Goal: Contribute content: Add original content to the website for others to see

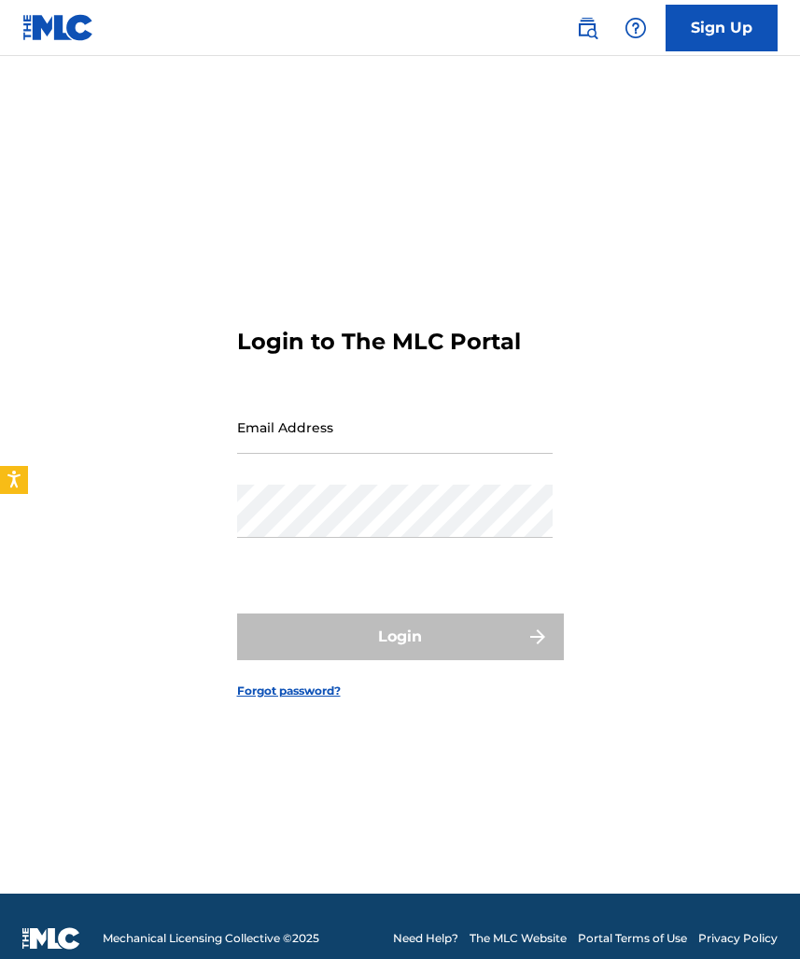
click at [317, 429] on input "Email Address" at bounding box center [395, 426] width 316 height 53
type input "[EMAIL_ADDRESS][DOMAIN_NAME]"
click at [400, 636] on button "Login" at bounding box center [400, 636] width 327 height 47
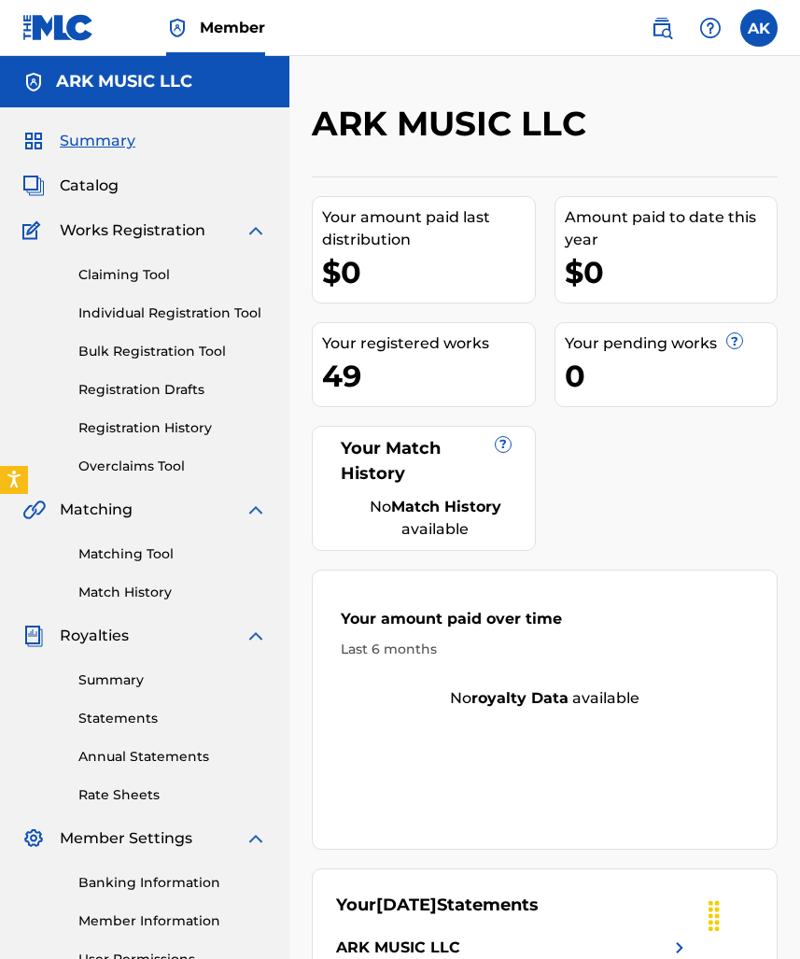
click at [118, 557] on link "Matching Tool" at bounding box center [172, 554] width 189 height 20
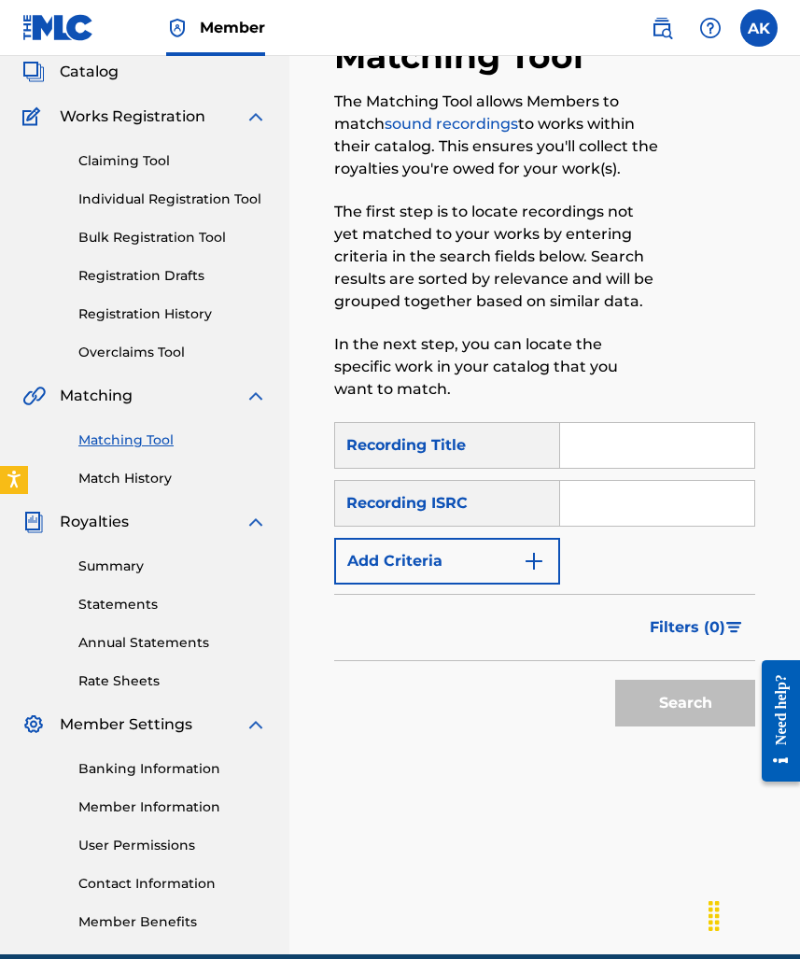
scroll to position [119, 0]
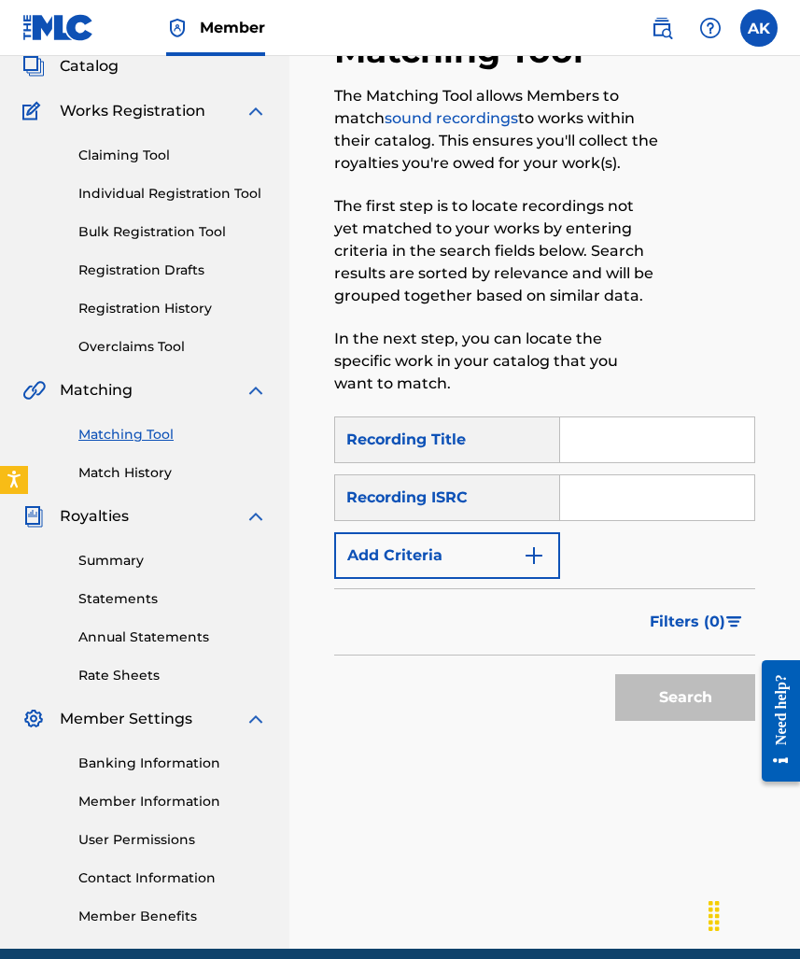
click at [530, 555] on img "Search Form" at bounding box center [534, 555] width 22 height 22
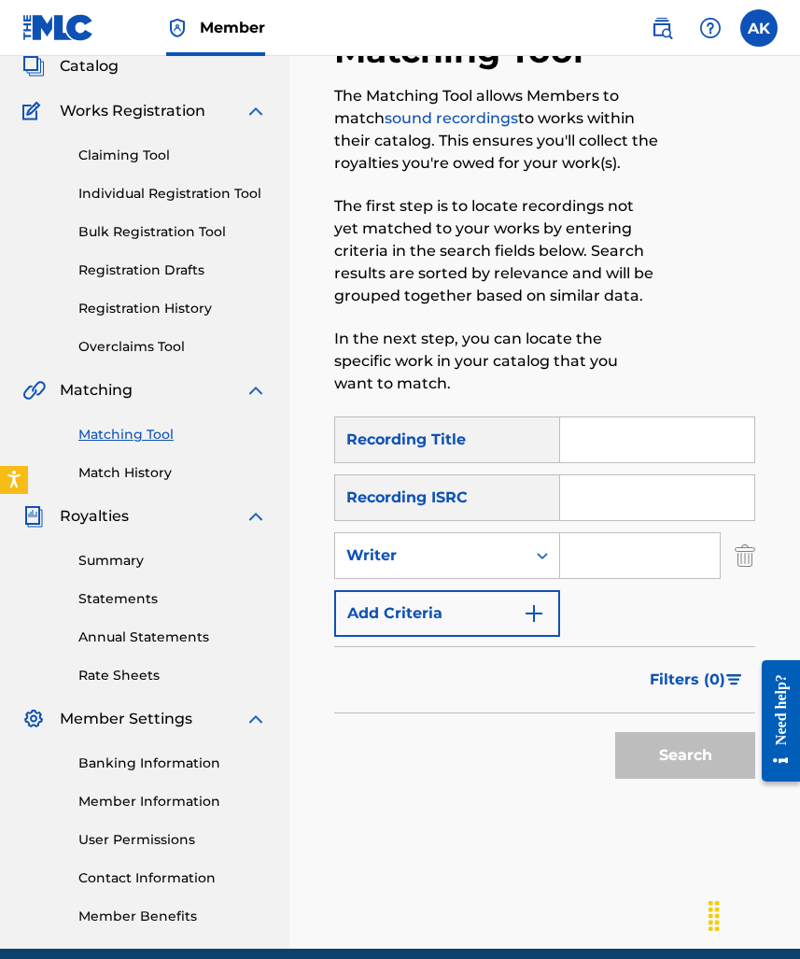
click at [623, 552] on input "Search Form" at bounding box center [640, 555] width 160 height 45
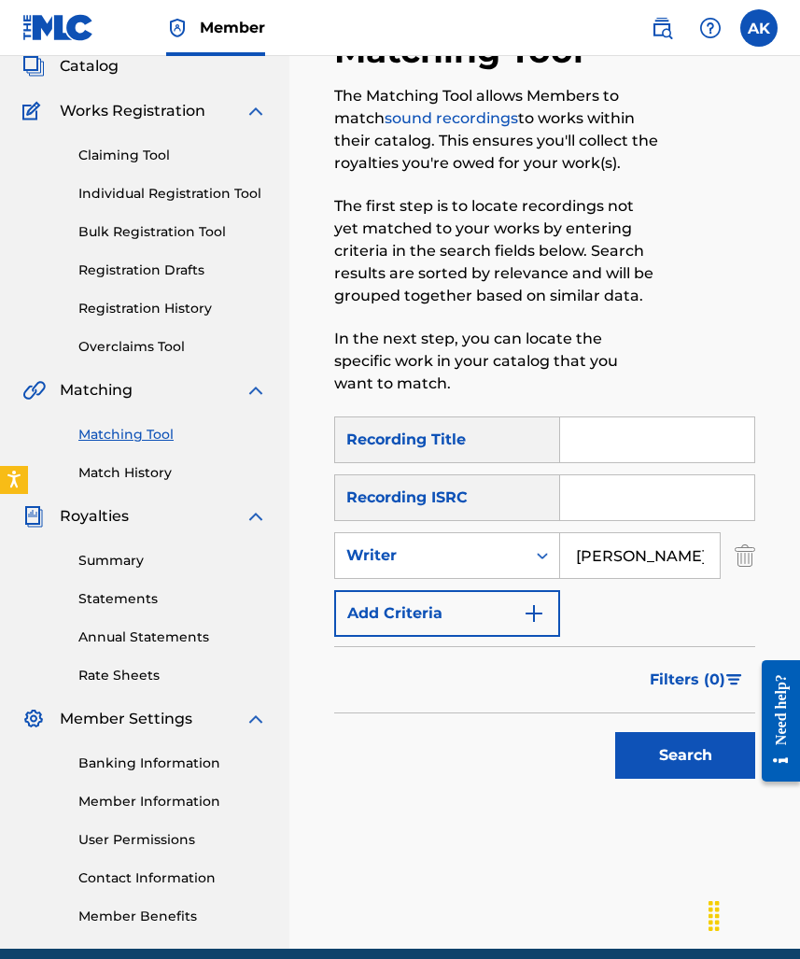
type input "[PERSON_NAME]"
click at [657, 747] on button "Search" at bounding box center [685, 755] width 140 height 47
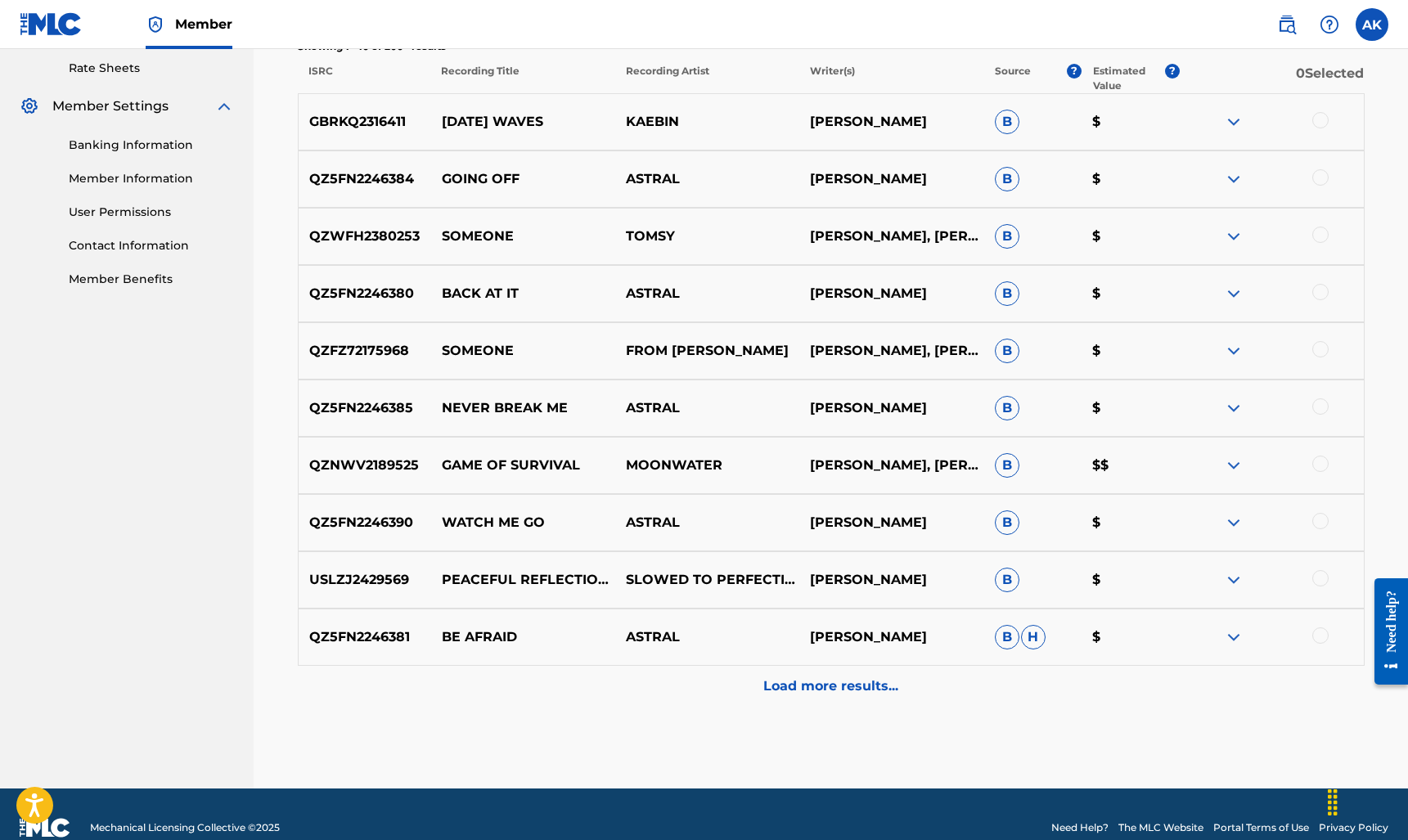
scroll to position [641, 0]
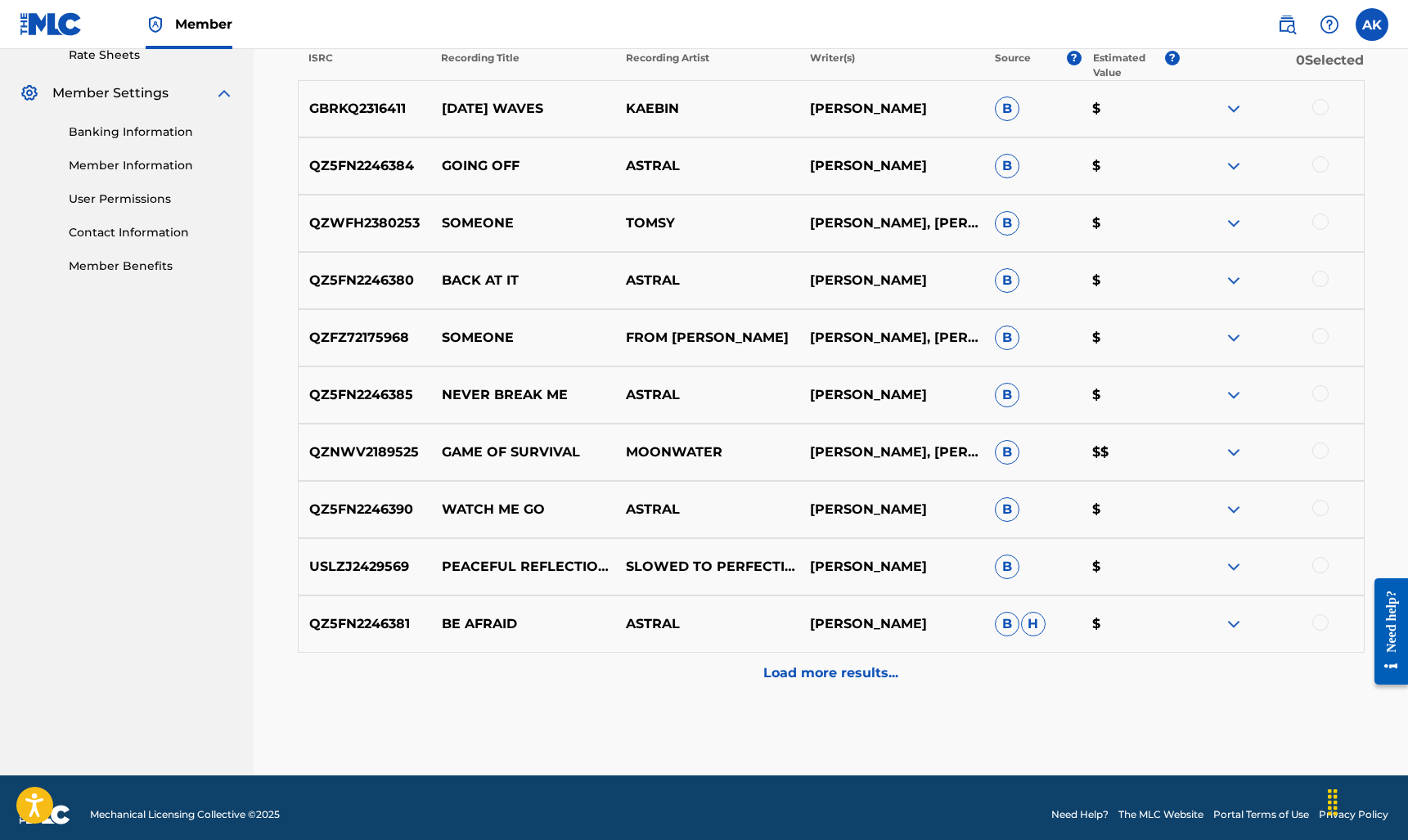
click at [700, 674] on p "Load more results..." at bounding box center [831, 673] width 135 height 19
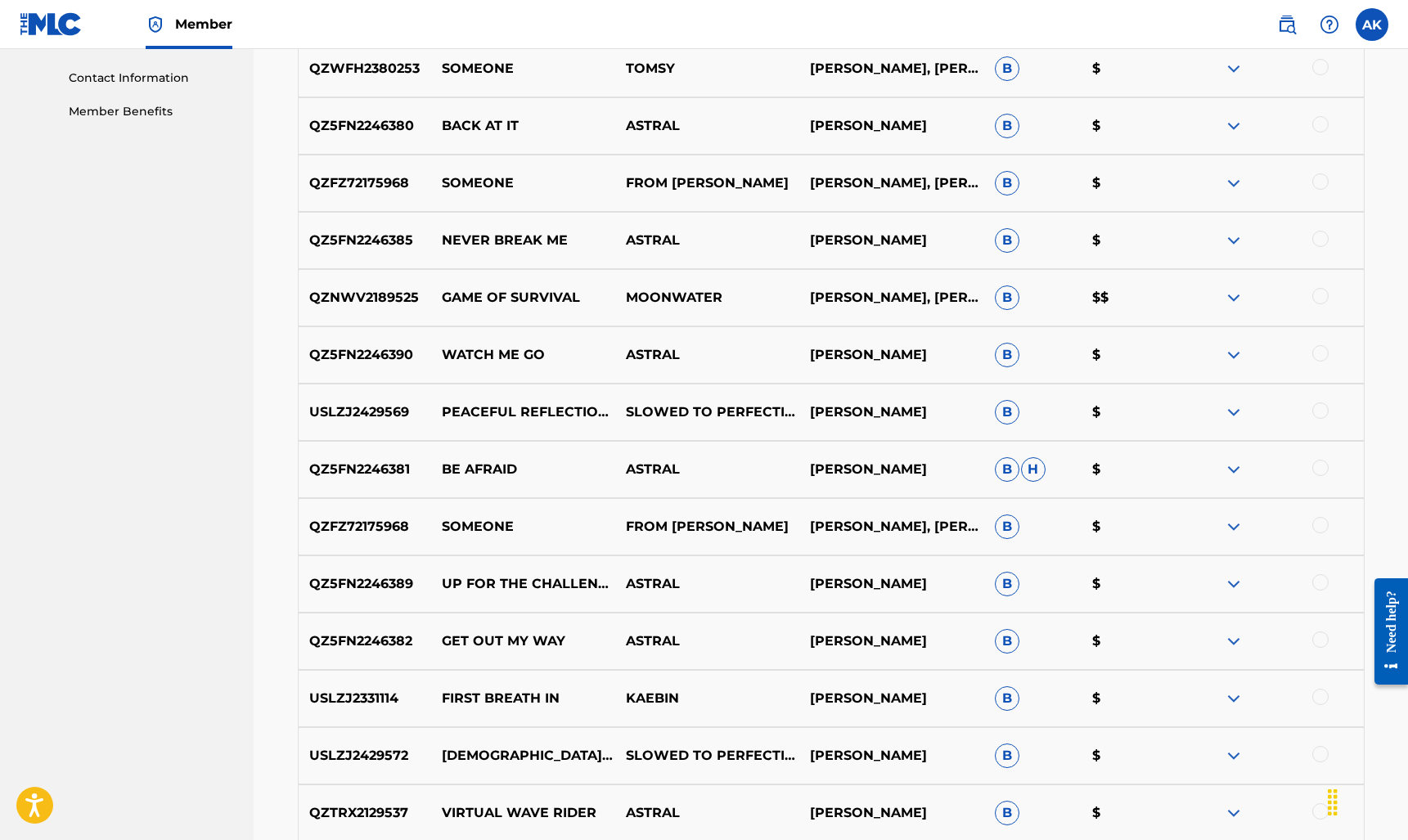
scroll to position [299, 0]
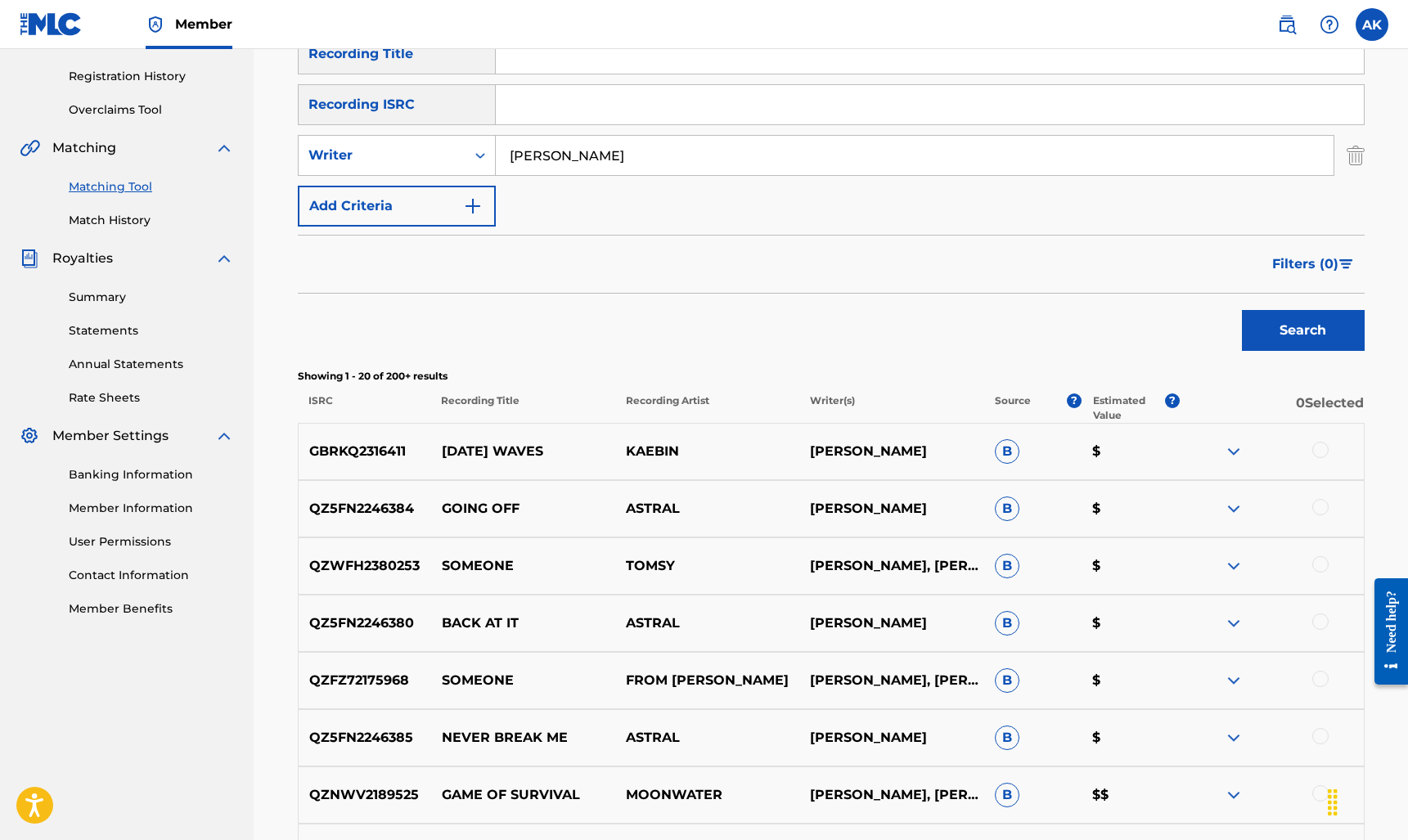
click at [700, 448] on div at bounding box center [1320, 449] width 17 height 17
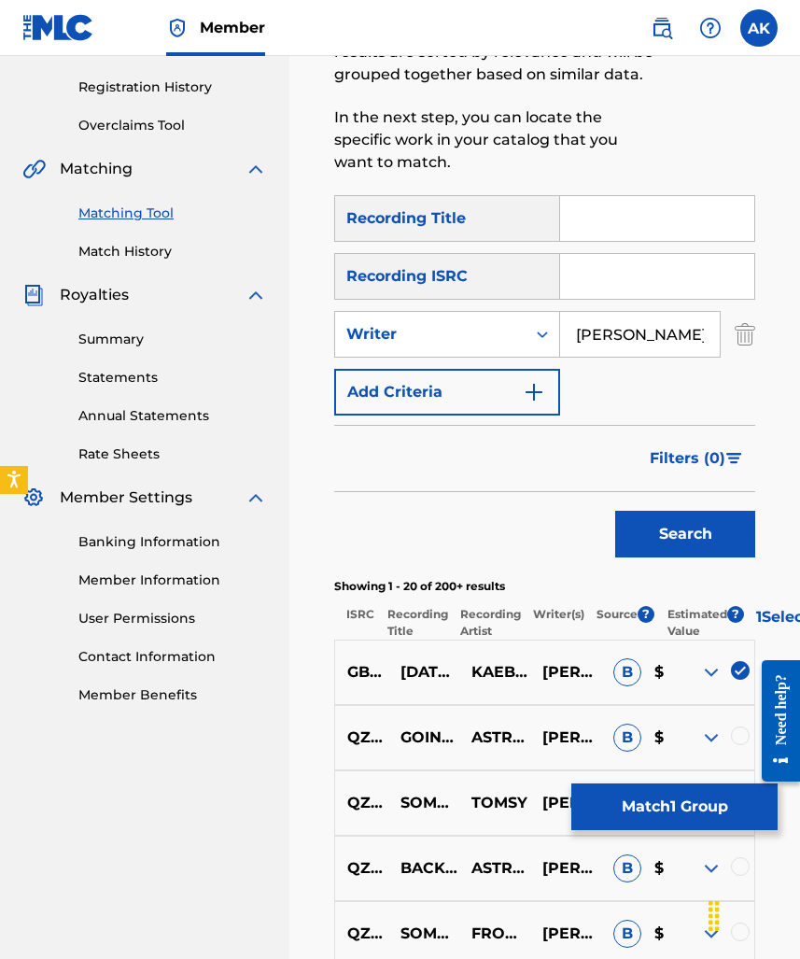
click at [304, 814] on div "Matching Tool The Matching Tool allows Members to match sound recordings to wor…" at bounding box center [544, 924] width 511 height 2324
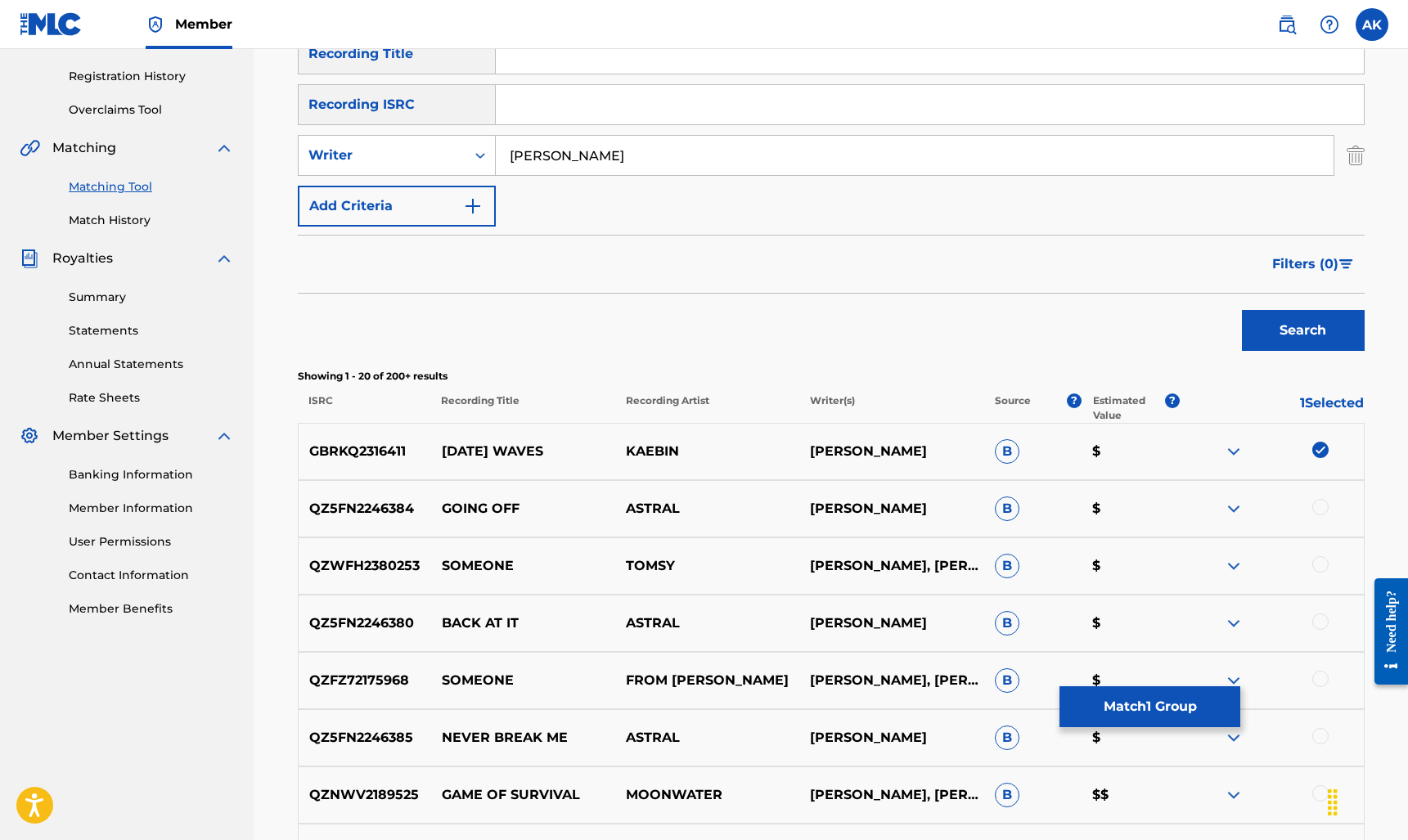
click at [700, 506] on div at bounding box center [1320, 506] width 17 height 17
click at [700, 556] on div at bounding box center [1270, 566] width 184 height 19
click at [700, 560] on div at bounding box center [1320, 564] width 17 height 17
click at [700, 705] on button "Match 3 Groups" at bounding box center [1150, 706] width 180 height 41
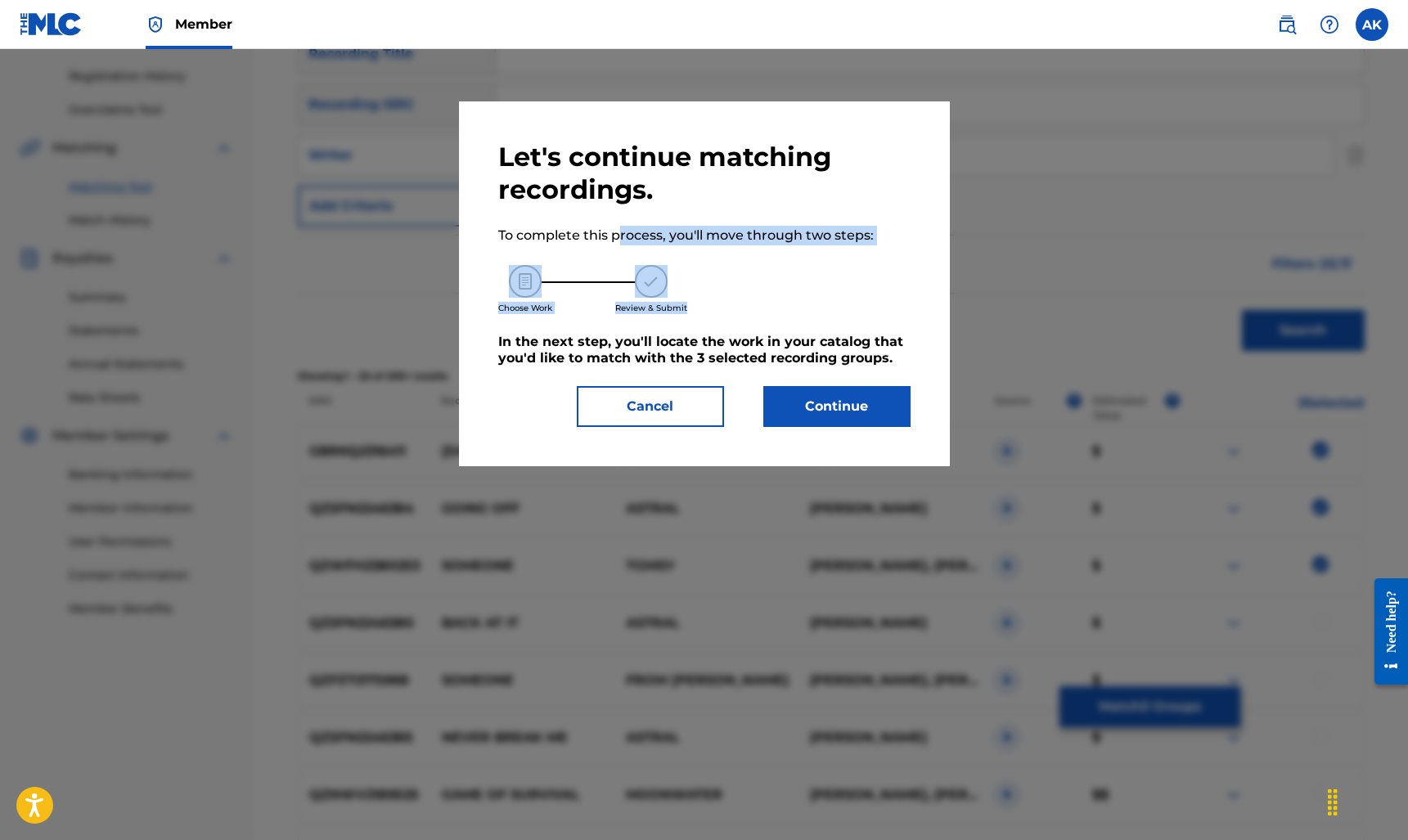
drag, startPoint x: 621, startPoint y: 236, endPoint x: 719, endPoint y: 315, distance: 125.9
click at [700, 315] on div "Let's continue matching recordings. To complete this process, you'll move throu…" at bounding box center [704, 284] width 412 height 286
click at [700, 315] on div "Choose Work Review & Submit" at bounding box center [704, 289] width 412 height 88
drag, startPoint x: 634, startPoint y: 342, endPoint x: 704, endPoint y: 353, distance: 70.9
click at [700, 352] on h5 "In the next step, you'll locate the work in your catalog that you'd like to mat…" at bounding box center [704, 349] width 412 height 32
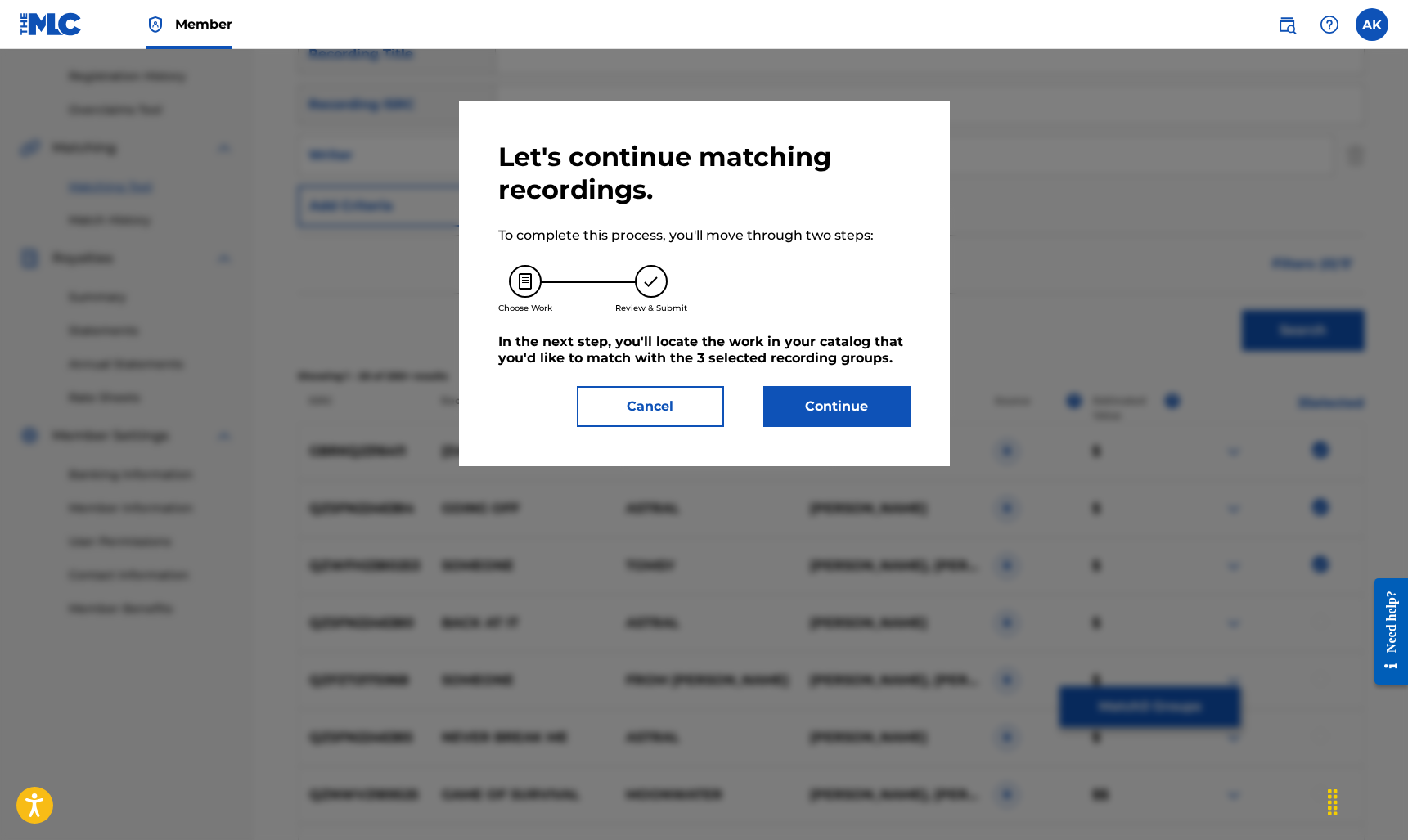
click at [700, 353] on h5 "In the next step, you'll locate the work in your catalog that you'd like to mat…" at bounding box center [704, 349] width 412 height 32
click at [676, 415] on button "Cancel" at bounding box center [650, 406] width 147 height 41
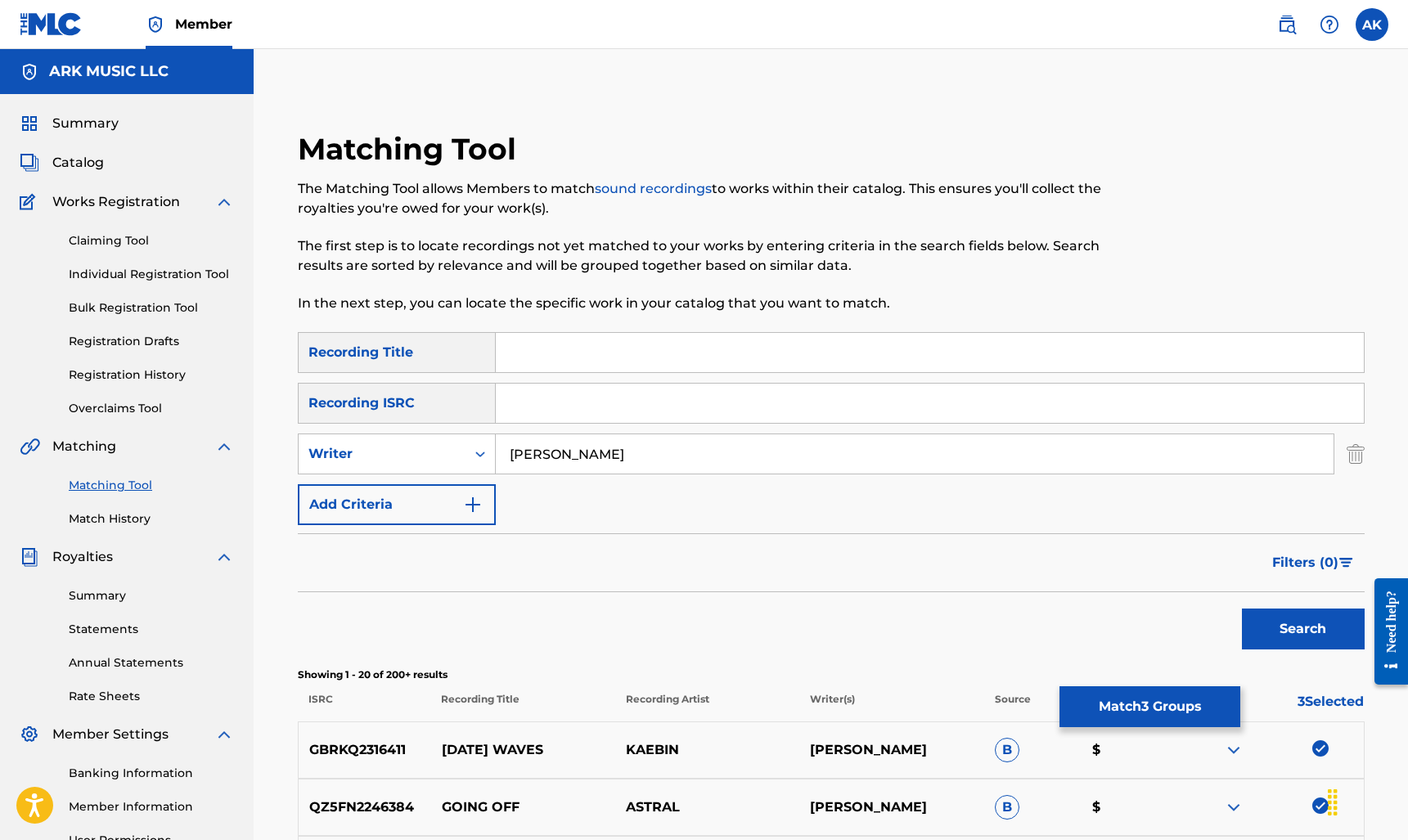
scroll to position [0, 0]
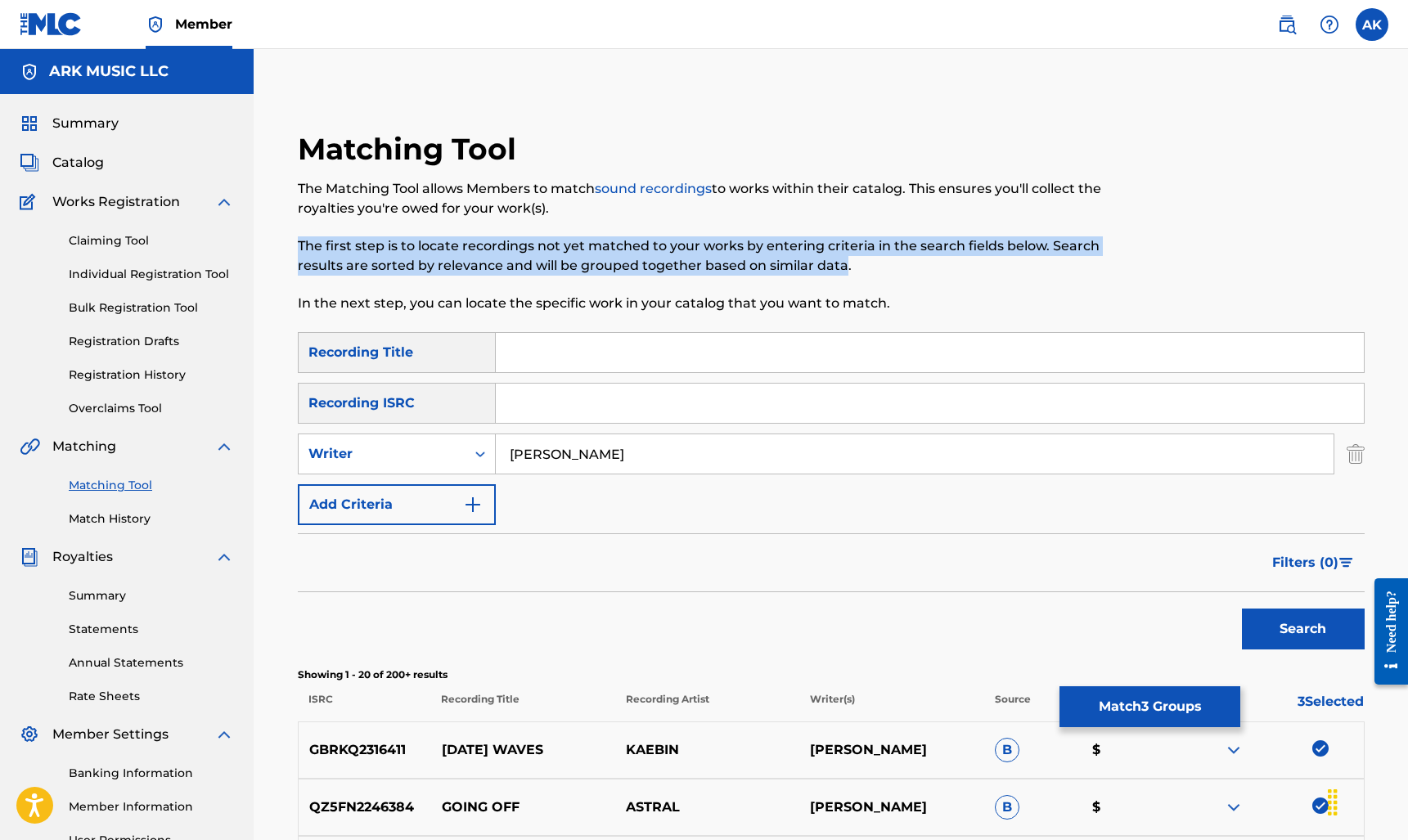
drag, startPoint x: 843, startPoint y: 265, endPoint x: 828, endPoint y: 227, distance: 40.9
click at [700, 227] on div "The Matching Tool allows Members to match sound recordings to works within thei…" at bounding box center [708, 245] width 821 height 134
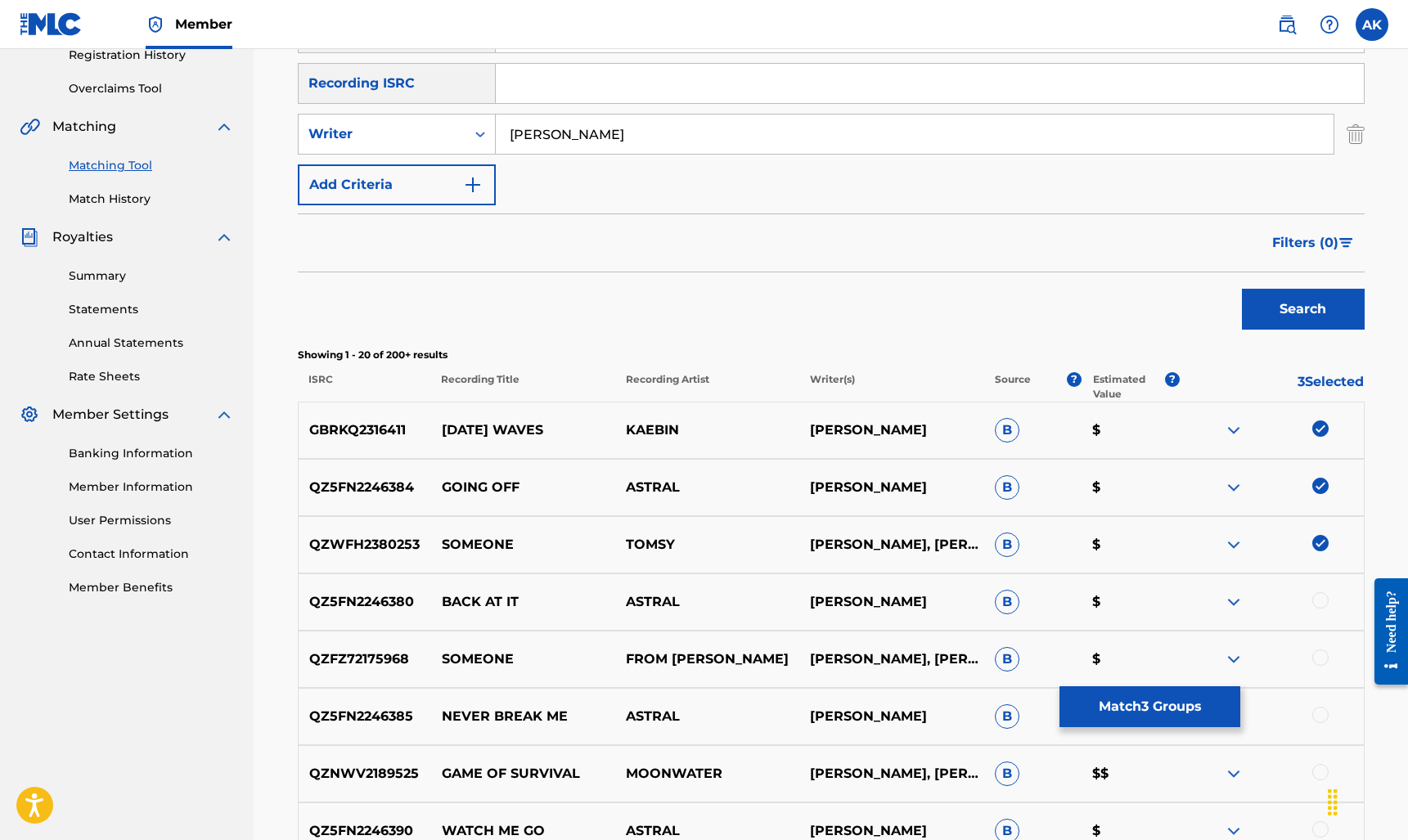
scroll to position [526, 0]
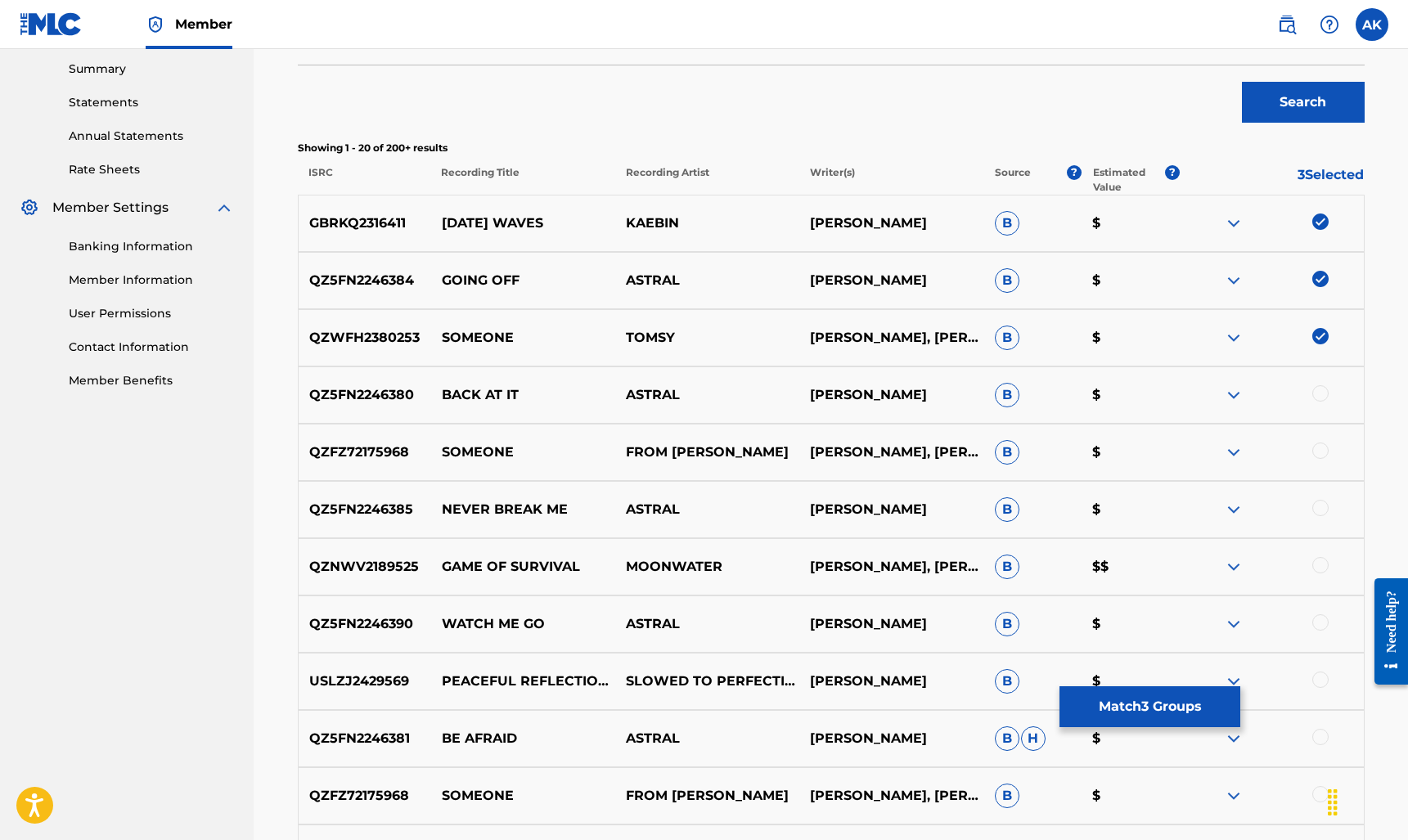
click at [700, 221] on img at bounding box center [1320, 222] width 17 height 17
click at [700, 279] on img at bounding box center [1320, 279] width 17 height 17
click at [700, 324] on div "QZWFH2380253 SOMEONE [PERSON_NAME] [PERSON_NAME], [PERSON_NAME], [PERSON_NAME],…" at bounding box center [831, 337] width 1066 height 57
click at [700, 333] on img at bounding box center [1320, 335] width 17 height 17
click at [700, 174] on p "Estimated Value" at bounding box center [1129, 180] width 72 height 30
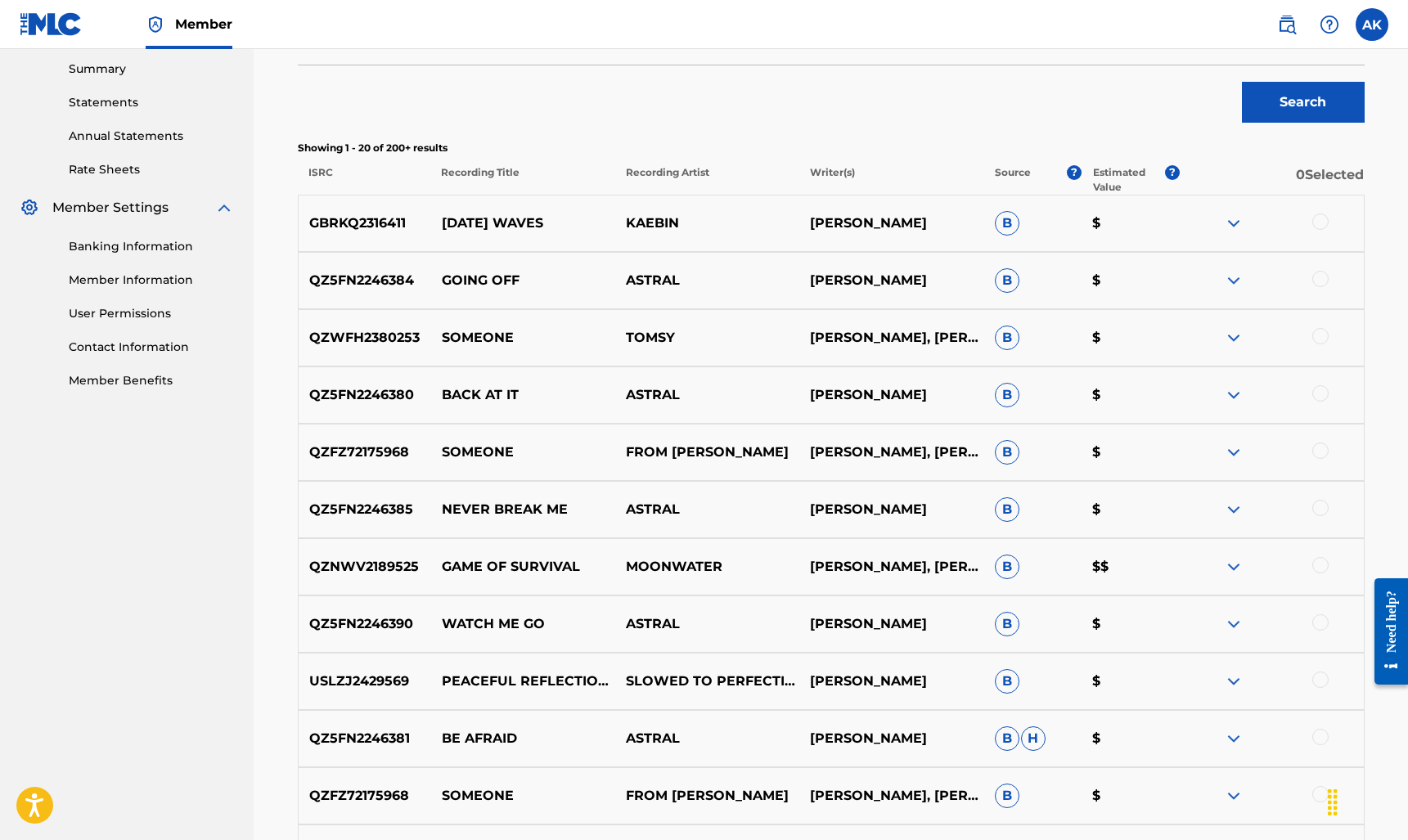
click at [700, 223] on img at bounding box center [1233, 223] width 19 height 19
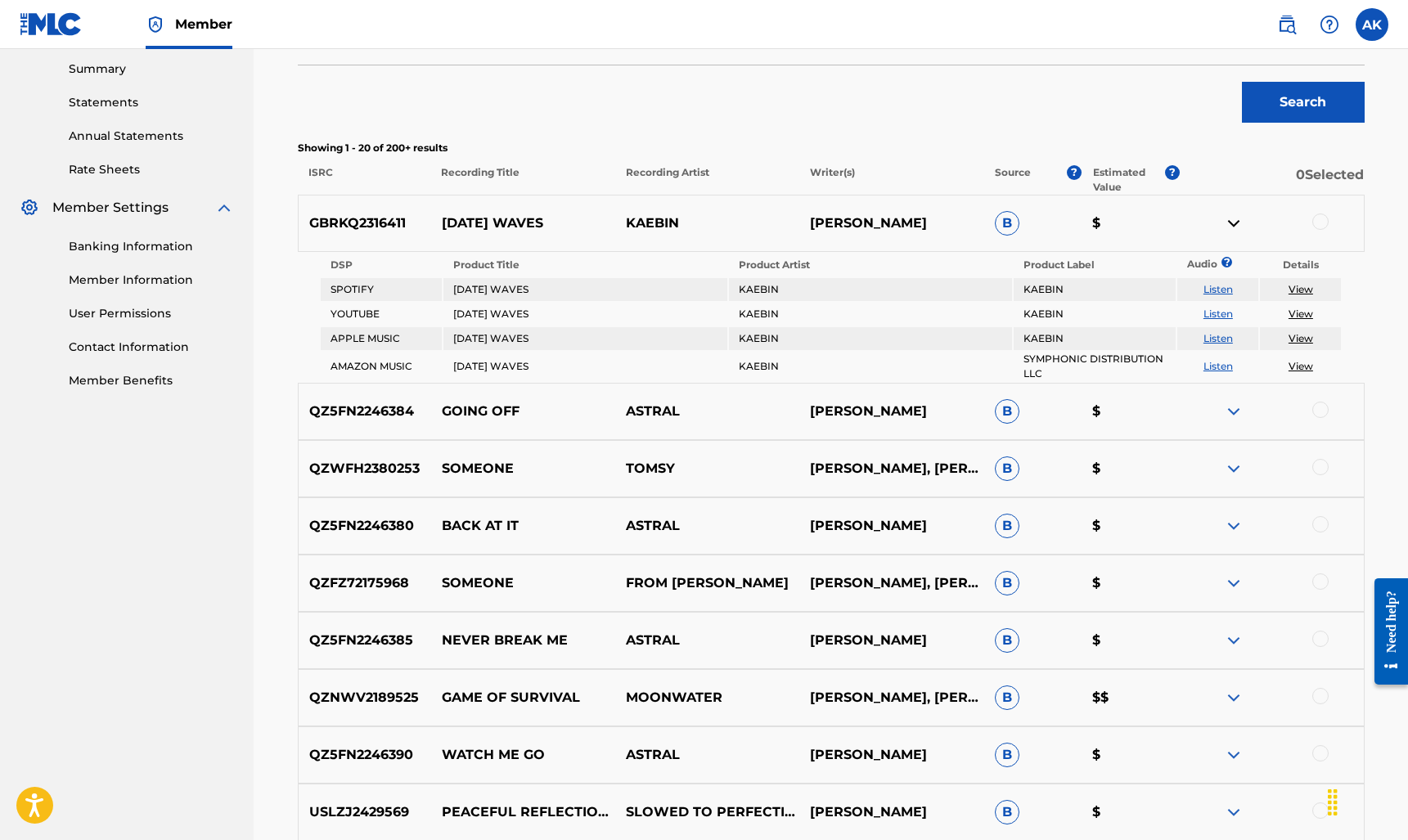
click at [700, 223] on img at bounding box center [1233, 223] width 19 height 19
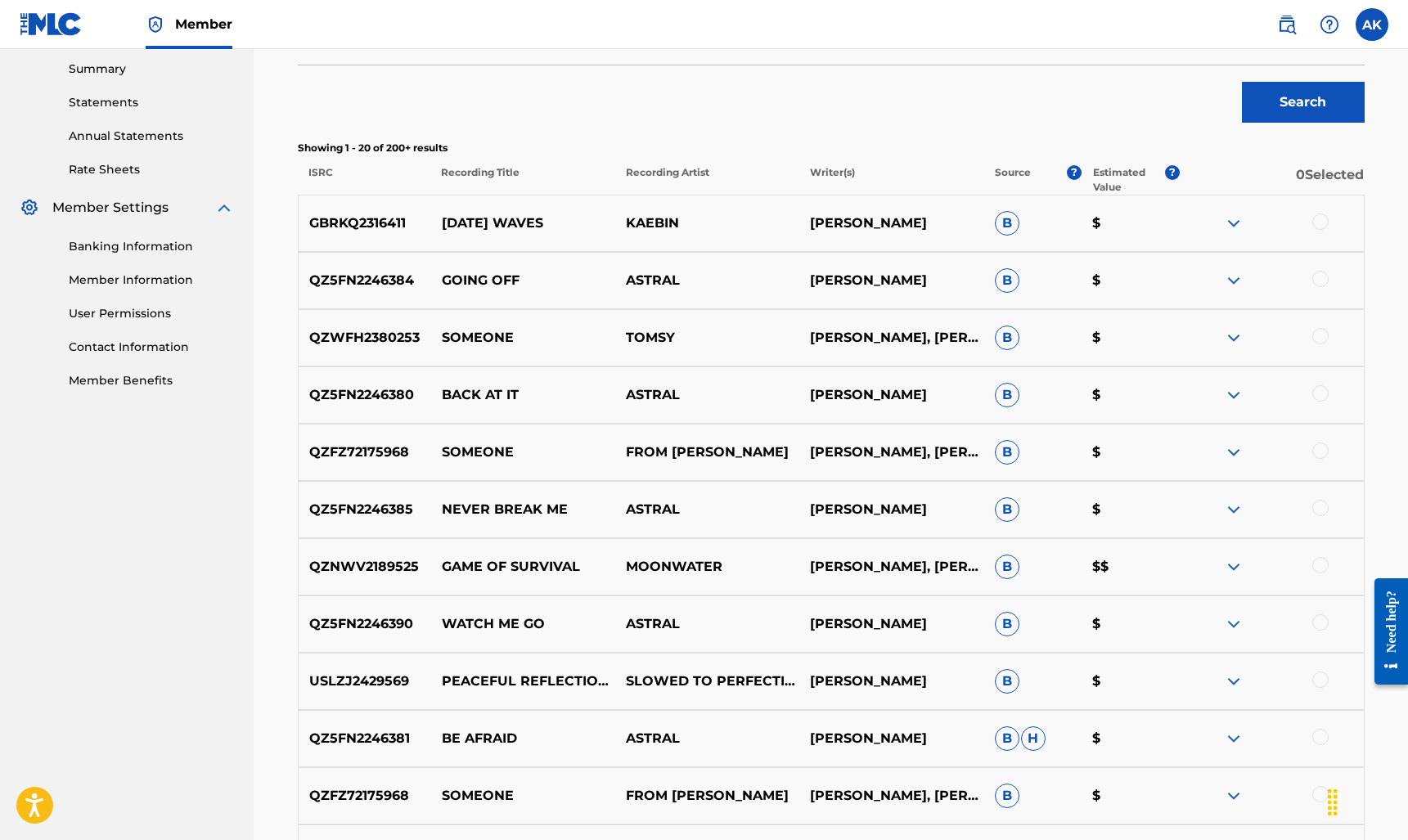
click at [700, 226] on div at bounding box center [1320, 222] width 17 height 17
click at [700, 703] on button "Match 1 Group" at bounding box center [1150, 706] width 180 height 41
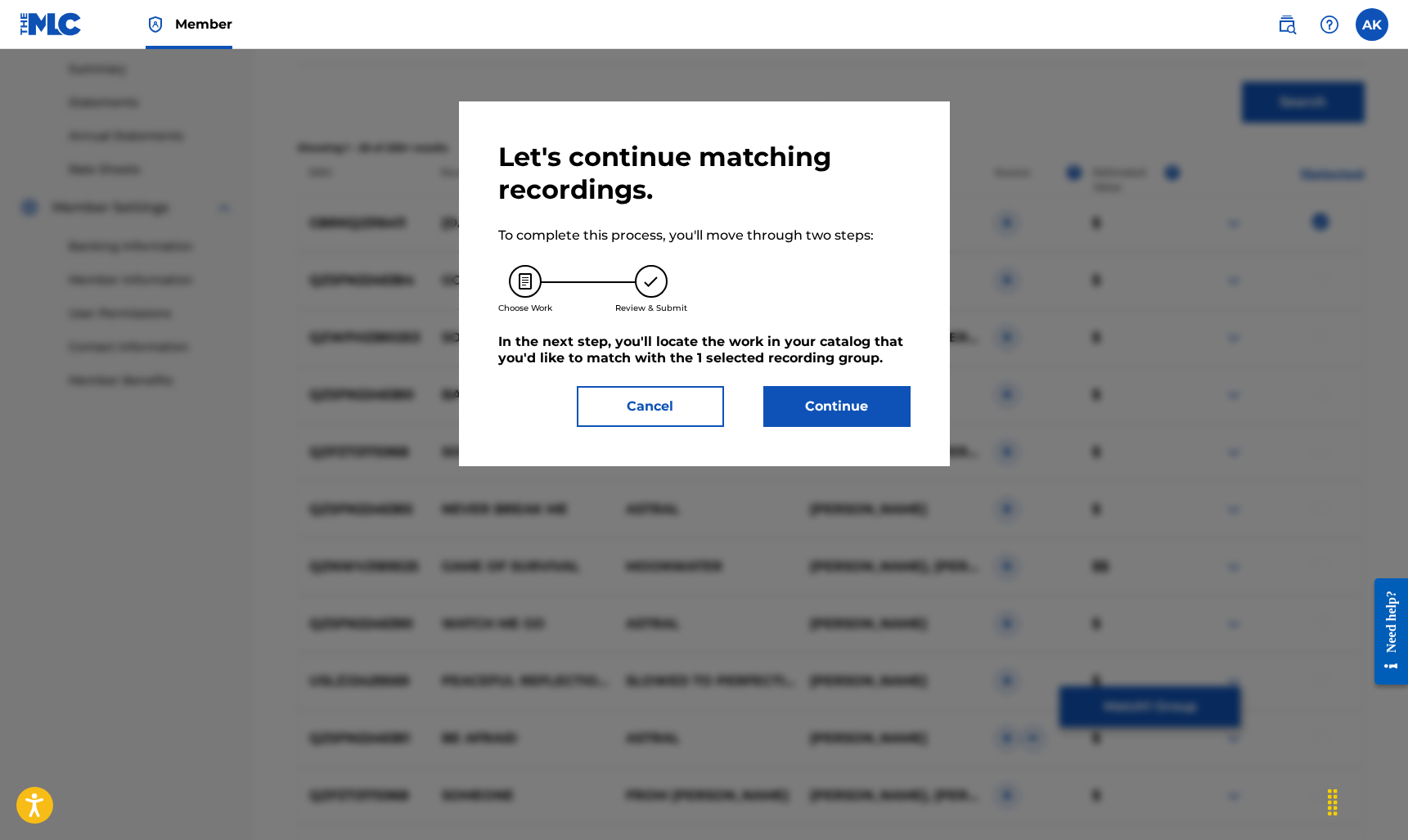
click at [700, 409] on button "Continue" at bounding box center [837, 406] width 147 height 41
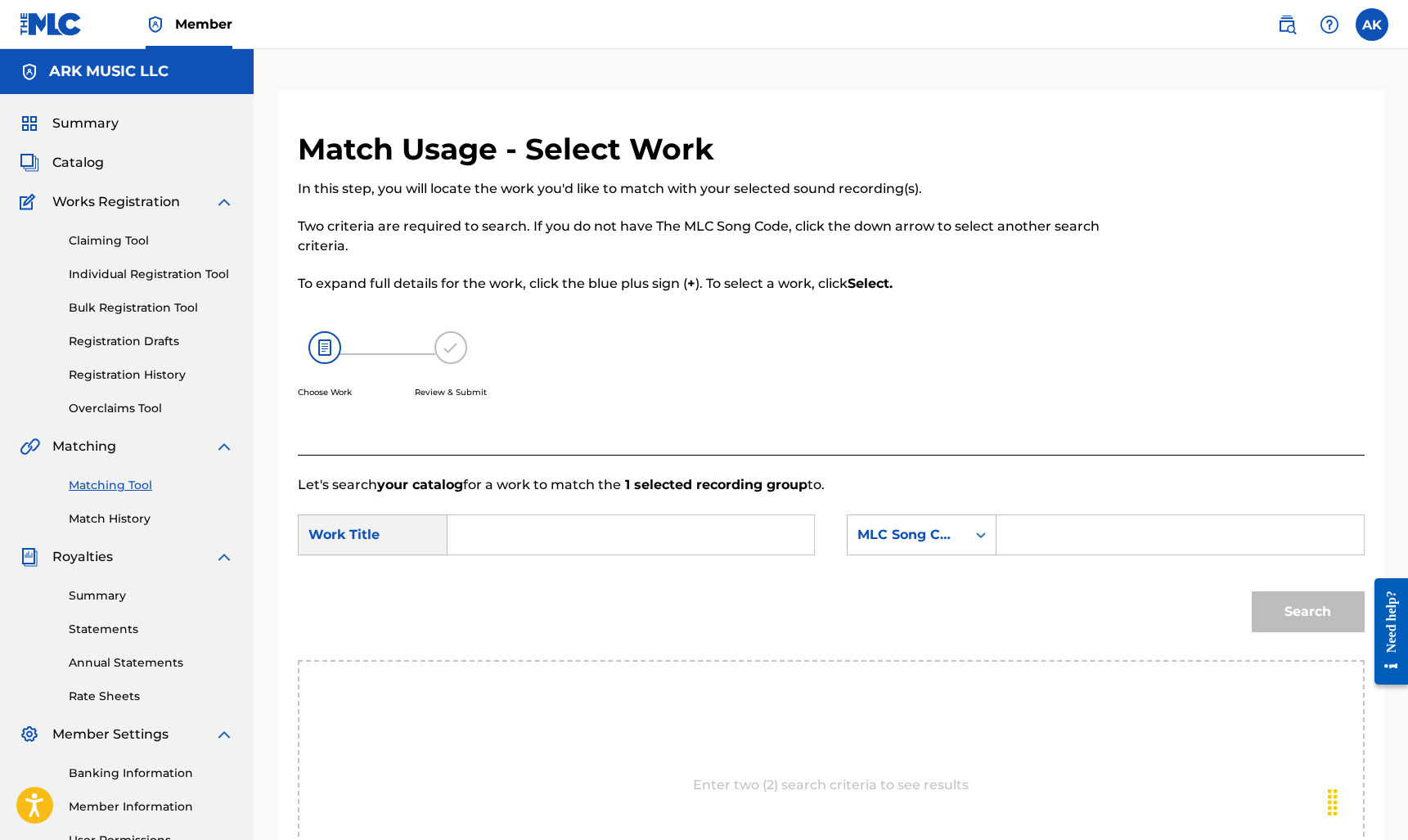
scroll to position [0, 0]
click at [534, 535] on input "Search Form" at bounding box center [630, 534] width 338 height 39
click at [700, 535] on div "MLC Song Code" at bounding box center [906, 534] width 99 height 19
click at [700, 469] on div "Let's search your catalog for a work to match the 1 selected recording group to…" at bounding box center [831, 702] width 1066 height 496
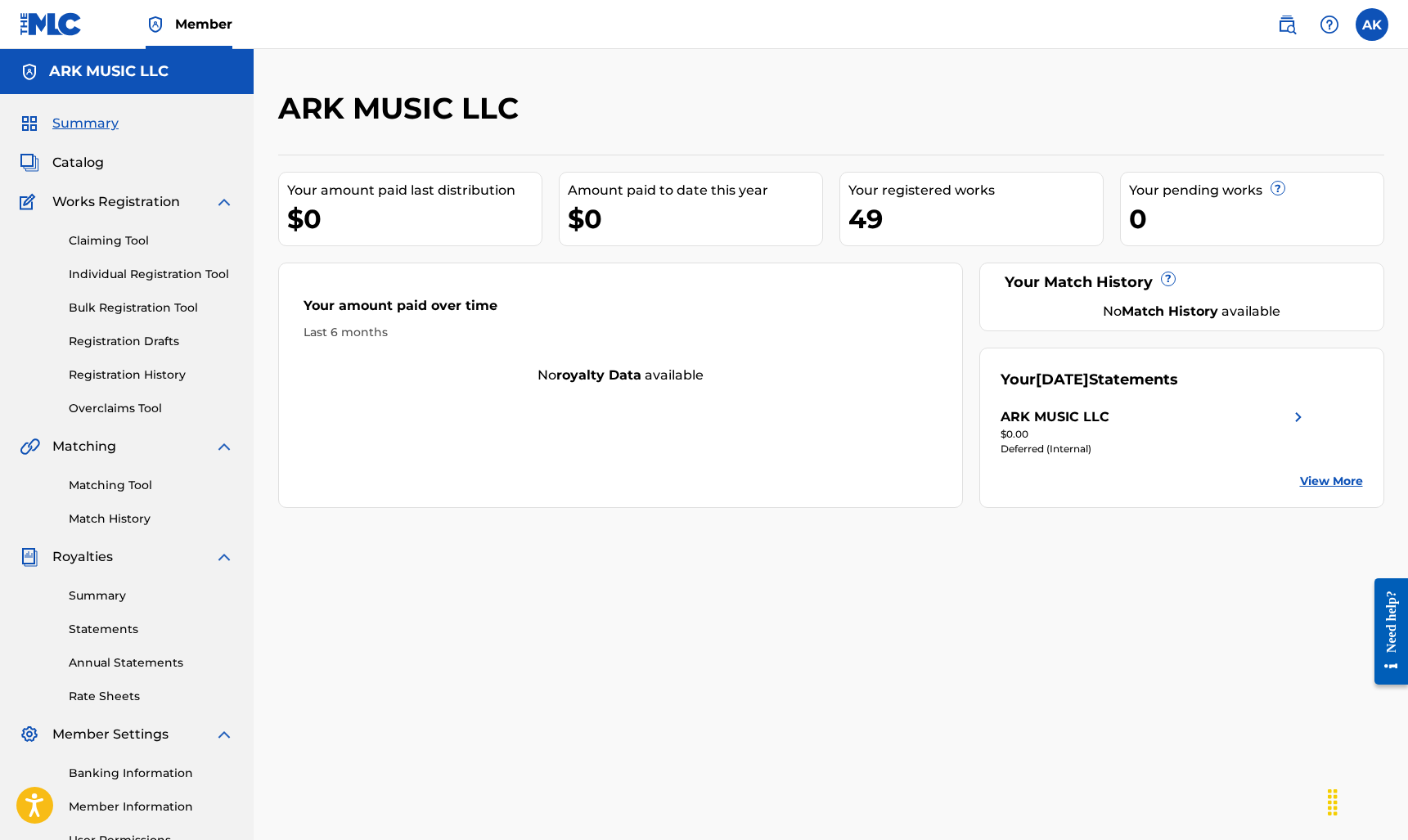
click at [700, 417] on div "ARK MUSIC LLC" at bounding box center [1055, 417] width 109 height 19
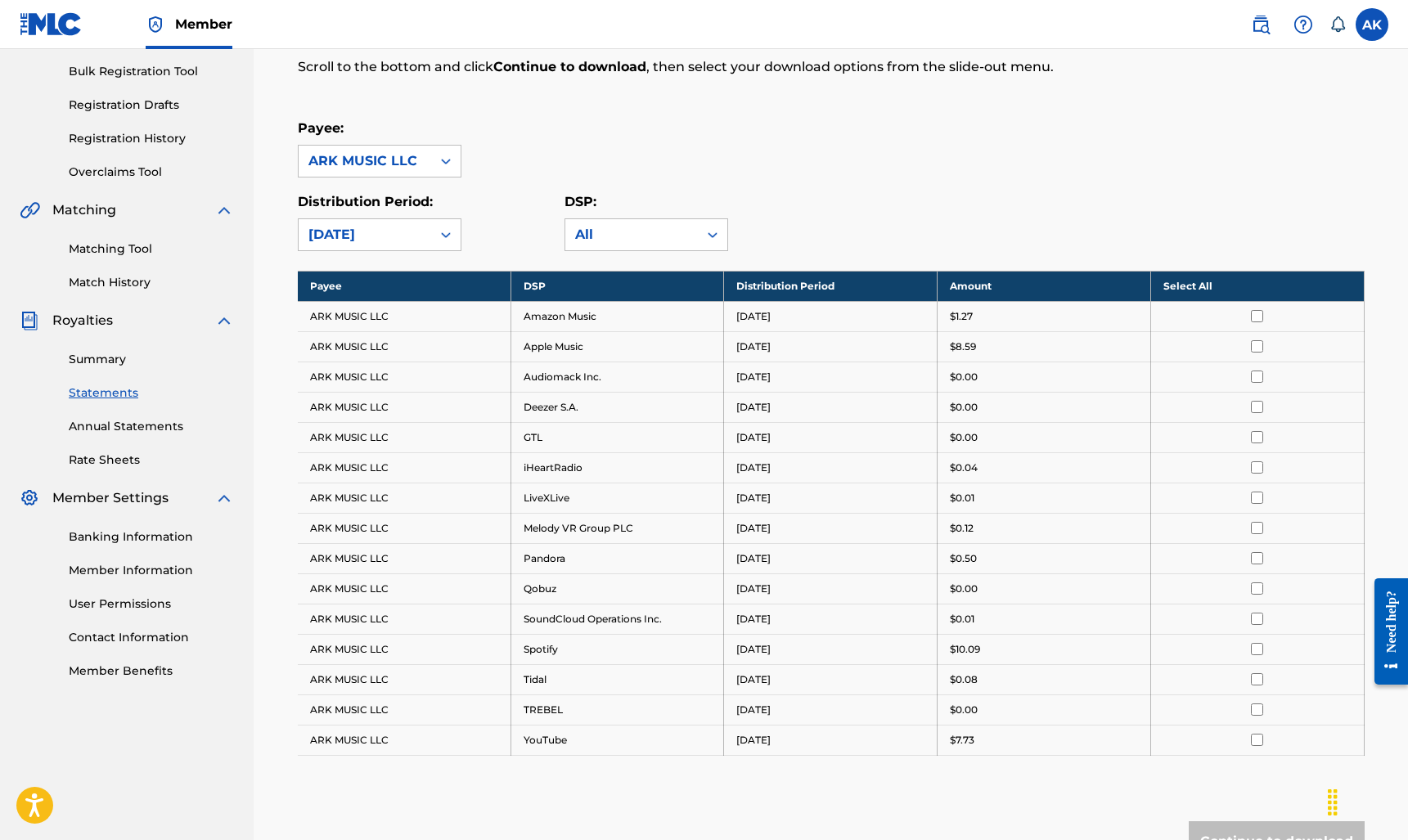
scroll to position [237, 0]
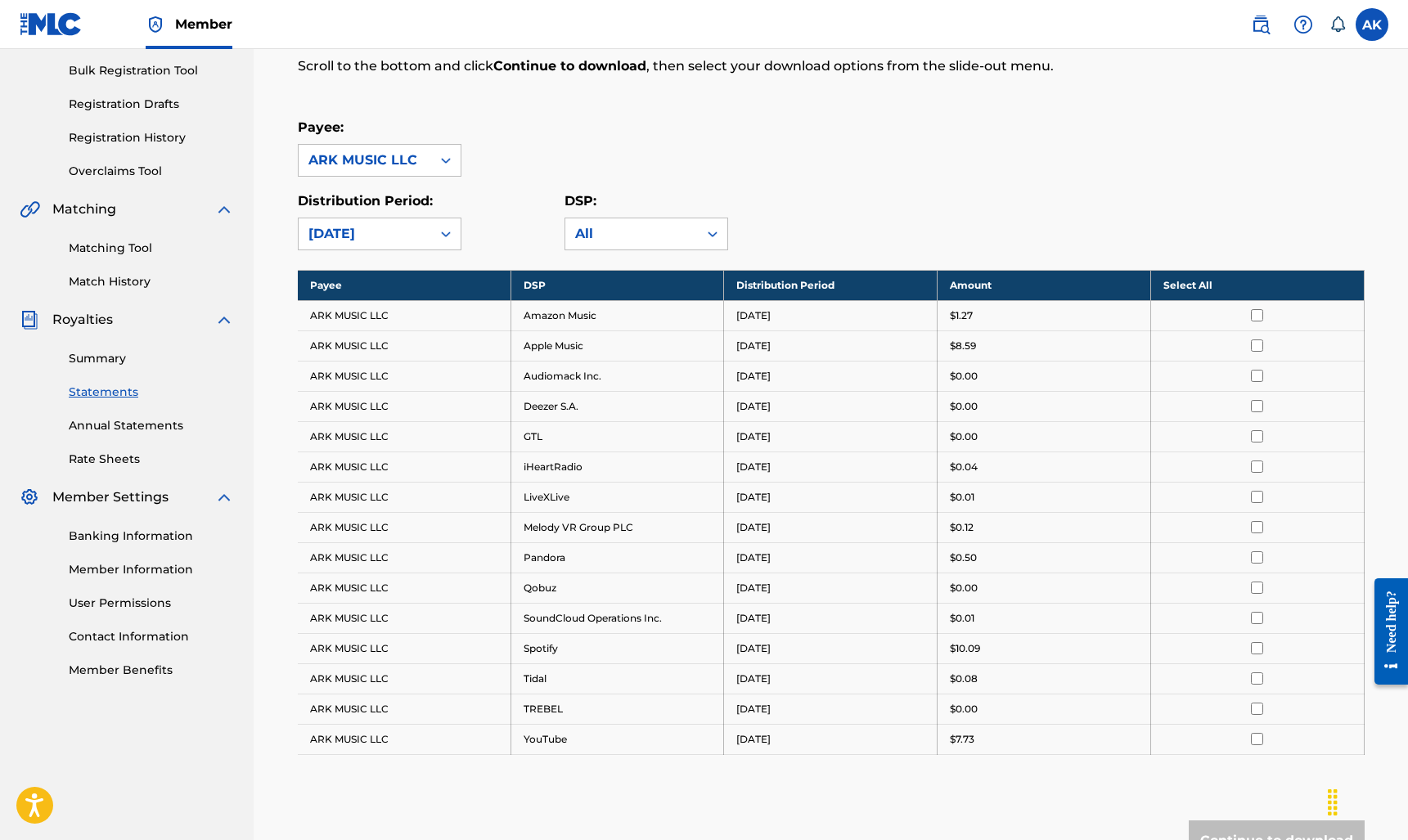
click at [105, 251] on link "Matching Tool" at bounding box center [151, 249] width 166 height 18
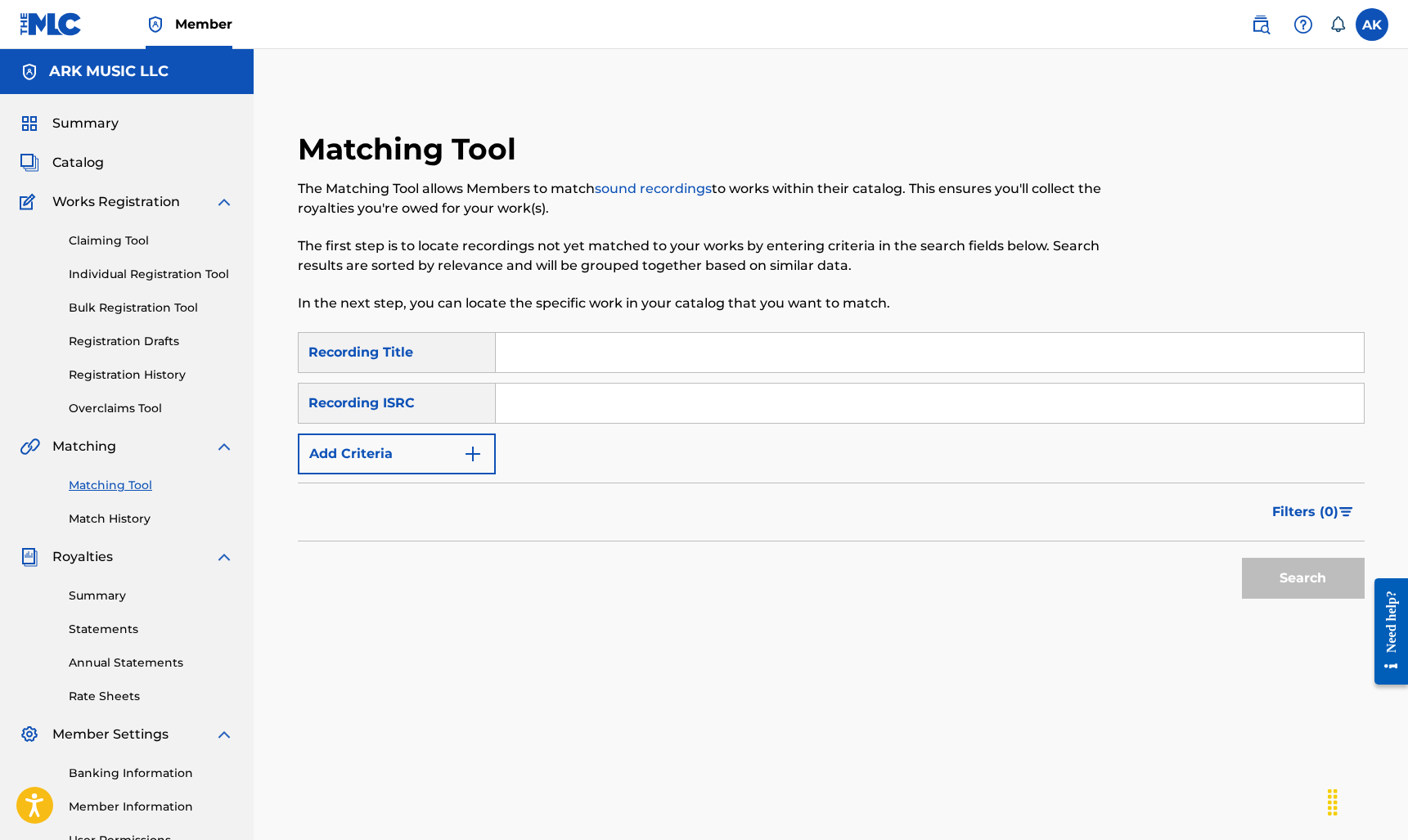
click at [464, 460] on img "Search Form" at bounding box center [472, 454] width 19 height 19
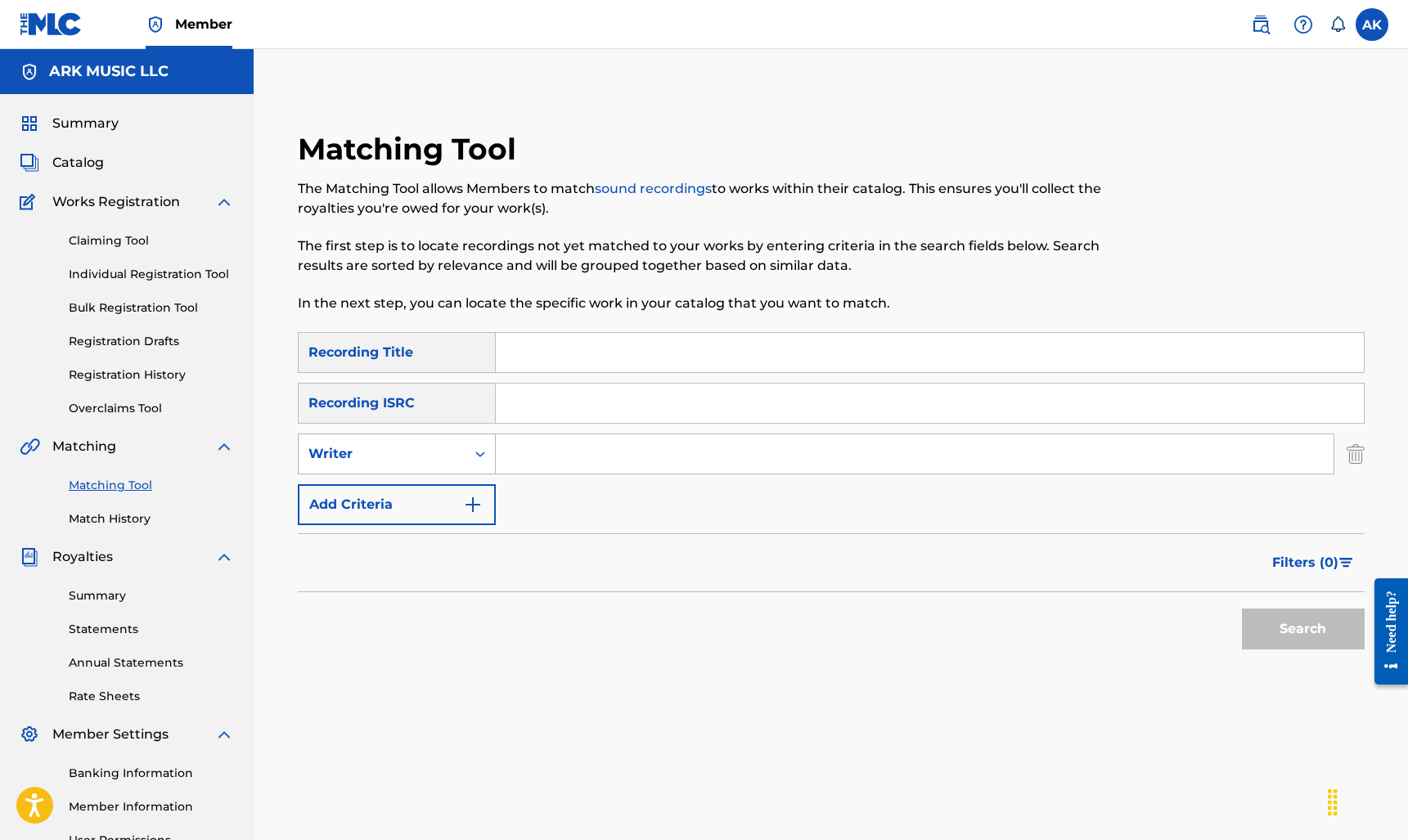
click at [454, 465] on div "Writer" at bounding box center [382, 453] width 166 height 31
click at [424, 498] on div "Recording Artist" at bounding box center [397, 494] width 196 height 41
click at [564, 443] on input "Search Form" at bounding box center [915, 454] width 838 height 39
click at [1302, 629] on button "Search" at bounding box center [1303, 629] width 123 height 41
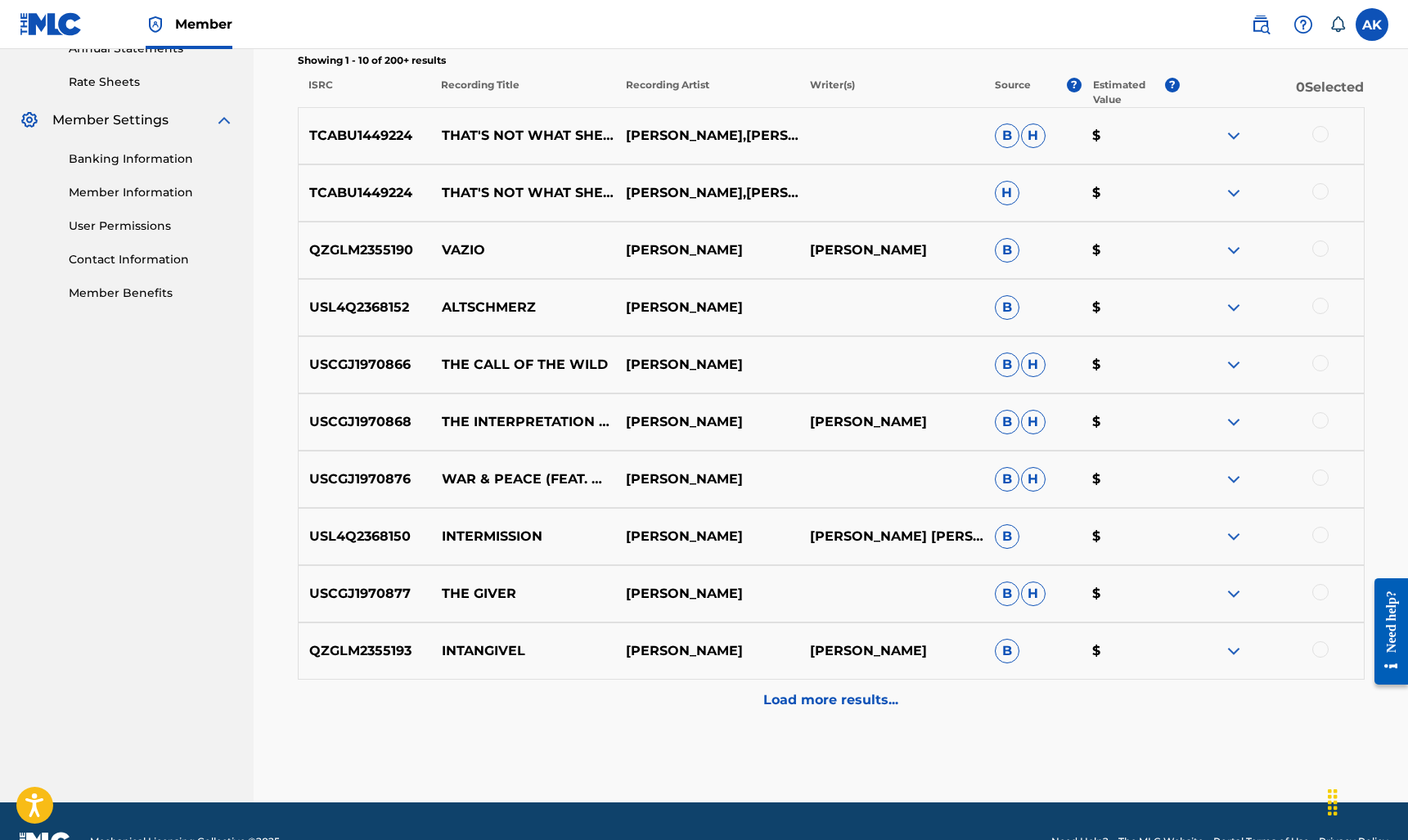
scroll to position [621, 0]
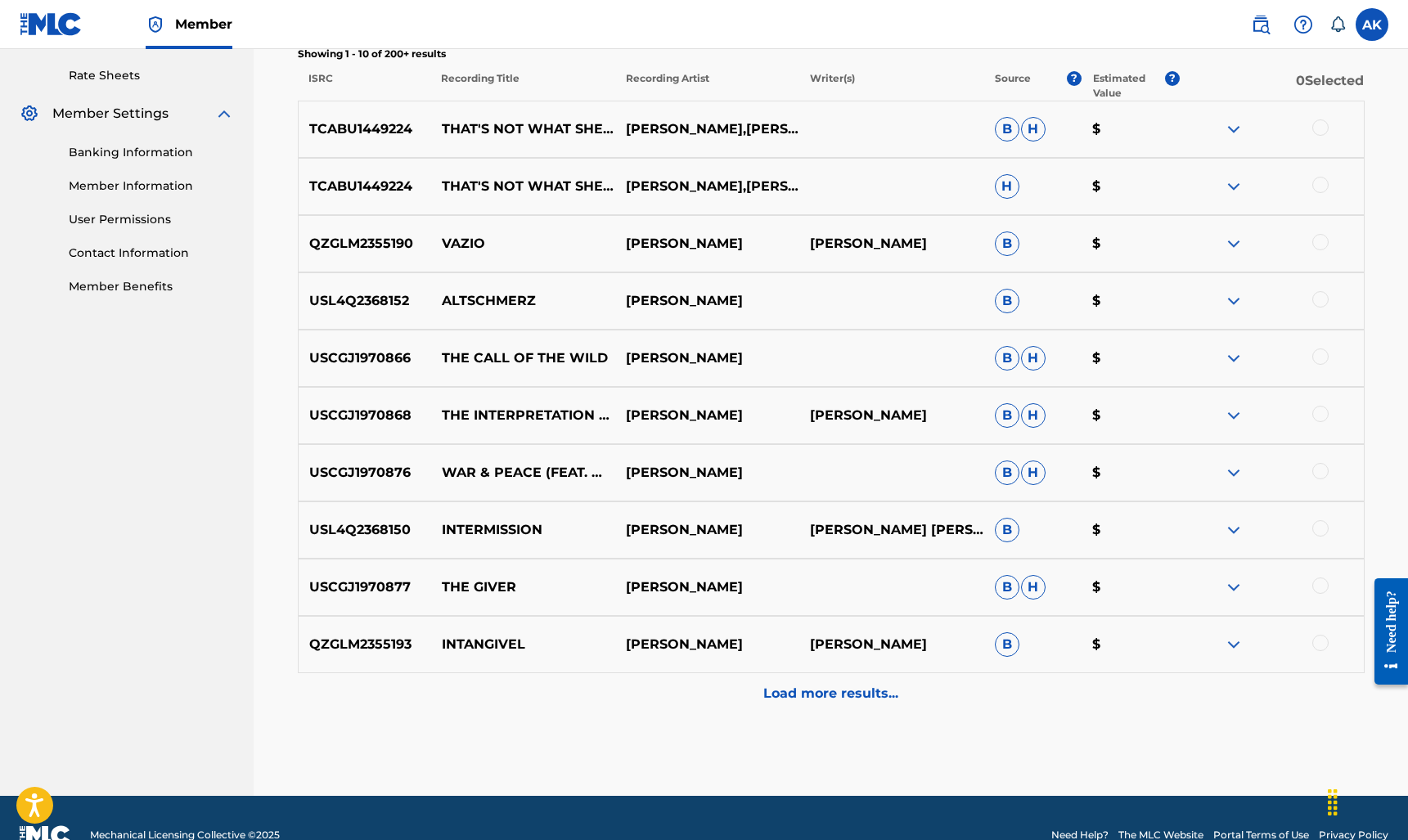
click at [867, 699] on p "Load more results..." at bounding box center [831, 693] width 135 height 19
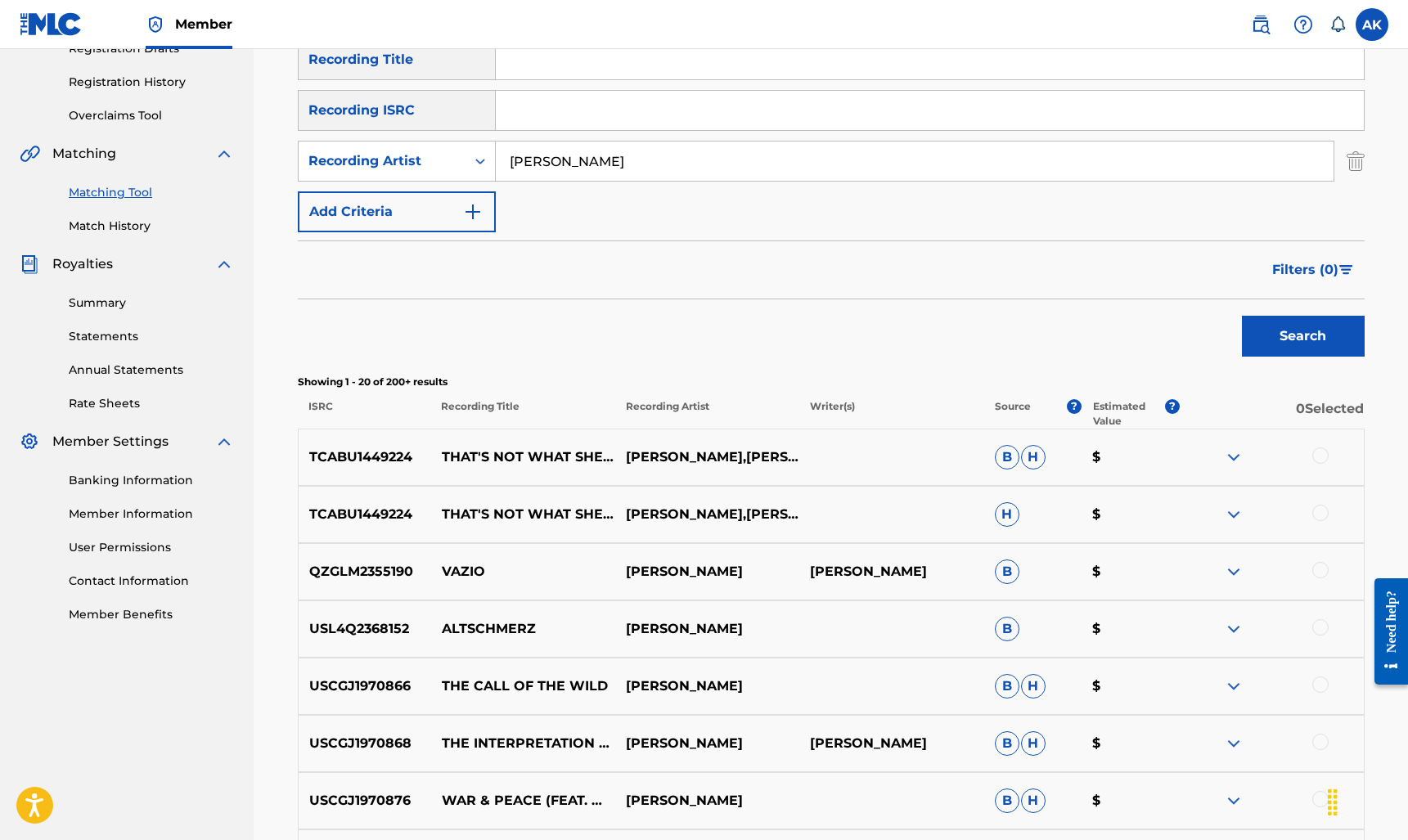
scroll to position [298, 0]
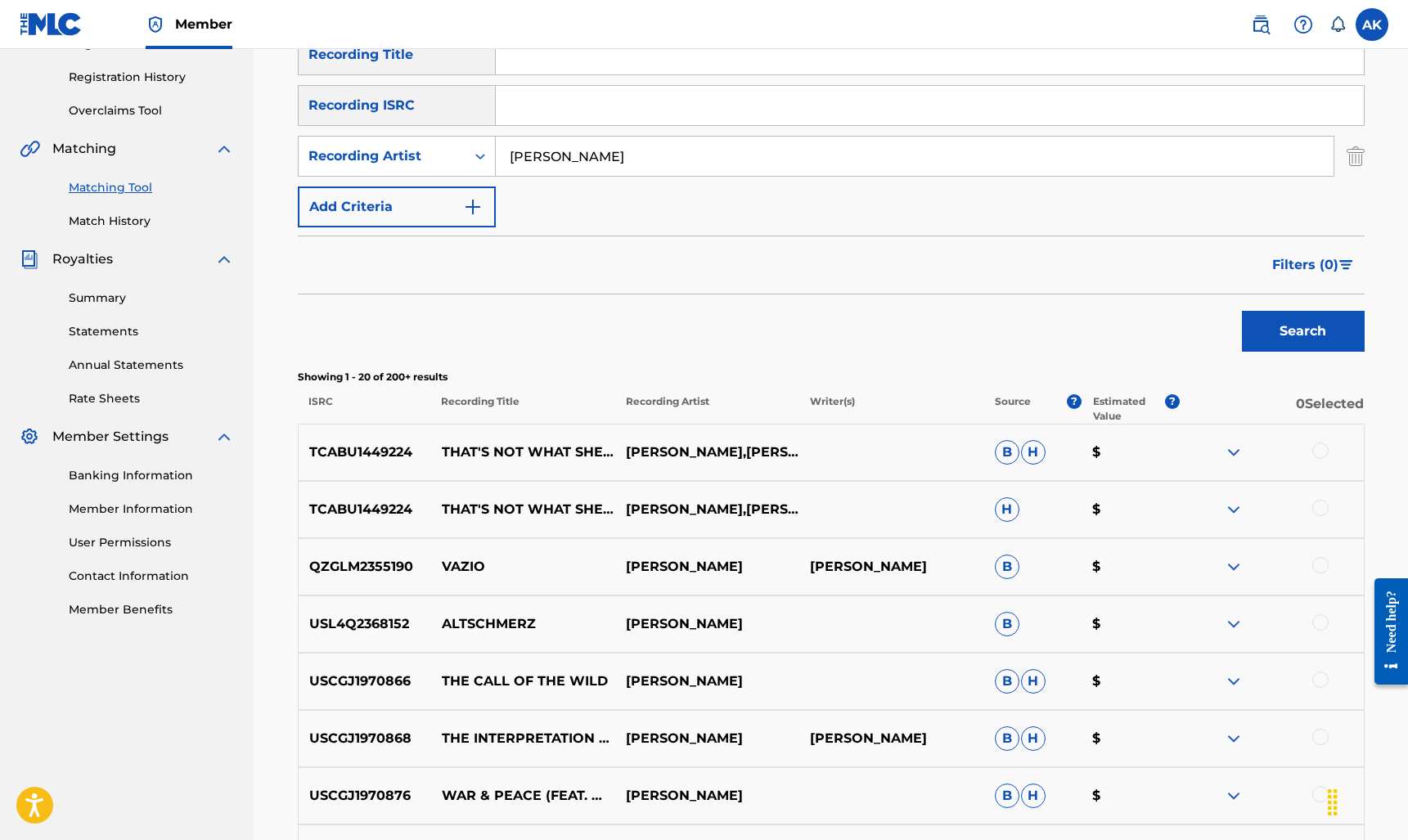
drag, startPoint x: 953, startPoint y: 566, endPoint x: 803, endPoint y: 563, distance: 150.0
click at [803, 563] on p "WENDEL MARTINS" at bounding box center [891, 567] width 184 height 19
copy p "WENDEL MARTINS"
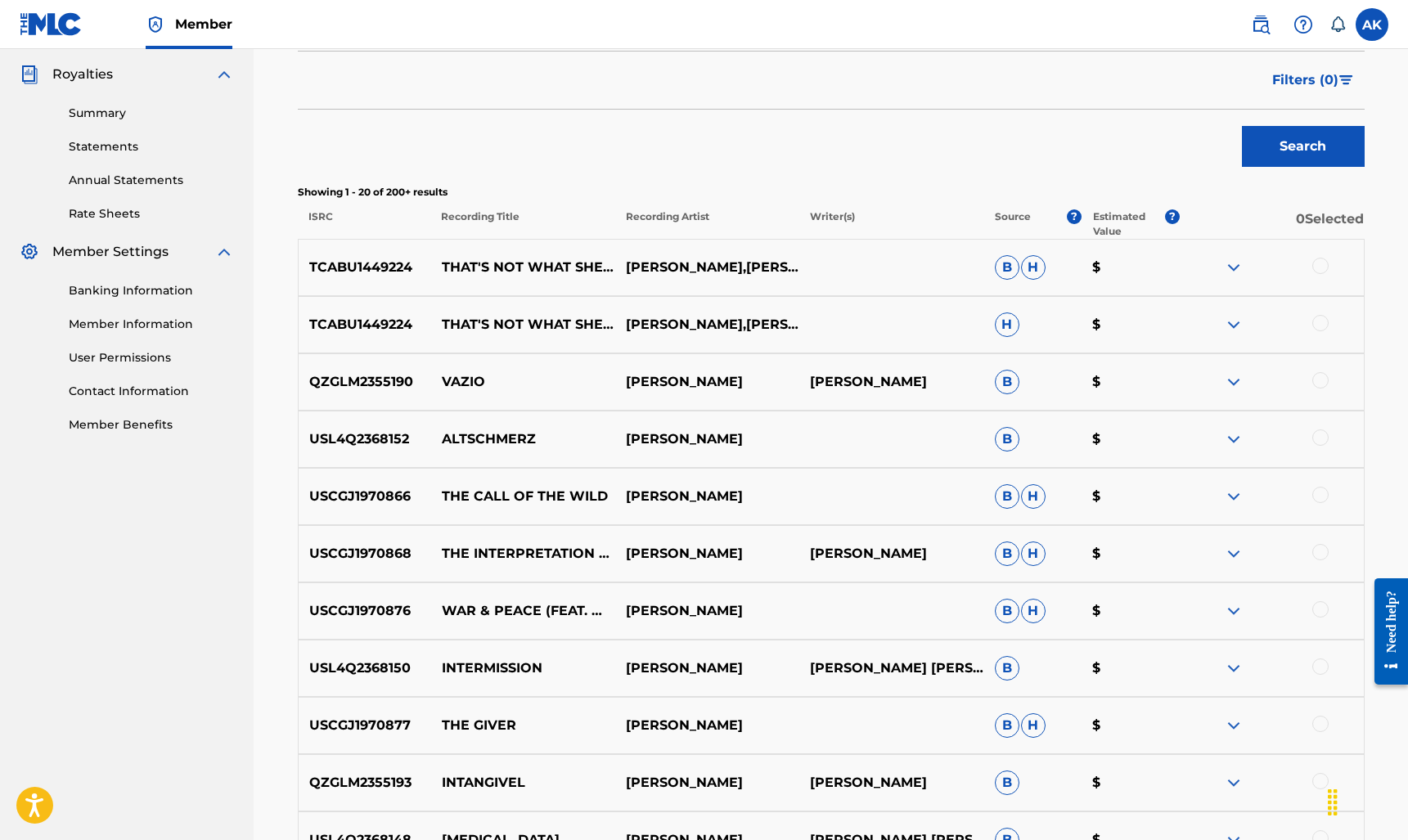
scroll to position [491, 0]
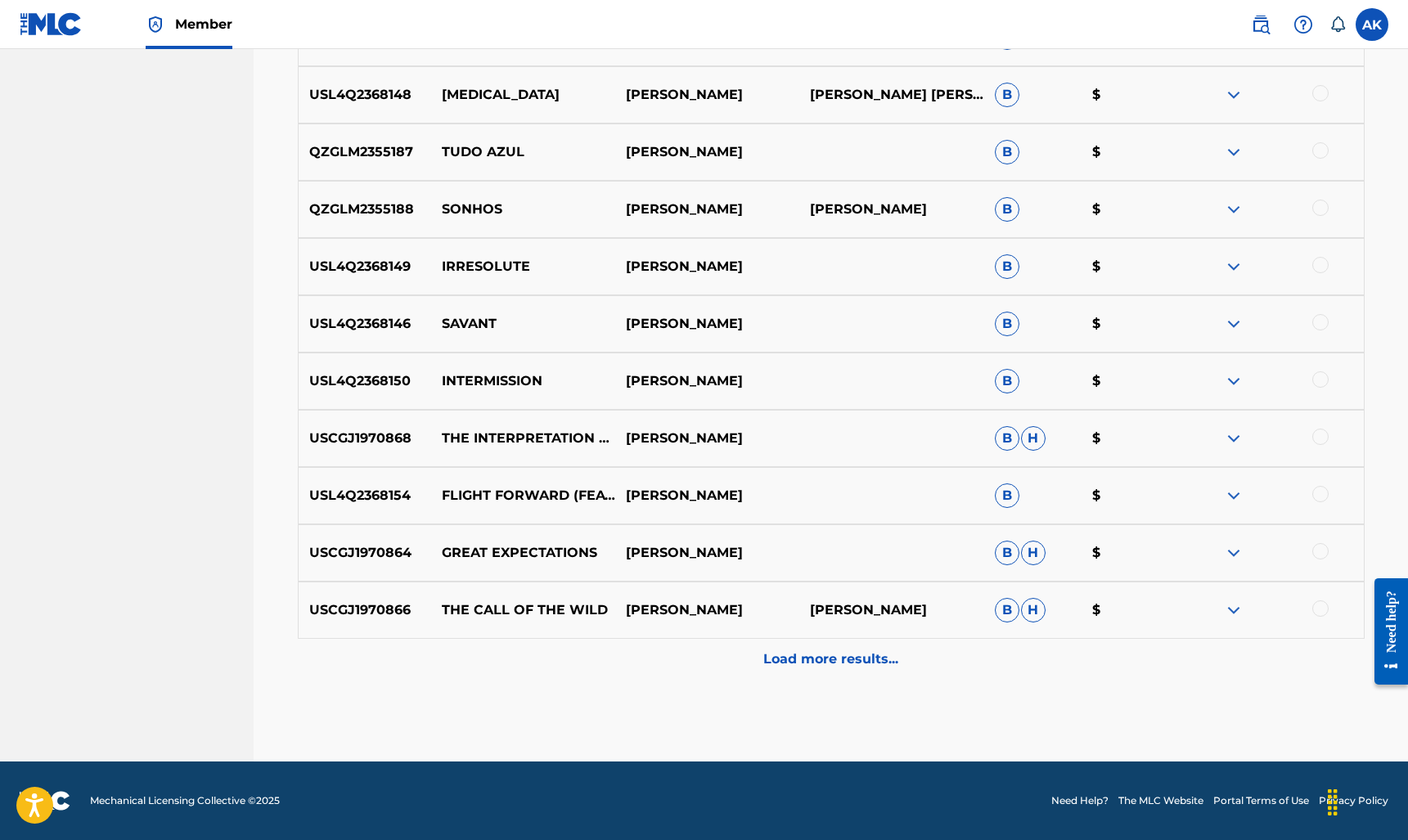
click at [879, 653] on p "Load more results..." at bounding box center [831, 659] width 135 height 19
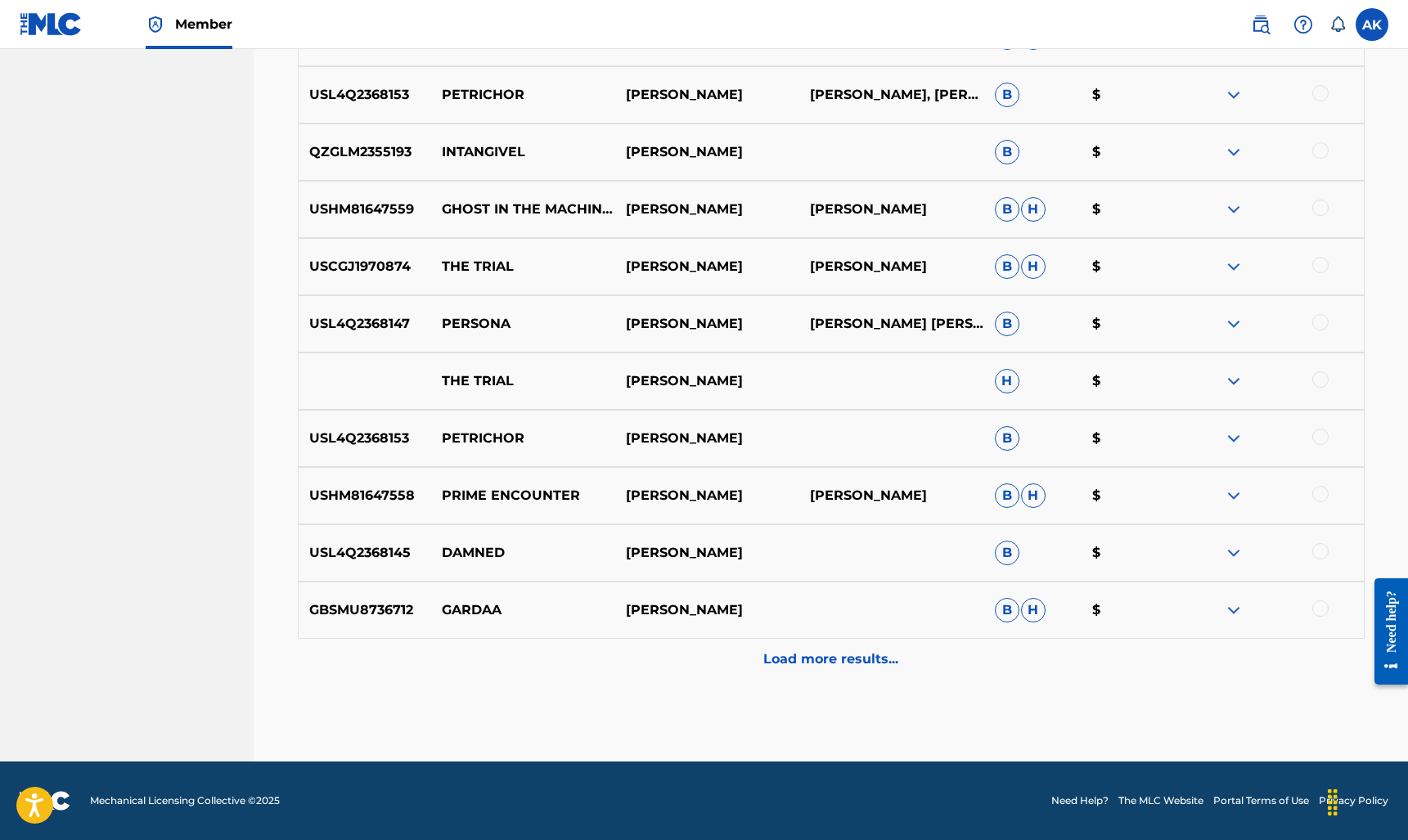
click at [831, 658] on p "Load more results..." at bounding box center [831, 659] width 135 height 19
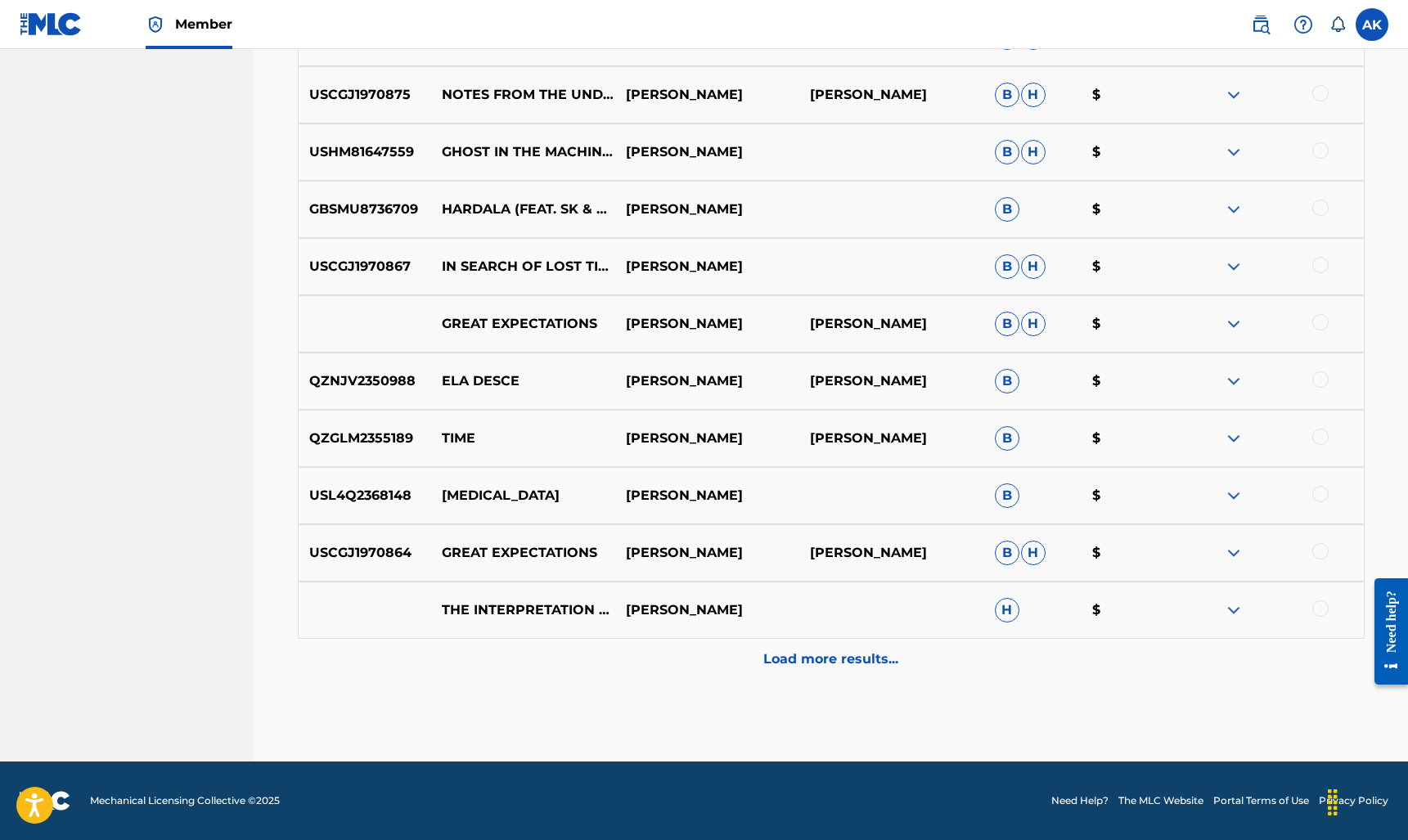
scroll to position [2372, 0]
click at [830, 666] on p "Load more results..." at bounding box center [831, 659] width 135 height 19
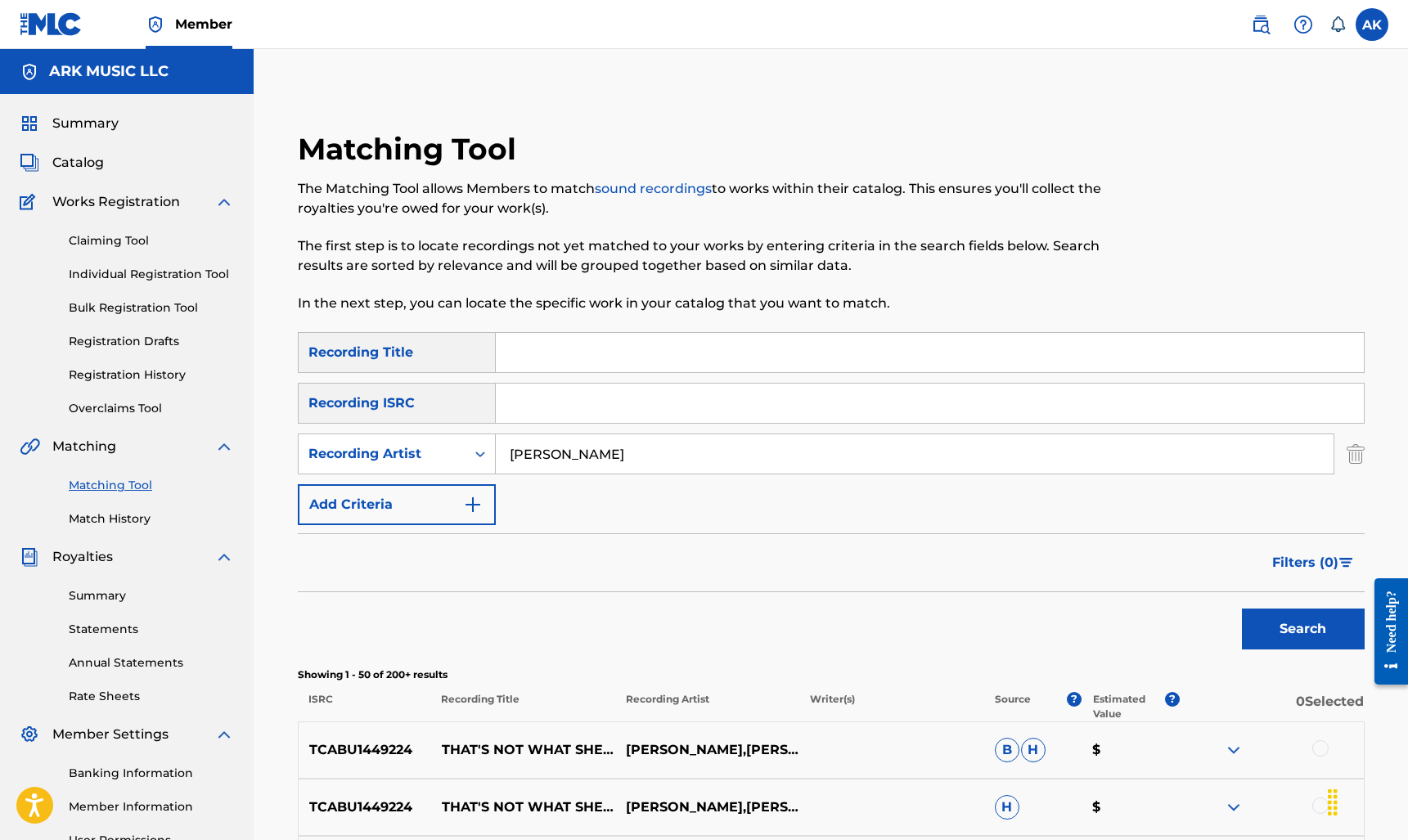
scroll to position [0, 0]
click at [542, 448] on input "[PERSON_NAME]" at bounding box center [915, 454] width 838 height 39
click at [1302, 629] on button "Search" at bounding box center [1303, 629] width 123 height 41
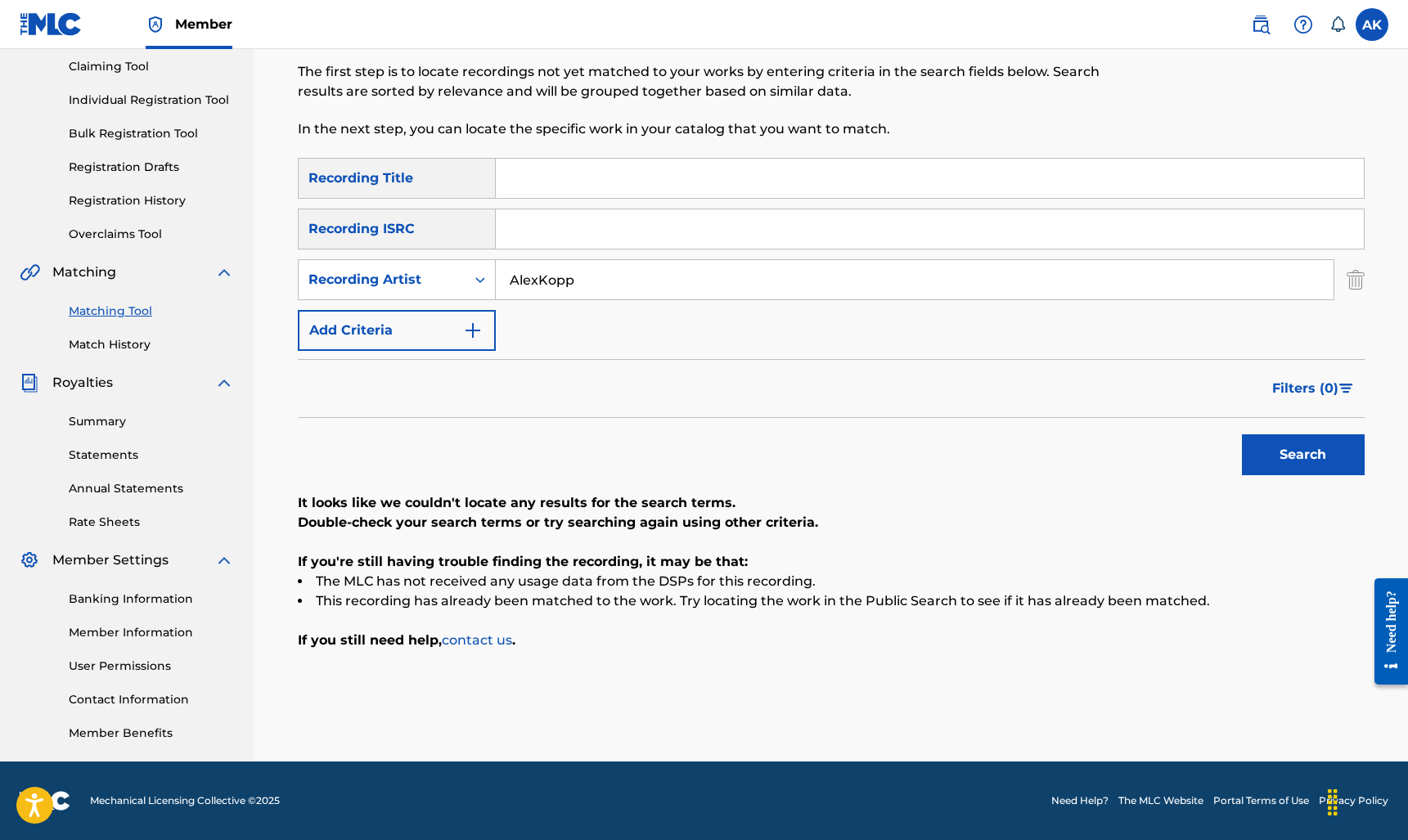
scroll to position [174, 0]
drag, startPoint x: 625, startPoint y: 281, endPoint x: 491, endPoint y: 269, distance: 134.5
click at [491, 269] on div "SearchWithCriteria898742eb-b882-407f-9525-b4ceb1b55277 Recording Artist AlexKopp" at bounding box center [831, 279] width 1066 height 41
click at [1302, 455] on button "Search" at bounding box center [1303, 455] width 123 height 41
click at [606, 276] on input "alexrkopp" at bounding box center [915, 279] width 838 height 39
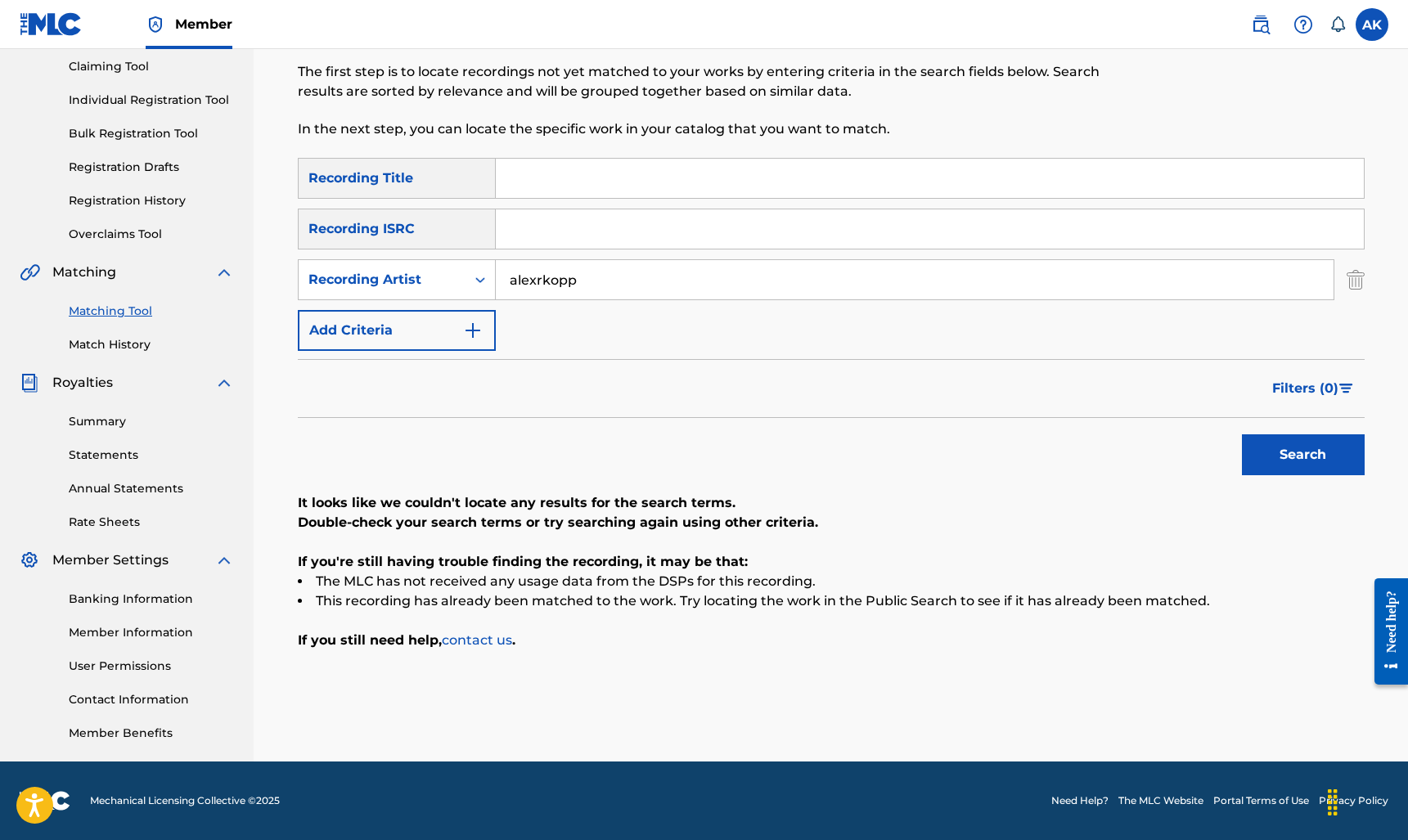
click at [606, 276] on input "alexrkopp" at bounding box center [915, 279] width 838 height 39
click at [1302, 455] on button "Search" at bounding box center [1303, 455] width 123 height 41
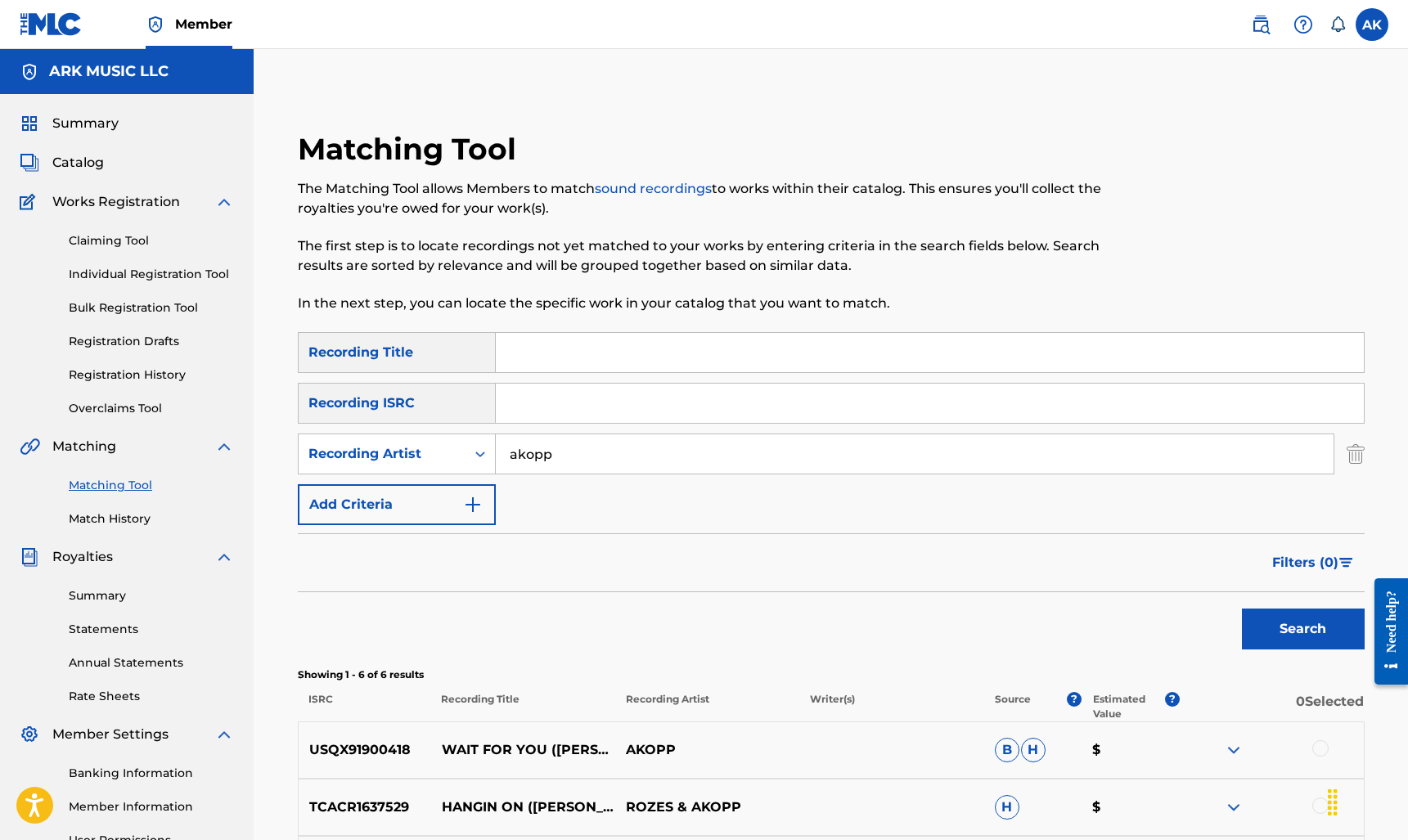
scroll to position [0, 0]
drag, startPoint x: 578, startPoint y: 463, endPoint x: 478, endPoint y: 437, distance: 103.3
click at [478, 437] on div "SearchWithCriteria898742eb-b882-407f-9525-b4ceb1b55277 Recording Artist akopp" at bounding box center [831, 454] width 1066 height 41
click at [1302, 629] on button "Search" at bounding box center [1303, 629] width 123 height 41
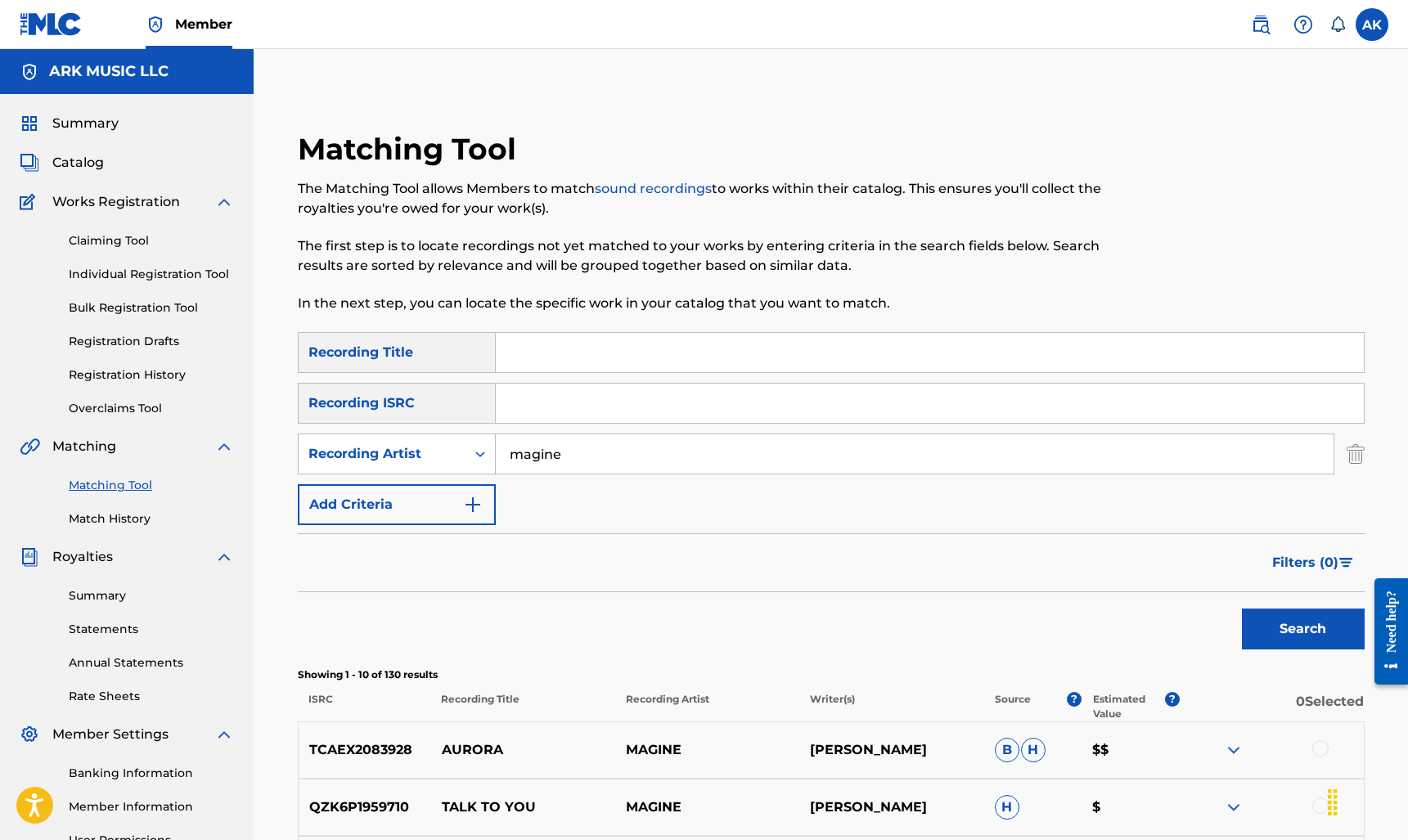
click at [583, 456] on input "magine" at bounding box center [915, 454] width 838 height 39
type input "still current"
click at [1302, 629] on button "Search" at bounding box center [1303, 629] width 123 height 41
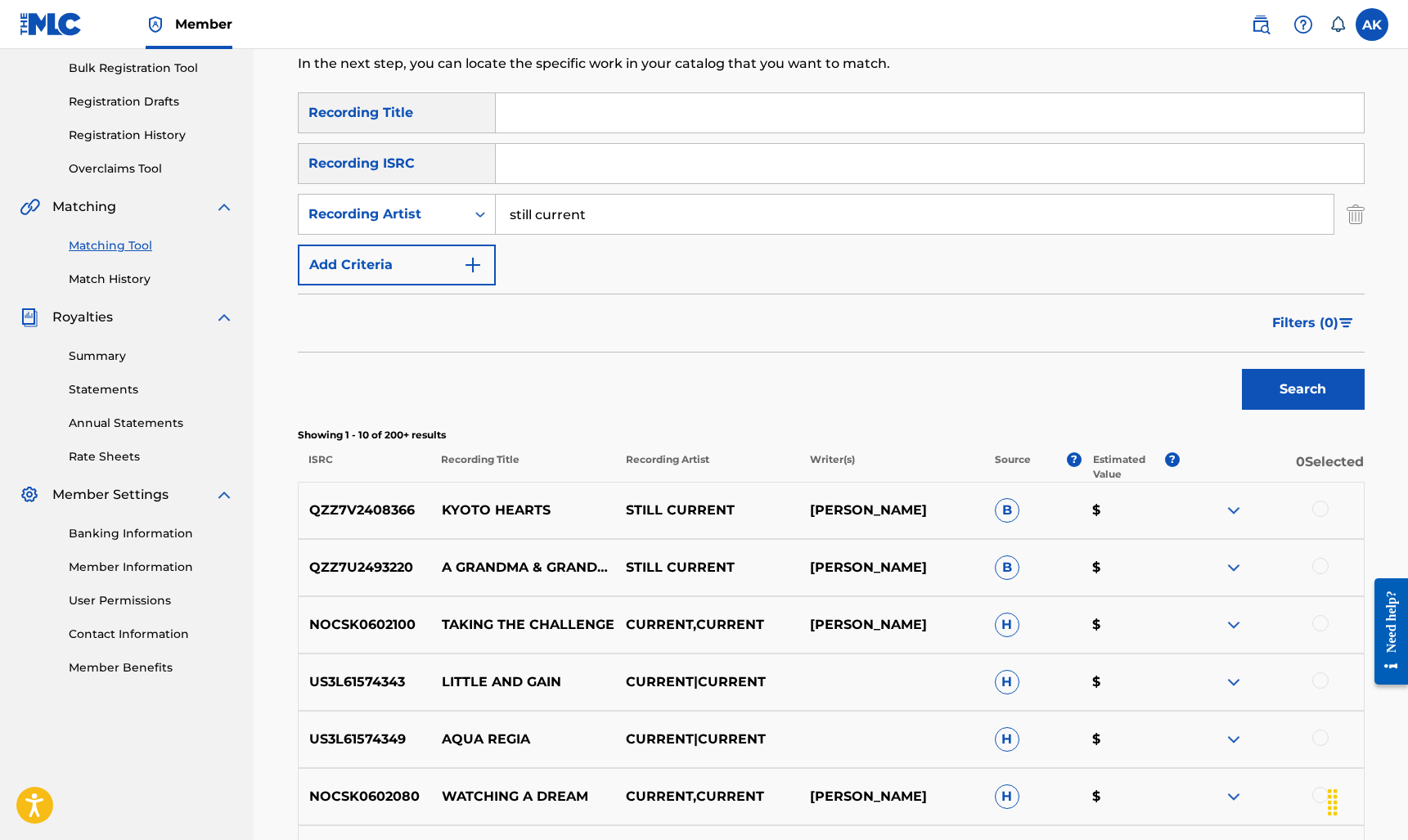
scroll to position [251, 0]
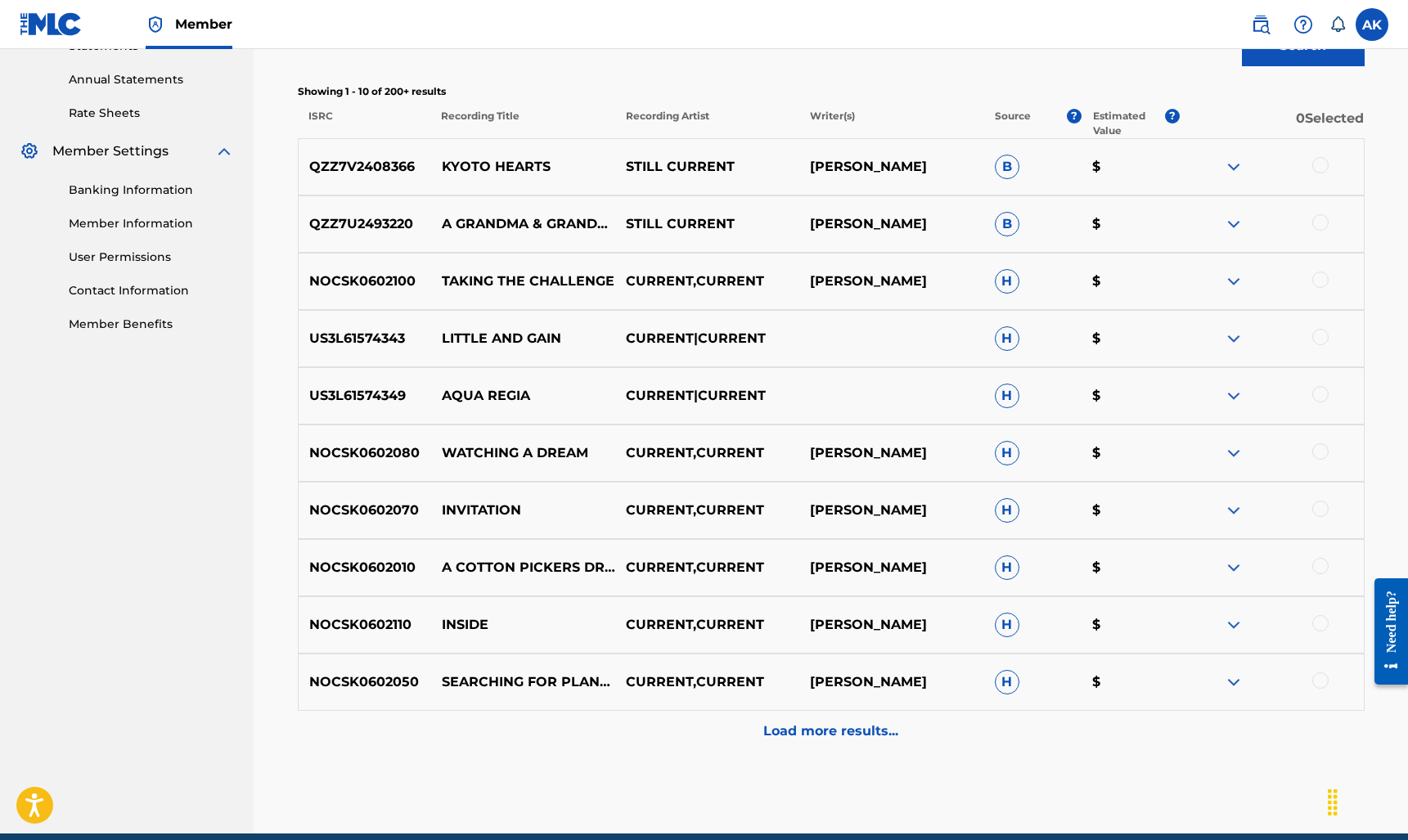
click at [824, 739] on p "Load more results..." at bounding box center [831, 731] width 135 height 19
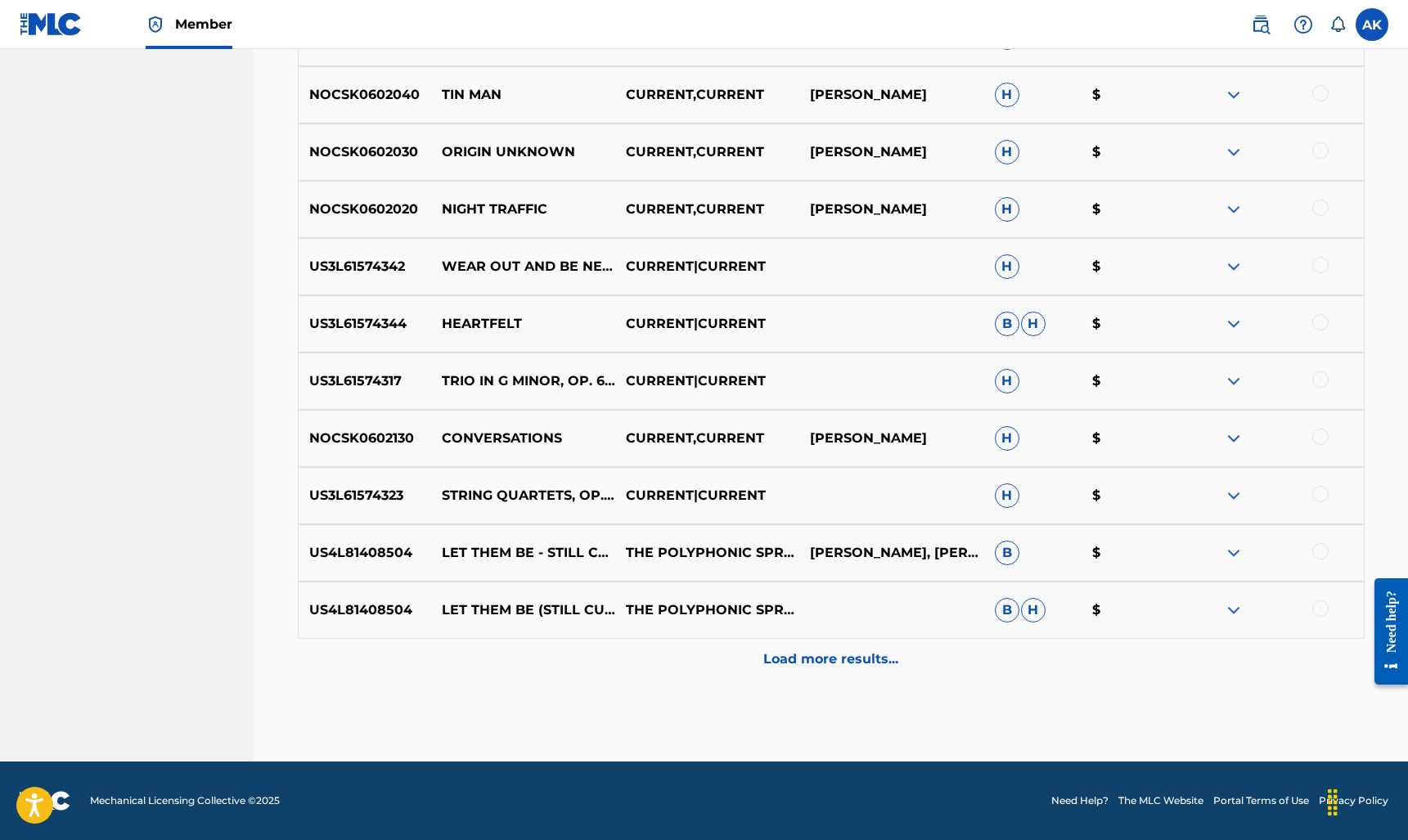
click at [791, 654] on p "Load more results..." at bounding box center [831, 659] width 135 height 19
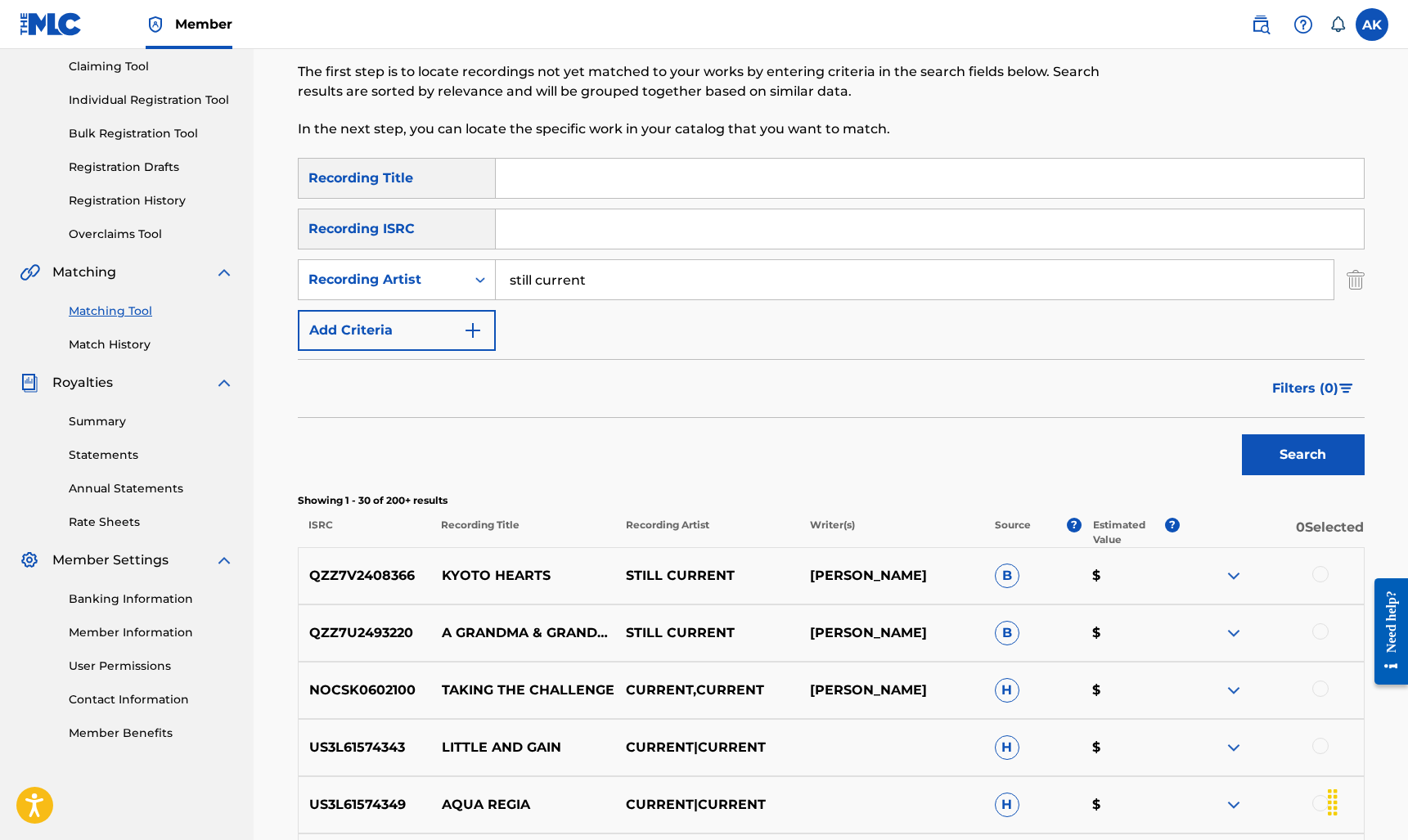
scroll to position [172, 0]
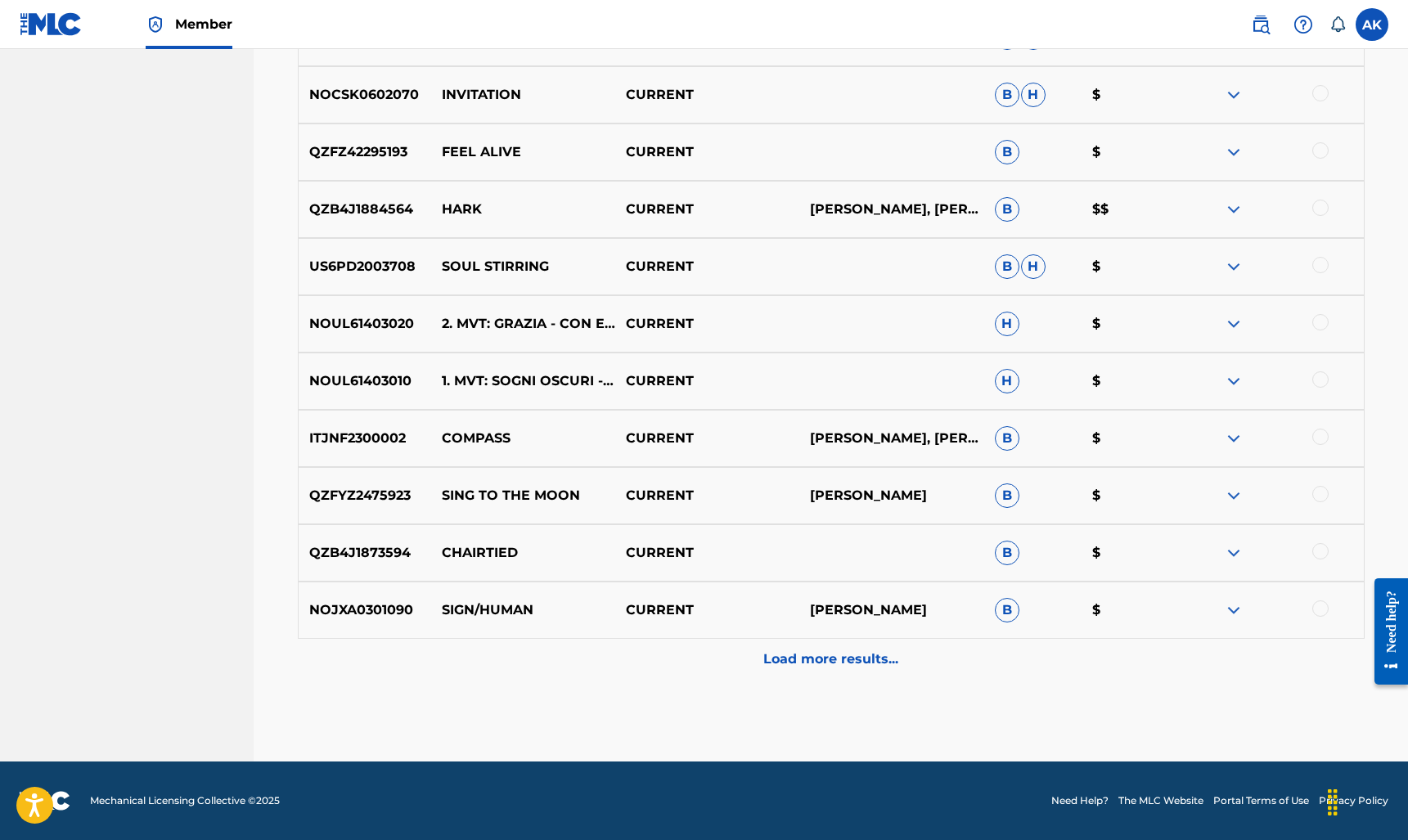
click at [788, 661] on p "Load more results..." at bounding box center [831, 659] width 135 height 19
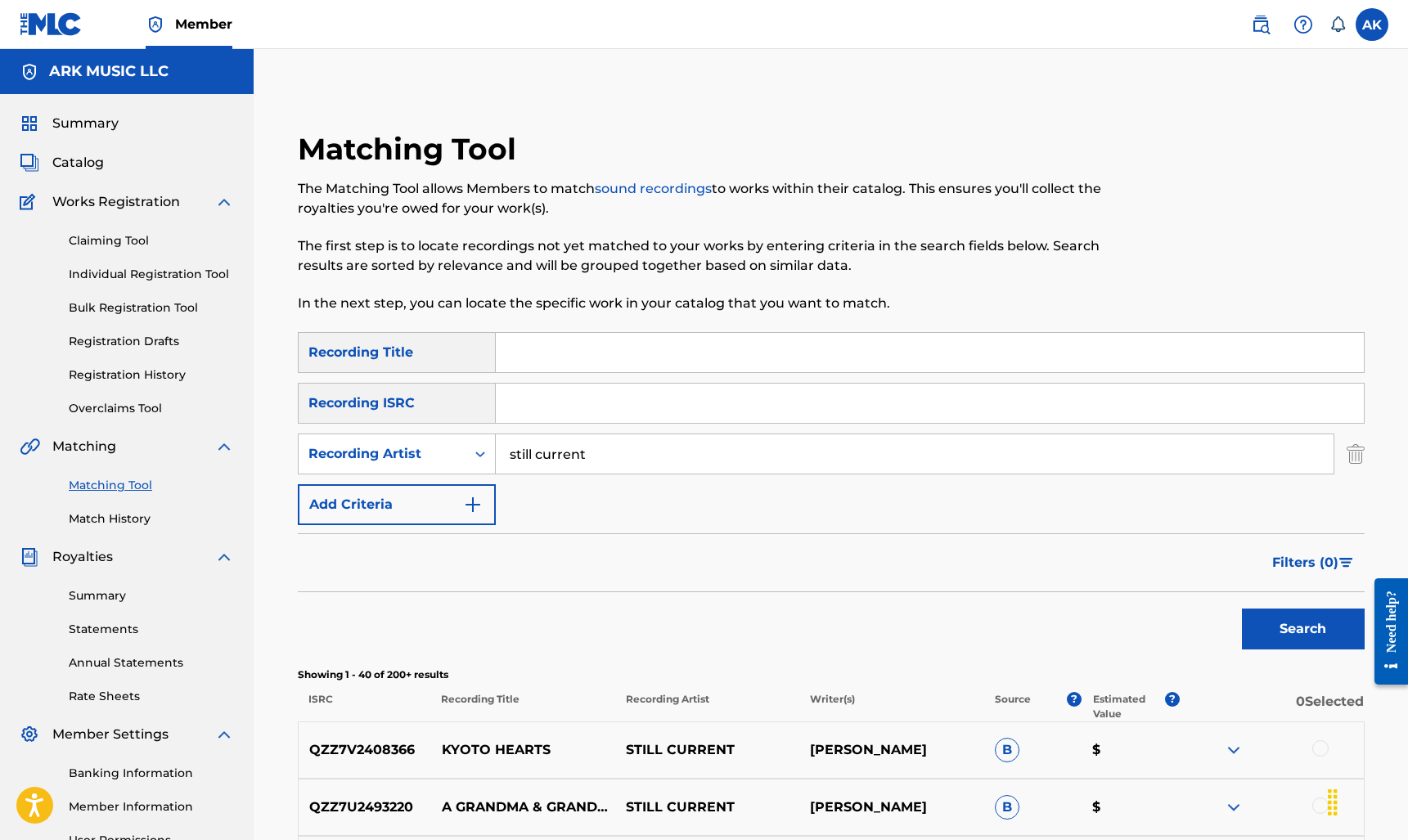
scroll to position [0, 0]
click at [415, 491] on button "Add Criteria" at bounding box center [397, 505] width 198 height 41
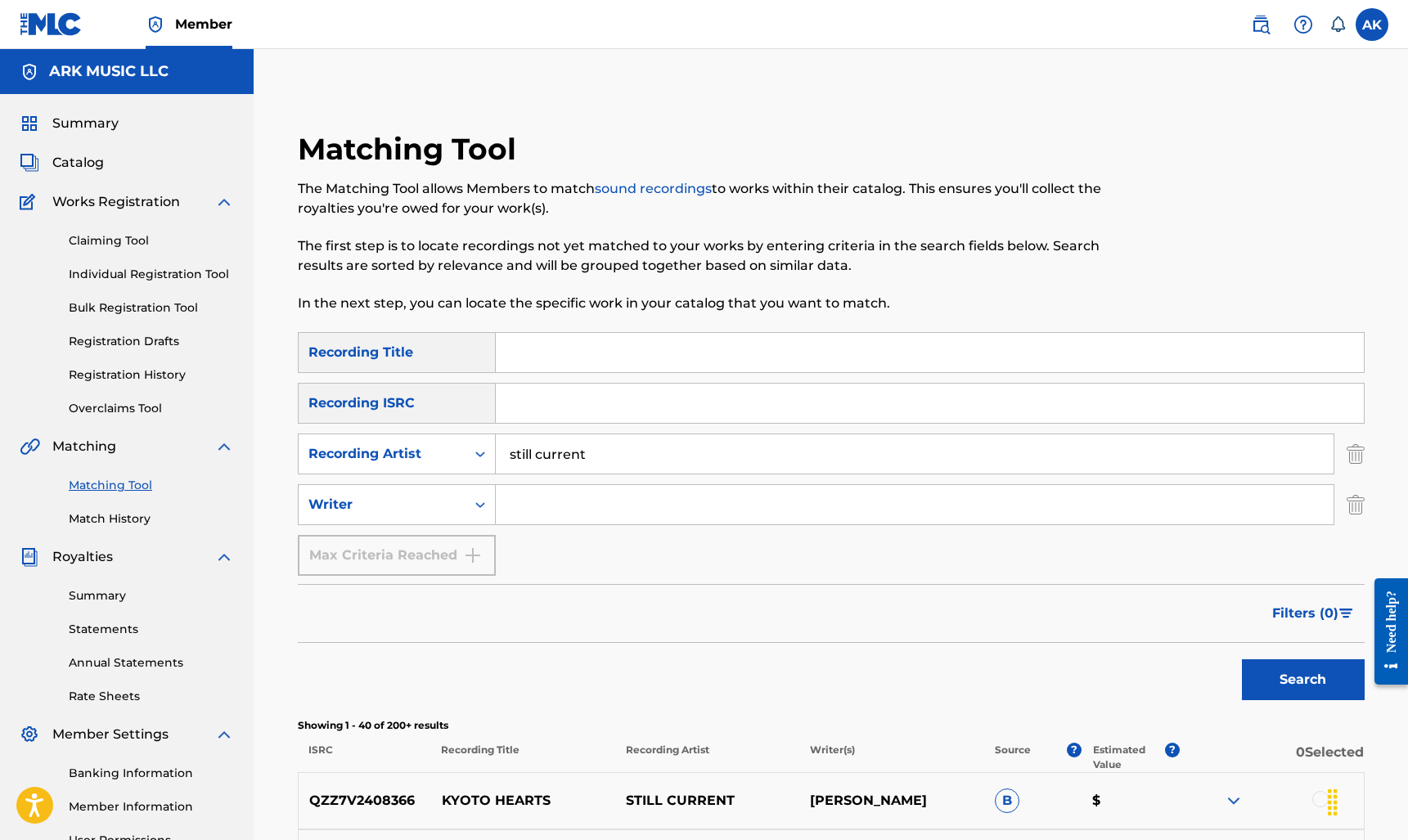
click at [577, 455] on input "still current" at bounding box center [915, 454] width 838 height 39
click at [585, 498] on input "Search Form" at bounding box center [915, 505] width 838 height 39
type input "Alexander Kopp"
click at [1302, 680] on button "Search" at bounding box center [1303, 679] width 123 height 41
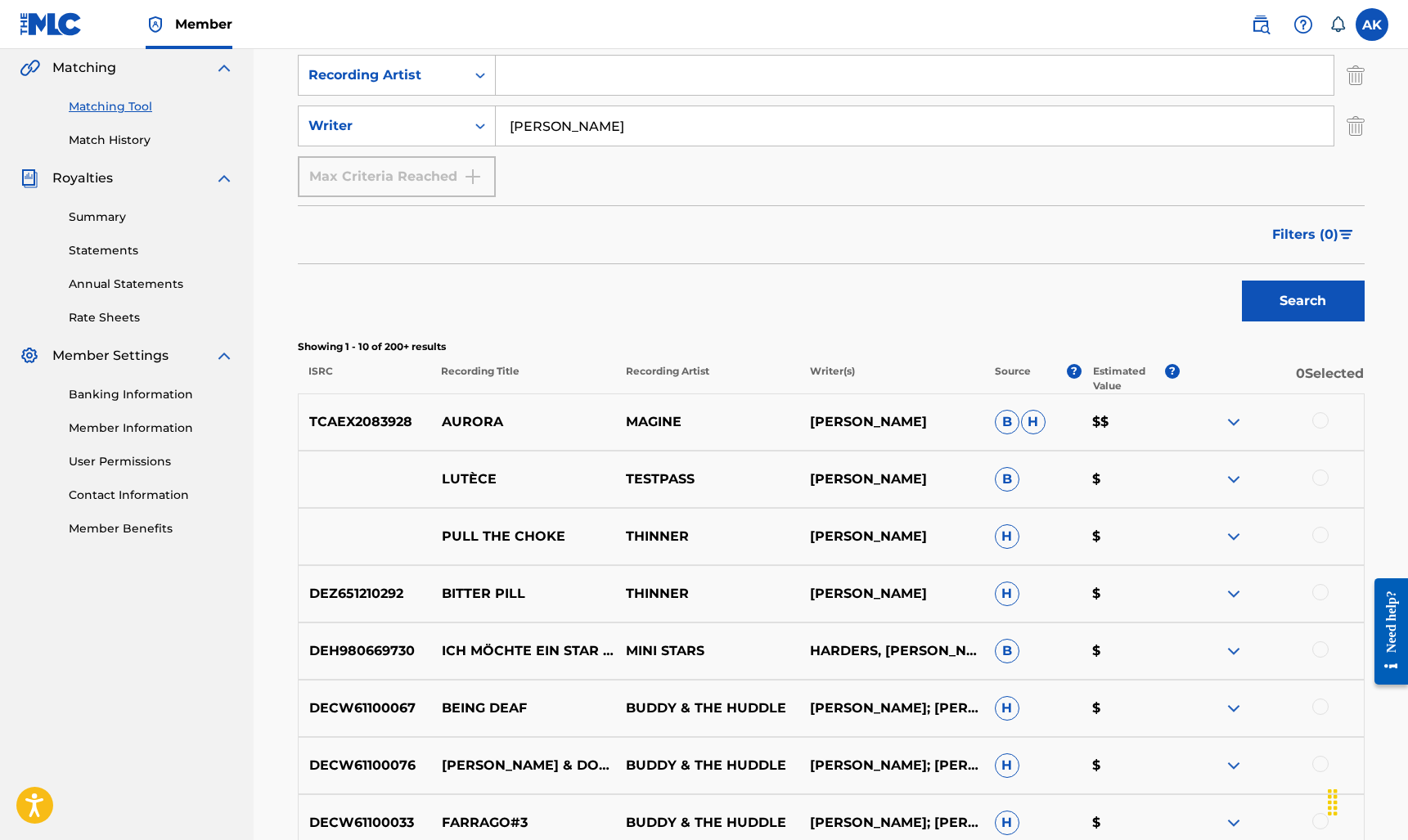
scroll to position [419, 0]
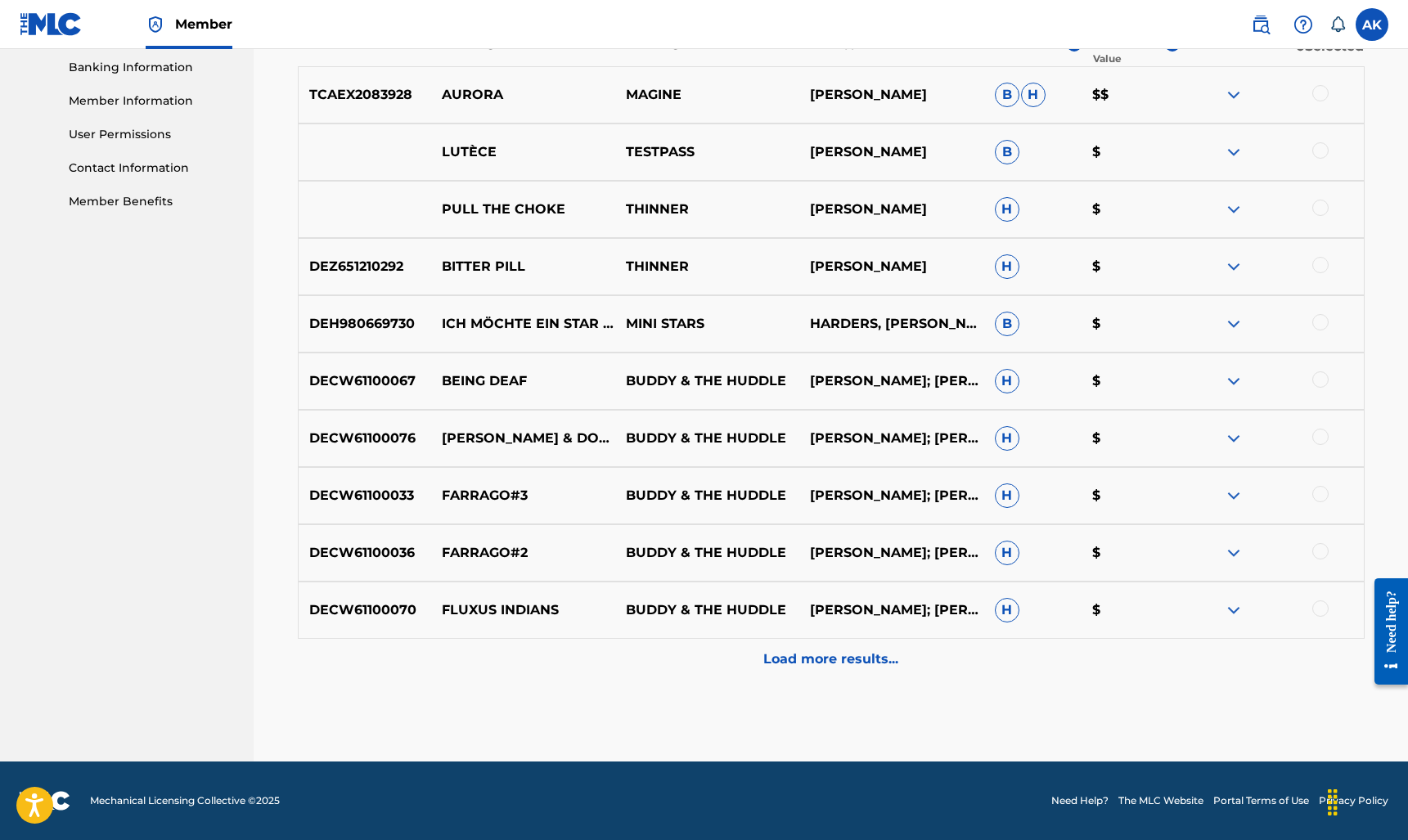
click at [806, 653] on p "Load more results..." at bounding box center [831, 659] width 135 height 19
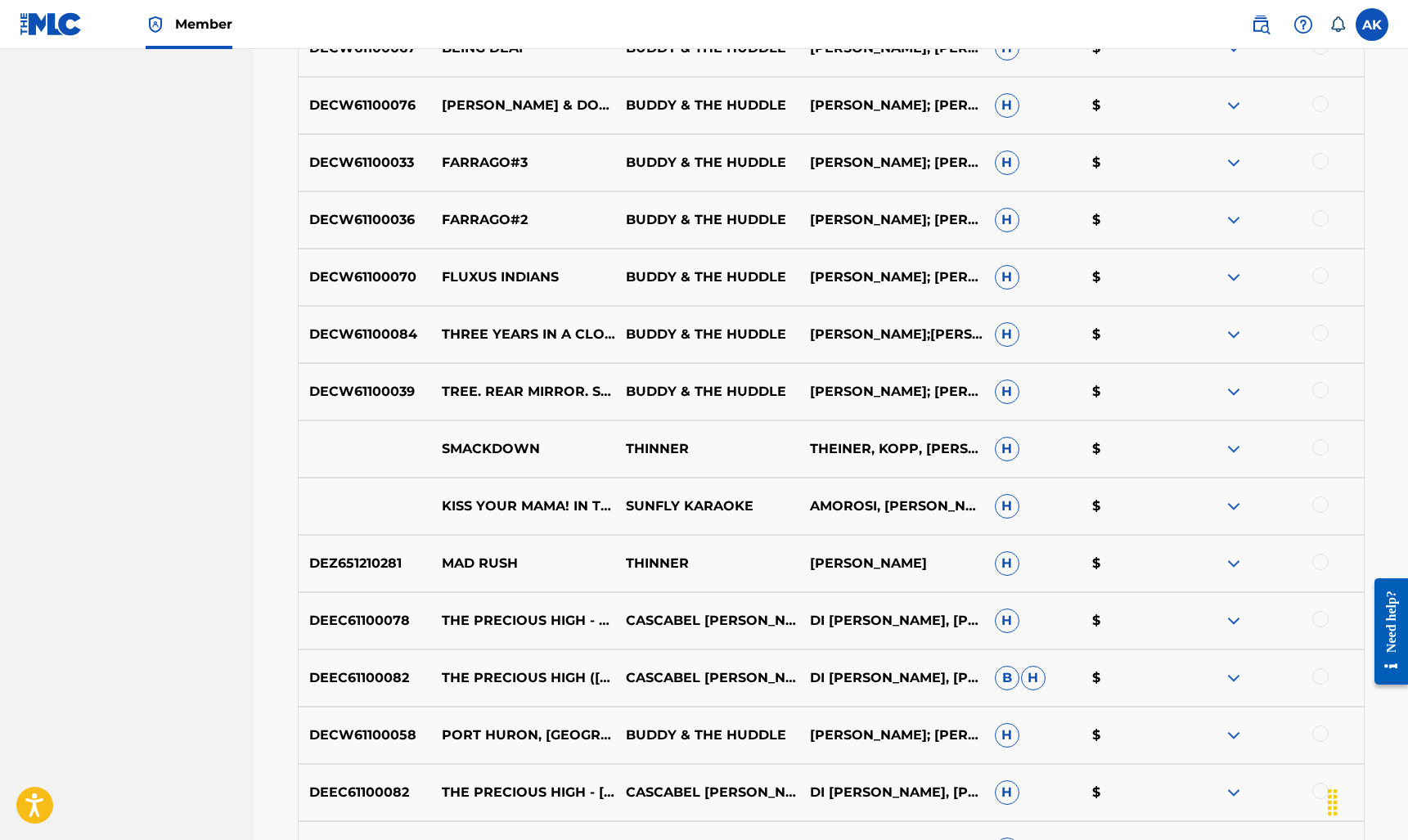
scroll to position [1149, 0]
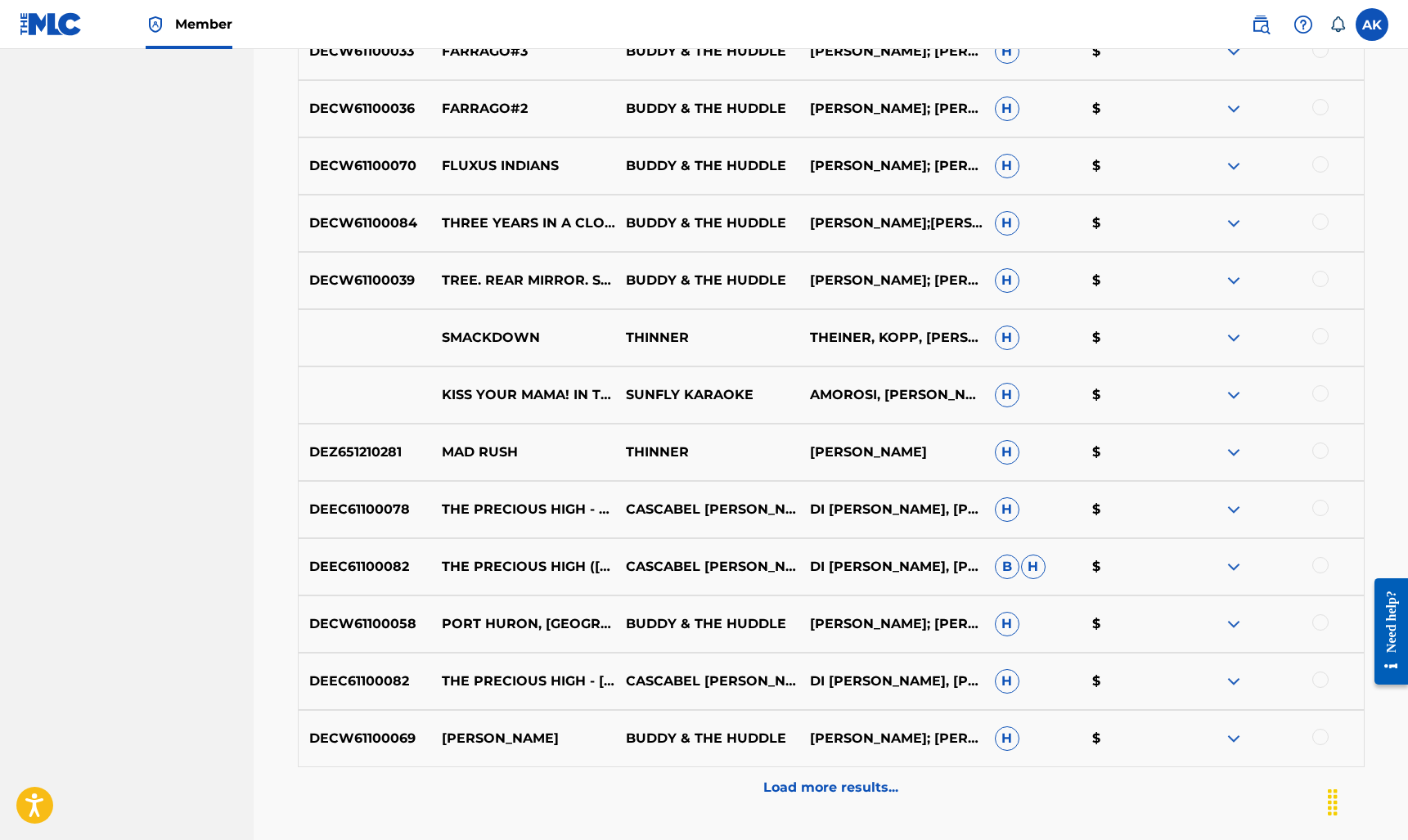
click at [867, 794] on p "Load more results..." at bounding box center [831, 787] width 135 height 19
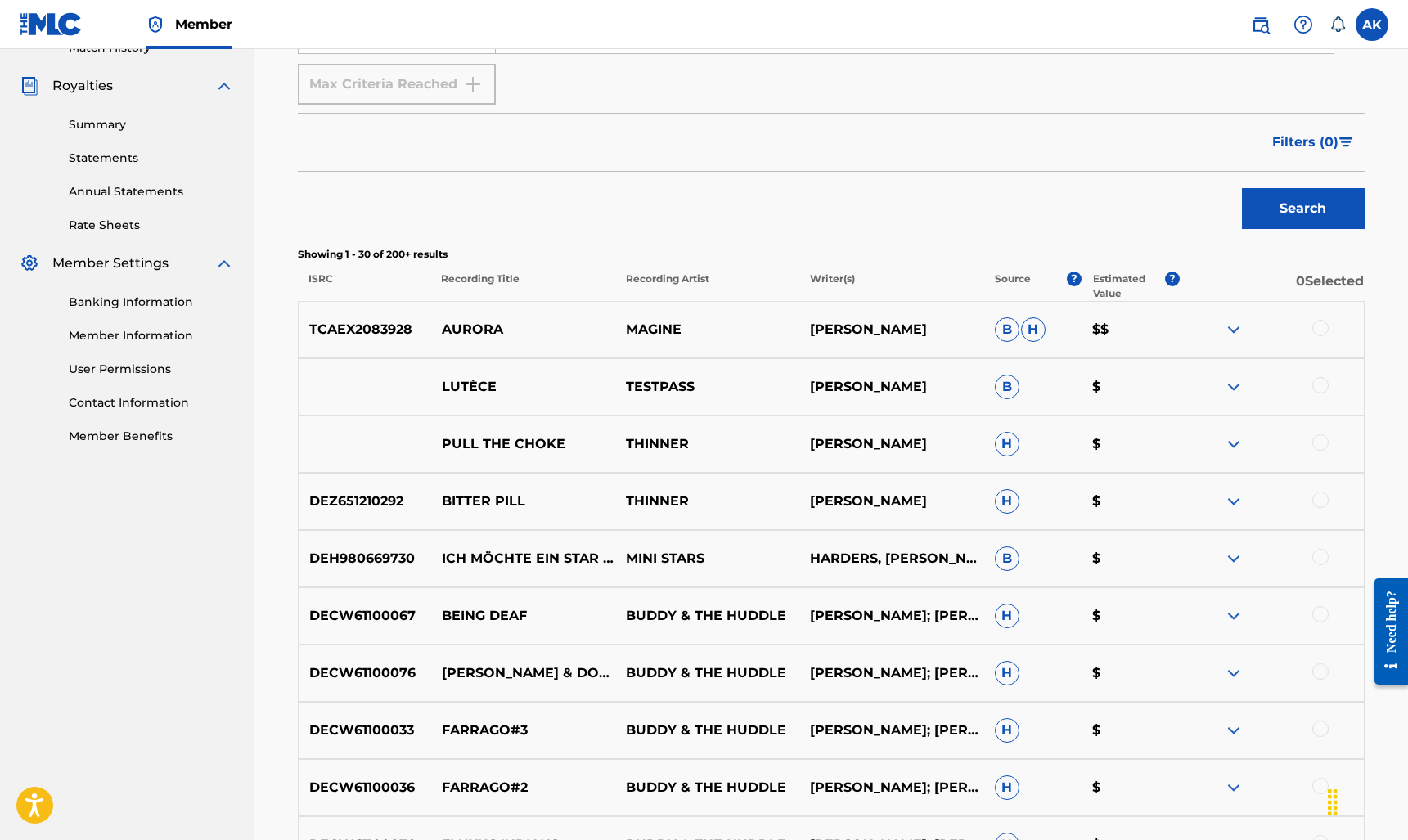
scroll to position [463, 0]
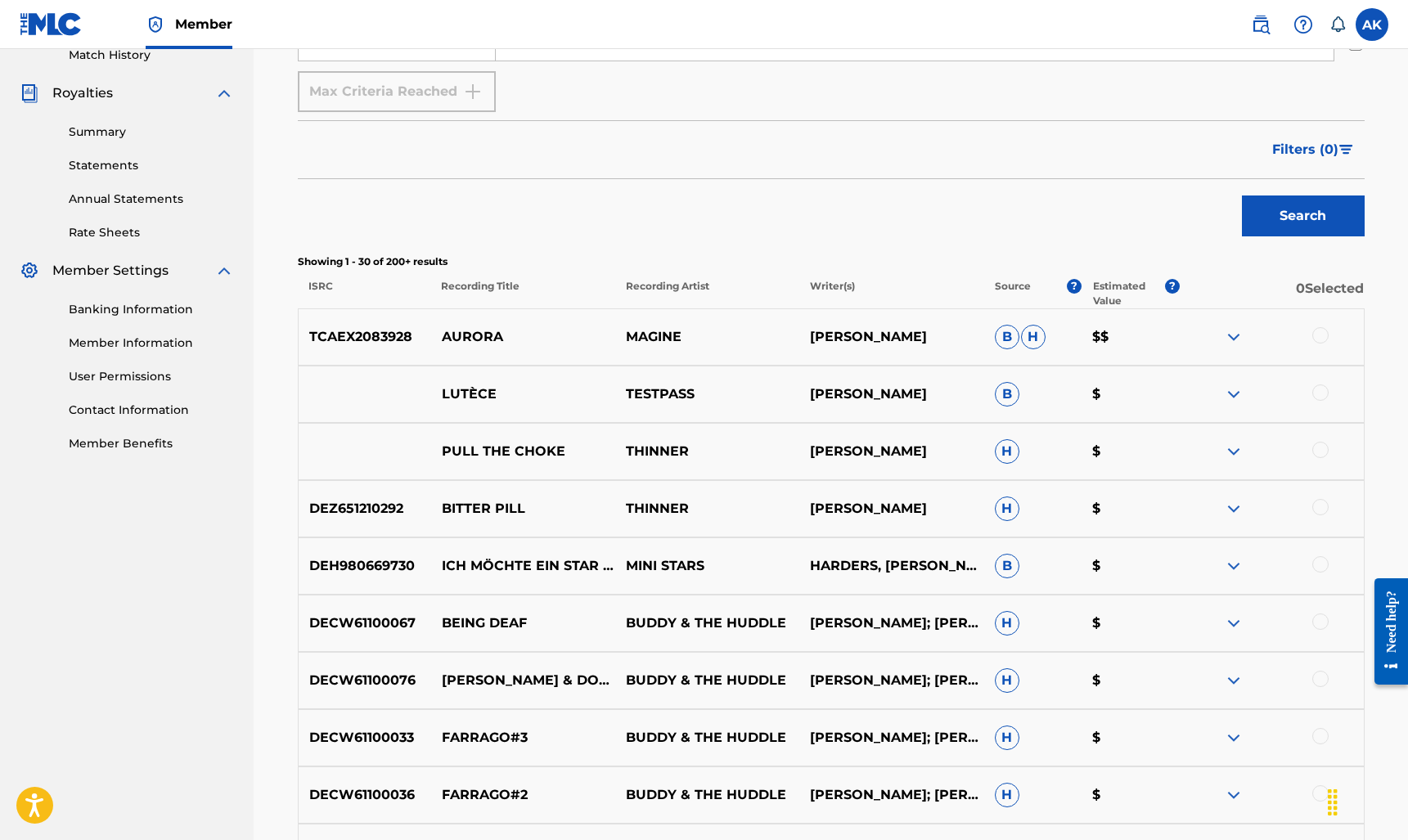
click at [1030, 341] on span "H" at bounding box center [1033, 337] width 25 height 25
click at [1237, 339] on img at bounding box center [1233, 336] width 19 height 19
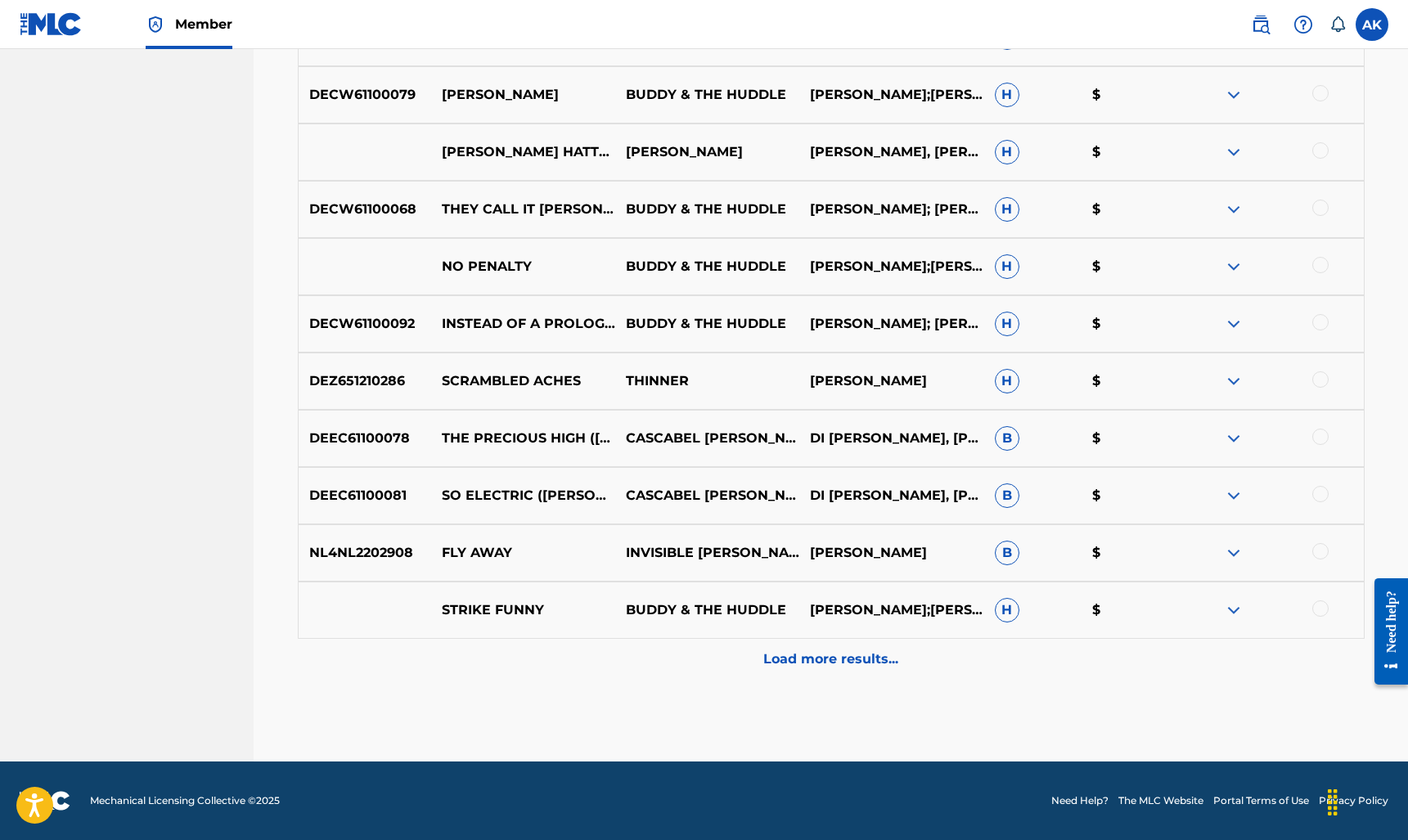
click at [850, 670] on div "Load more results..." at bounding box center [831, 659] width 1066 height 41
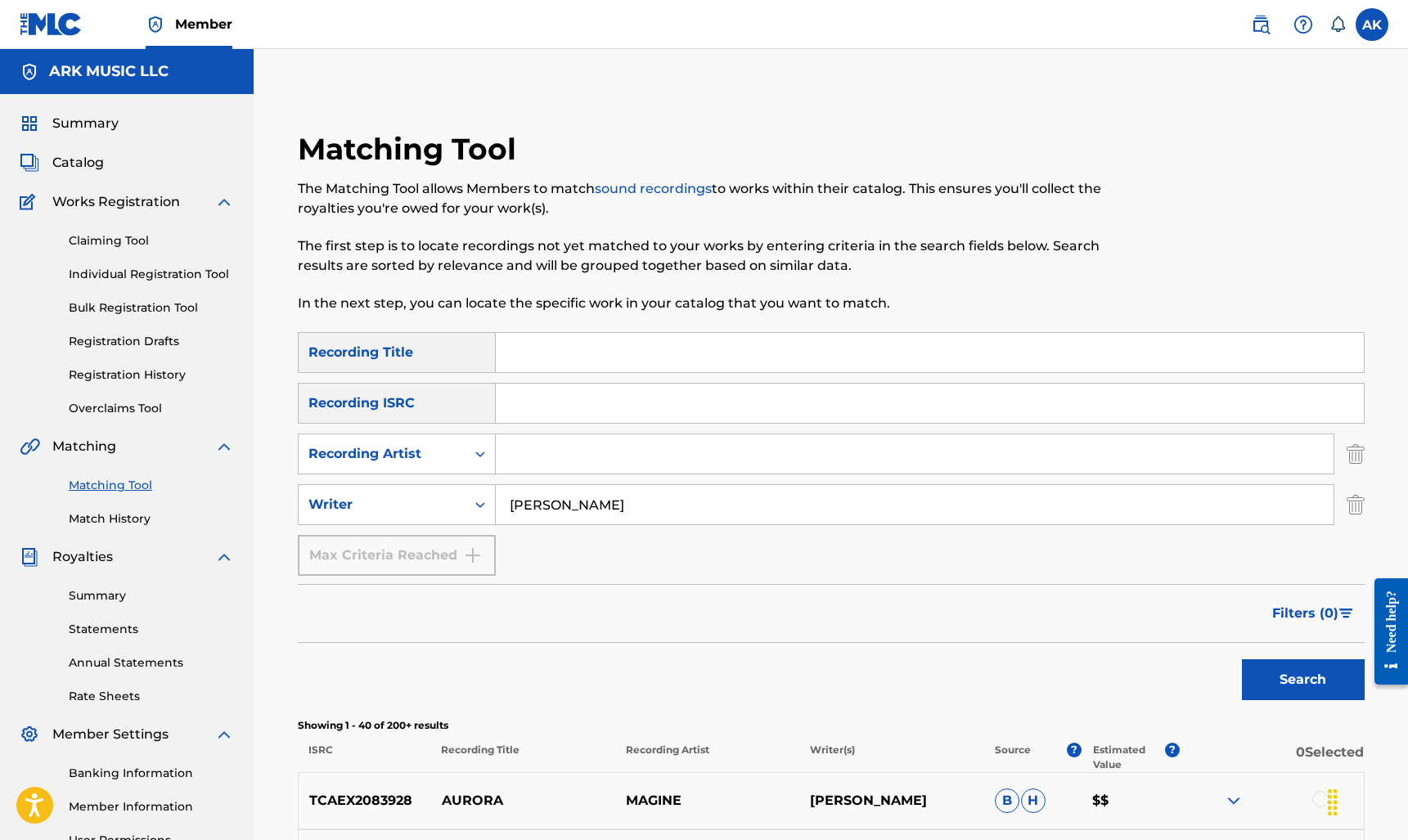
scroll to position [0, 0]
click at [131, 236] on link "Claiming Tool" at bounding box center [151, 241] width 166 height 18
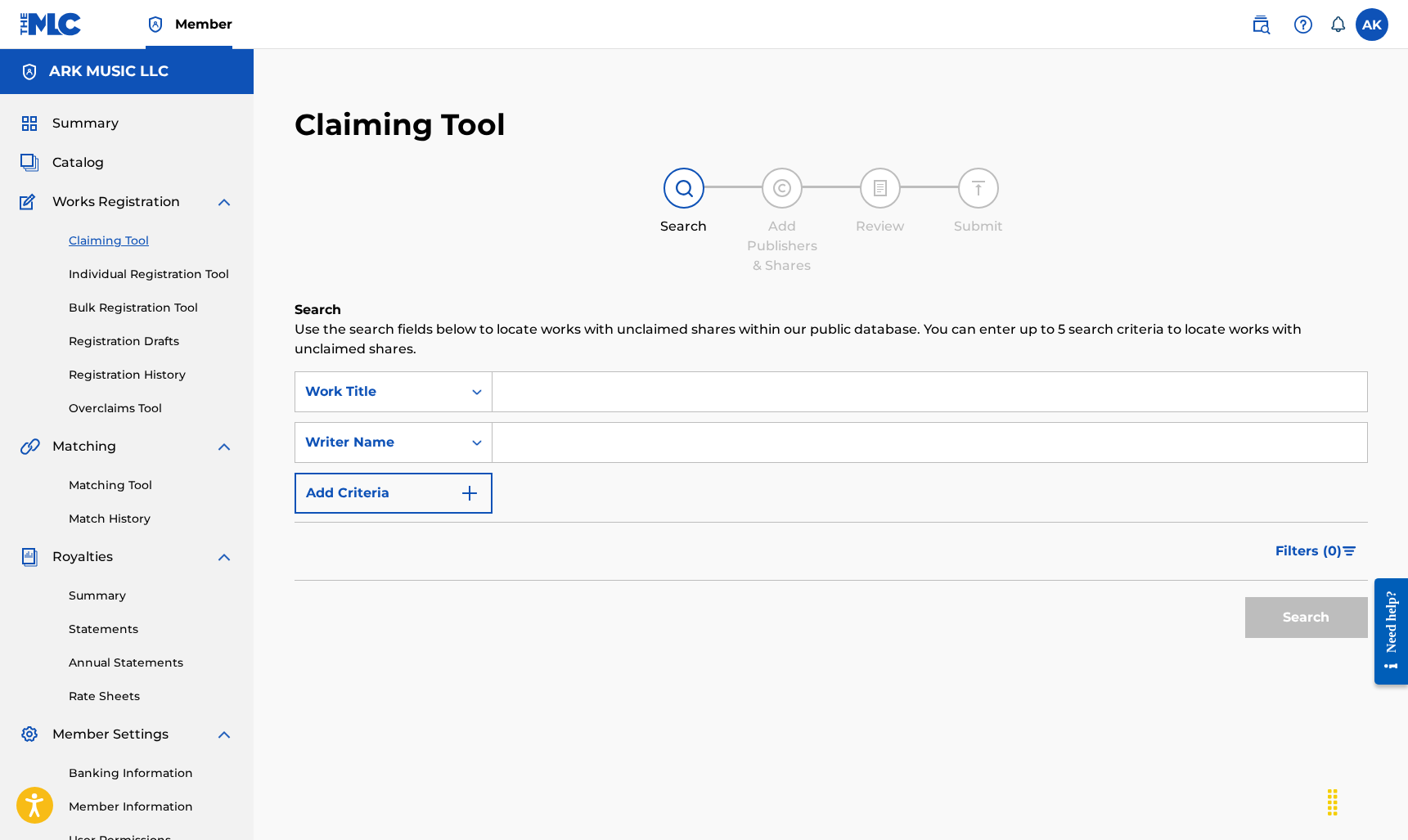
click at [570, 395] on input "Search Form" at bounding box center [930, 392] width 874 height 39
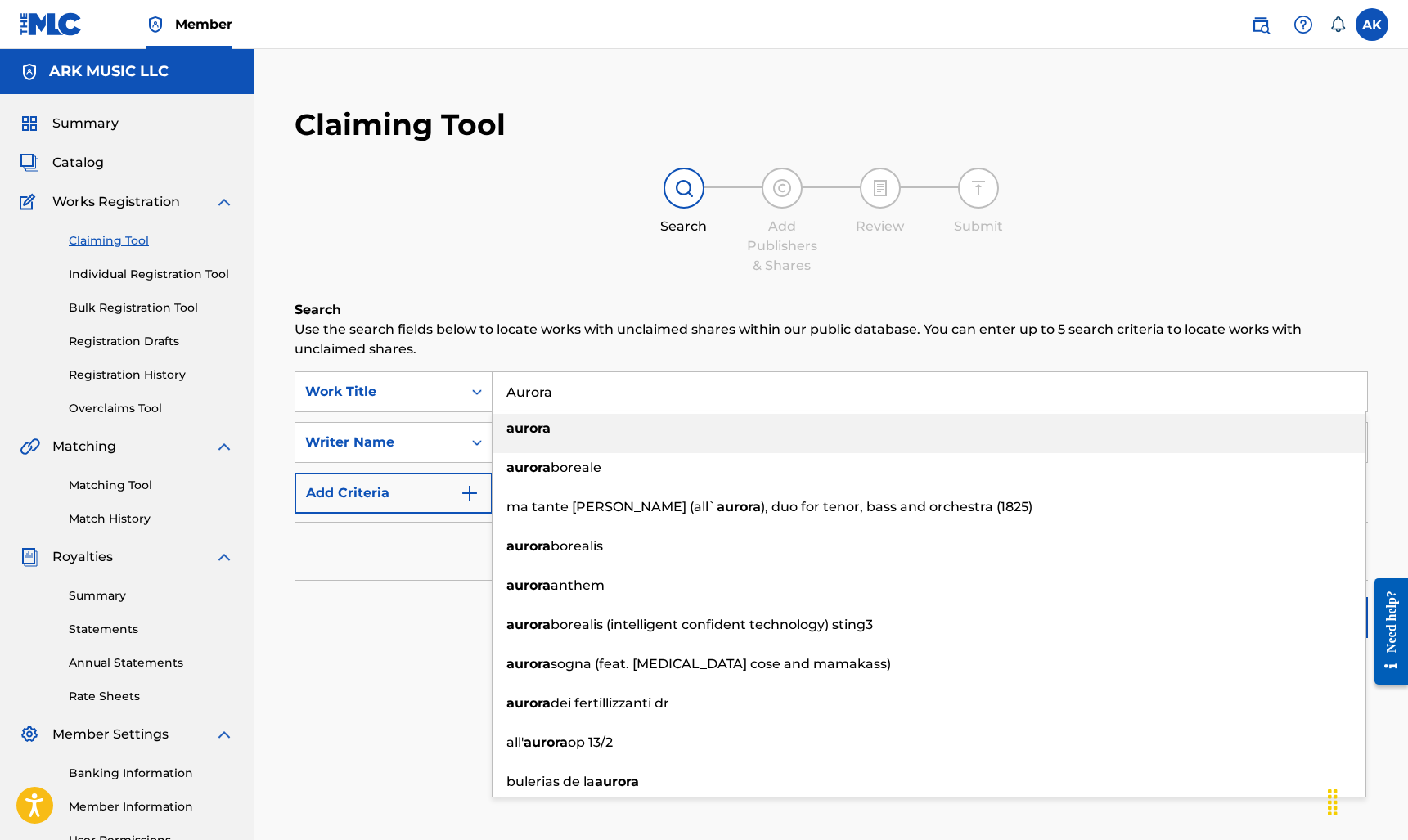
click at [571, 427] on div "aurora" at bounding box center [929, 428] width 873 height 30
type input "aurora"
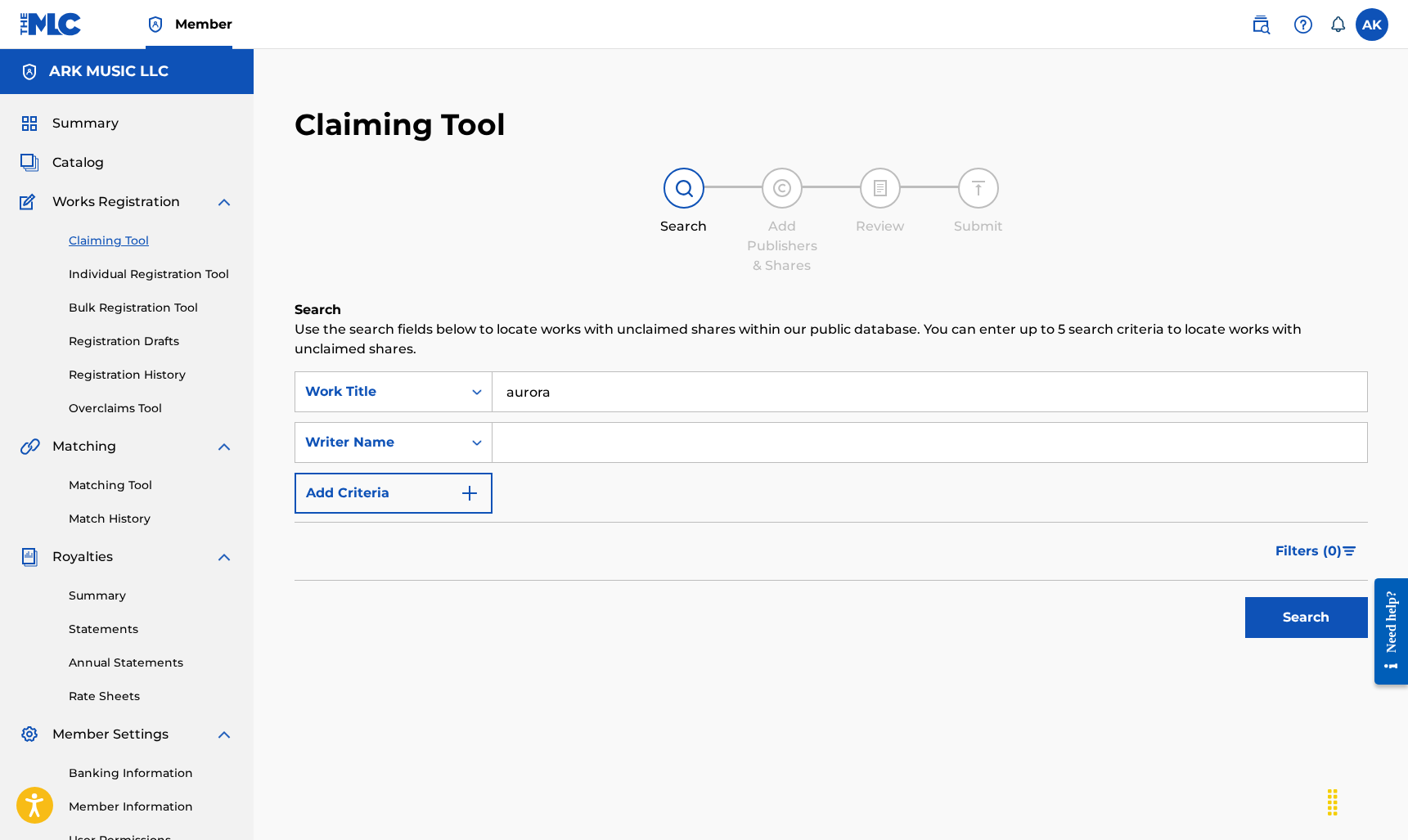
click at [531, 443] on input "Search Form" at bounding box center [930, 442] width 874 height 39
type input "[PERSON_NAME]"
click at [1295, 632] on button "Search" at bounding box center [1306, 617] width 123 height 41
click at [442, 487] on button "Add Criteria" at bounding box center [393, 493] width 198 height 41
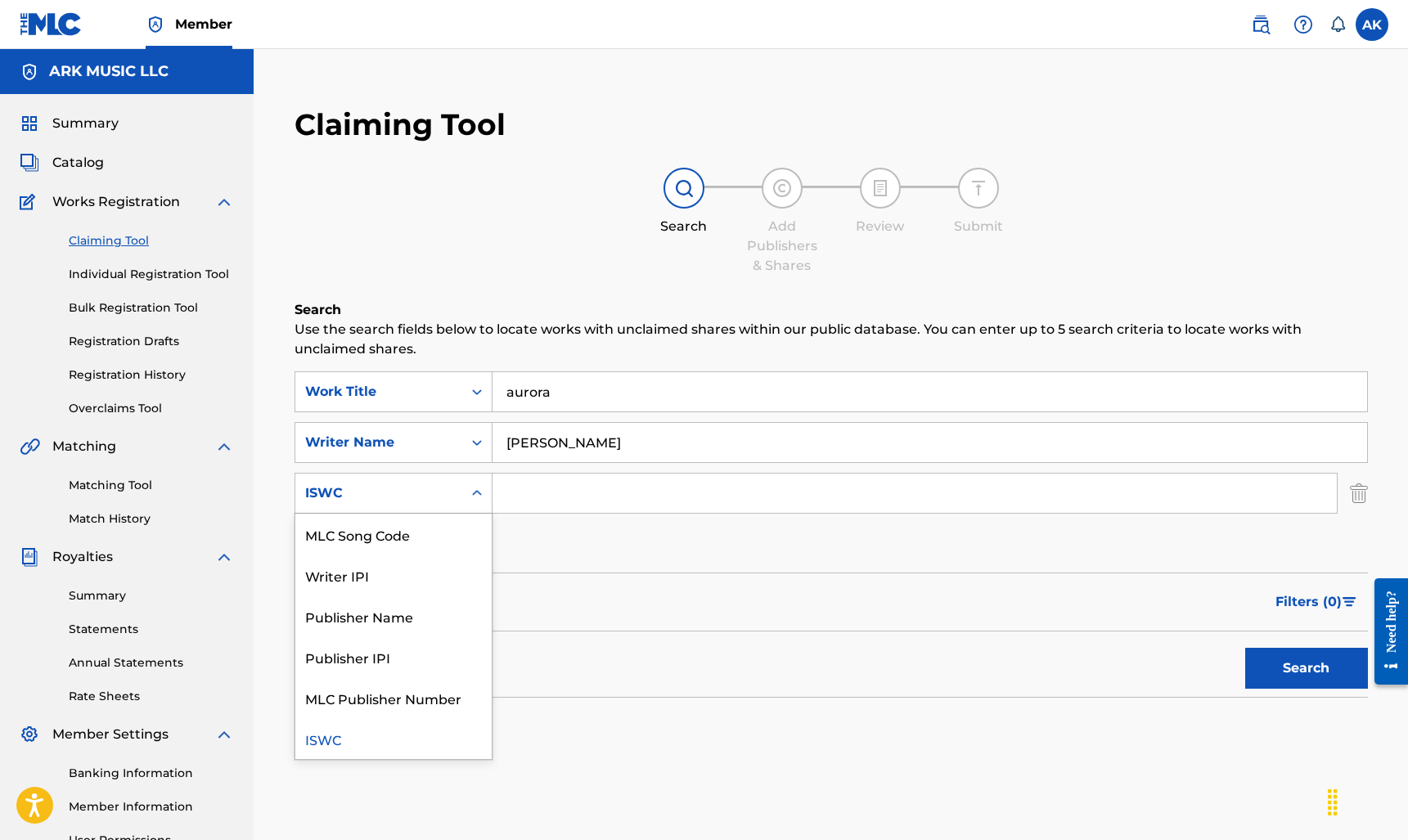
click at [465, 501] on div "Search Form" at bounding box center [477, 493] width 30 height 30
click at [612, 441] on input "[PERSON_NAME]" at bounding box center [930, 442] width 874 height 39
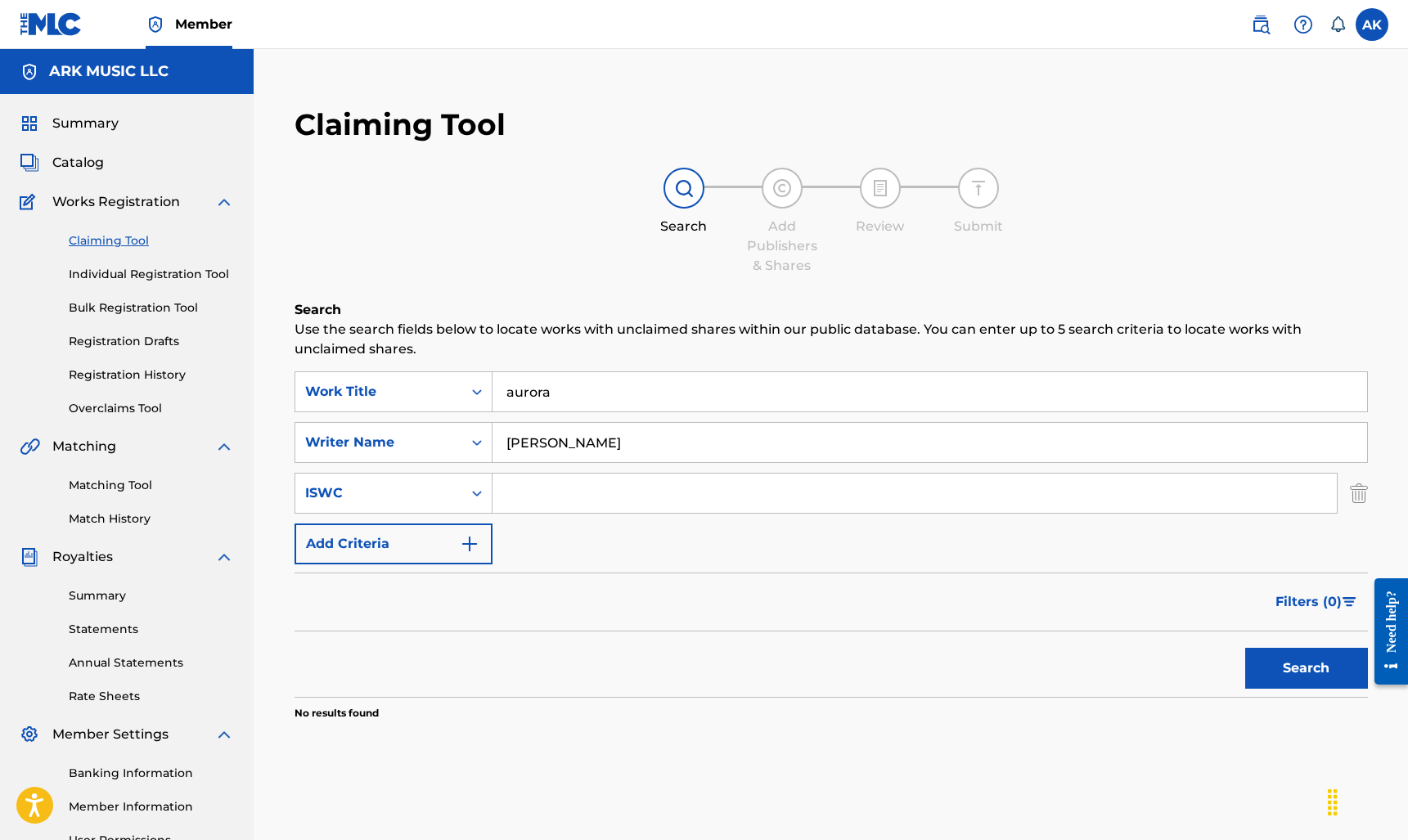
click at [612, 441] on input "[PERSON_NAME]" at bounding box center [930, 442] width 874 height 39
click at [568, 407] on input "aurora" at bounding box center [930, 392] width 874 height 39
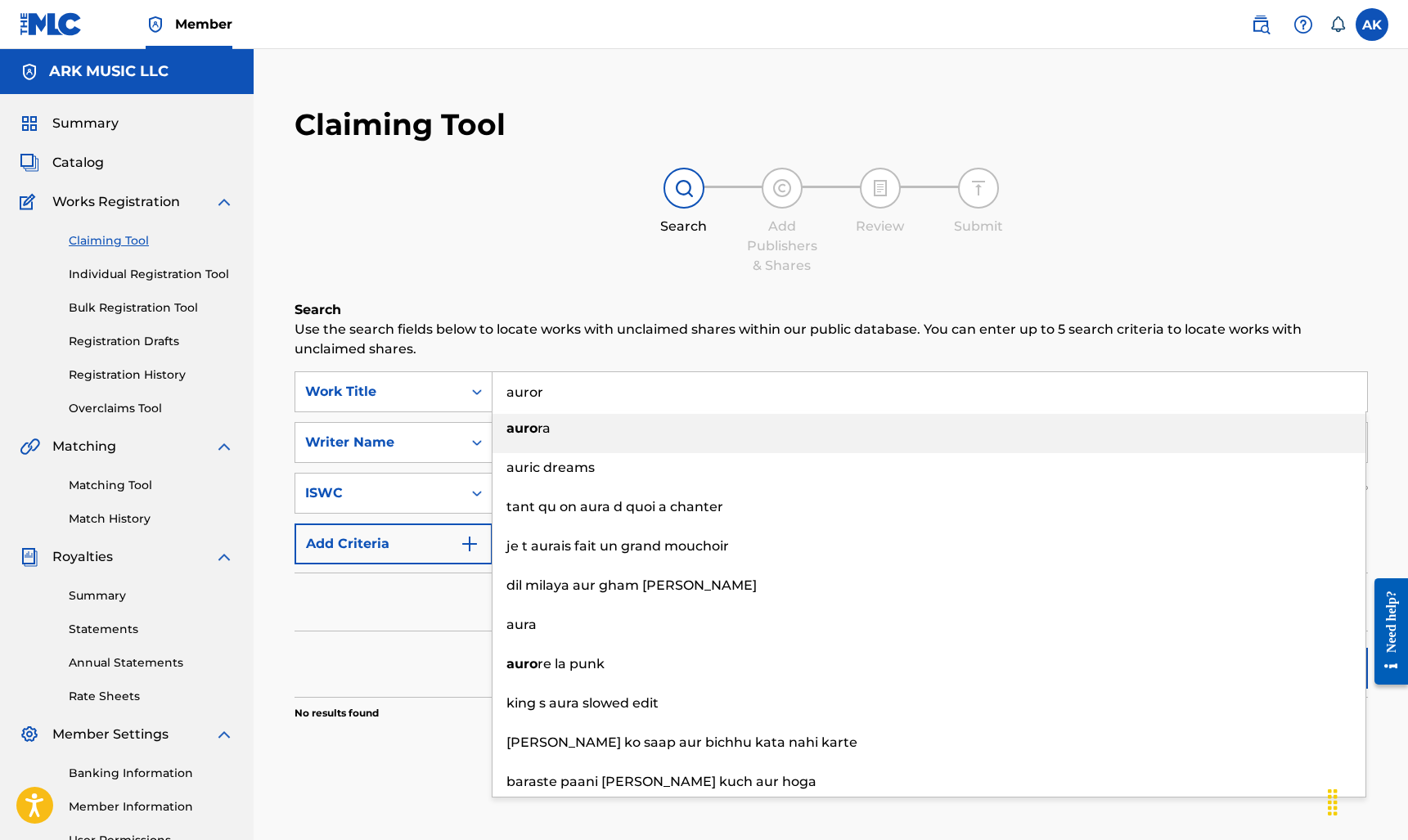
type input "aurora"
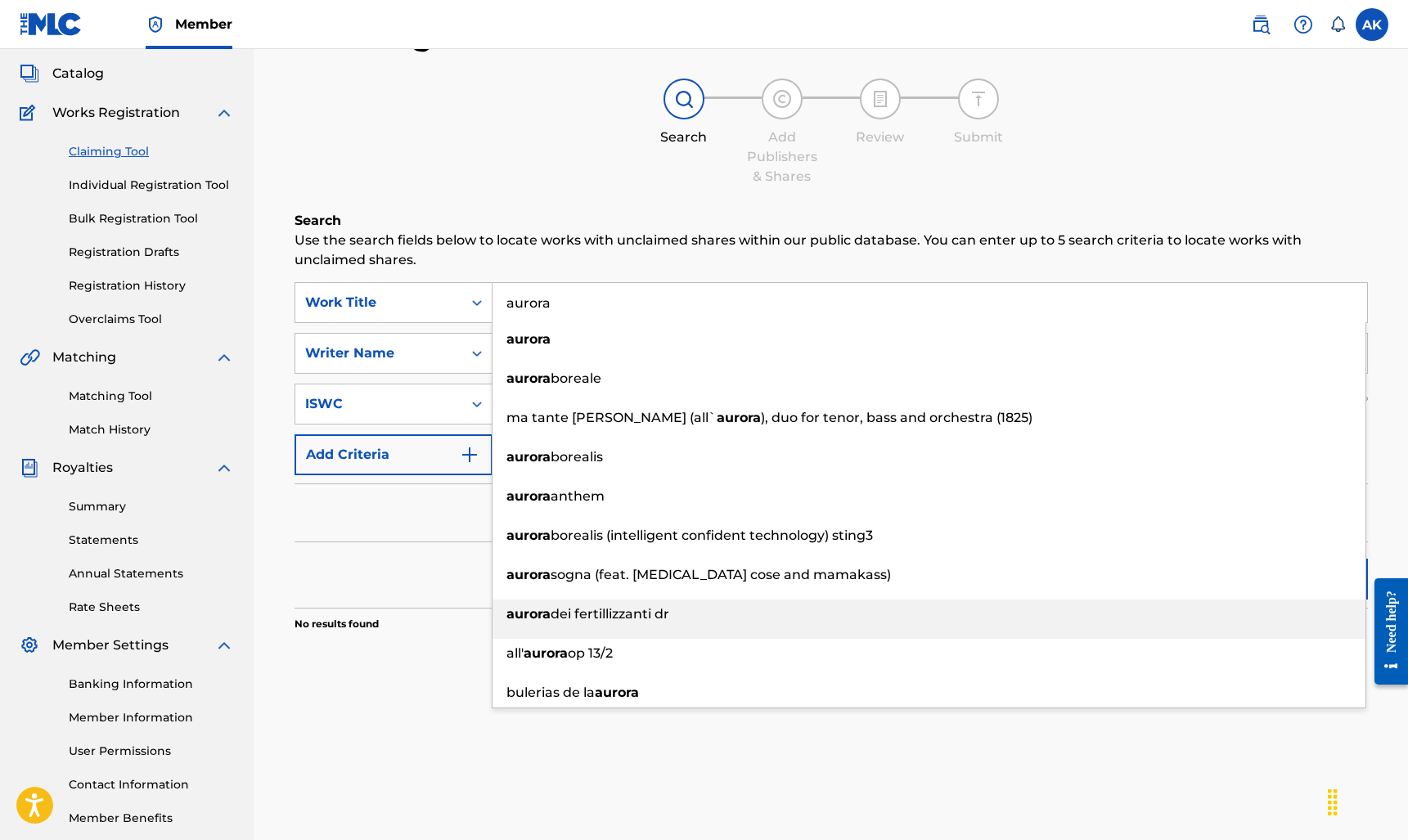
scroll to position [89, 0]
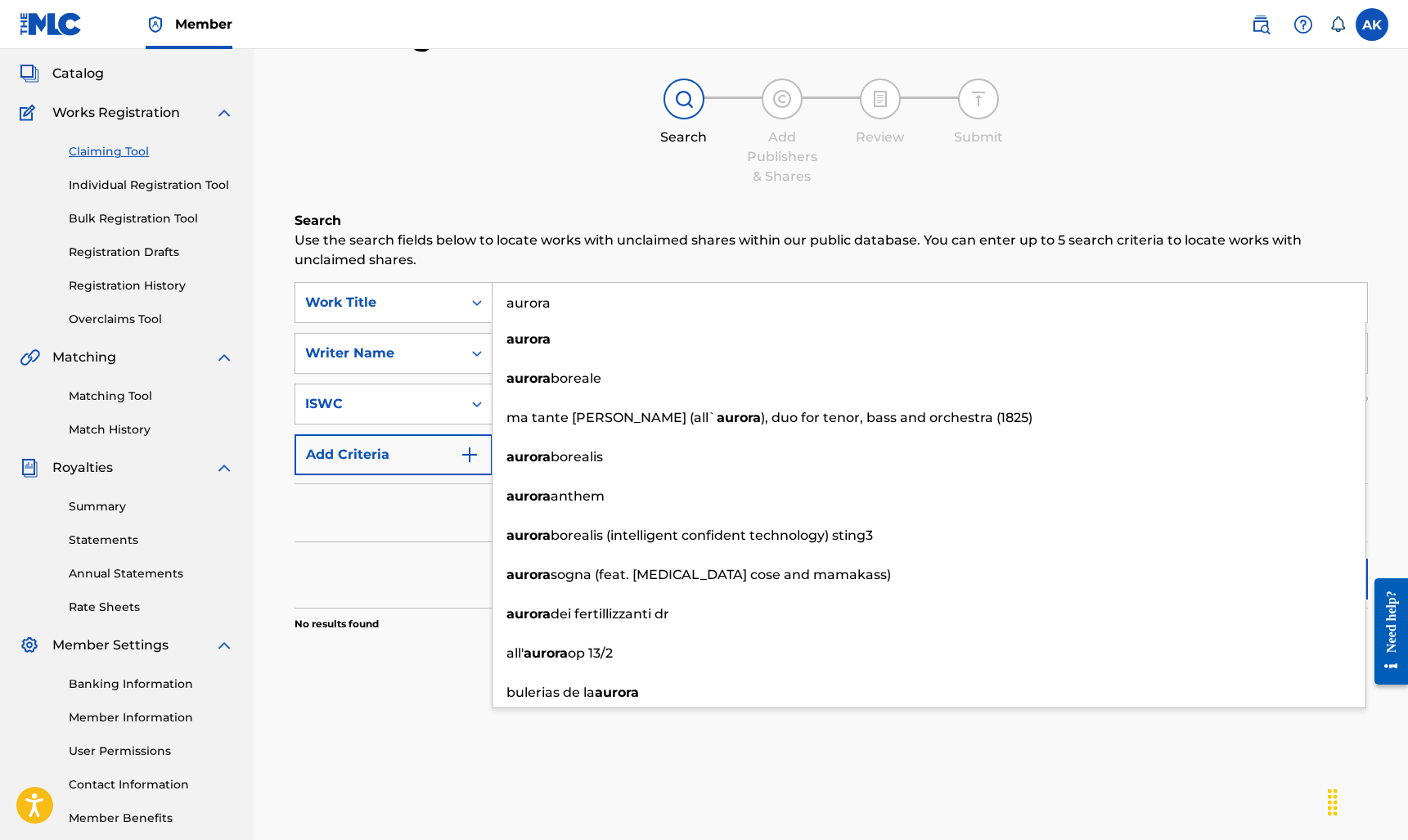
click at [436, 525] on div "Filters ( 0 )" at bounding box center [831, 512] width 1073 height 59
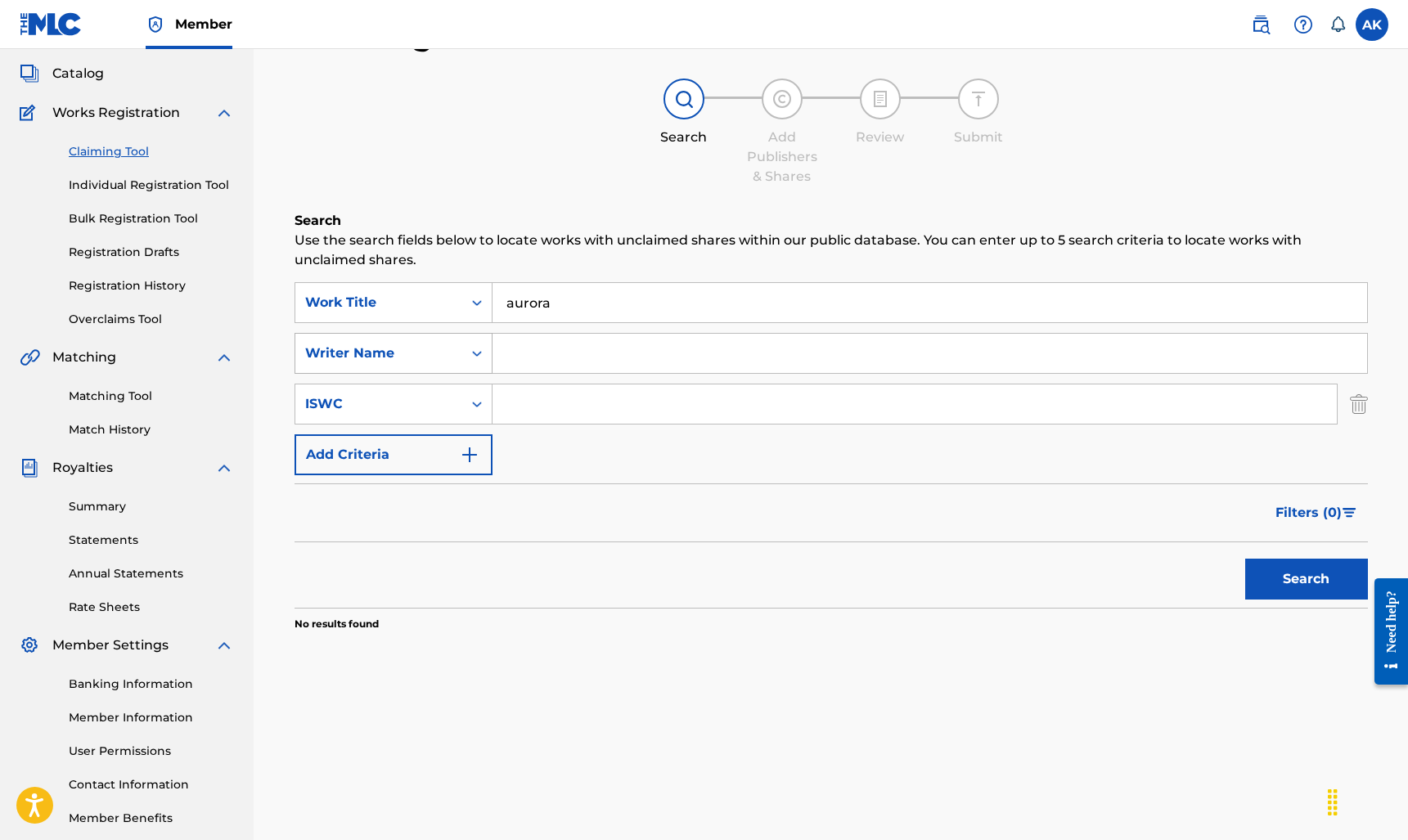
click at [462, 346] on div "Search Form" at bounding box center [477, 353] width 30 height 39
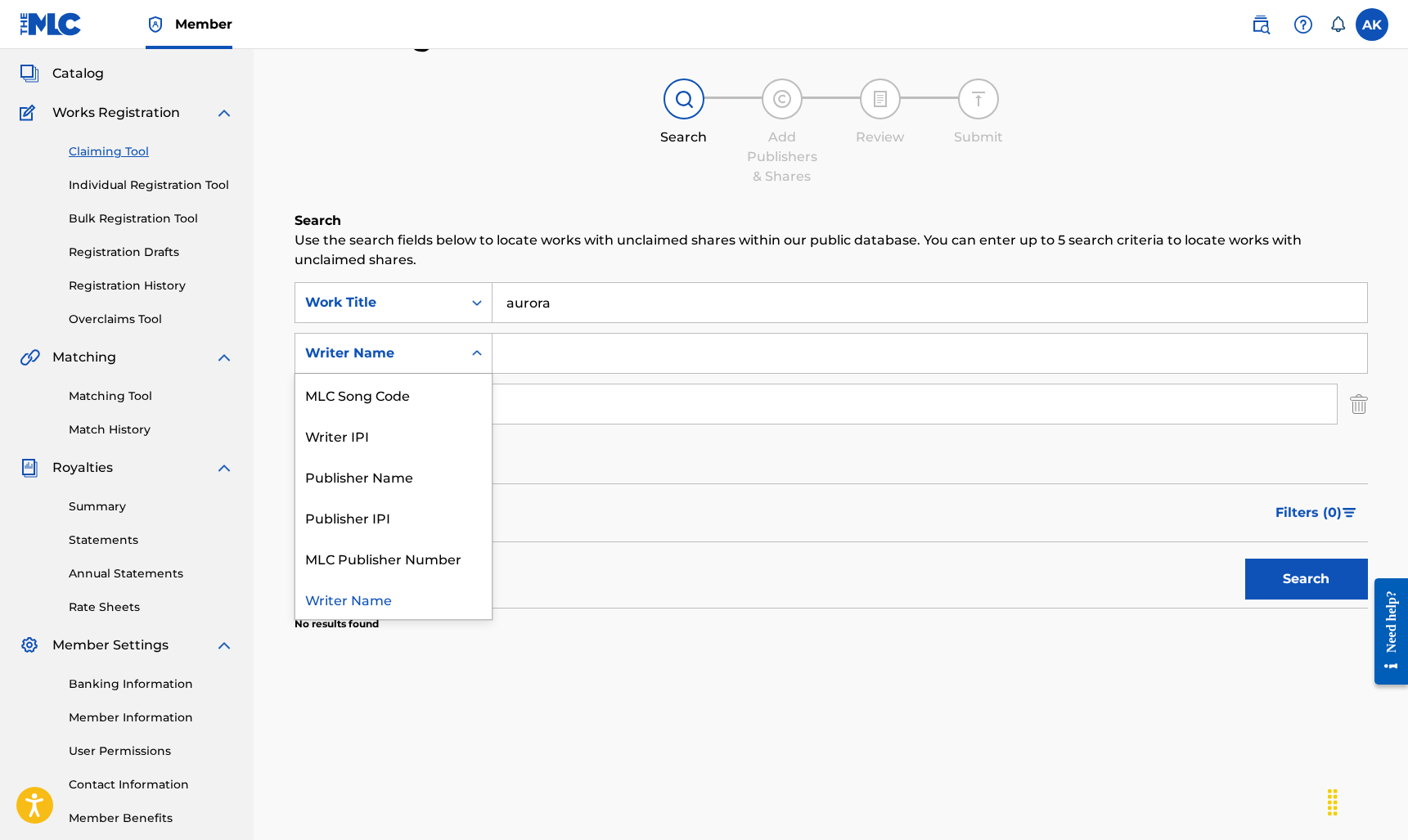
click at [543, 353] on input "Search Form" at bounding box center [930, 353] width 874 height 39
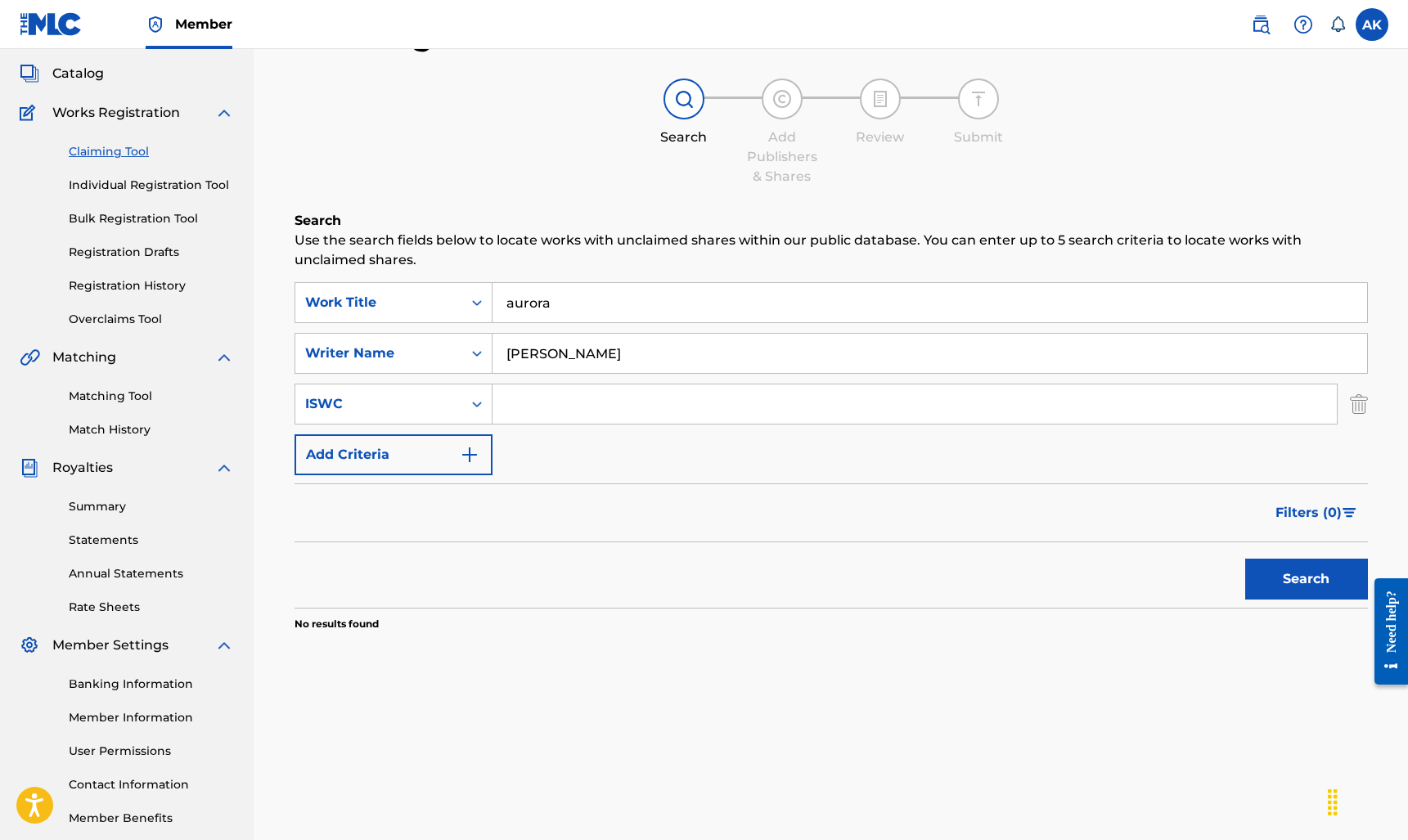
type input "[PERSON_NAME]"
click at [1305, 579] on button "Search" at bounding box center [1306, 579] width 123 height 41
click at [565, 315] on input "aurora" at bounding box center [930, 302] width 874 height 39
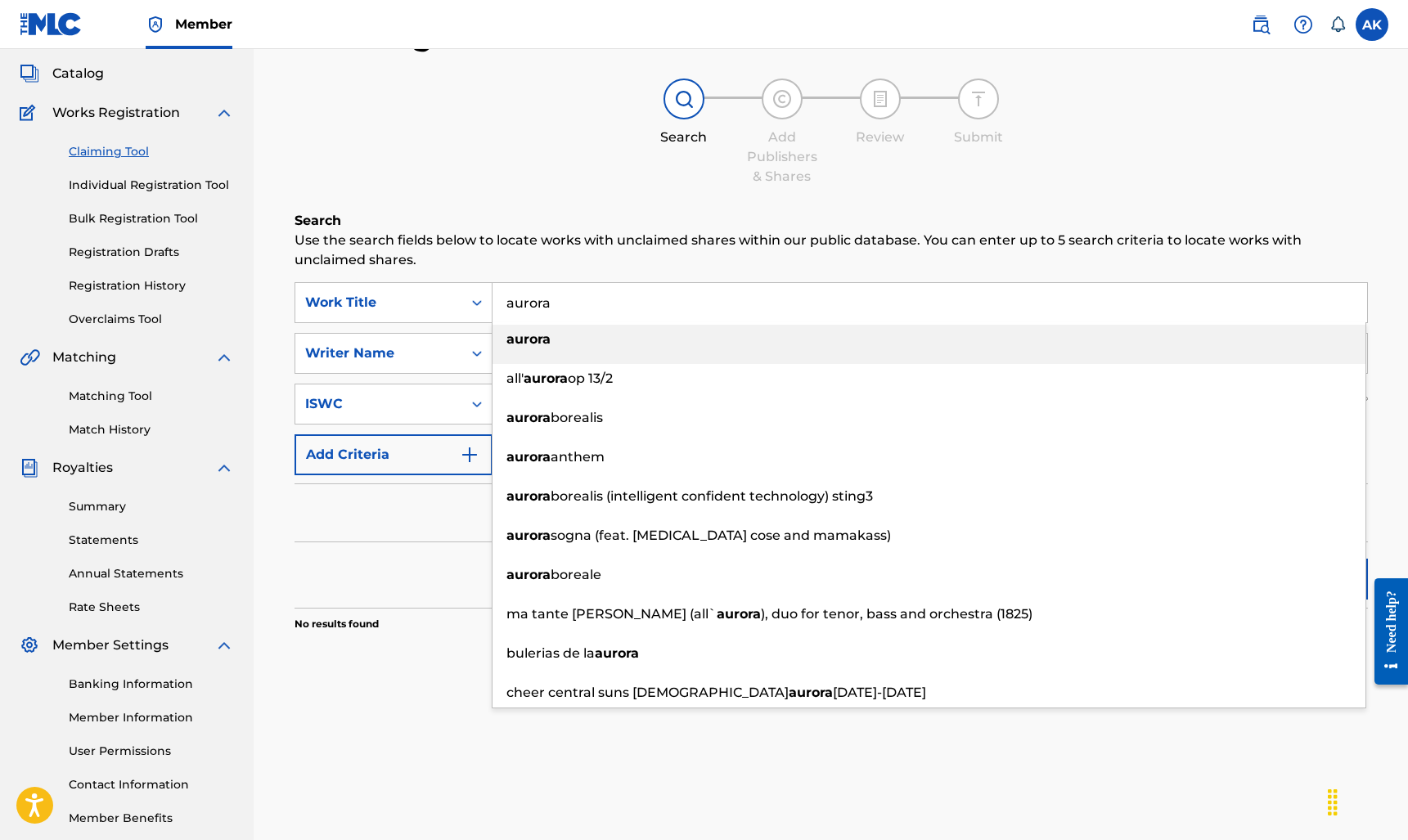
click at [565, 315] on input "aurora" at bounding box center [930, 302] width 874 height 39
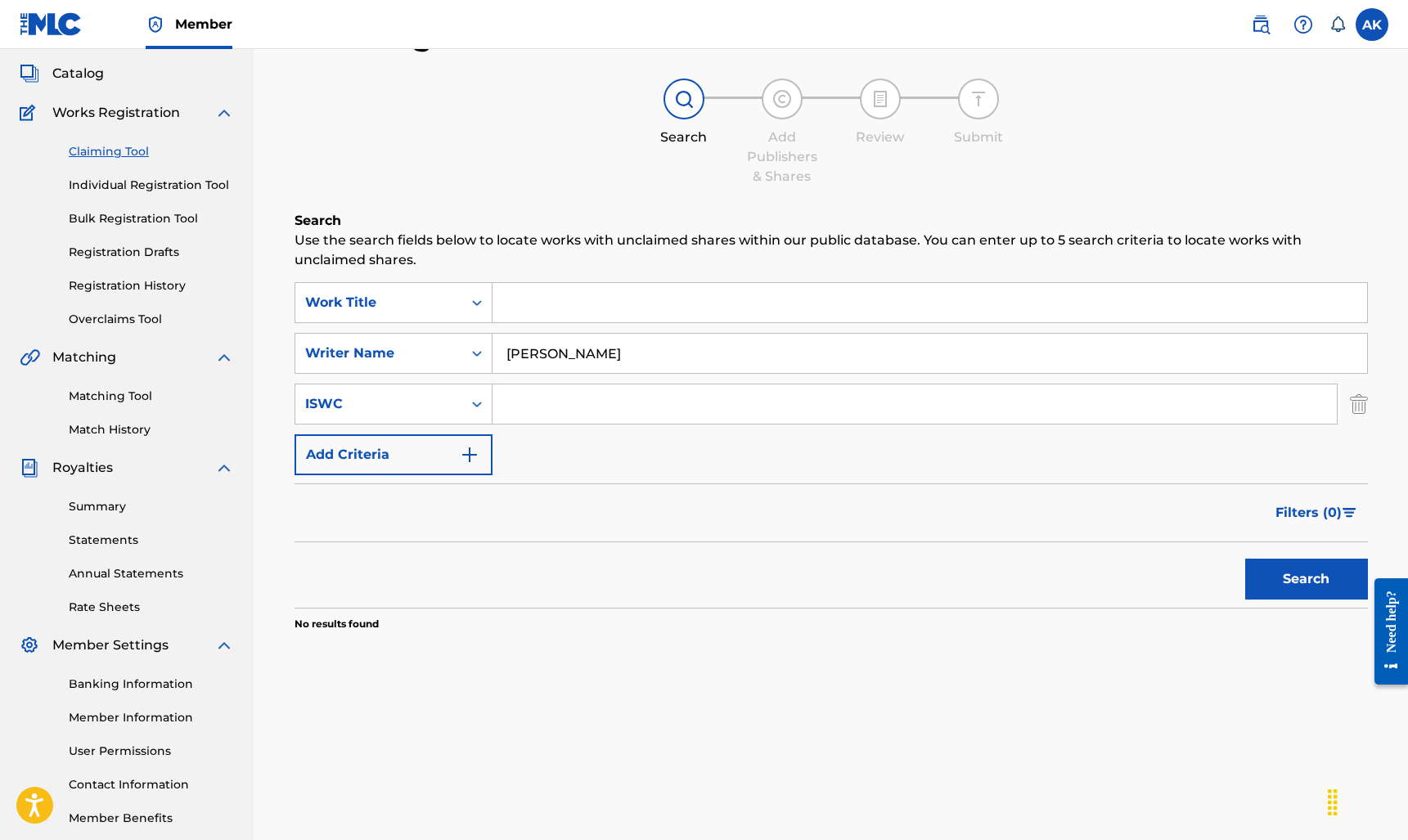
click at [1325, 573] on button "Search" at bounding box center [1306, 579] width 123 height 41
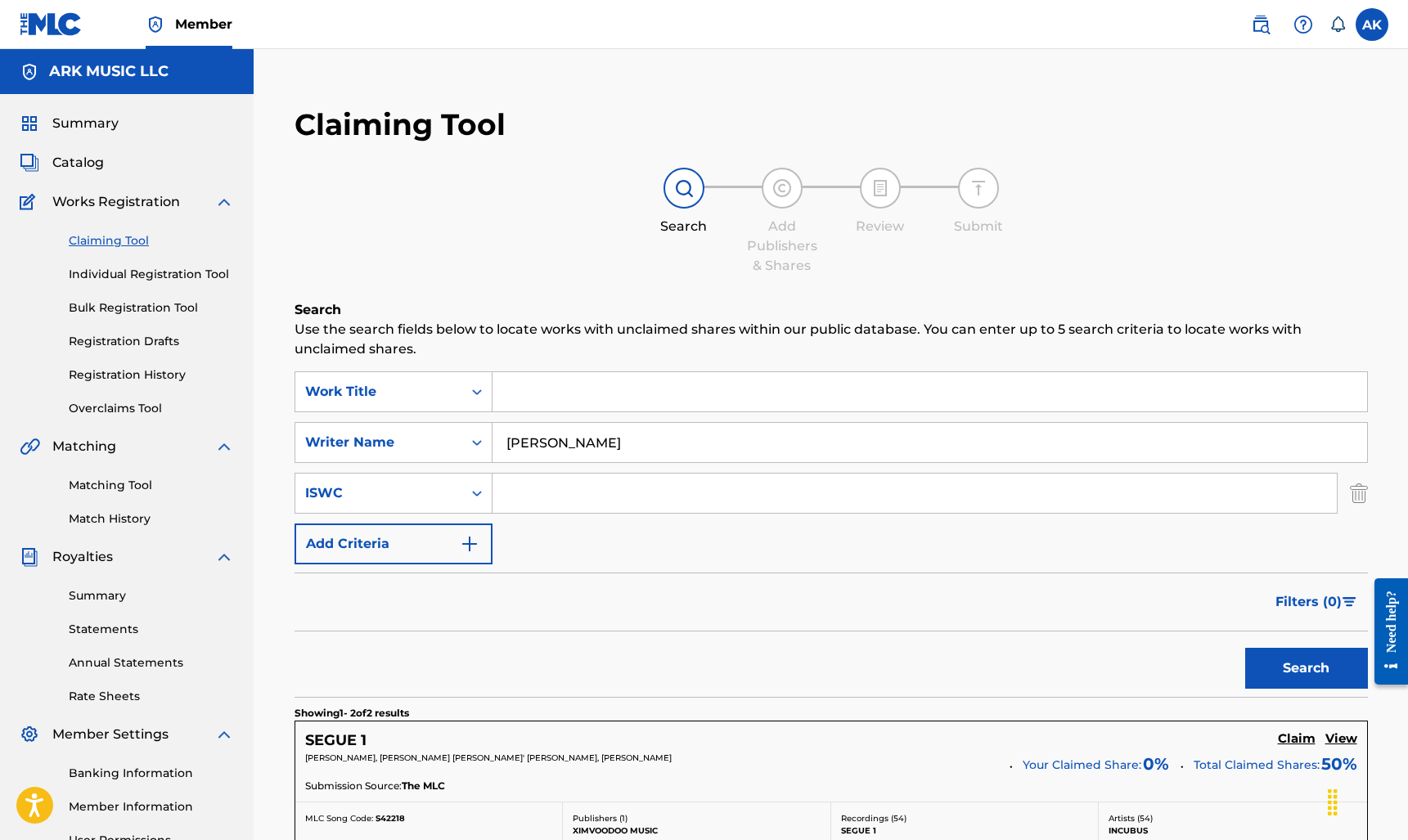
scroll to position [0, 0]
click at [138, 281] on link "Individual Registration Tool" at bounding box center [151, 274] width 166 height 18
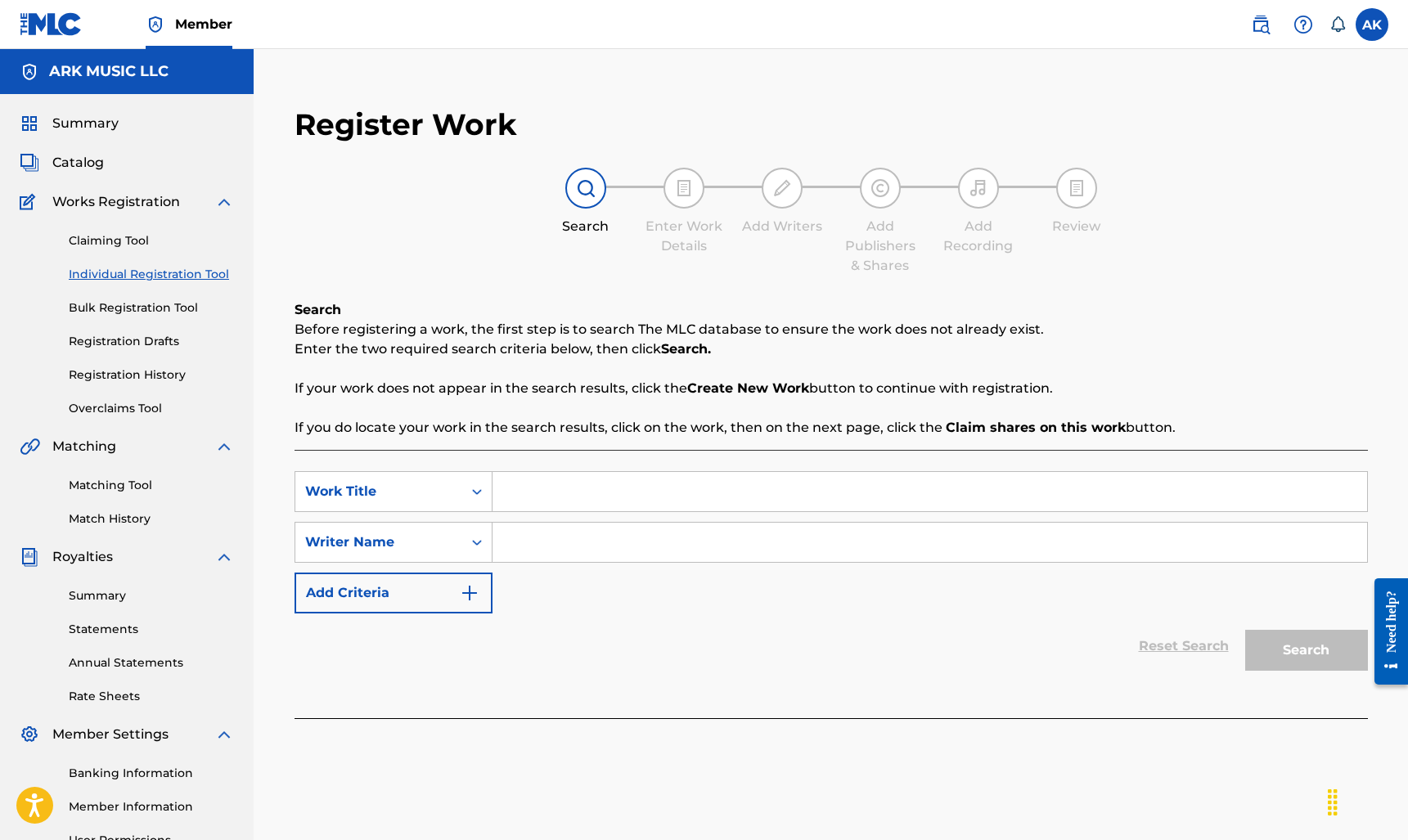
click at [529, 494] on input "Search Form" at bounding box center [930, 491] width 874 height 39
type input "Aurora"
click at [557, 552] on input "Search Form" at bounding box center [930, 541] width 874 height 39
type input "[PERSON_NAME]"
click at [1305, 650] on button "Search" at bounding box center [1306, 650] width 123 height 41
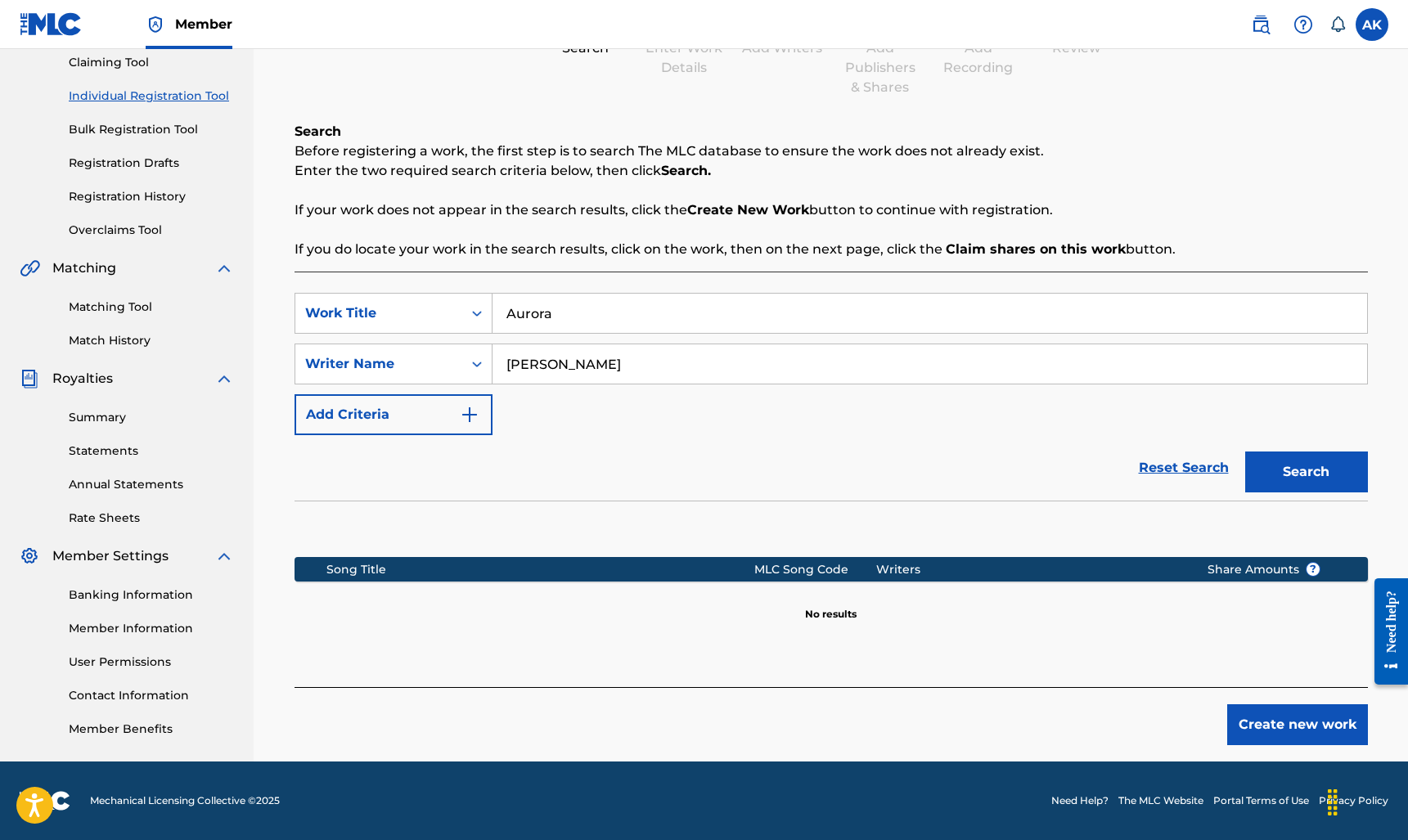
scroll to position [178, 0]
click at [1284, 726] on button "Create new work" at bounding box center [1297, 724] width 141 height 41
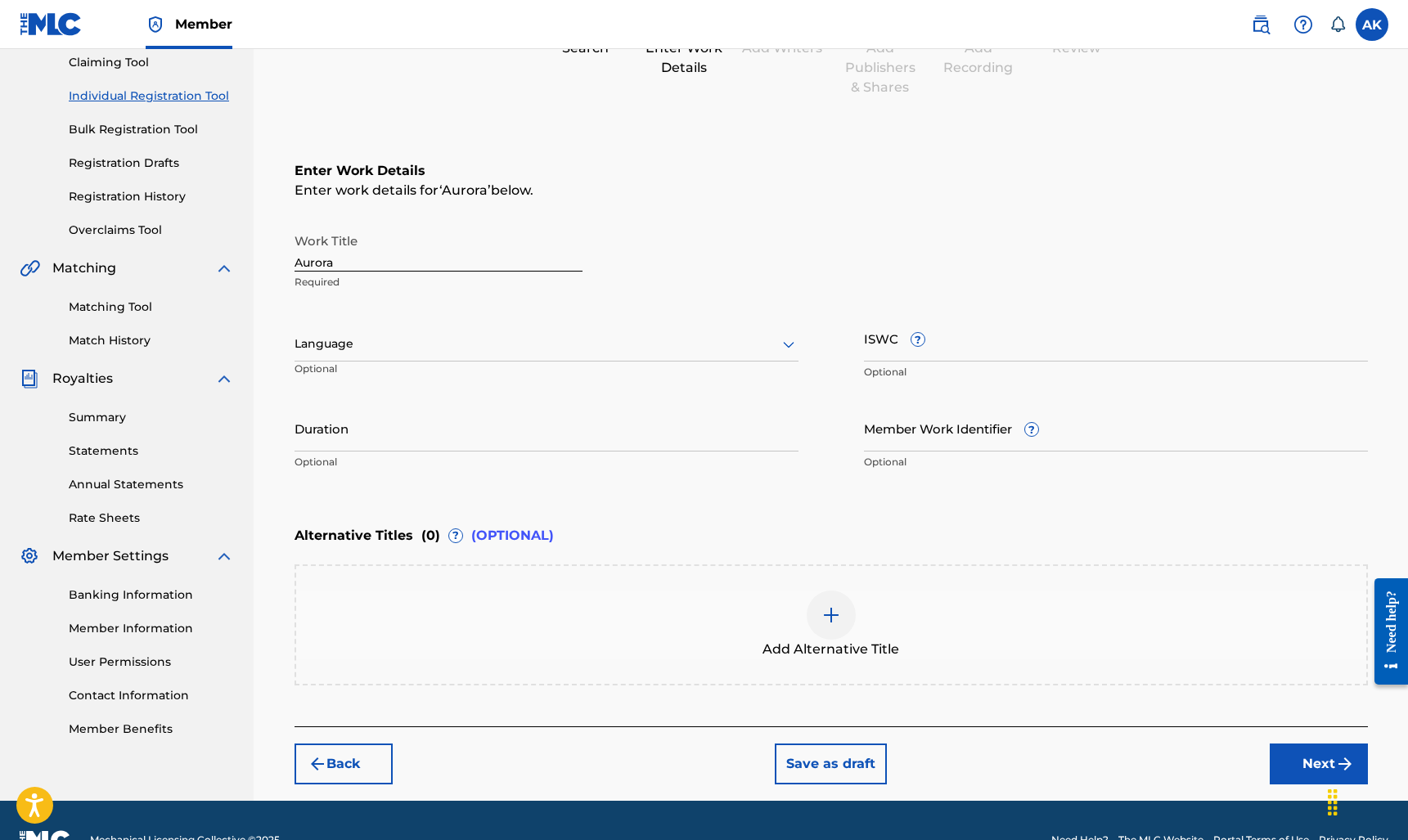
click at [1299, 770] on button "Next" at bounding box center [1319, 764] width 98 height 41
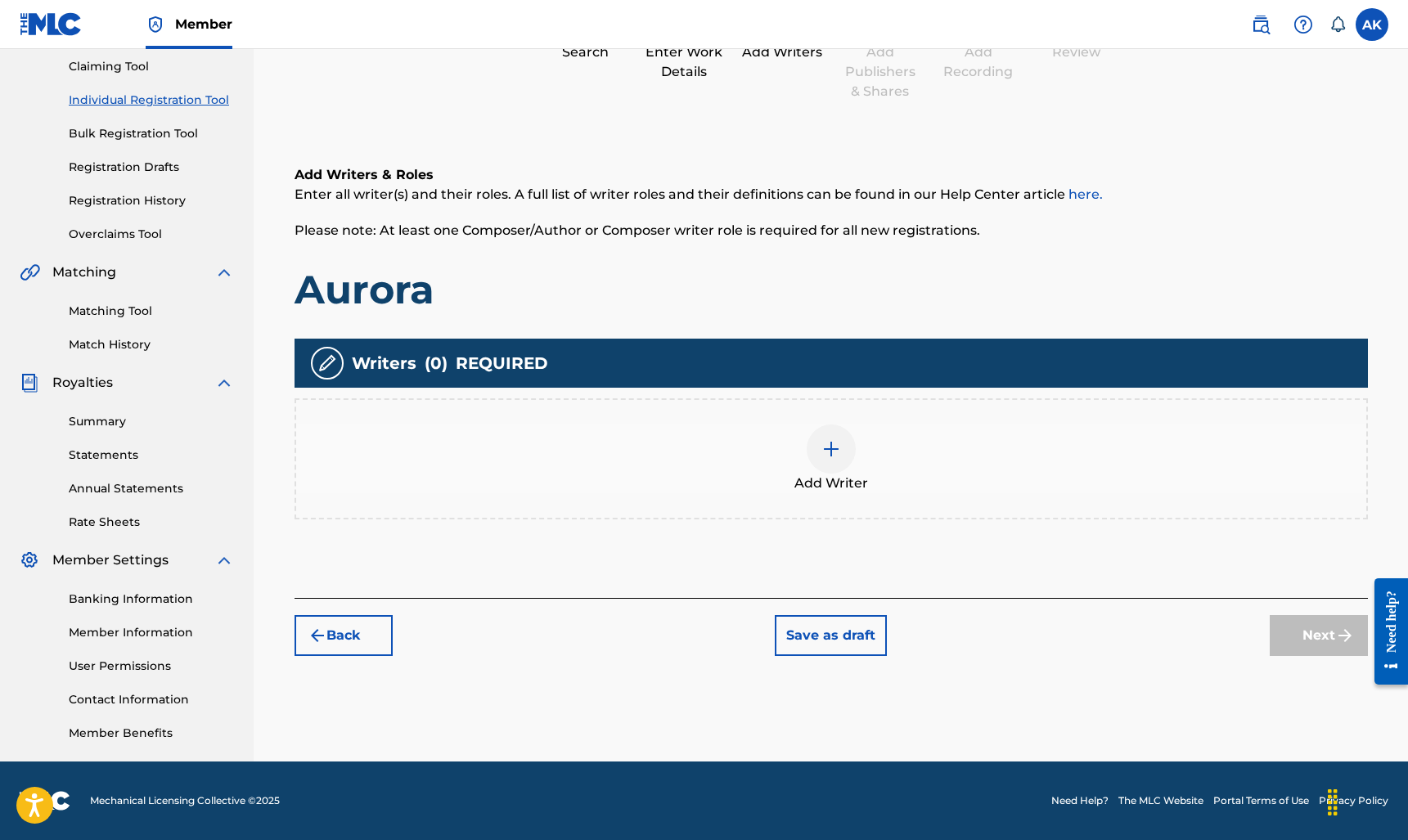
click at [841, 450] on div at bounding box center [831, 448] width 49 height 49
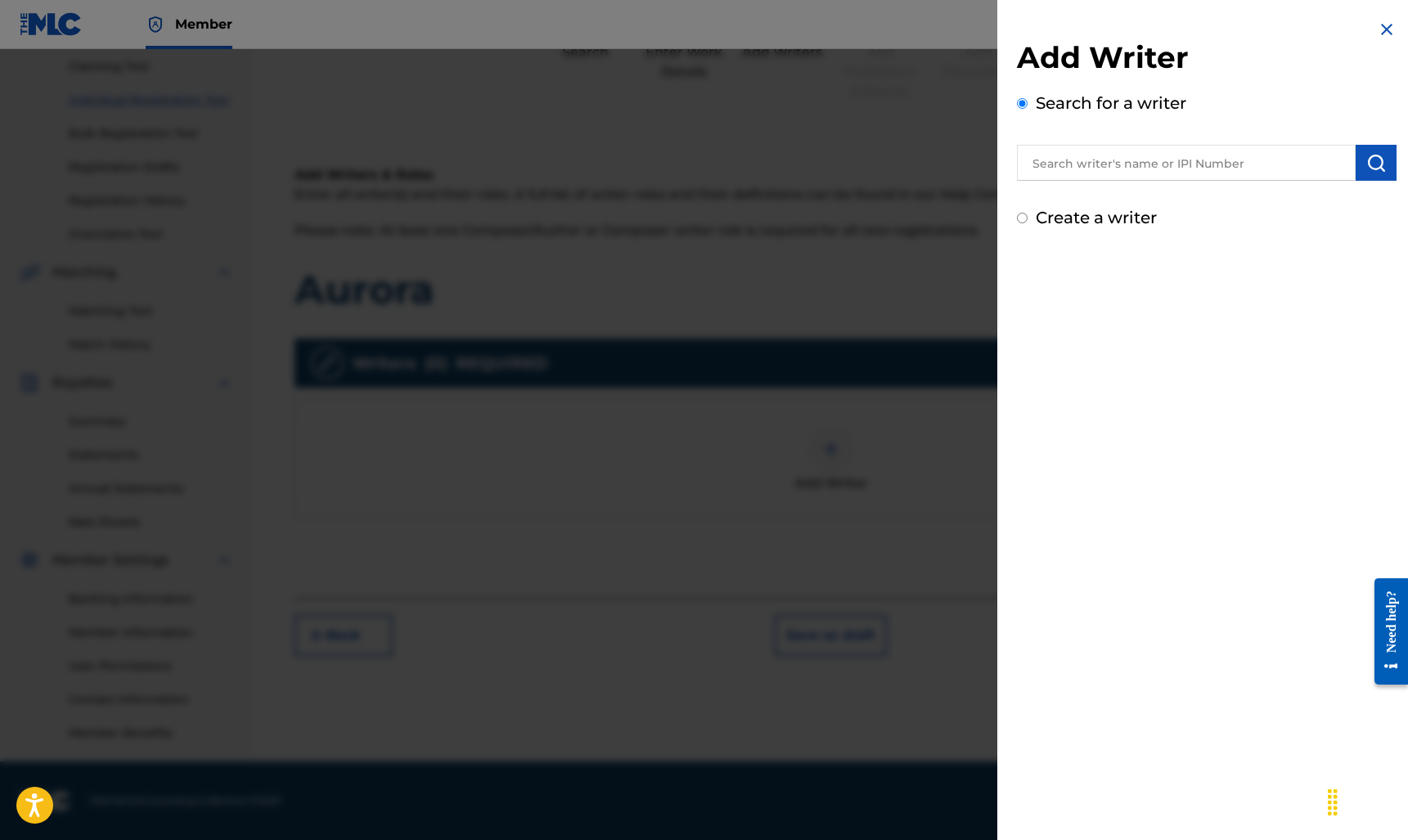
click at [1105, 155] on input "text" at bounding box center [1185, 162] width 338 height 36
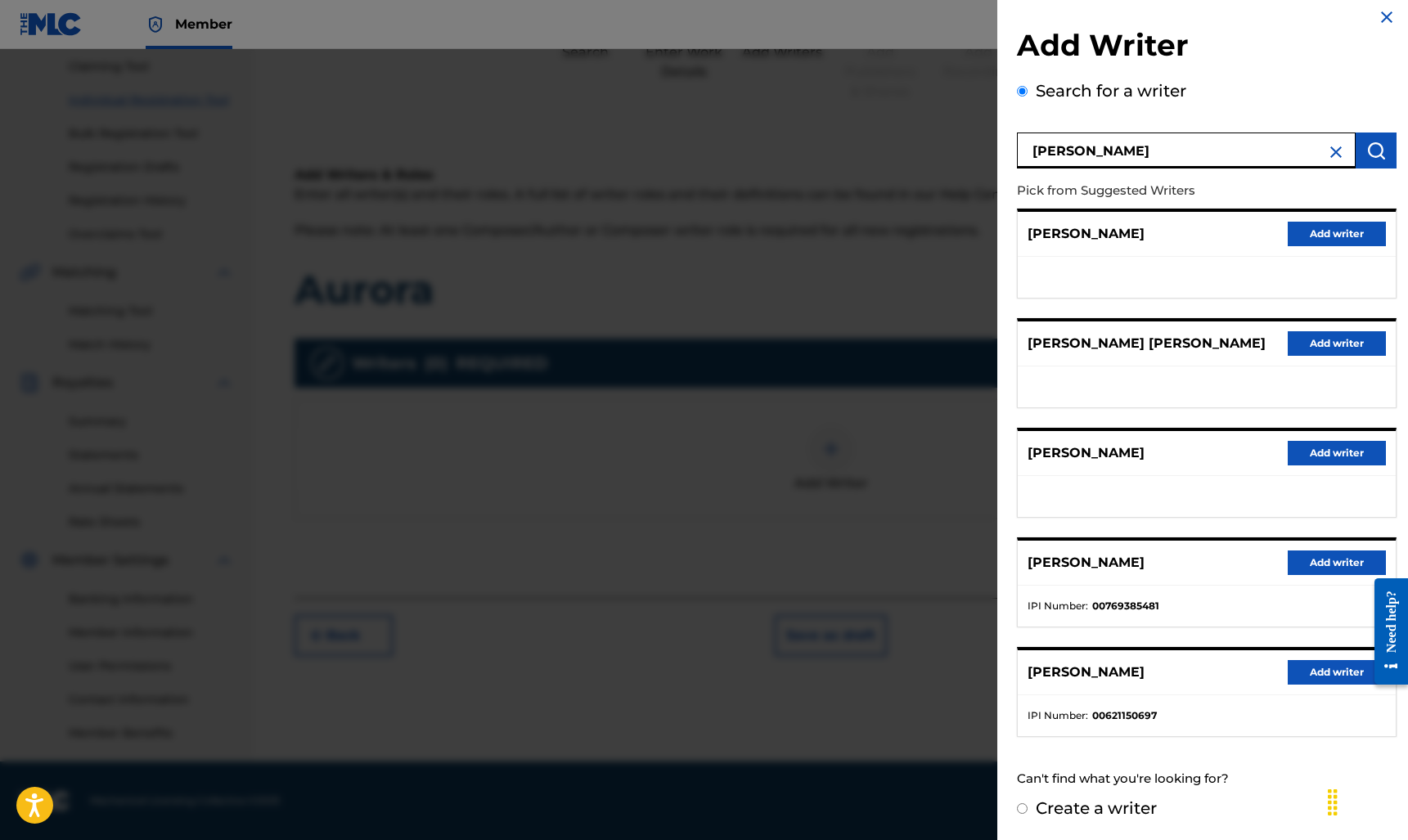
scroll to position [11, 0]
type input "Alexander Kopp"
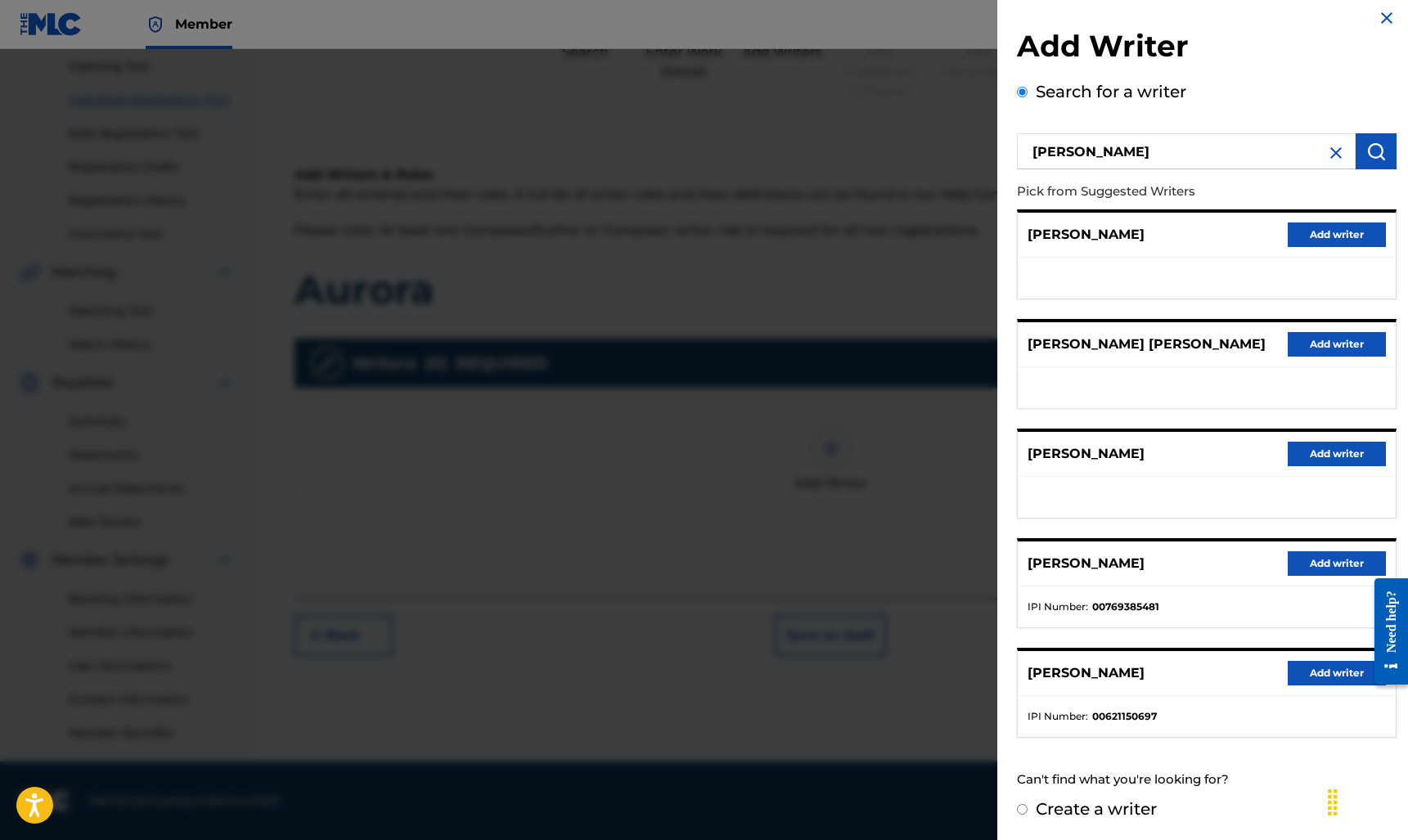
click at [1321, 561] on button "Add writer" at bounding box center [1336, 563] width 98 height 25
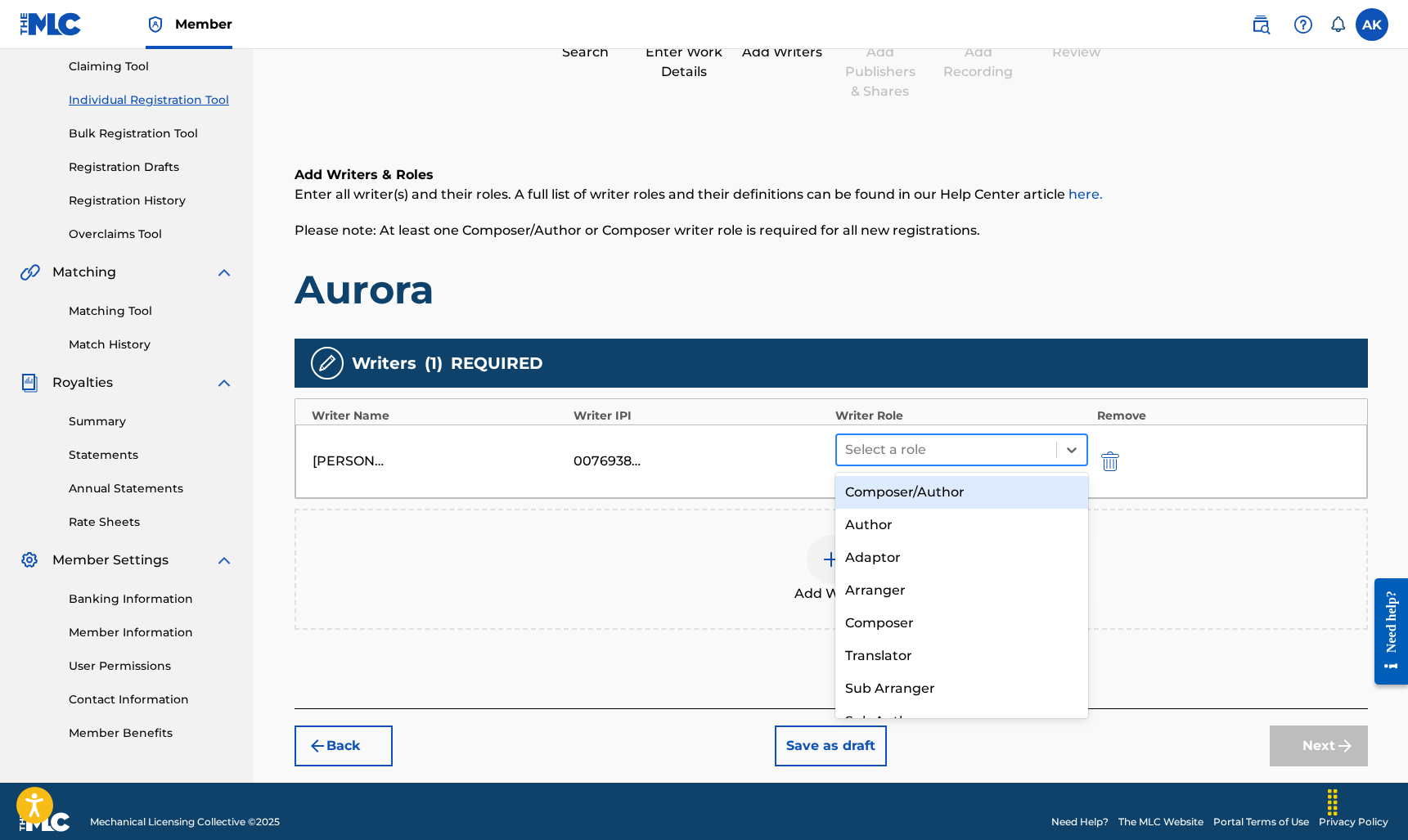
click at [990, 451] on div at bounding box center [946, 449] width 203 height 23
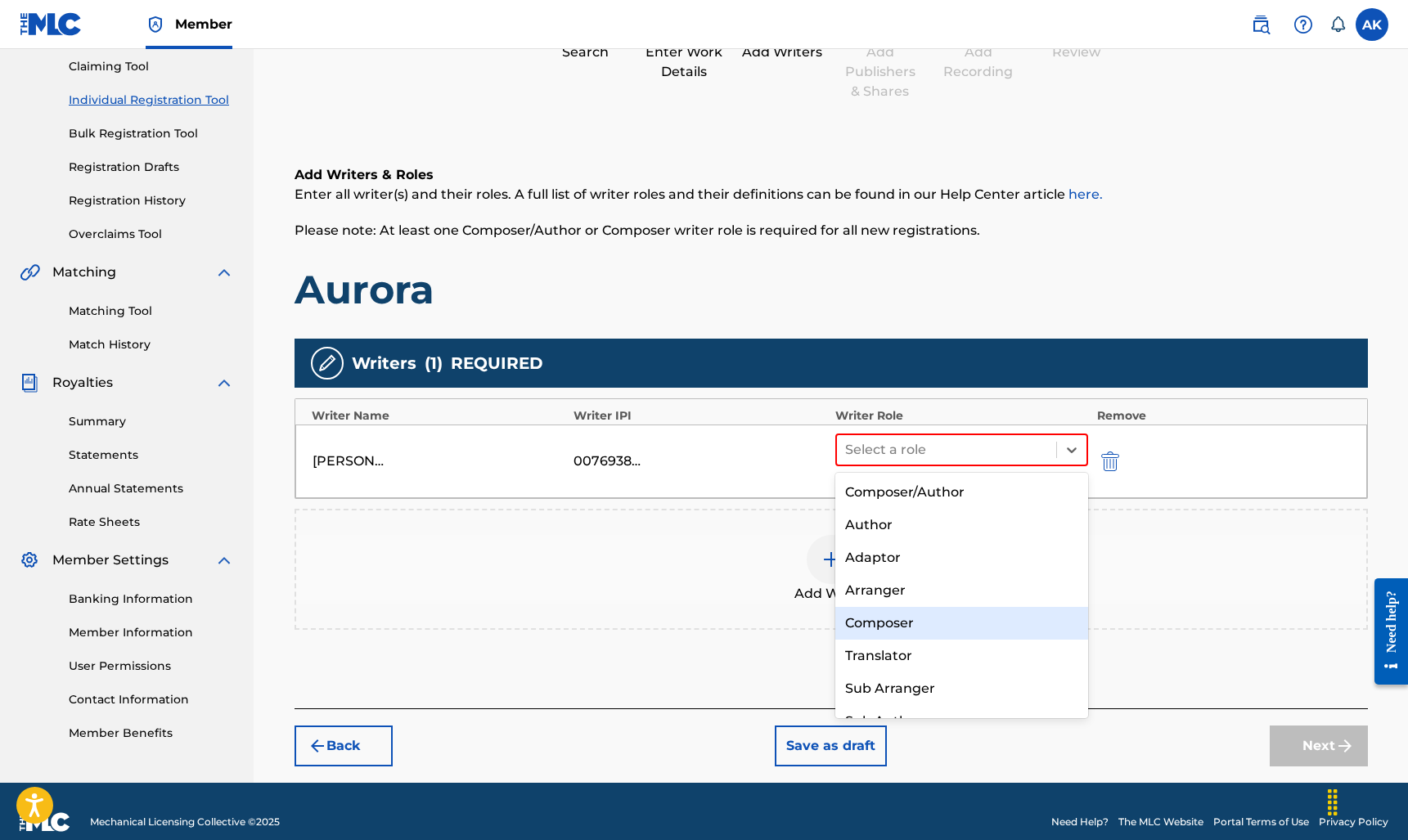
scroll to position [0, 0]
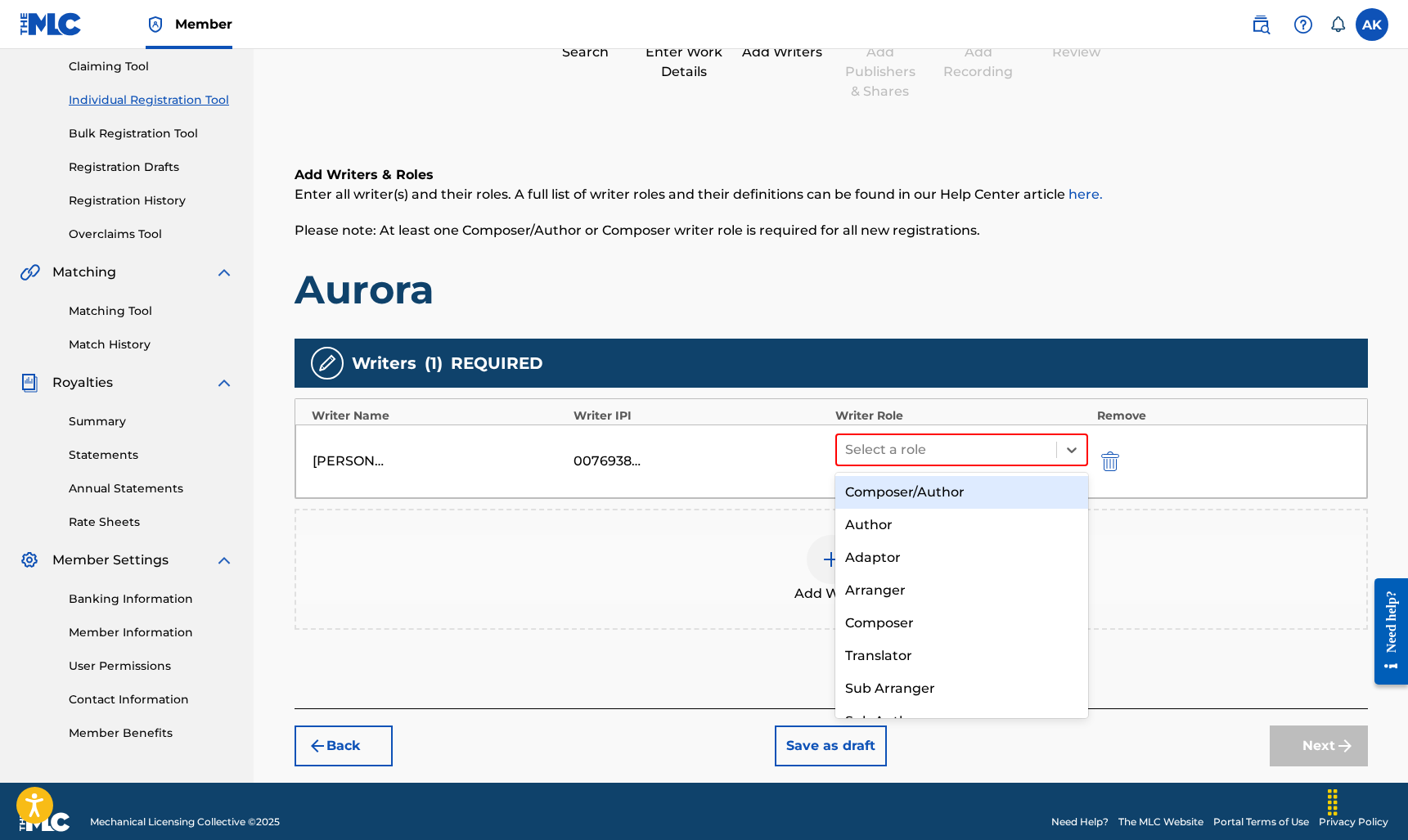
click at [945, 485] on div "Composer/Author" at bounding box center [961, 491] width 253 height 32
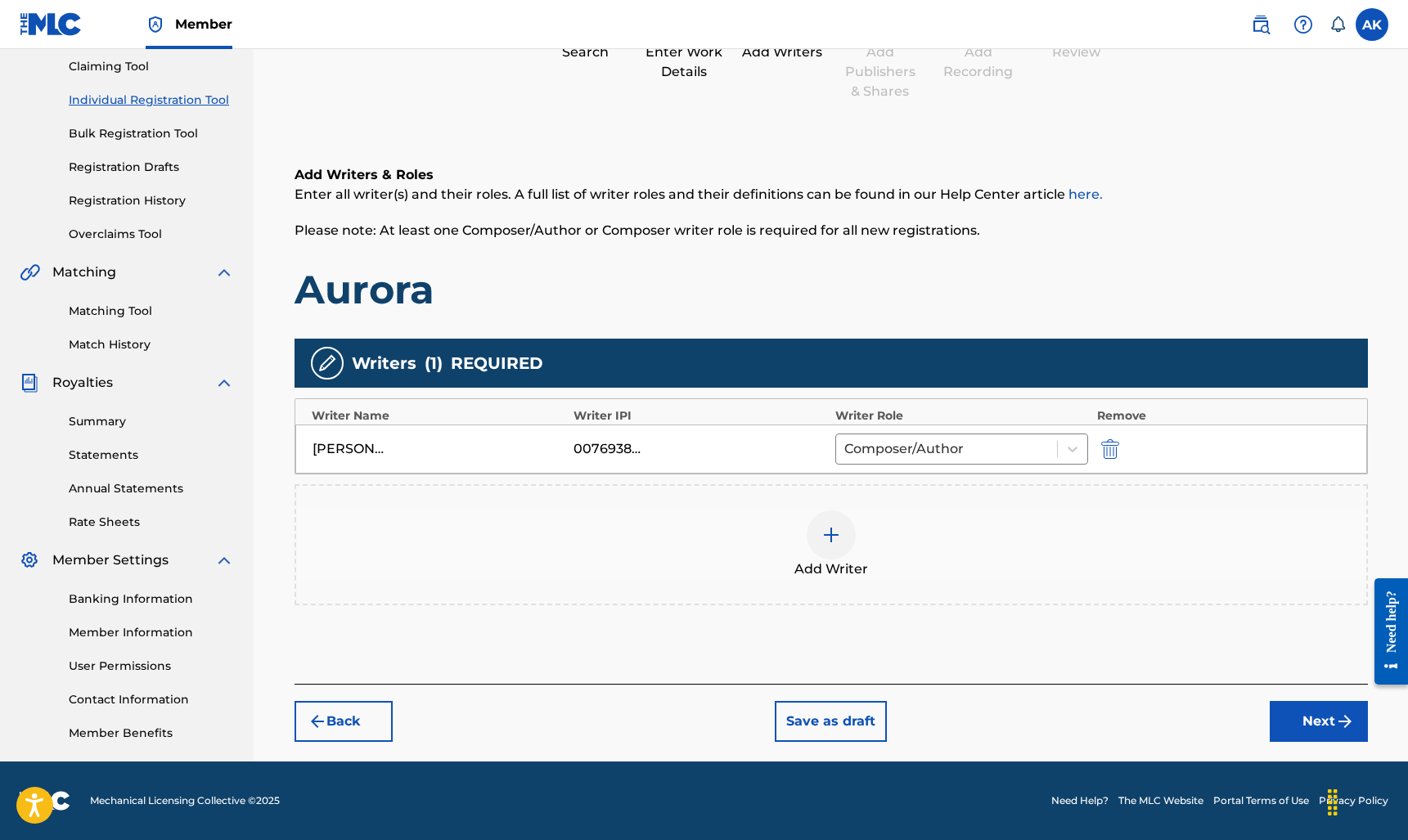
click at [1303, 730] on button "Next" at bounding box center [1319, 721] width 98 height 41
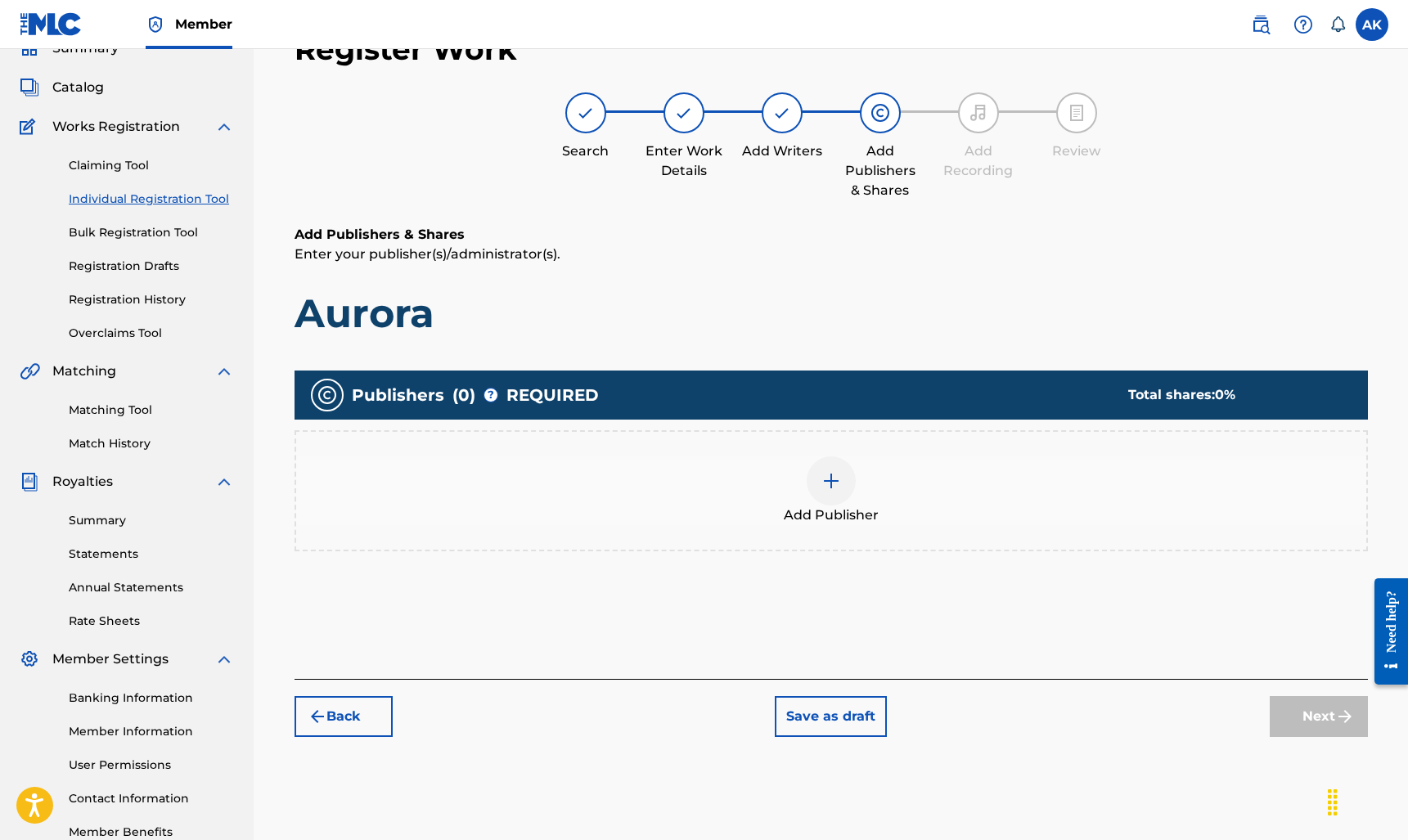
scroll to position [74, 0]
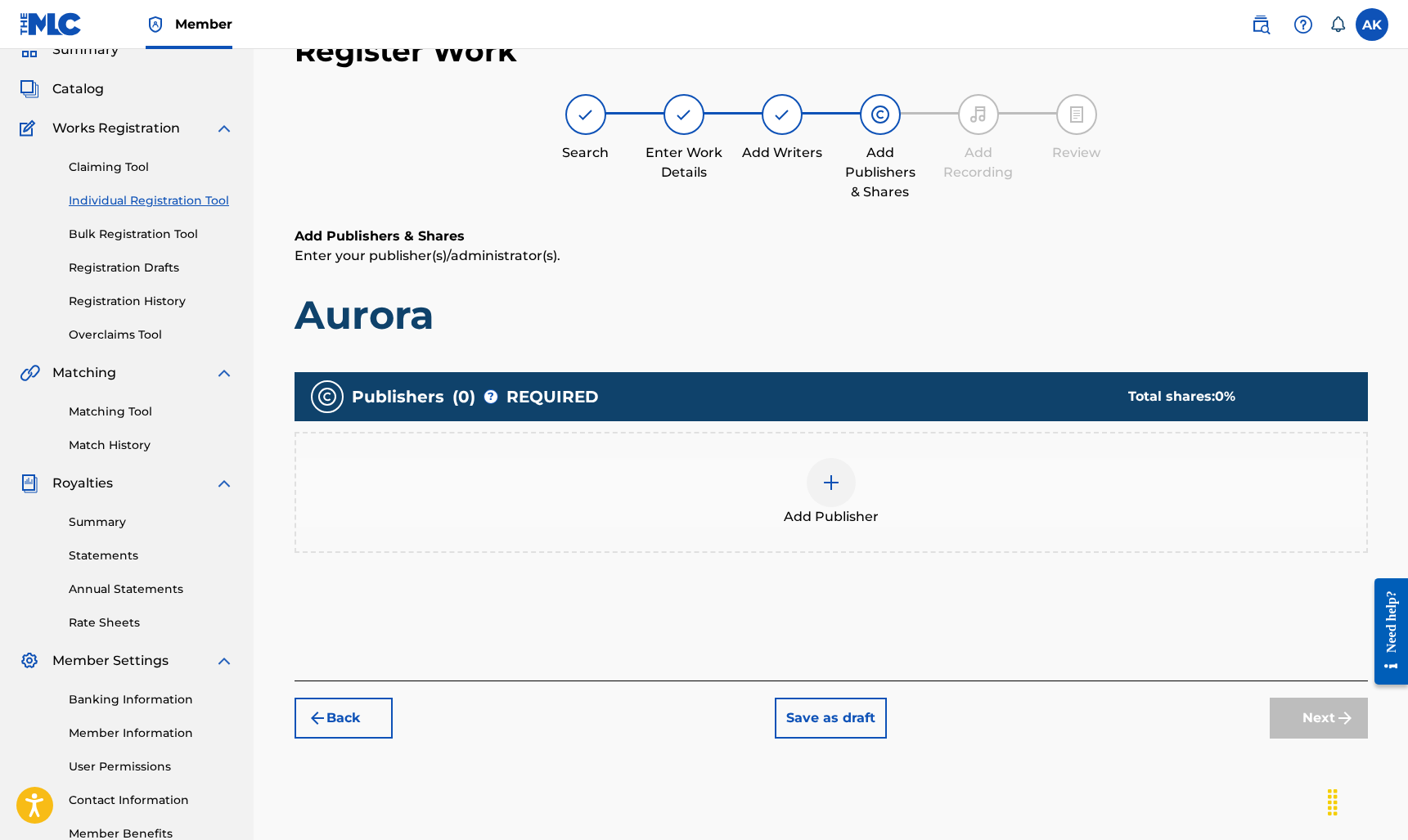
click at [830, 489] on img at bounding box center [831, 483] width 19 height 19
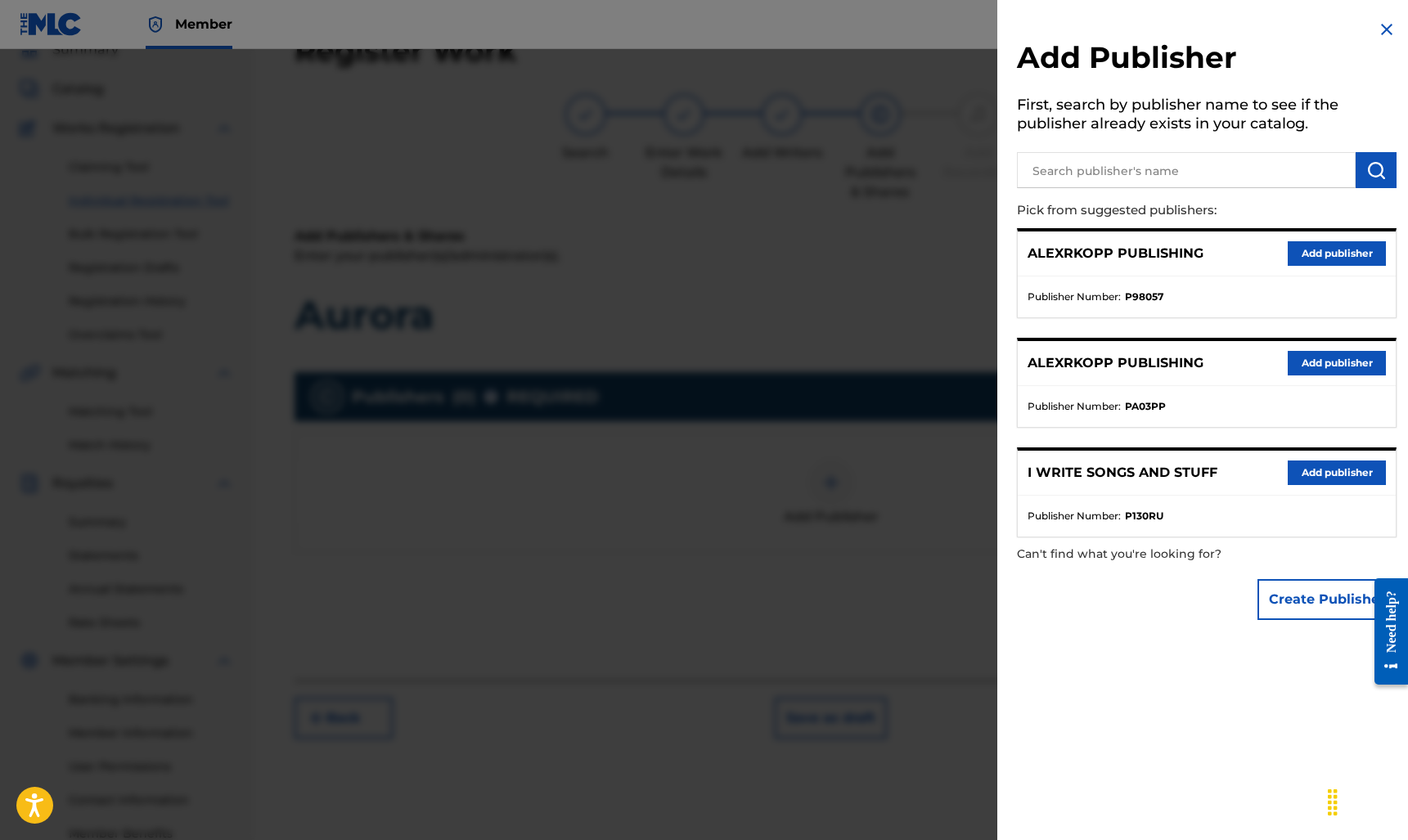
click at [1327, 464] on button "Add publisher" at bounding box center [1336, 473] width 98 height 25
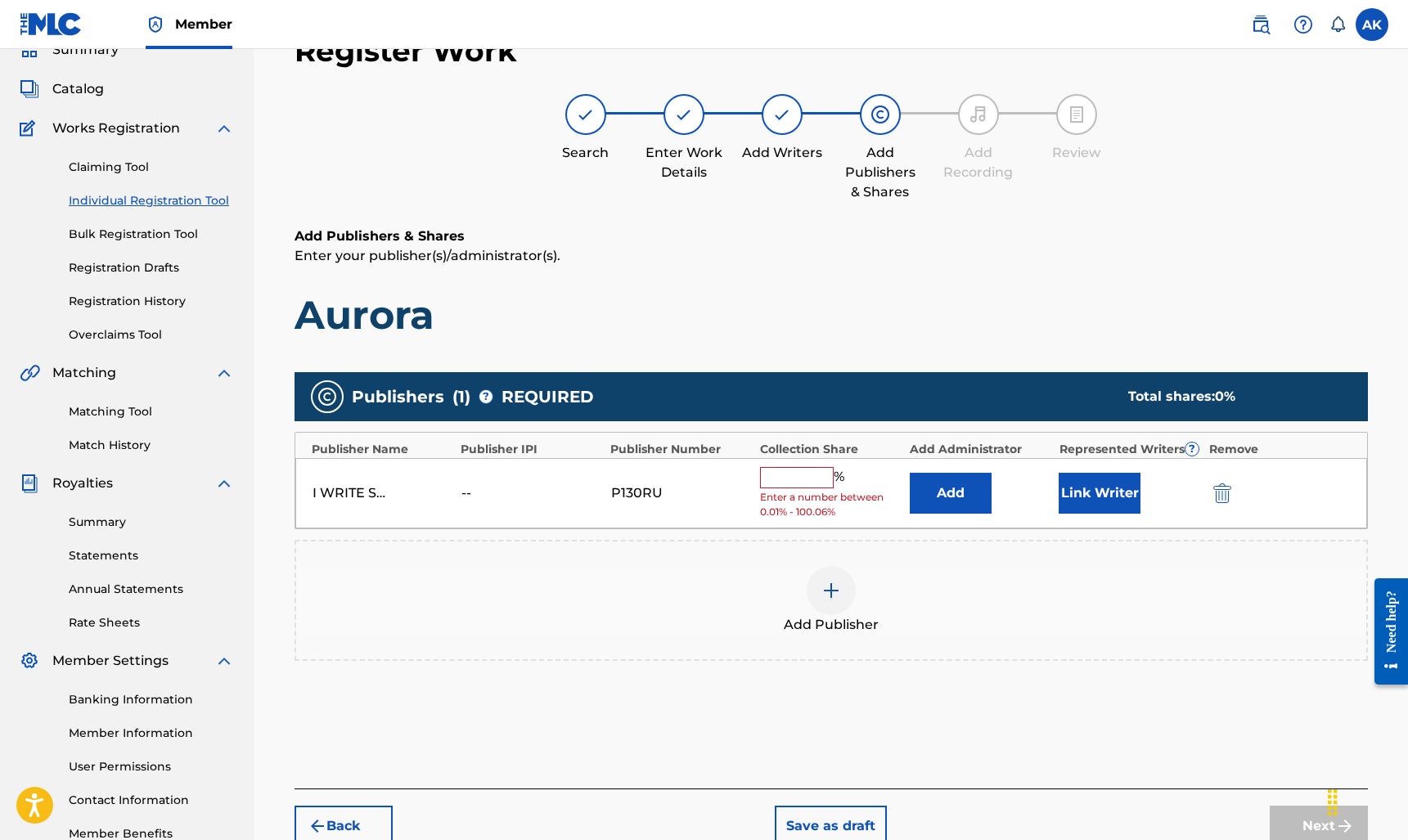
click at [805, 477] on input "text" at bounding box center [796, 477] width 74 height 21
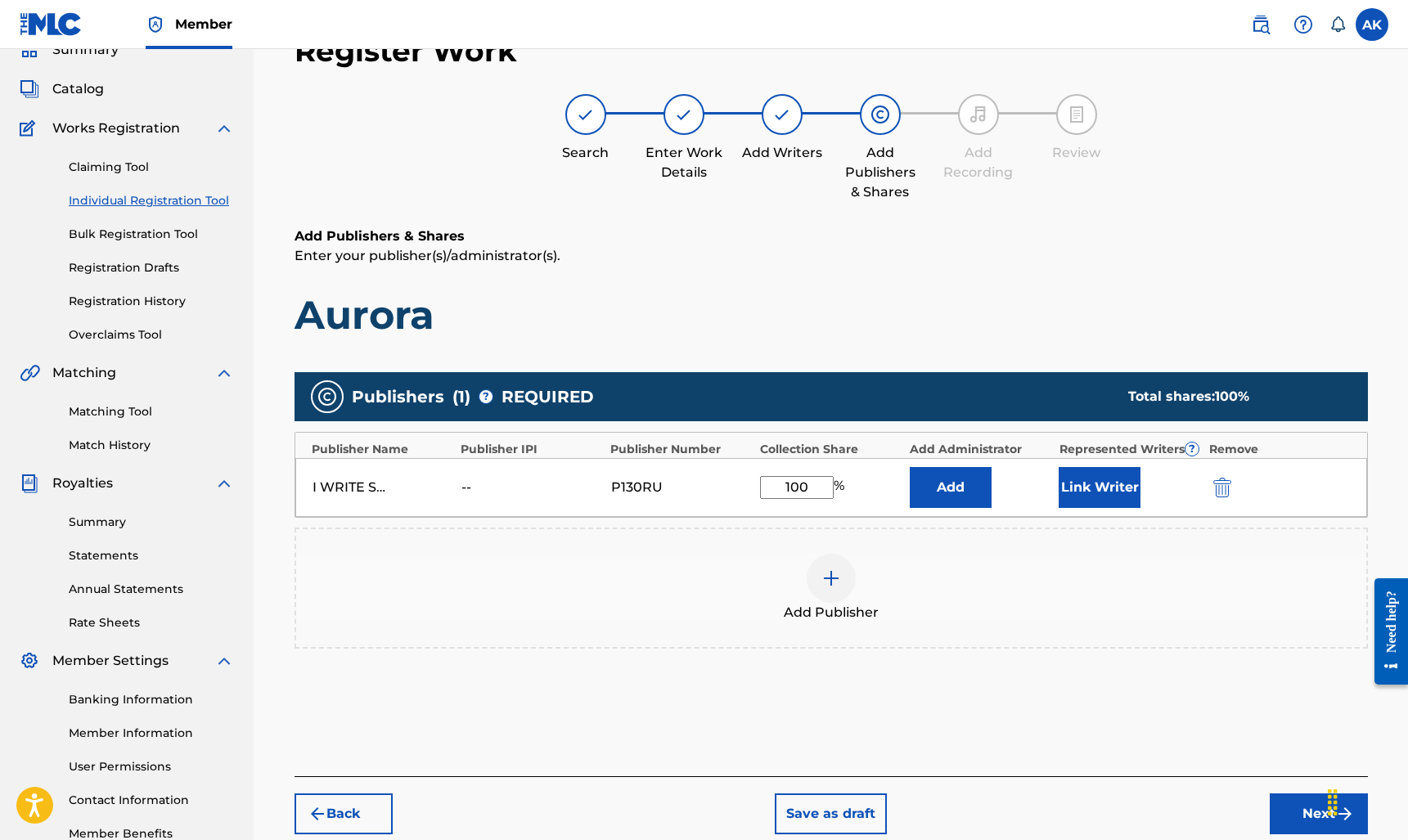
type input "100"
click at [1092, 488] on button "Link Writer" at bounding box center [1099, 487] width 81 height 41
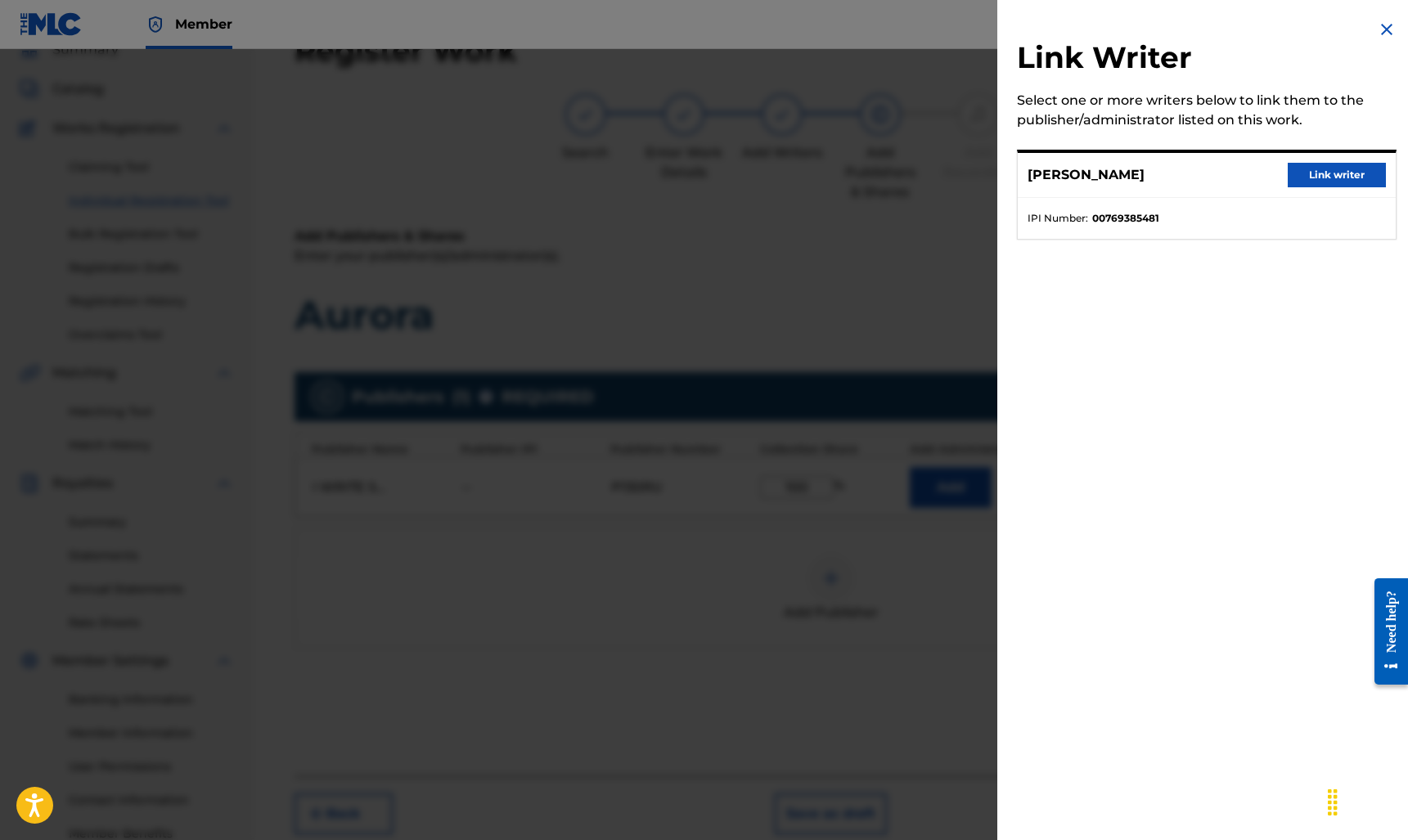
click at [1312, 177] on button "Link writer" at bounding box center [1336, 175] width 98 height 25
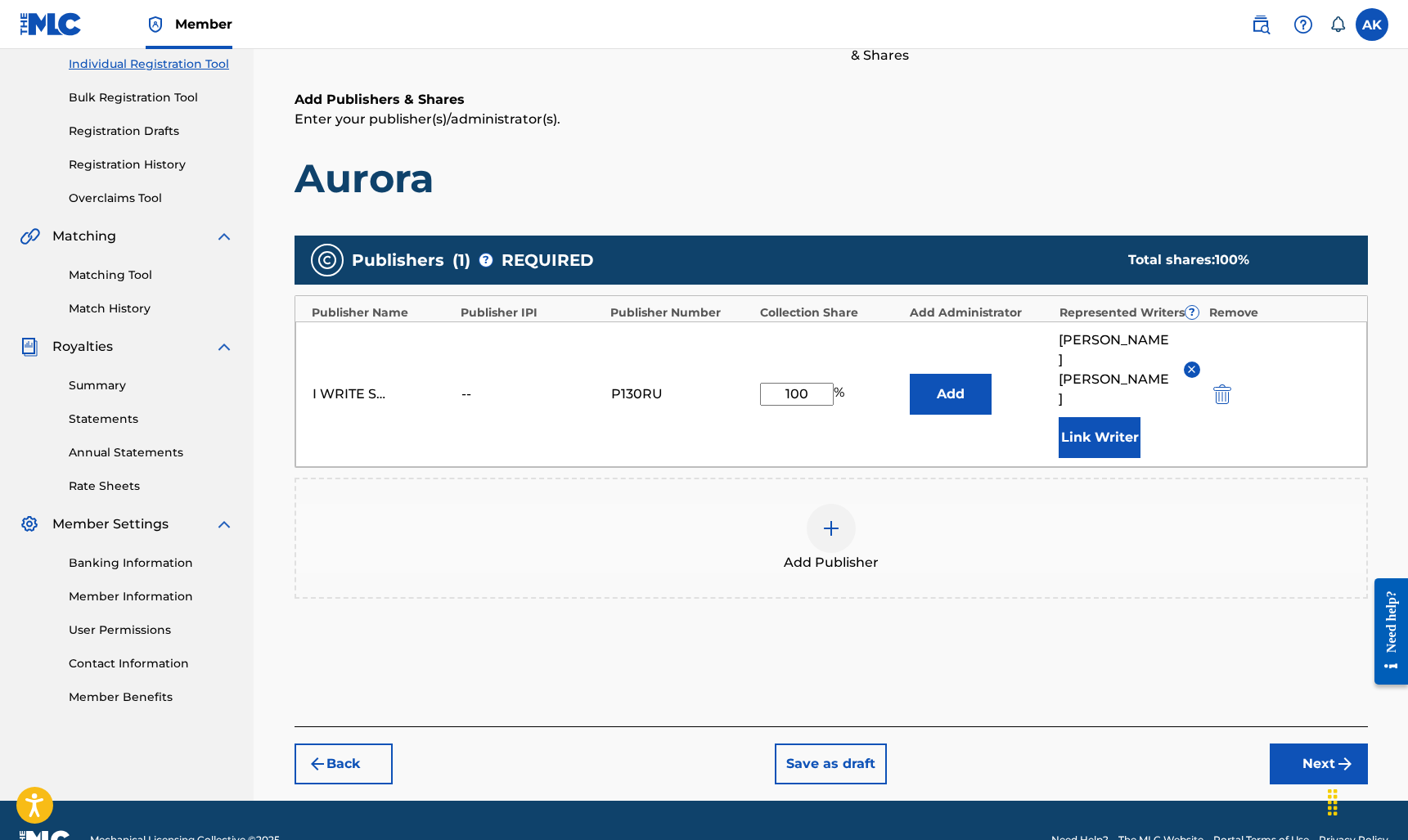
click at [1306, 744] on button "Next" at bounding box center [1319, 764] width 98 height 41
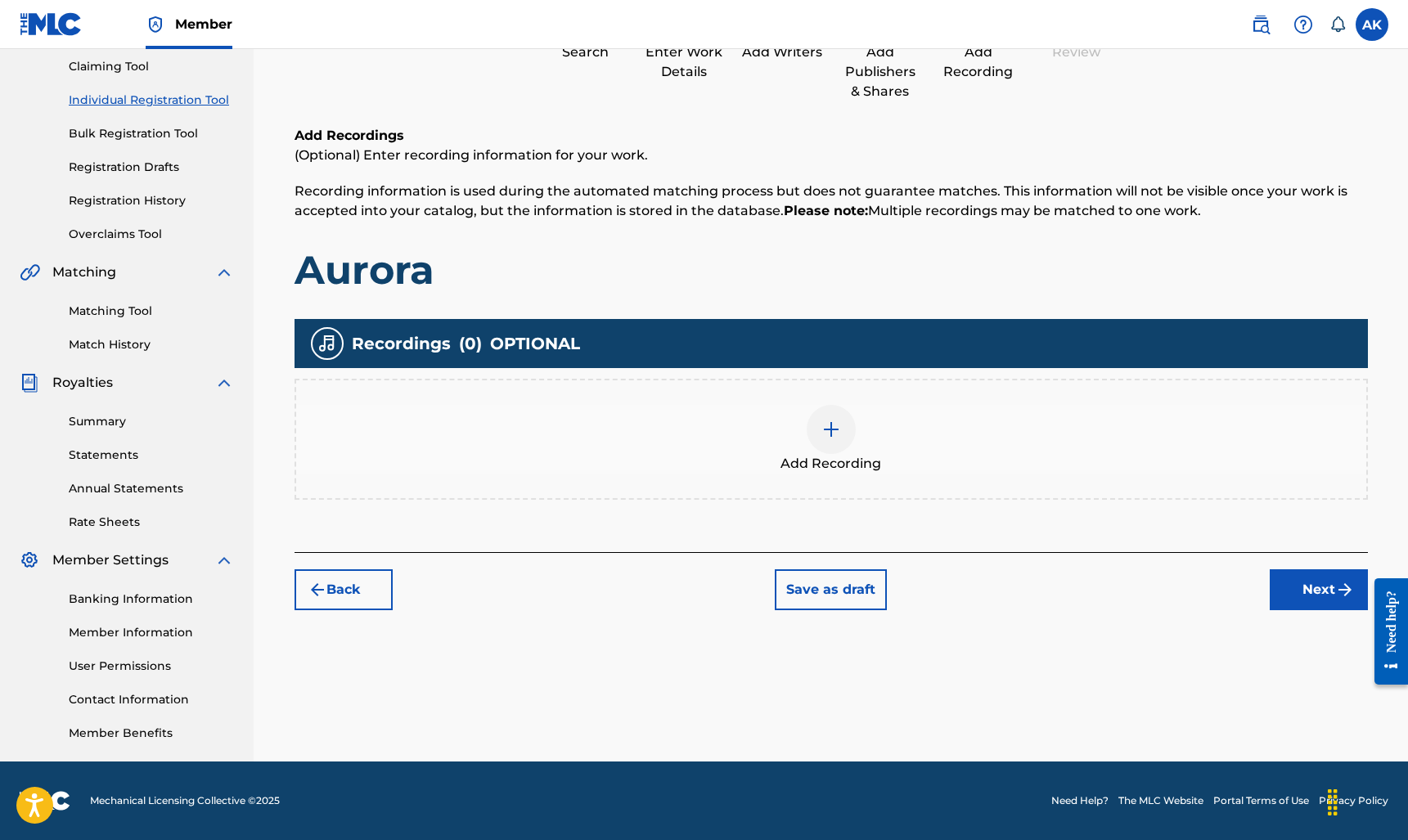
scroll to position [174, 0]
click at [819, 432] on div at bounding box center [831, 429] width 49 height 49
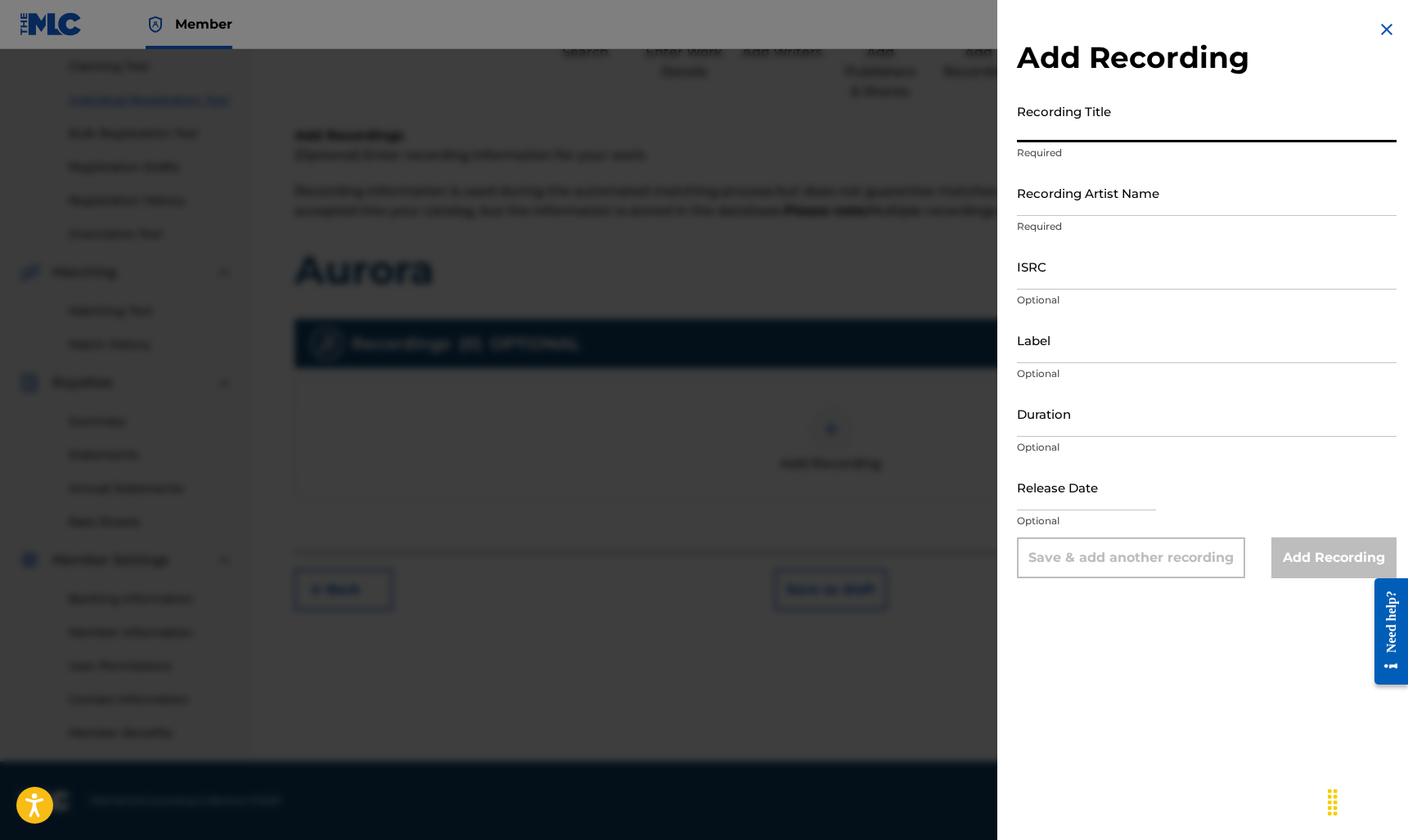
click at [1100, 125] on input "Recording Title" at bounding box center [1206, 118] width 379 height 46
type input "Aurora"
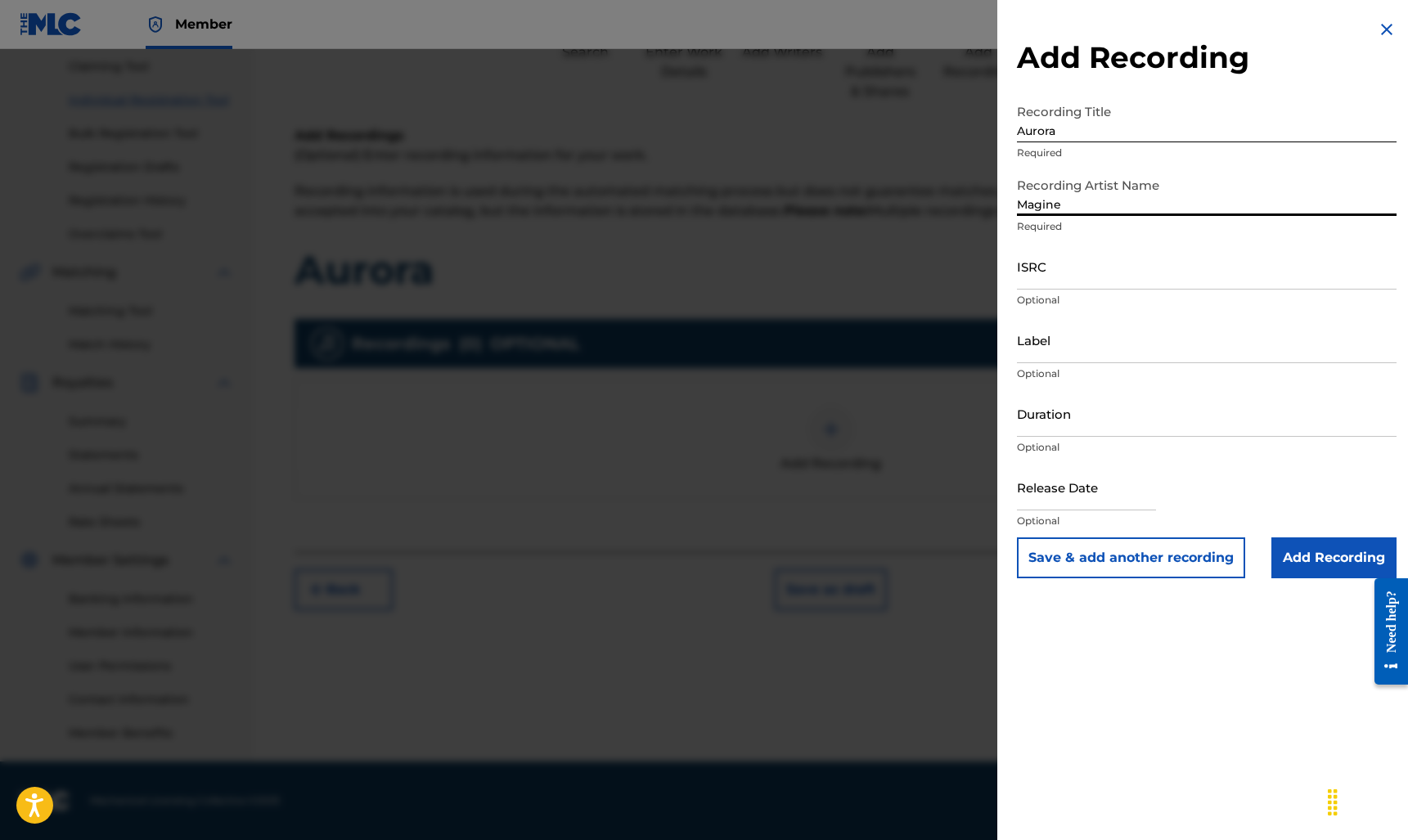
type input "Magine"
click at [1327, 566] on input "Add Recording" at bounding box center [1334, 557] width 125 height 41
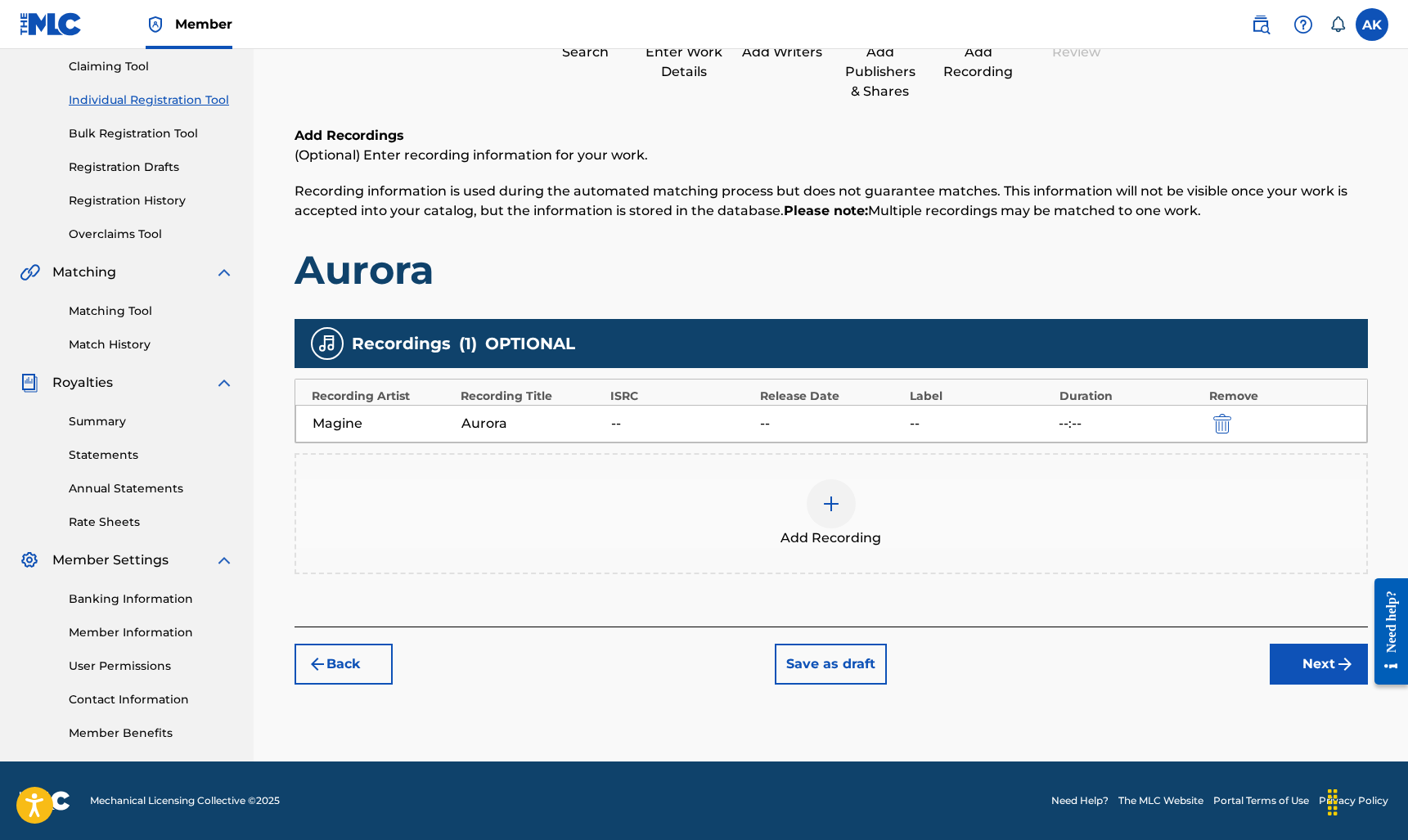
click at [1294, 677] on button "Next" at bounding box center [1319, 664] width 98 height 41
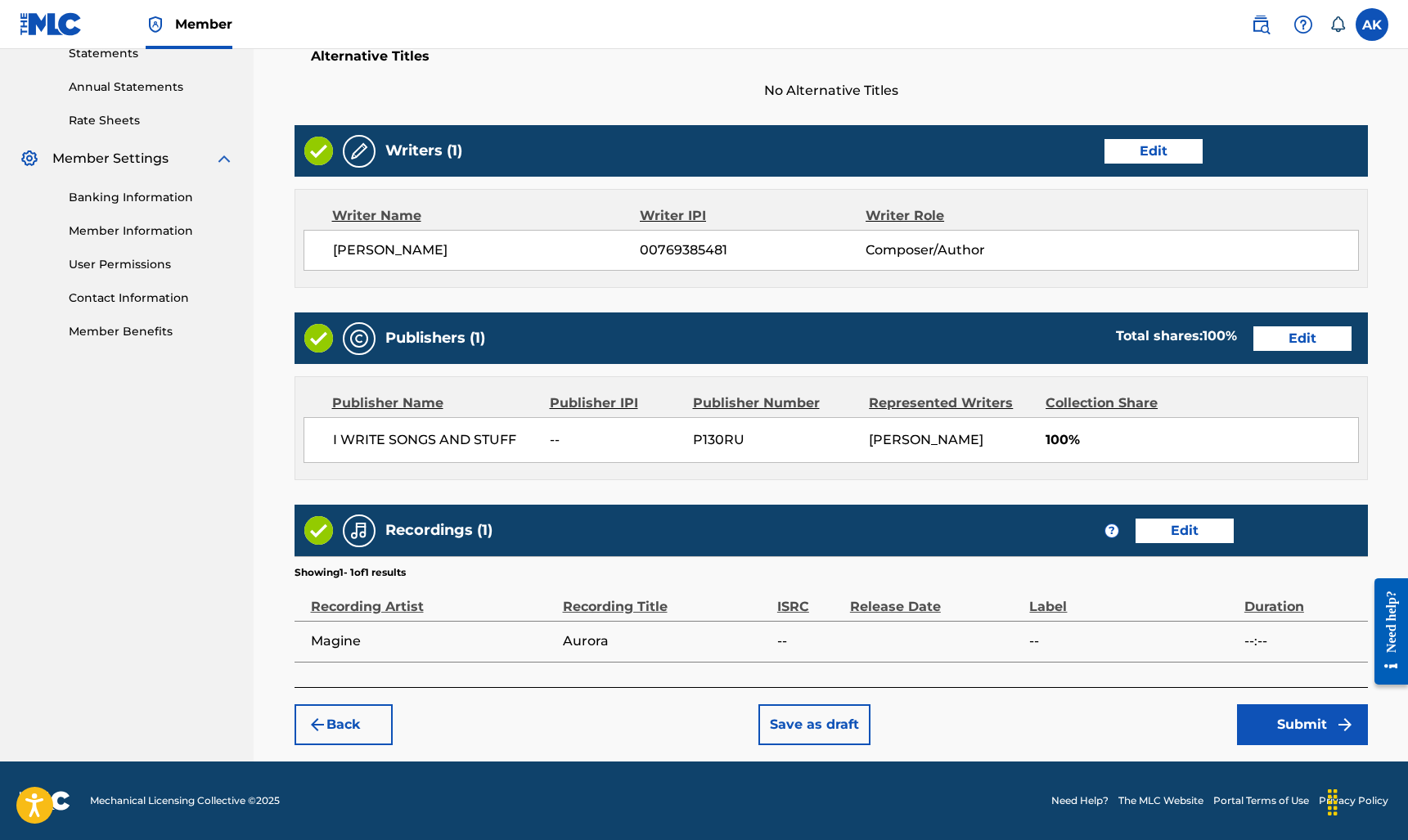
scroll to position [575, 0]
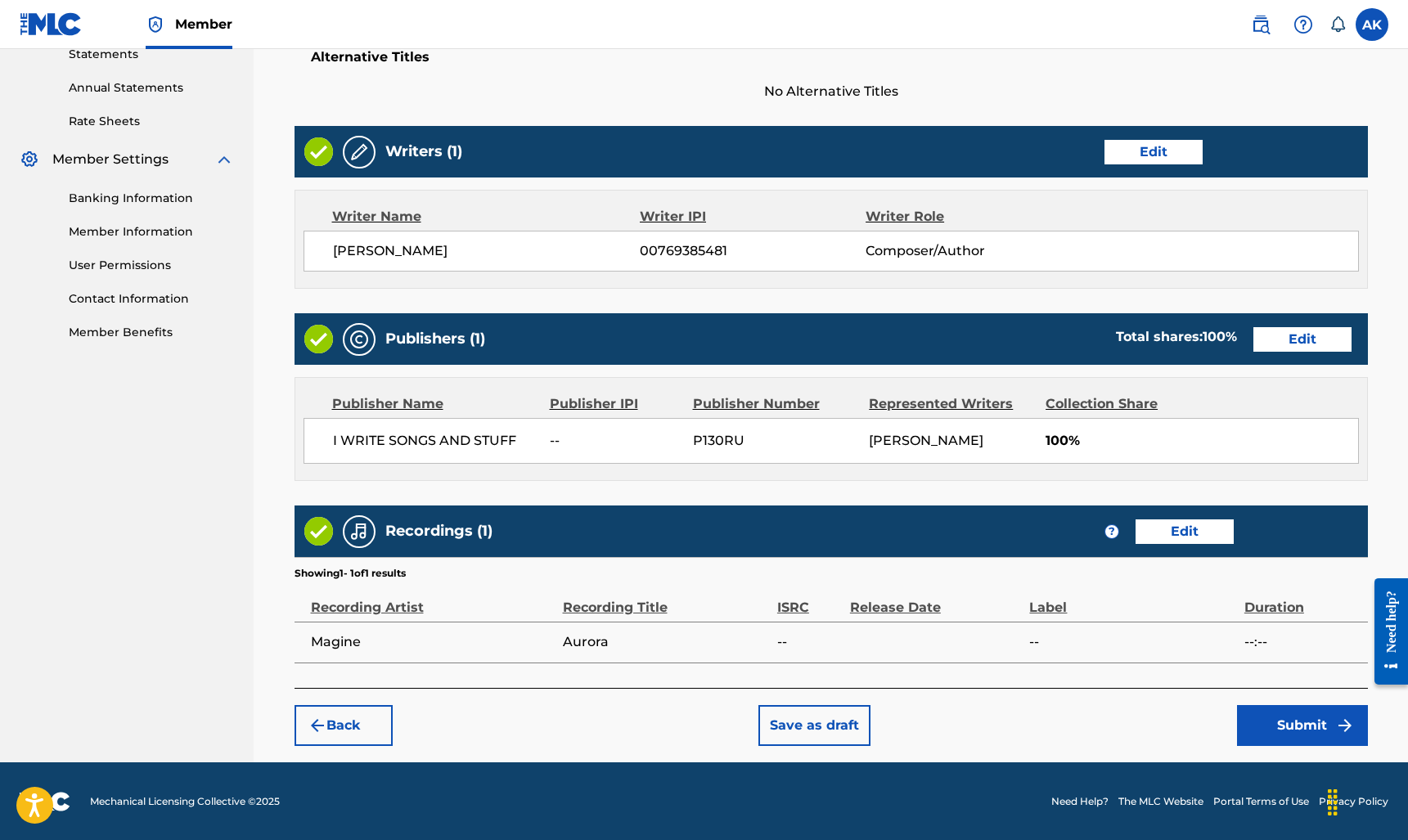
click at [1304, 722] on button "Submit" at bounding box center [1301, 725] width 131 height 41
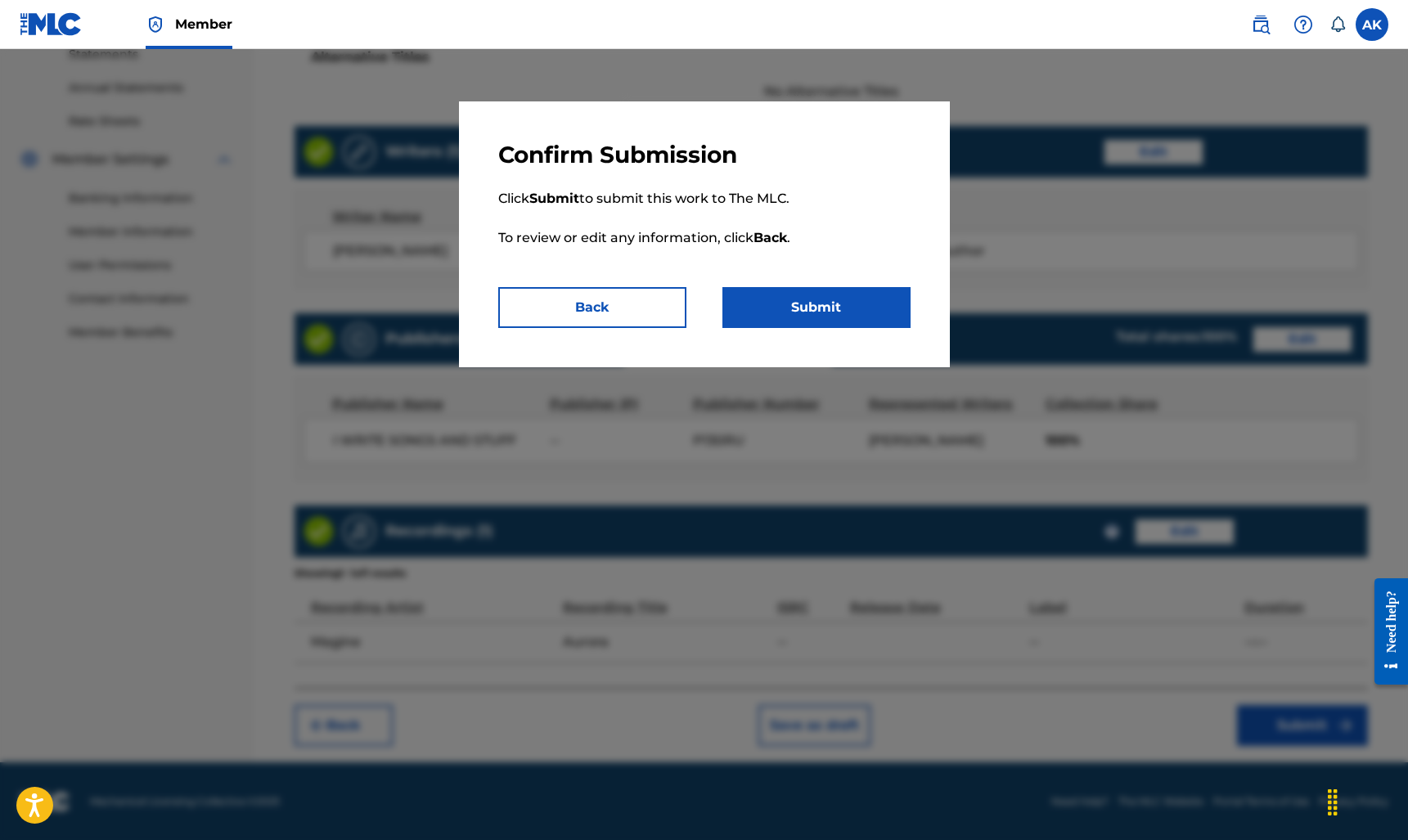
click at [828, 319] on button "Submit" at bounding box center [816, 307] width 188 height 41
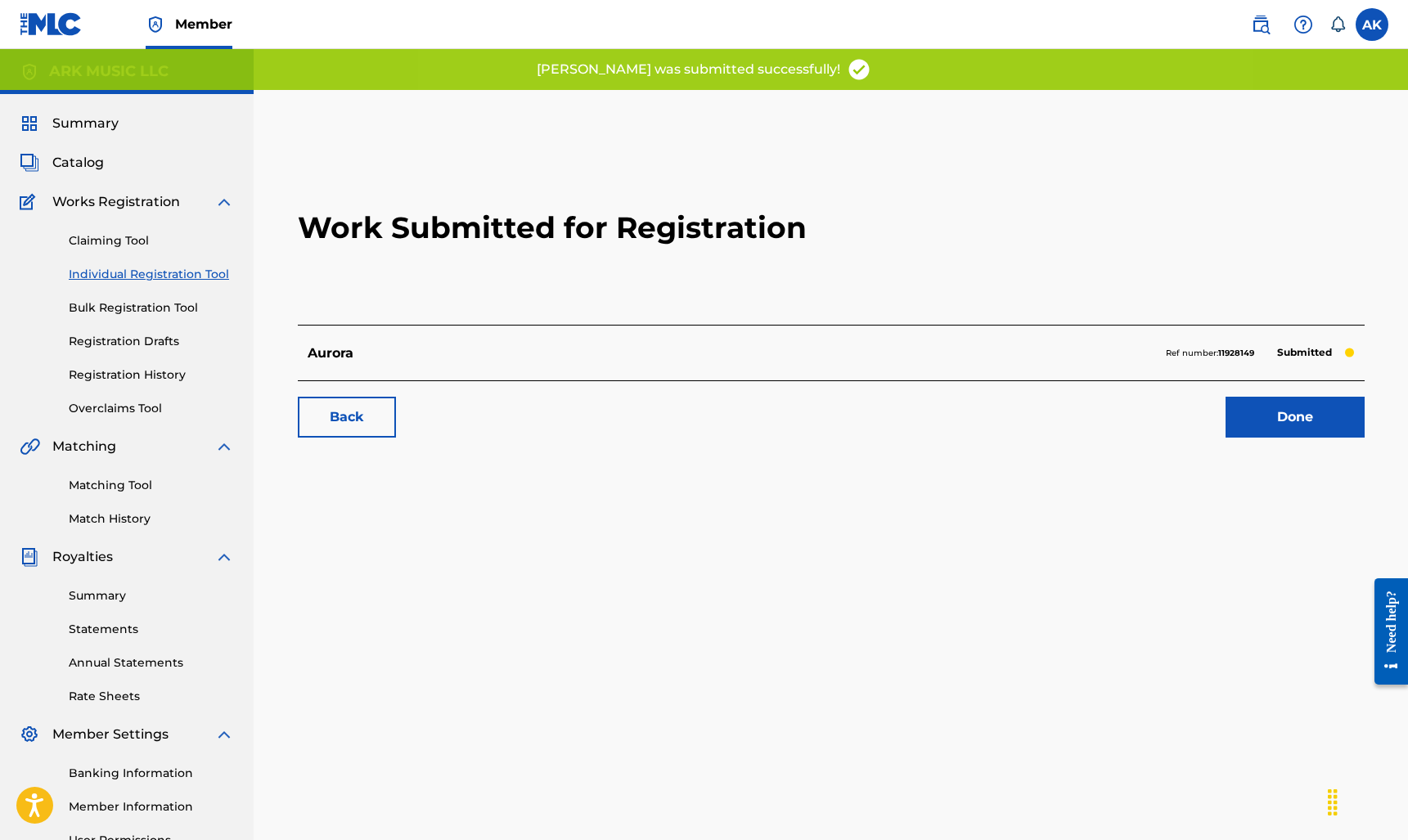
click at [134, 489] on link "Matching Tool" at bounding box center [151, 485] width 166 height 18
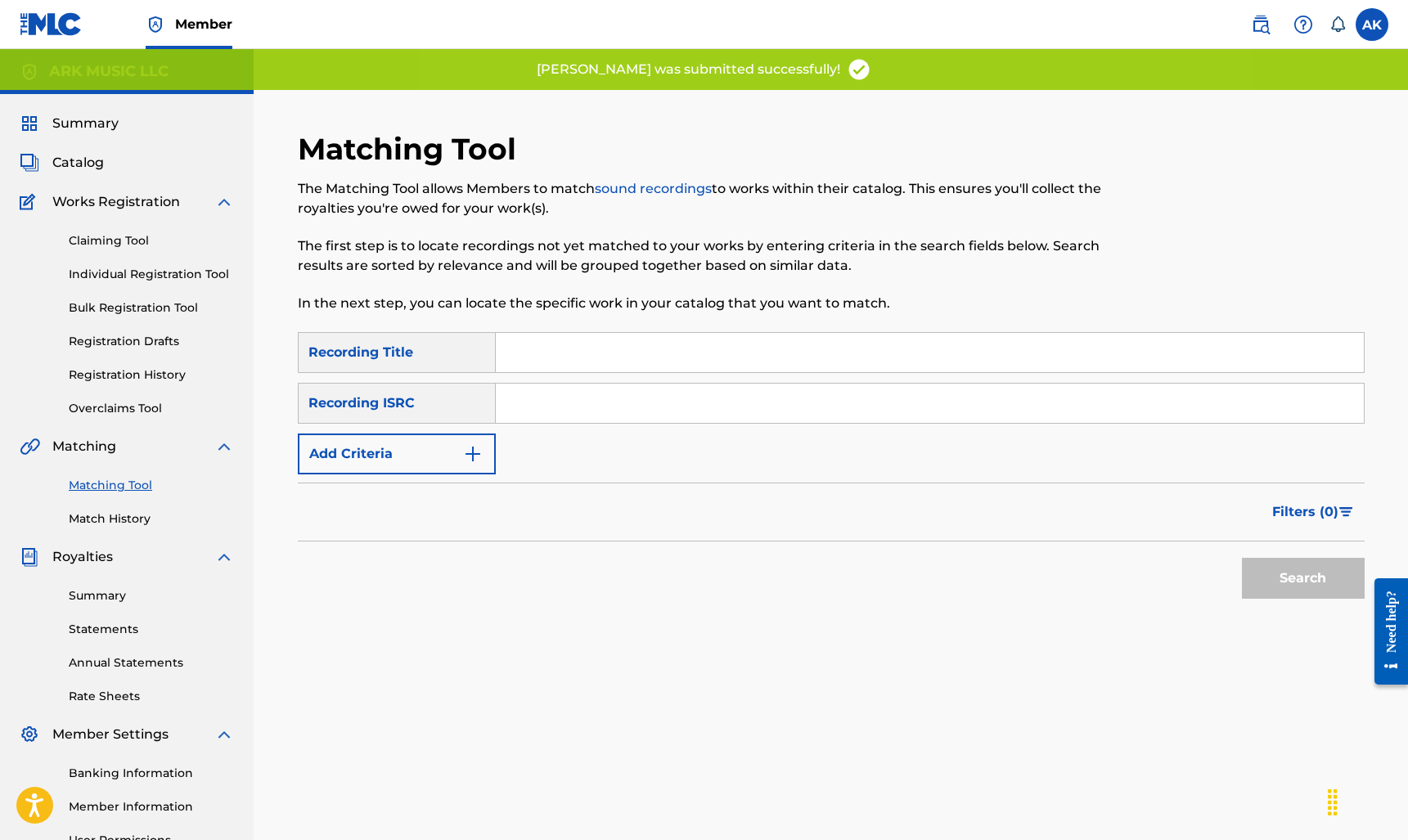
click at [571, 352] on input "Search Form" at bounding box center [930, 352] width 867 height 39
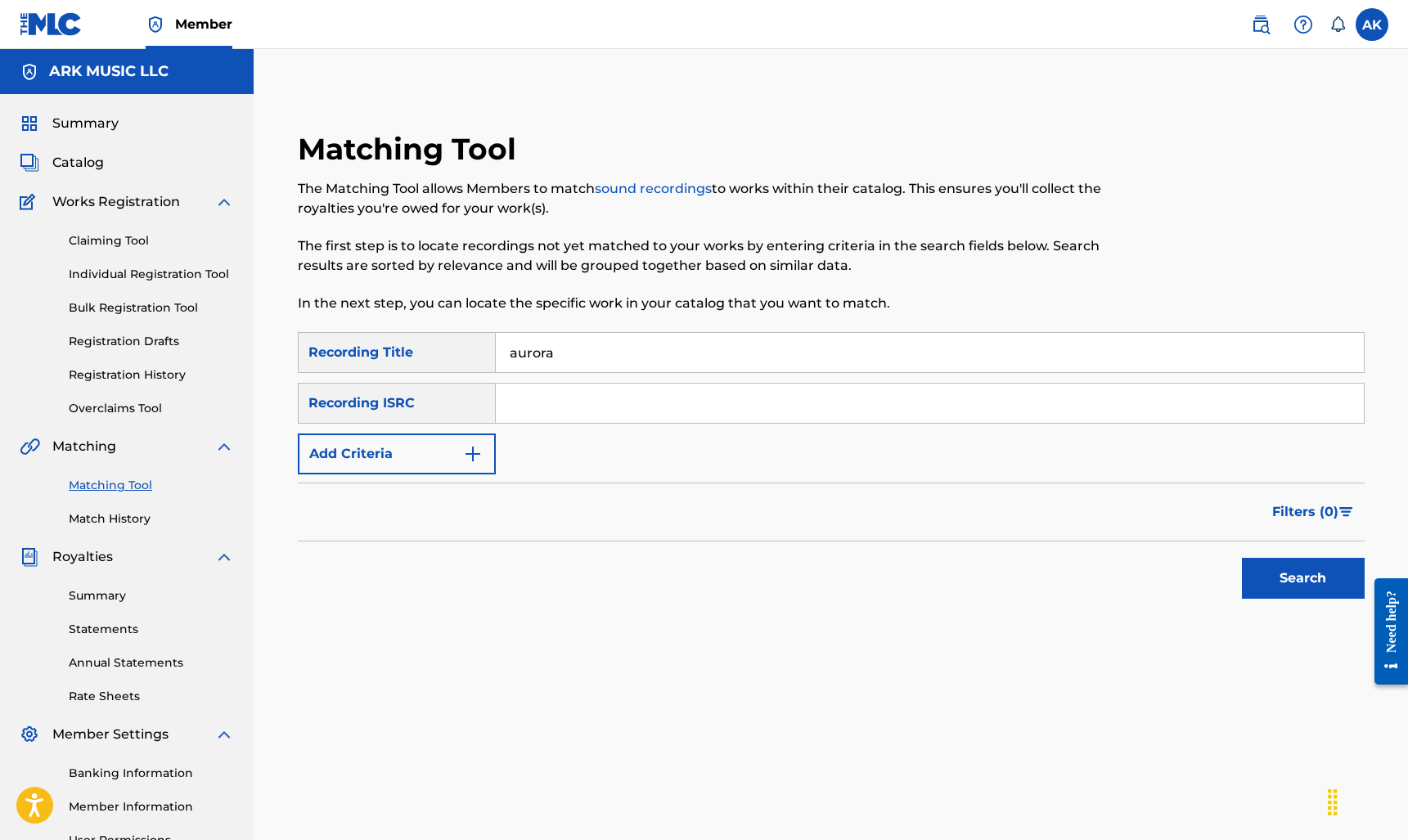
type input "aurora"
click at [476, 477] on form "SearchWithCriteriae64a1f12-f882-474a-ad35-7bb45c9ec6dc Recording Title aurora S…" at bounding box center [831, 469] width 1066 height 275
click at [473, 467] on button "Add Criteria" at bounding box center [397, 454] width 198 height 41
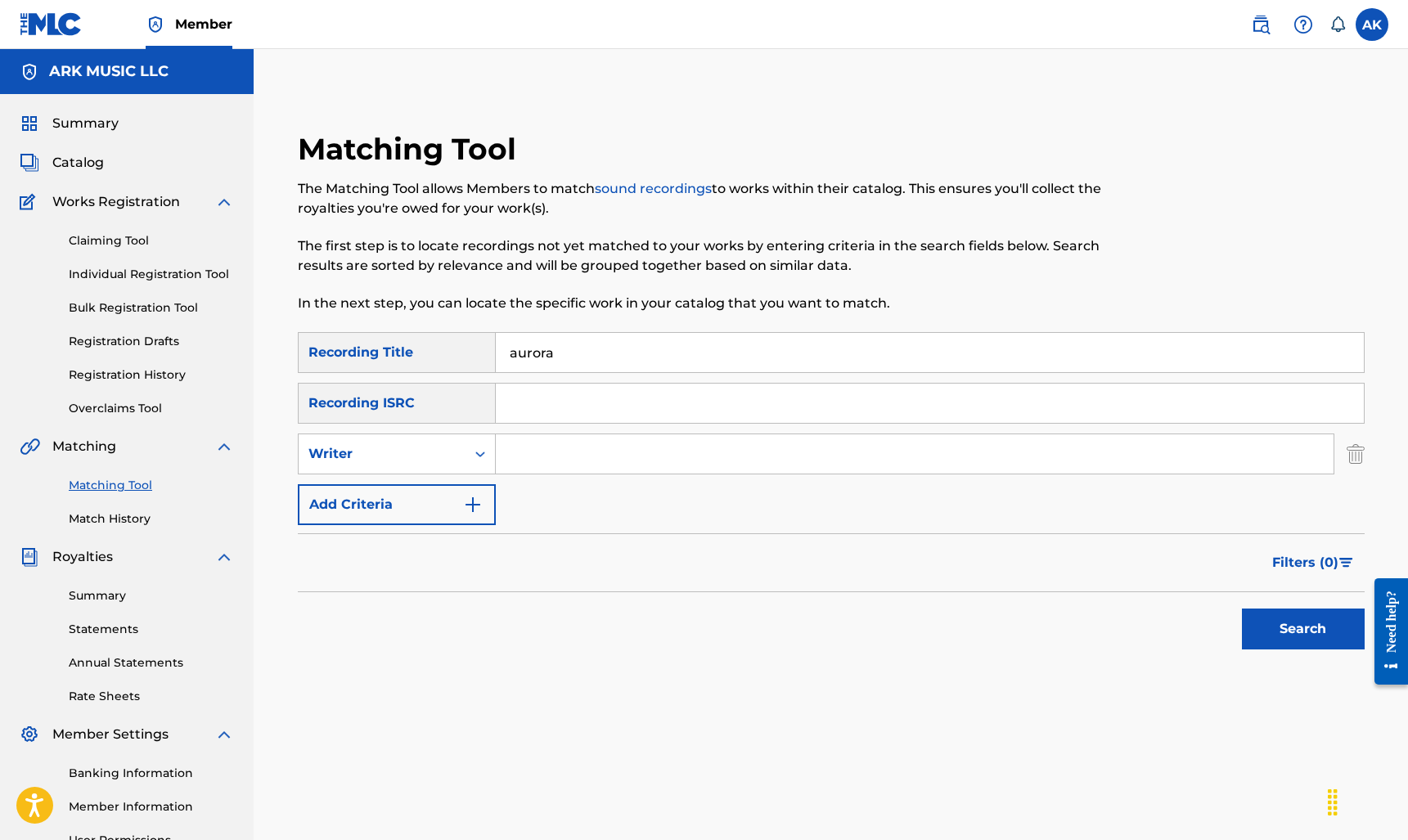
click at [555, 450] on input "Search Form" at bounding box center [915, 454] width 838 height 39
type input "[PERSON_NAME]"
click at [1302, 629] on button "Search" at bounding box center [1303, 629] width 123 height 41
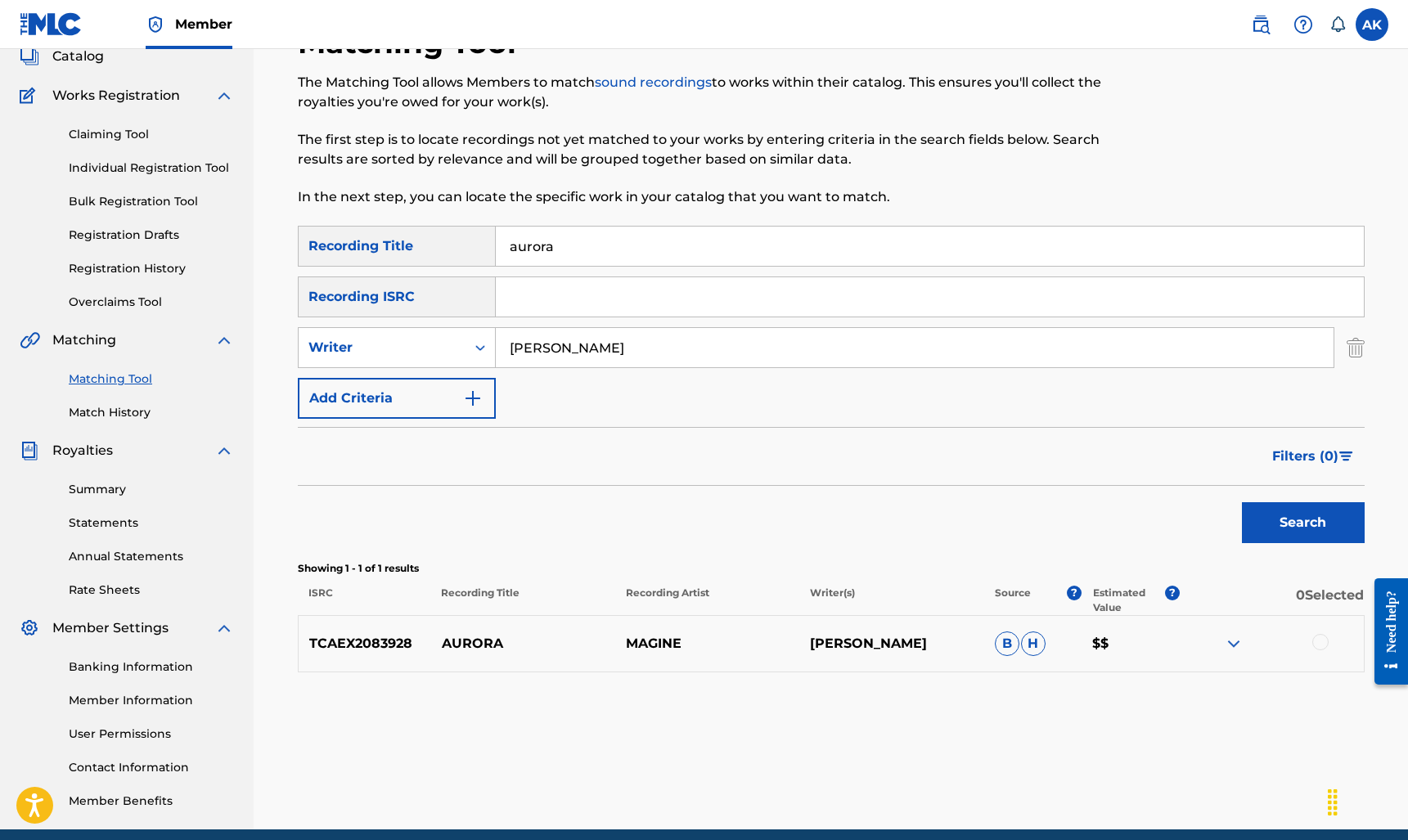
scroll to position [109, 0]
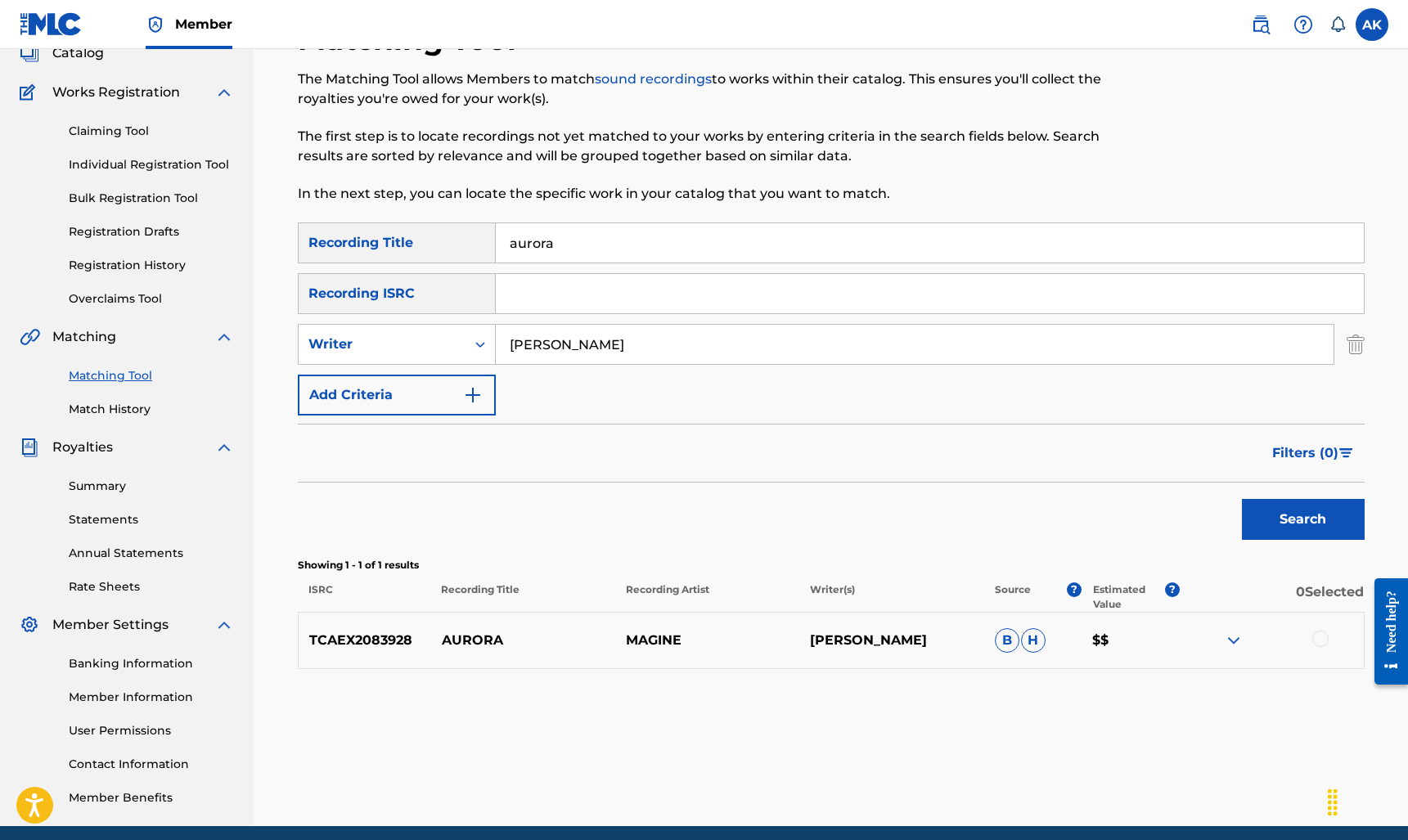
click at [1322, 636] on div at bounding box center [1320, 639] width 17 height 17
click at [1174, 700] on button "Match 1 Group" at bounding box center [1150, 706] width 180 height 41
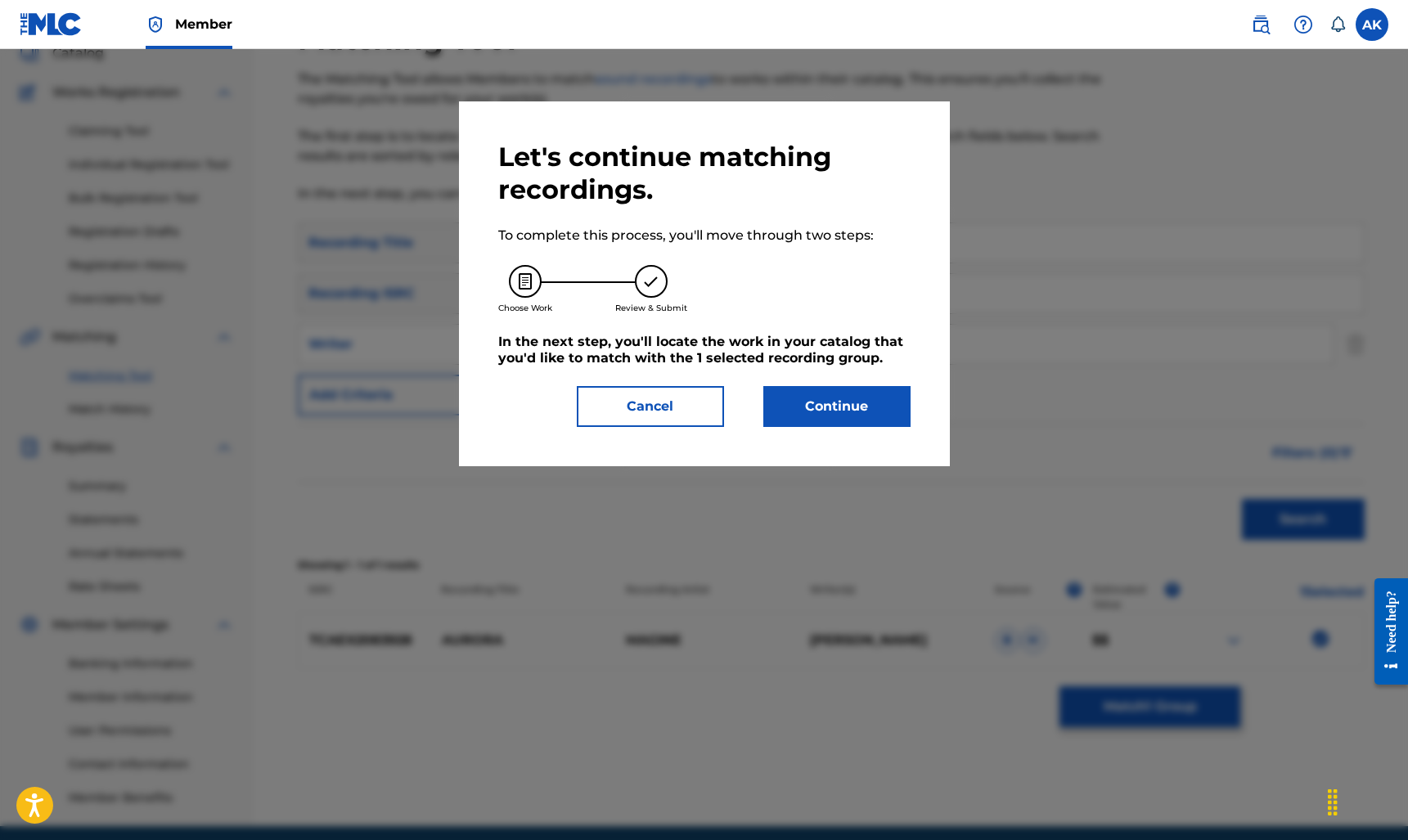
click at [869, 396] on button "Continue" at bounding box center [837, 406] width 147 height 41
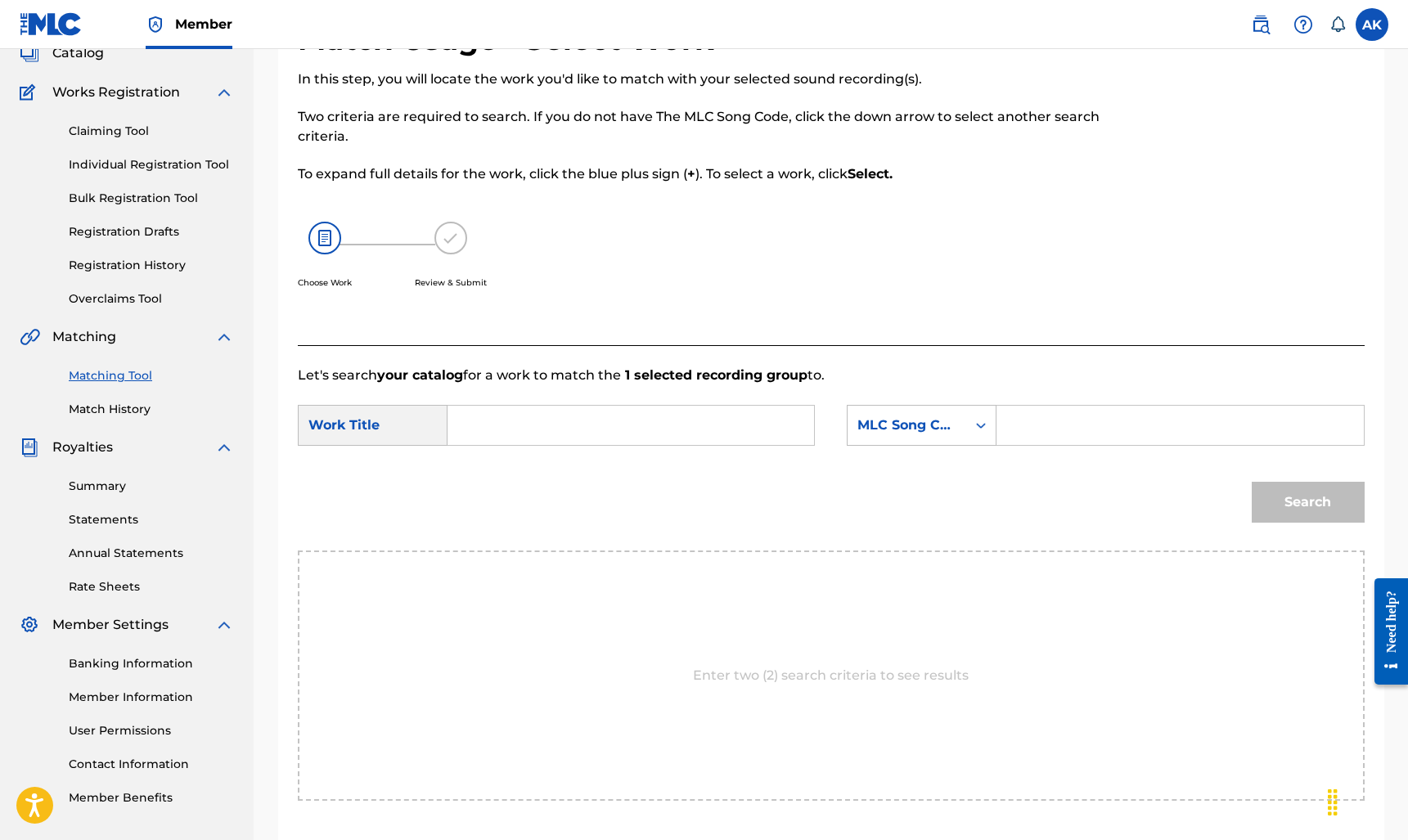
click at [591, 422] on input "Search Form" at bounding box center [630, 425] width 338 height 39
type input "aurora"
click at [1298, 497] on div "Search" at bounding box center [1304, 498] width 121 height 66
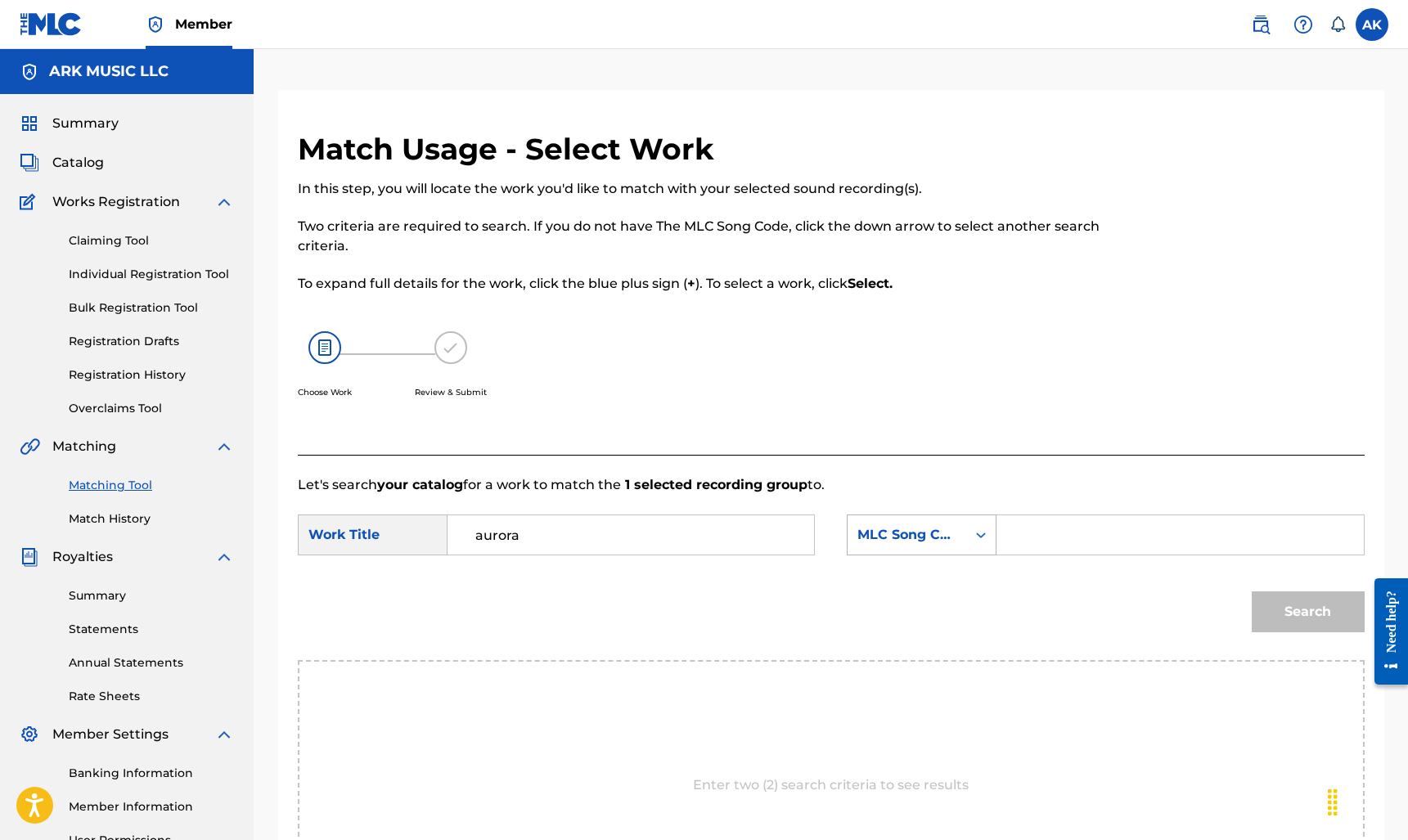
scroll to position [0, 0]
click at [941, 535] on div "MLC Song Code" at bounding box center [906, 534] width 99 height 19
click at [934, 579] on div "Writer Name" at bounding box center [921, 575] width 148 height 41
click at [1035, 534] on input "Search Form" at bounding box center [1179, 534] width 338 height 39
click at [1307, 611] on button "Search" at bounding box center [1307, 611] width 113 height 41
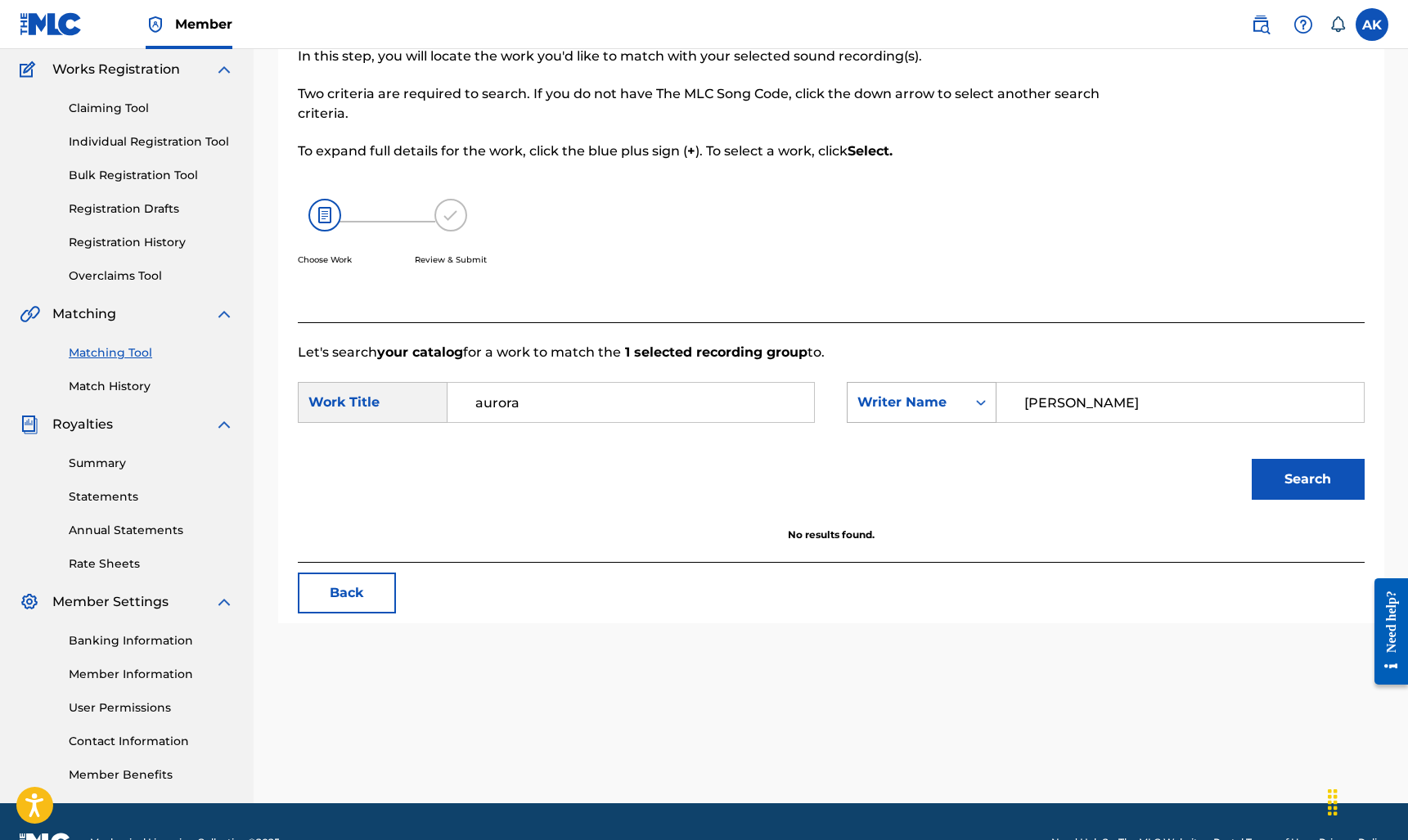
scroll to position [164, 0]
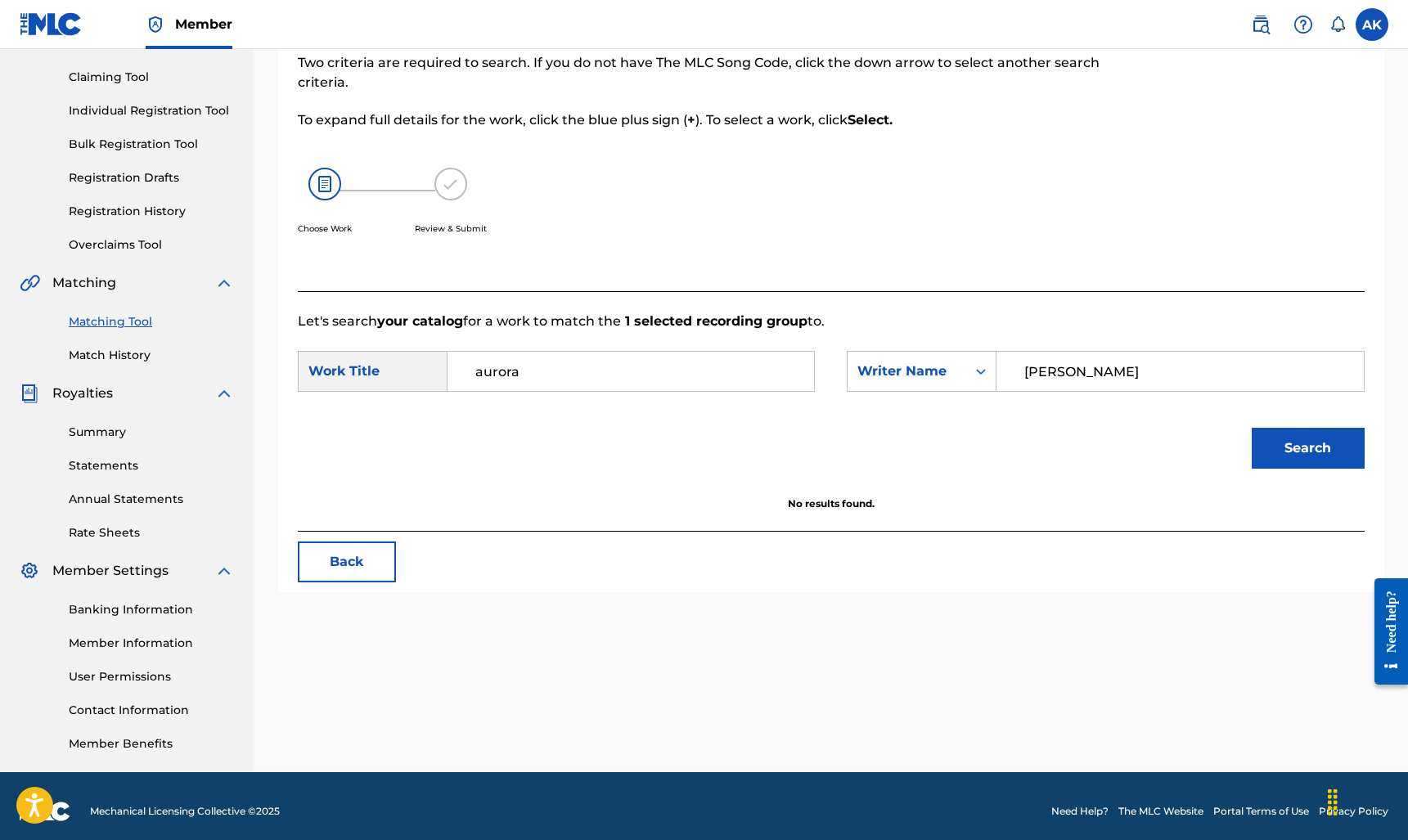
type input "Alexander Kopp"
click at [137, 209] on link "Registration History" at bounding box center [151, 212] width 166 height 18
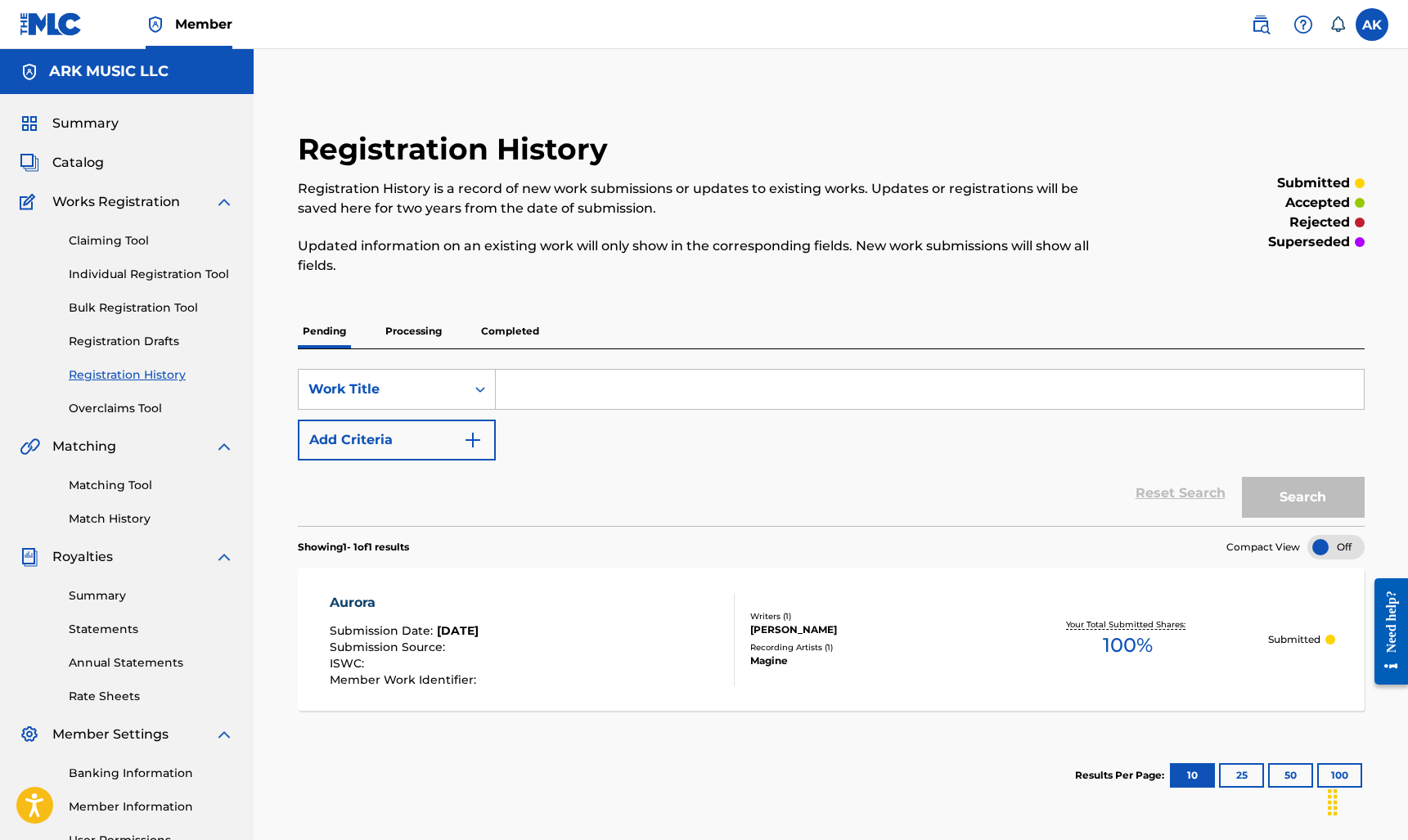
click at [146, 413] on link "Overclaims Tool" at bounding box center [151, 408] width 166 height 18
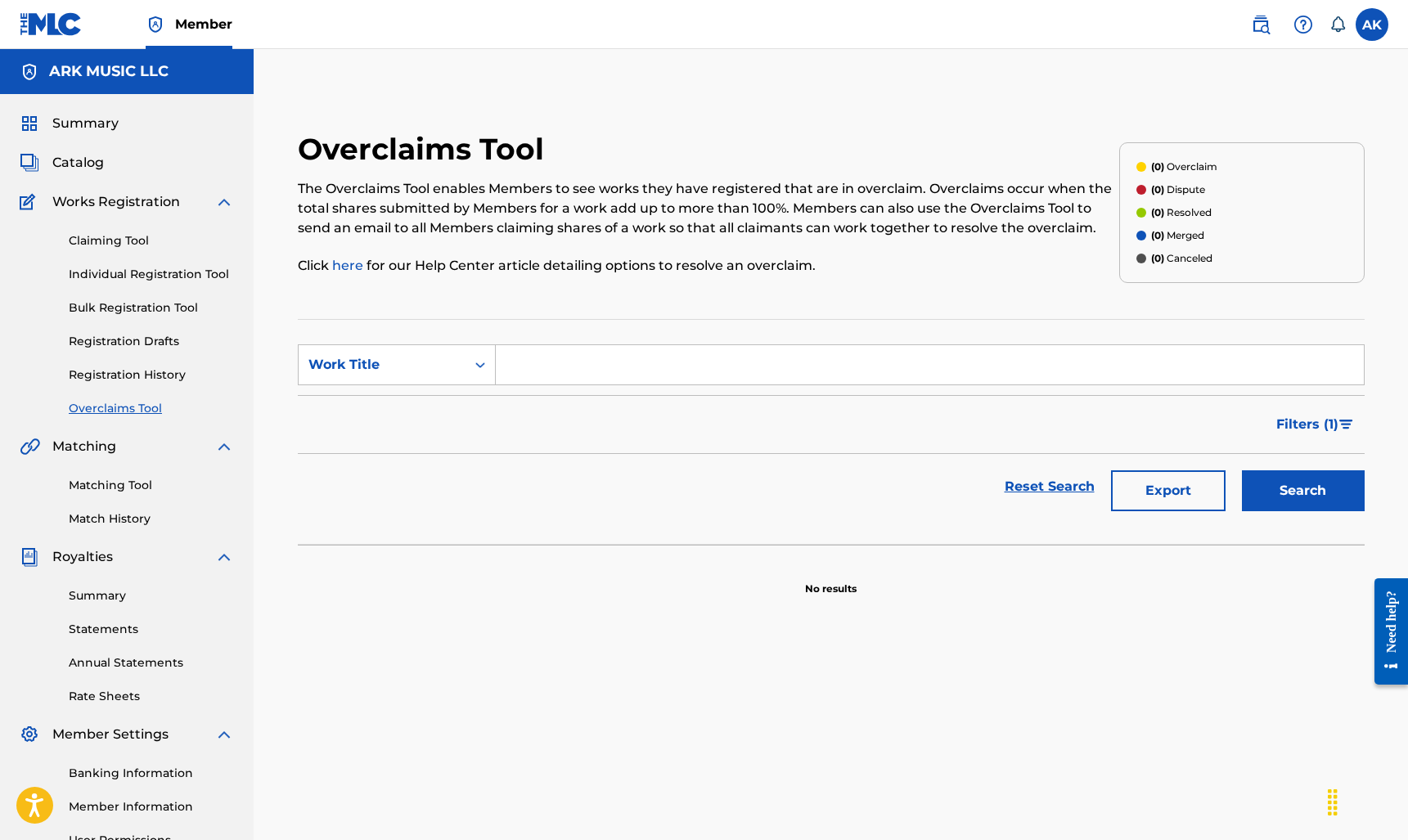
click at [137, 243] on link "Claiming Tool" at bounding box center [151, 241] width 166 height 18
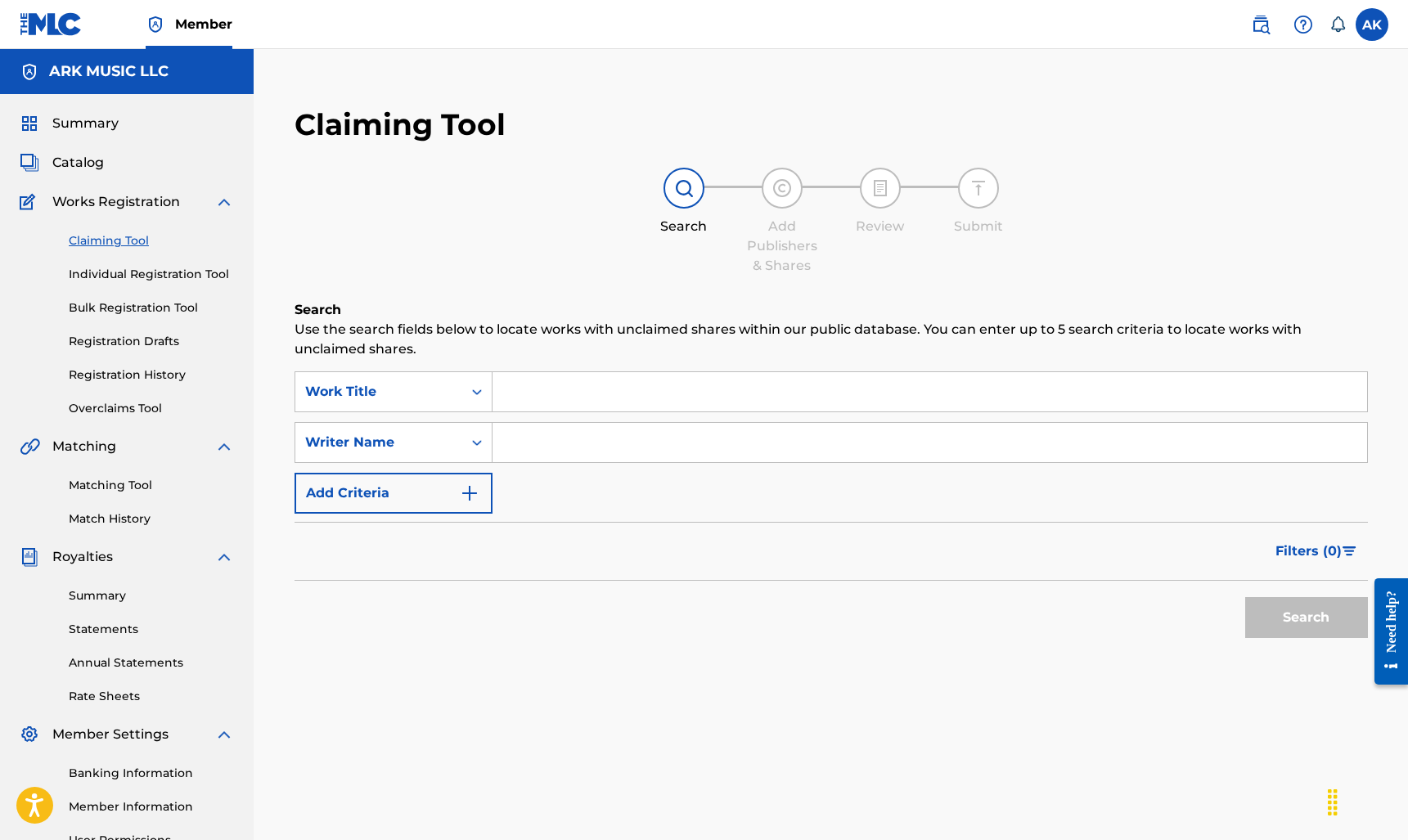
click at [546, 428] on input "Search Form" at bounding box center [930, 442] width 874 height 39
type input "Alexander Kopp"
click at [1305, 618] on button "Search" at bounding box center [1306, 617] width 123 height 41
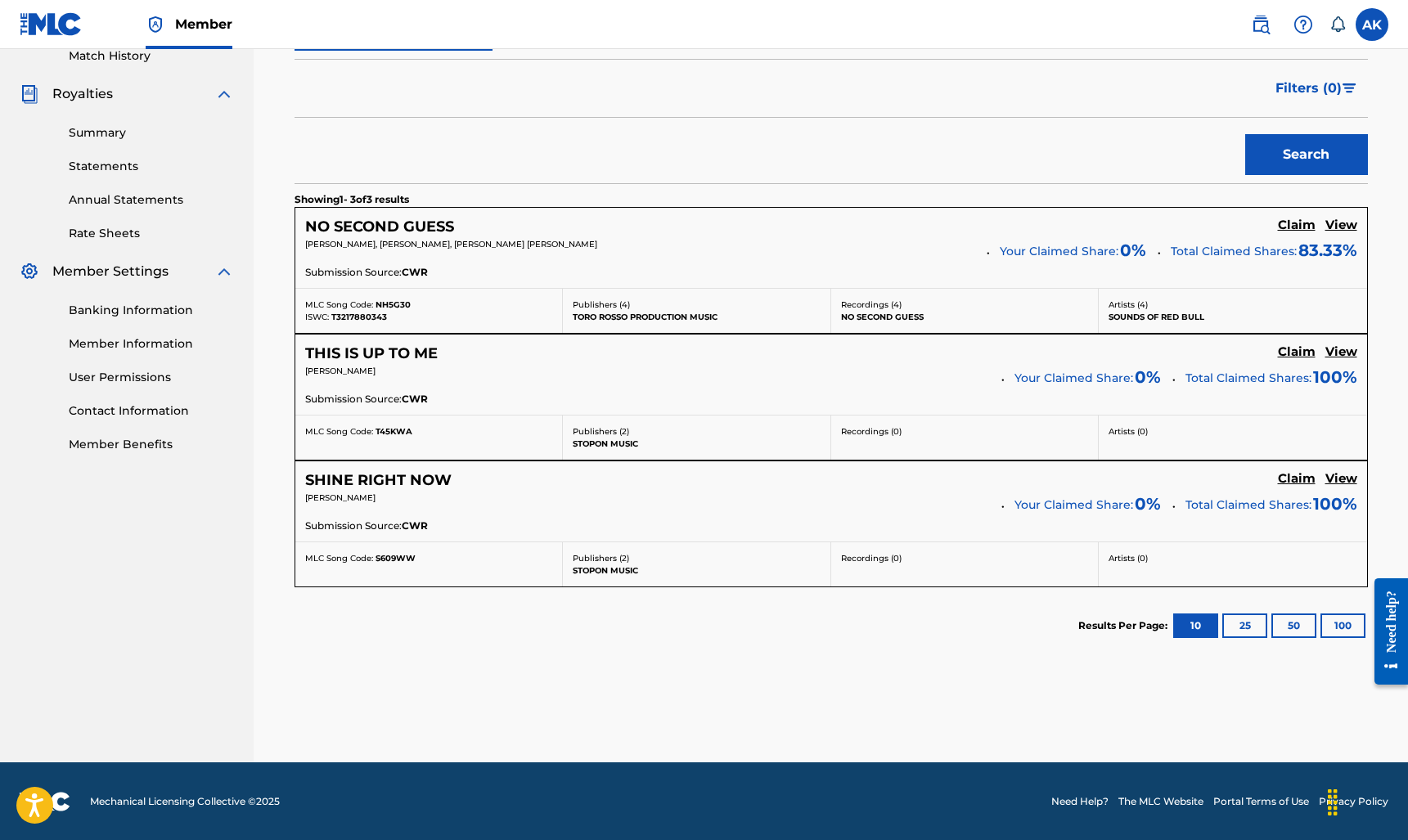
scroll to position [283, 0]
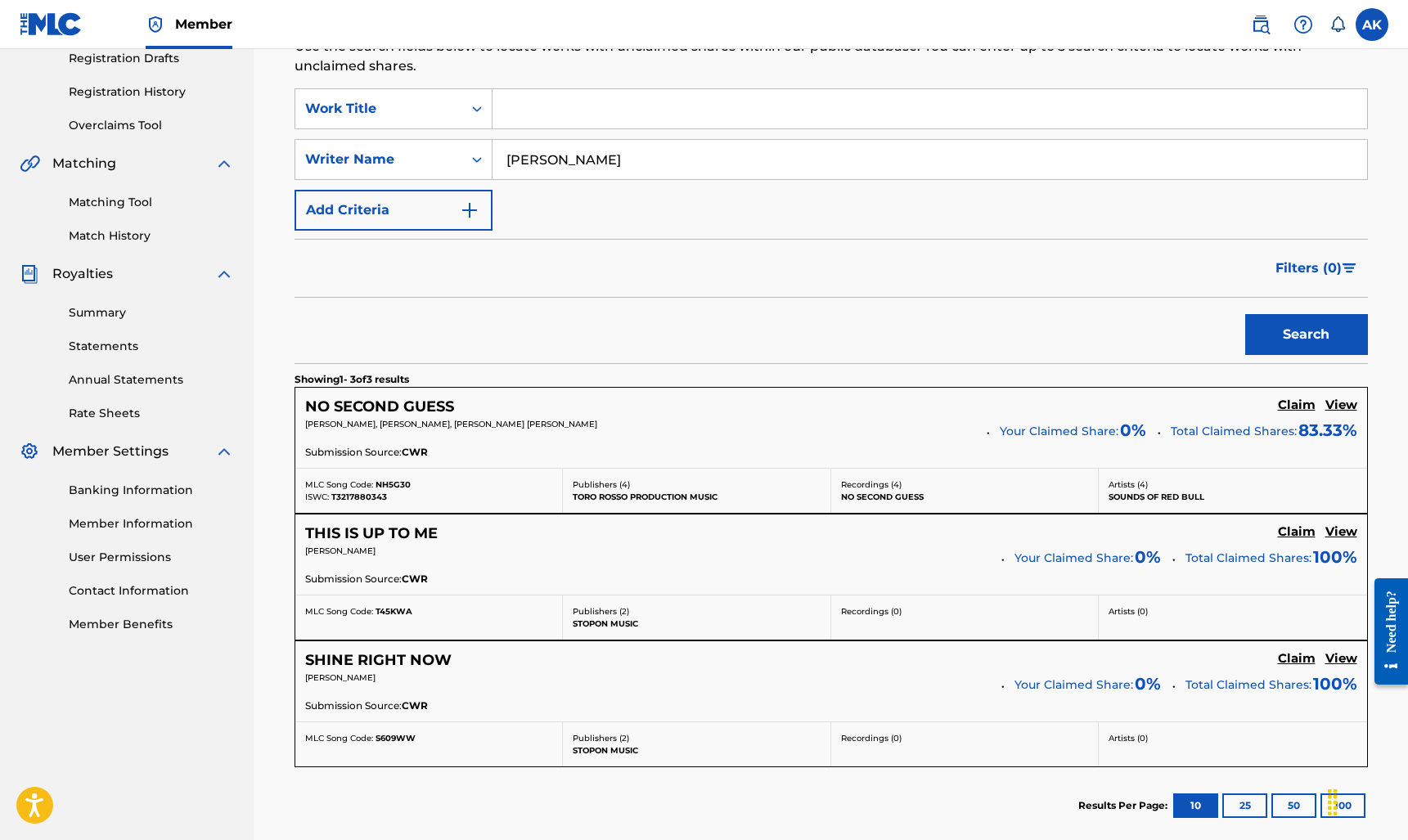
click at [1298, 401] on h5 "Claim" at bounding box center [1296, 406] width 38 height 16
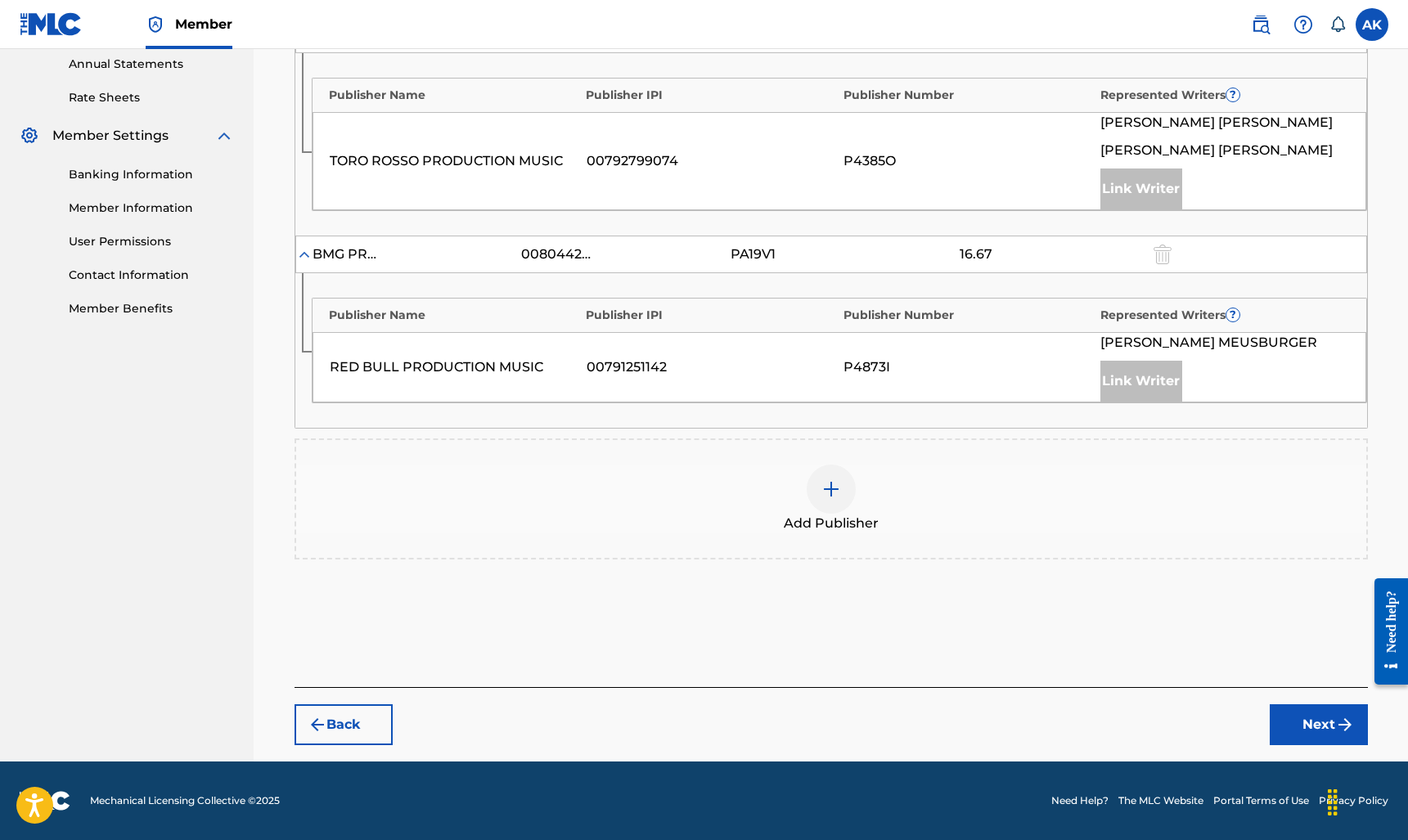
scroll to position [596, 0]
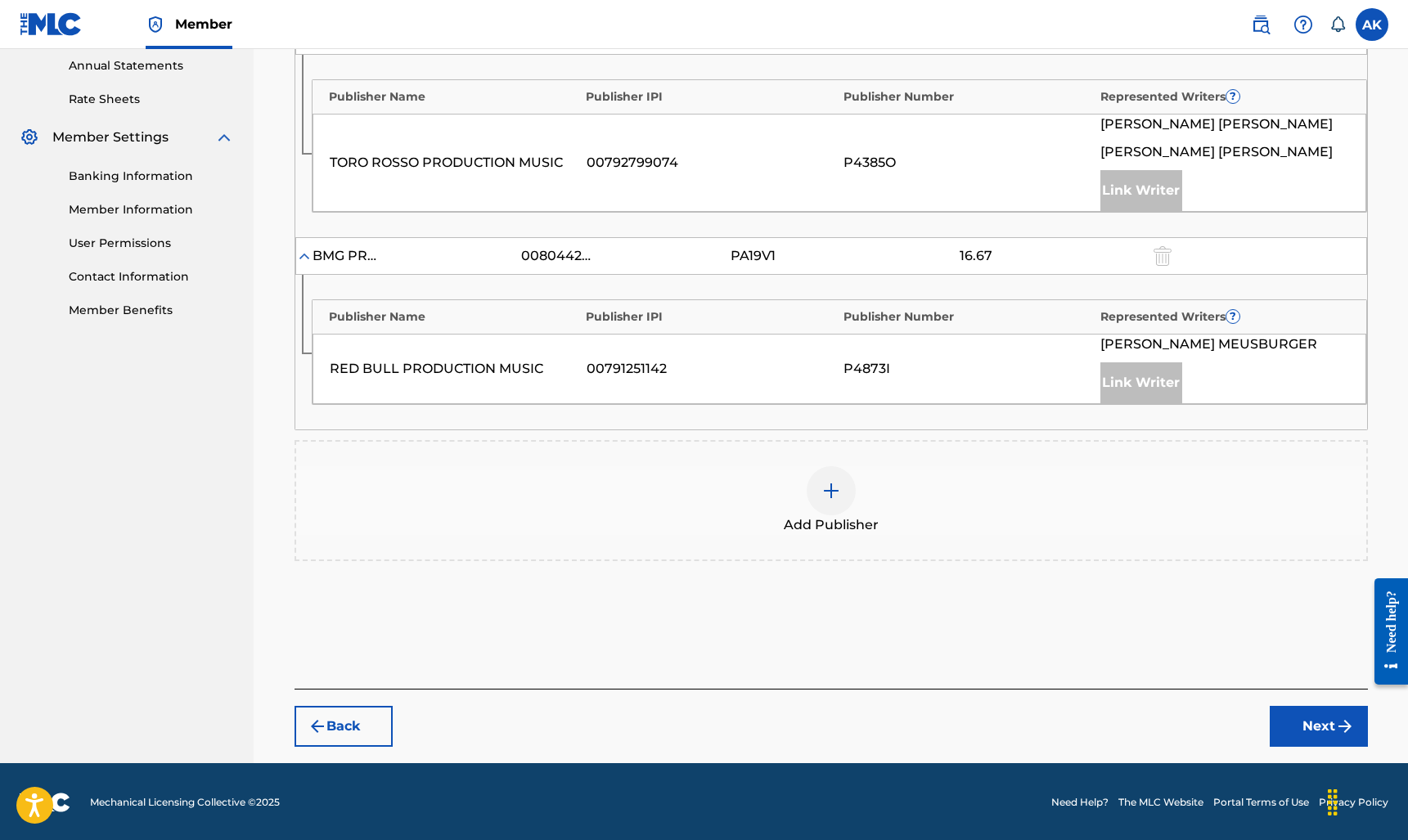
click at [1315, 710] on button "Next" at bounding box center [1319, 726] width 98 height 41
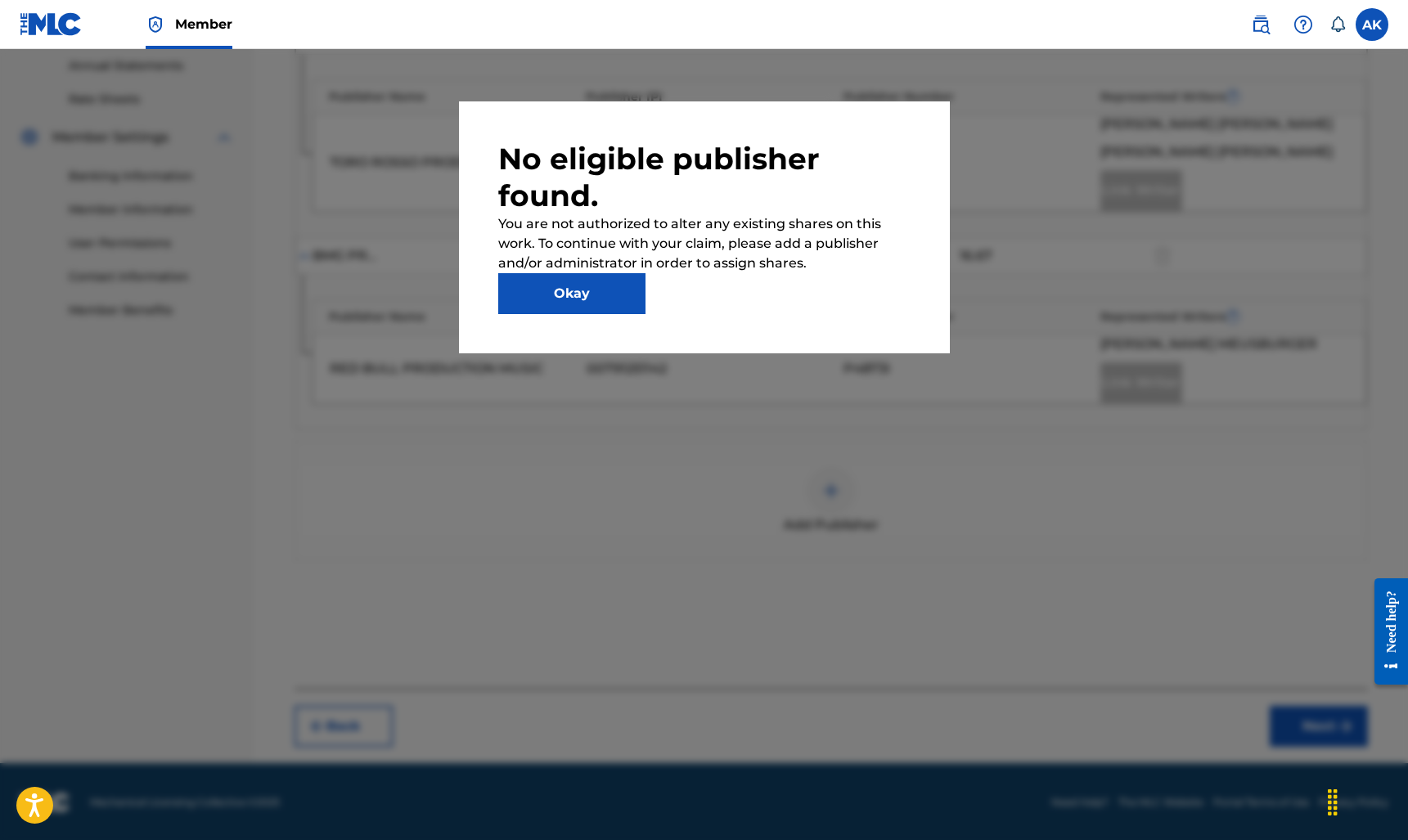
click at [585, 296] on button "Okay" at bounding box center [571, 293] width 147 height 41
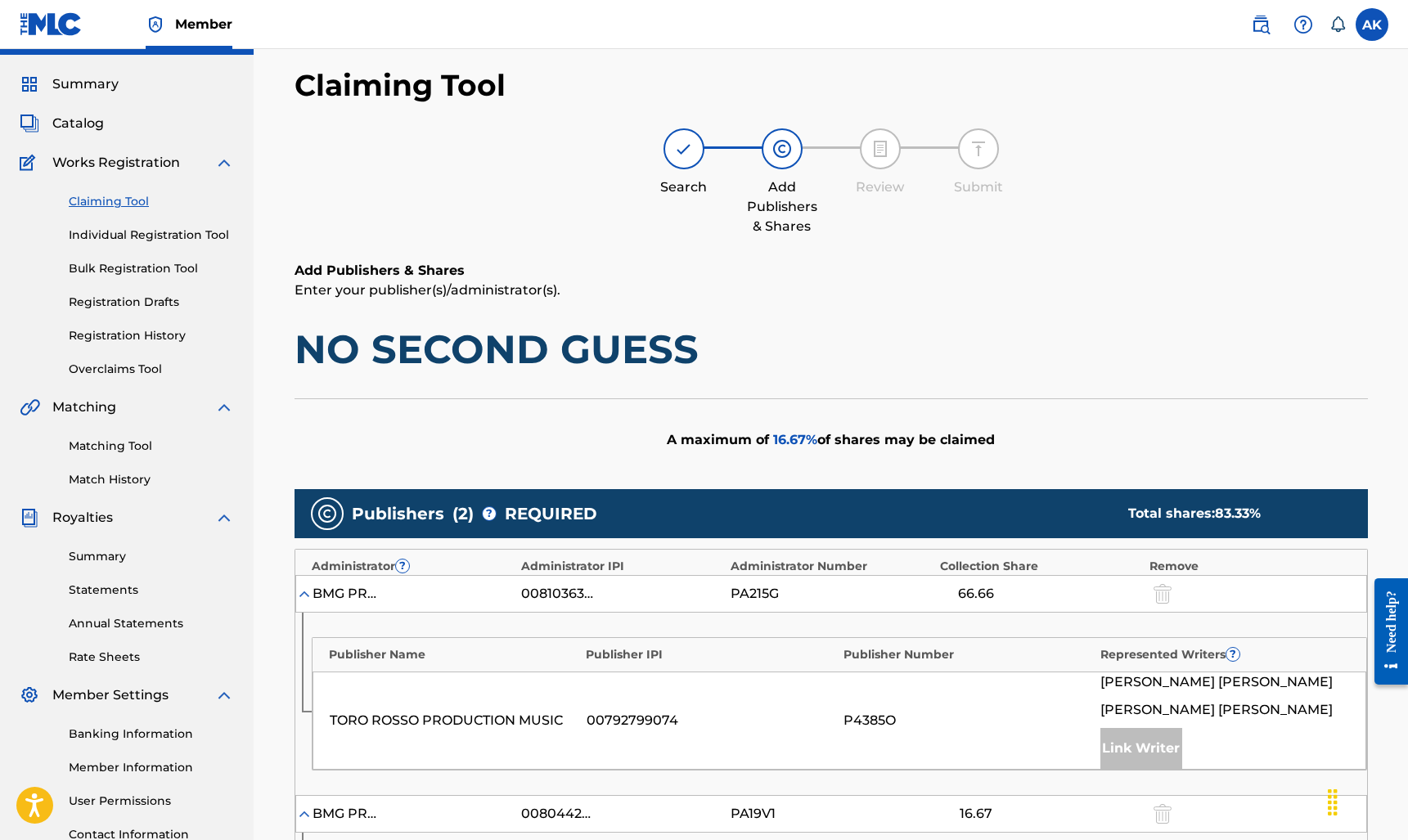
scroll to position [10, 0]
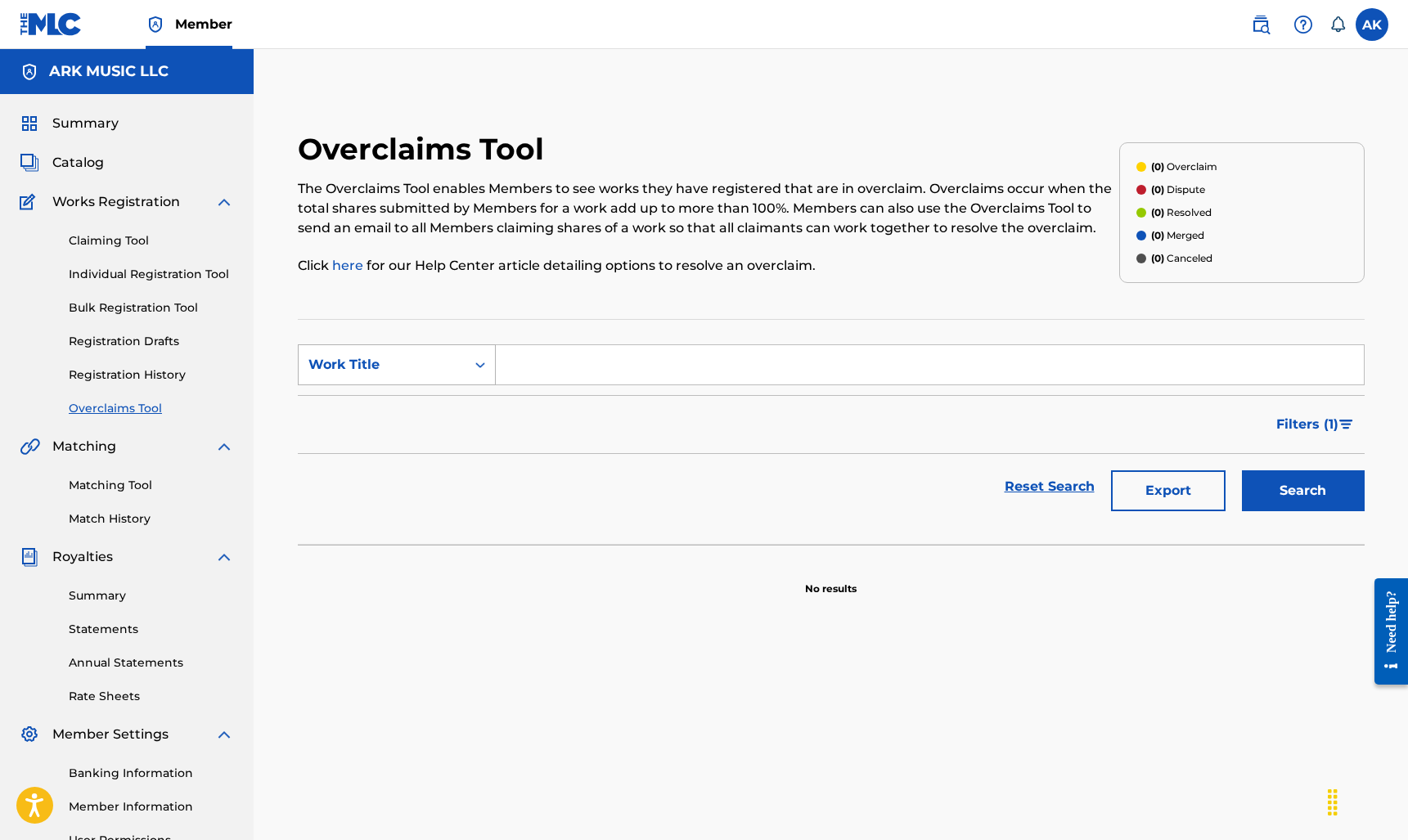
click at [448, 362] on div "Work Title" at bounding box center [382, 364] width 147 height 19
click at [409, 497] on div "Work Title" at bounding box center [397, 487] width 196 height 41
click at [424, 354] on div "Work Title" at bounding box center [382, 364] width 166 height 31
click at [550, 301] on div "Overclaims Tool The Overclaims Tool enables Members to see works they have regi…" at bounding box center [831, 363] width 1106 height 465
click at [117, 244] on link "Claiming Tool" at bounding box center [151, 241] width 166 height 18
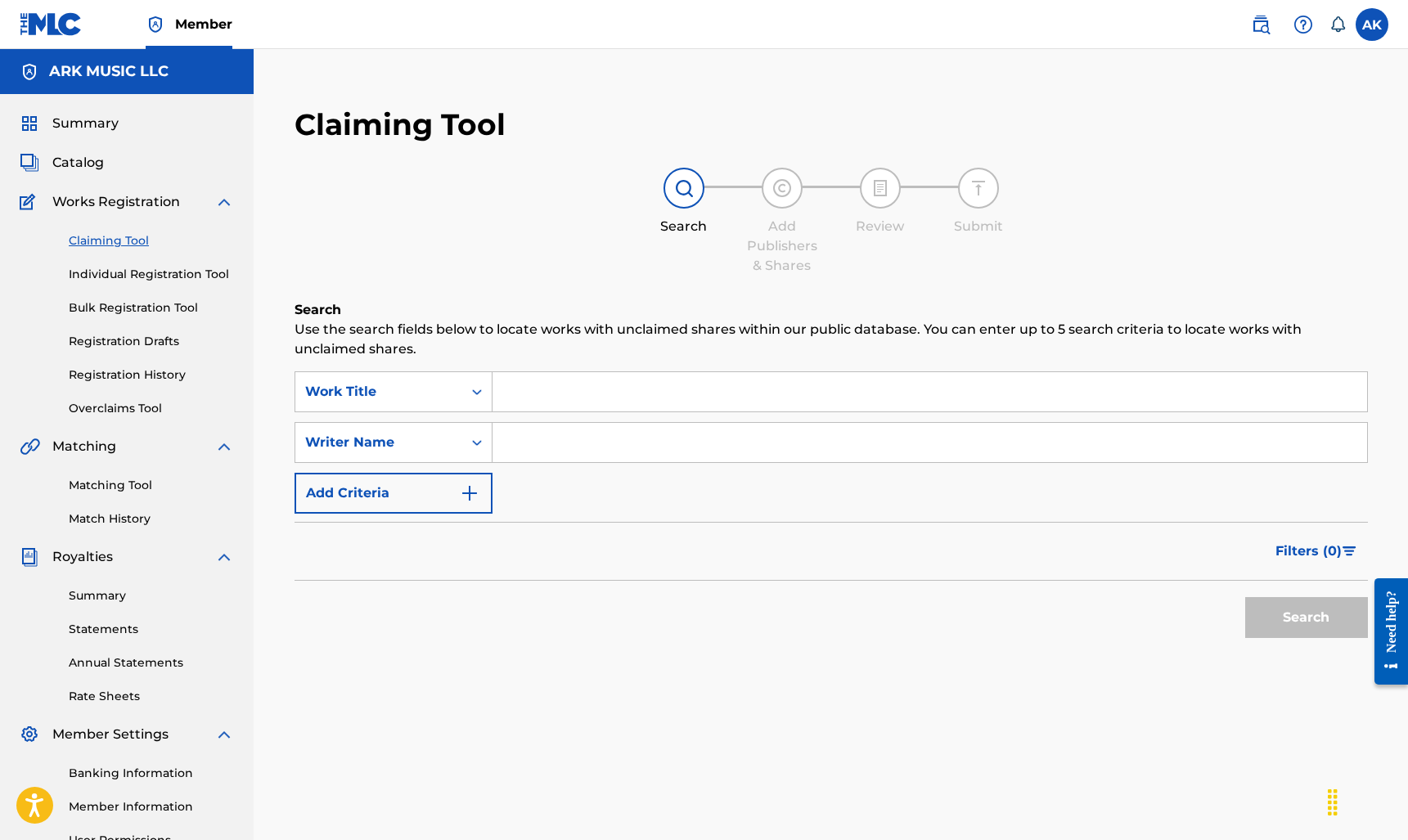
click at [548, 439] on input "Search Form" at bounding box center [930, 442] width 874 height 39
type input "Alexander Kopp"
click at [1305, 618] on button "Search" at bounding box center [1306, 617] width 123 height 41
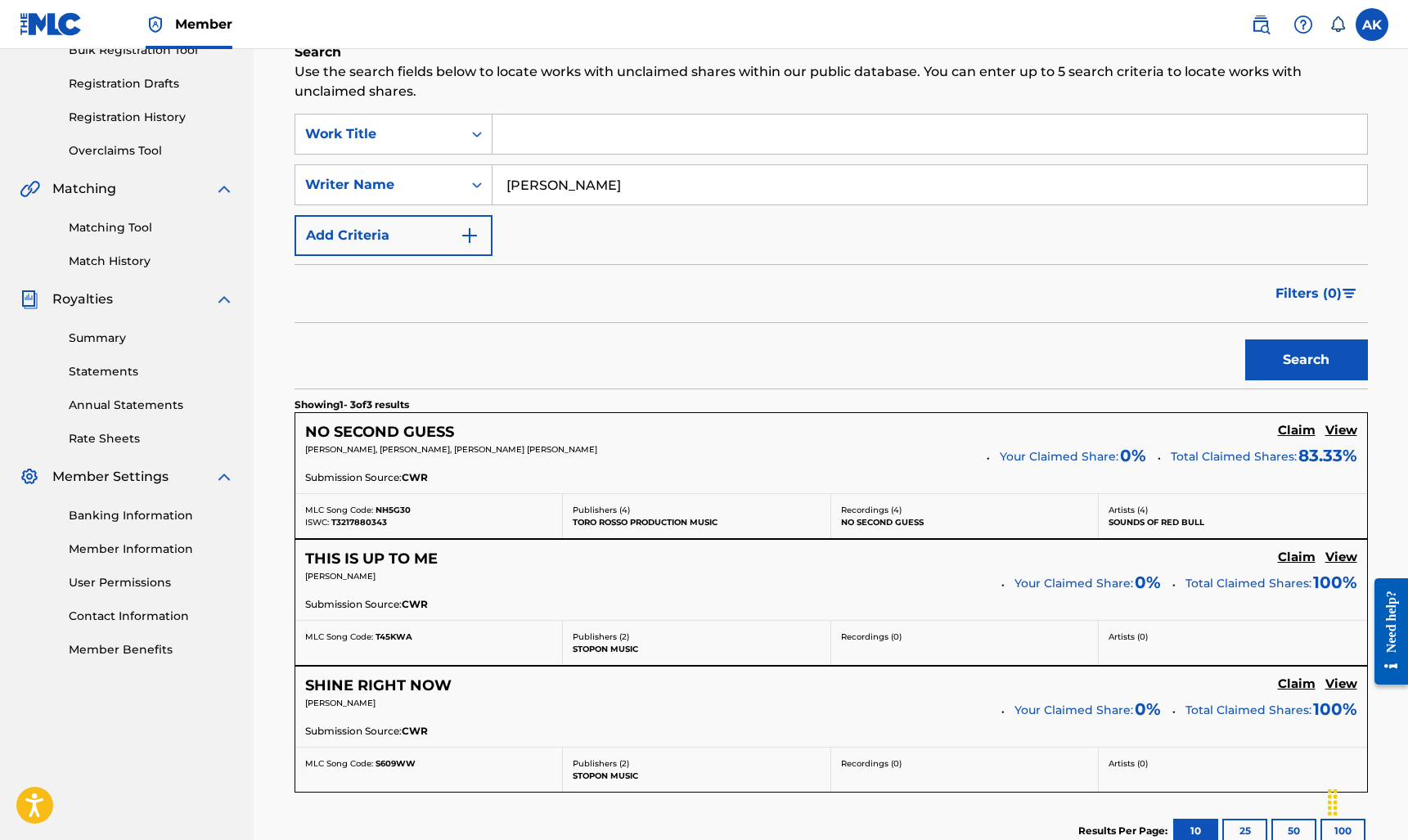
scroll to position [266, 0]
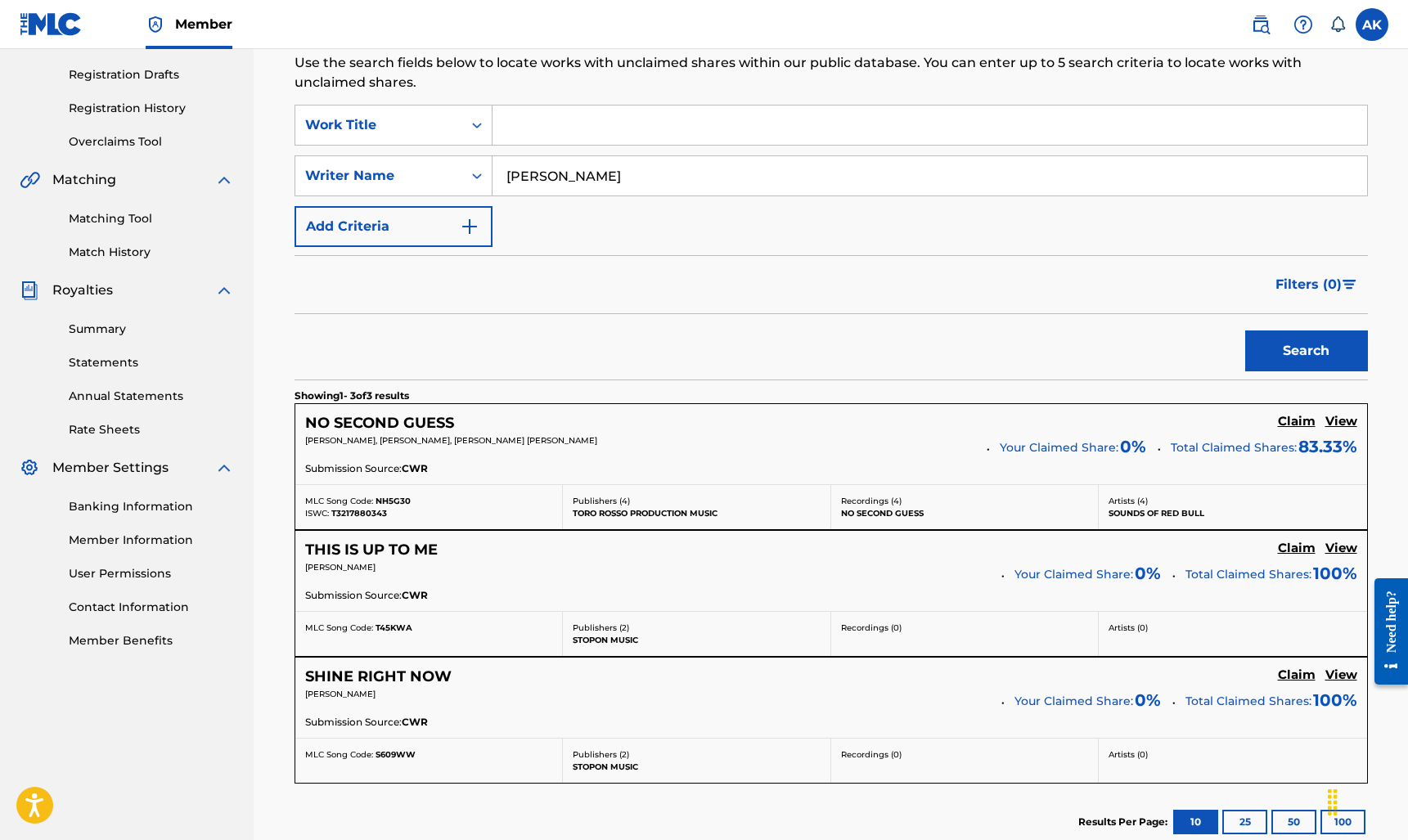
click at [1290, 429] on h5 "Claim" at bounding box center [1296, 421] width 38 height 16
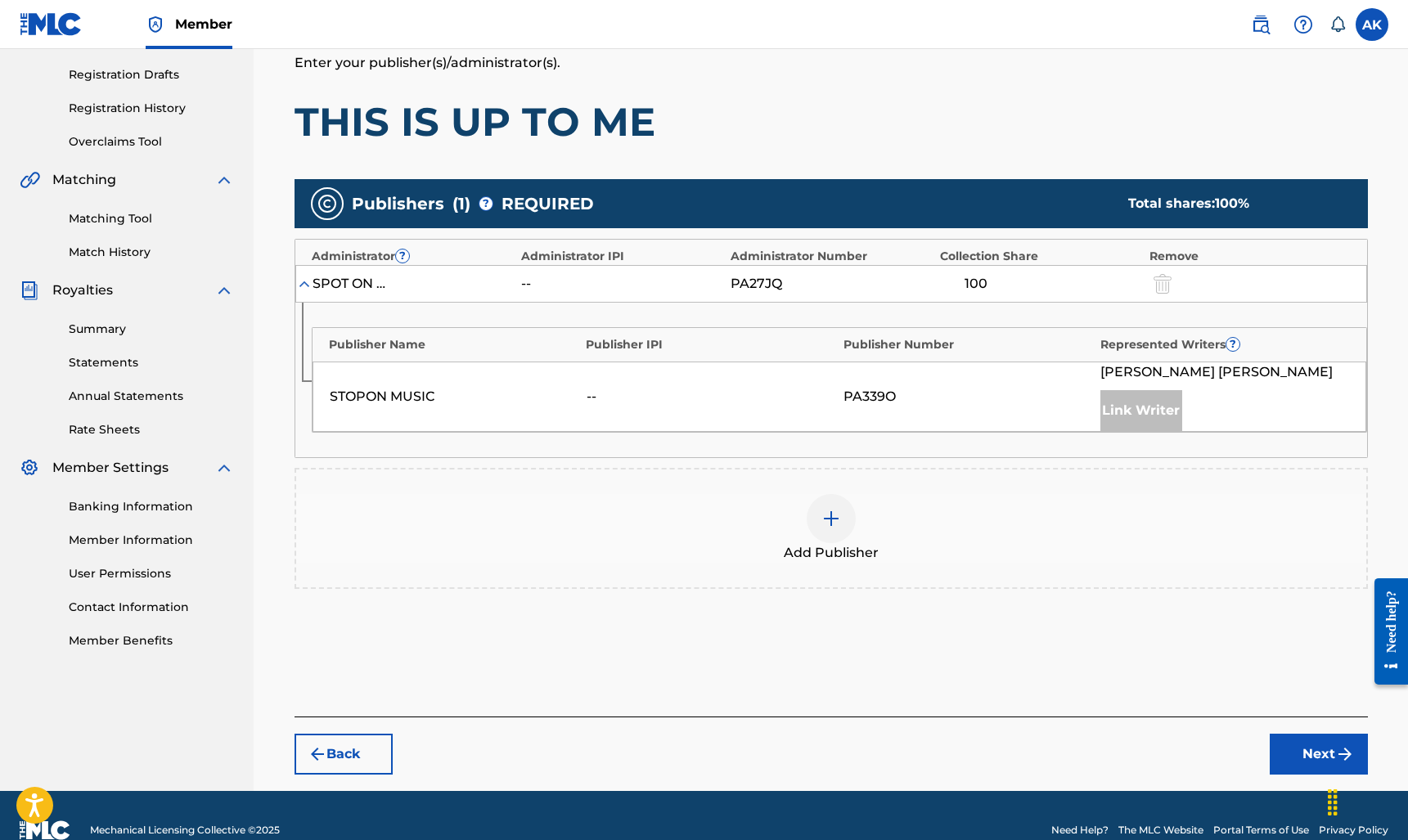
click at [1143, 415] on div "Link Writer" at bounding box center [1141, 410] width 81 height 41
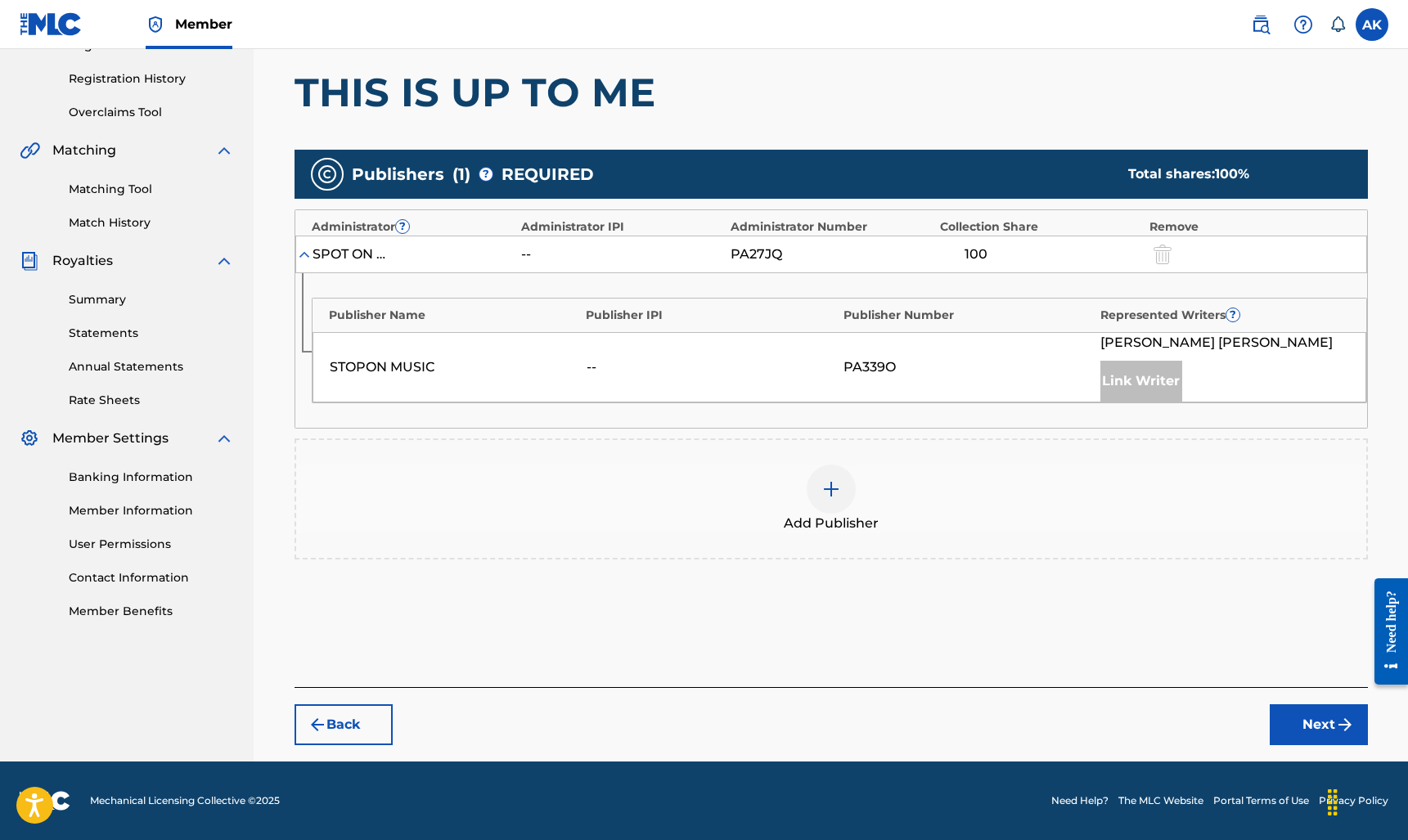
scroll to position [295, 0]
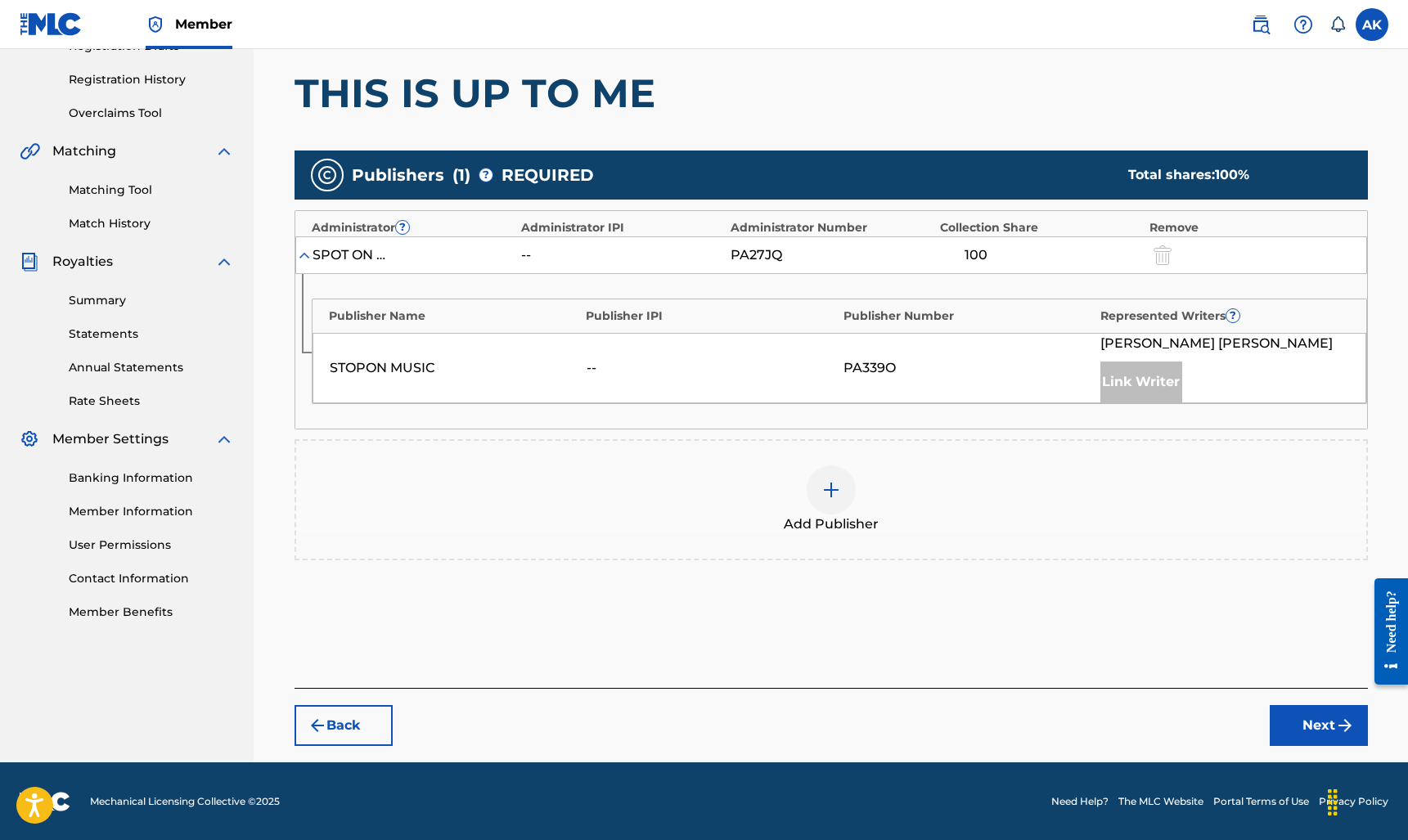
click at [371, 707] on button "Back" at bounding box center [343, 725] width 98 height 41
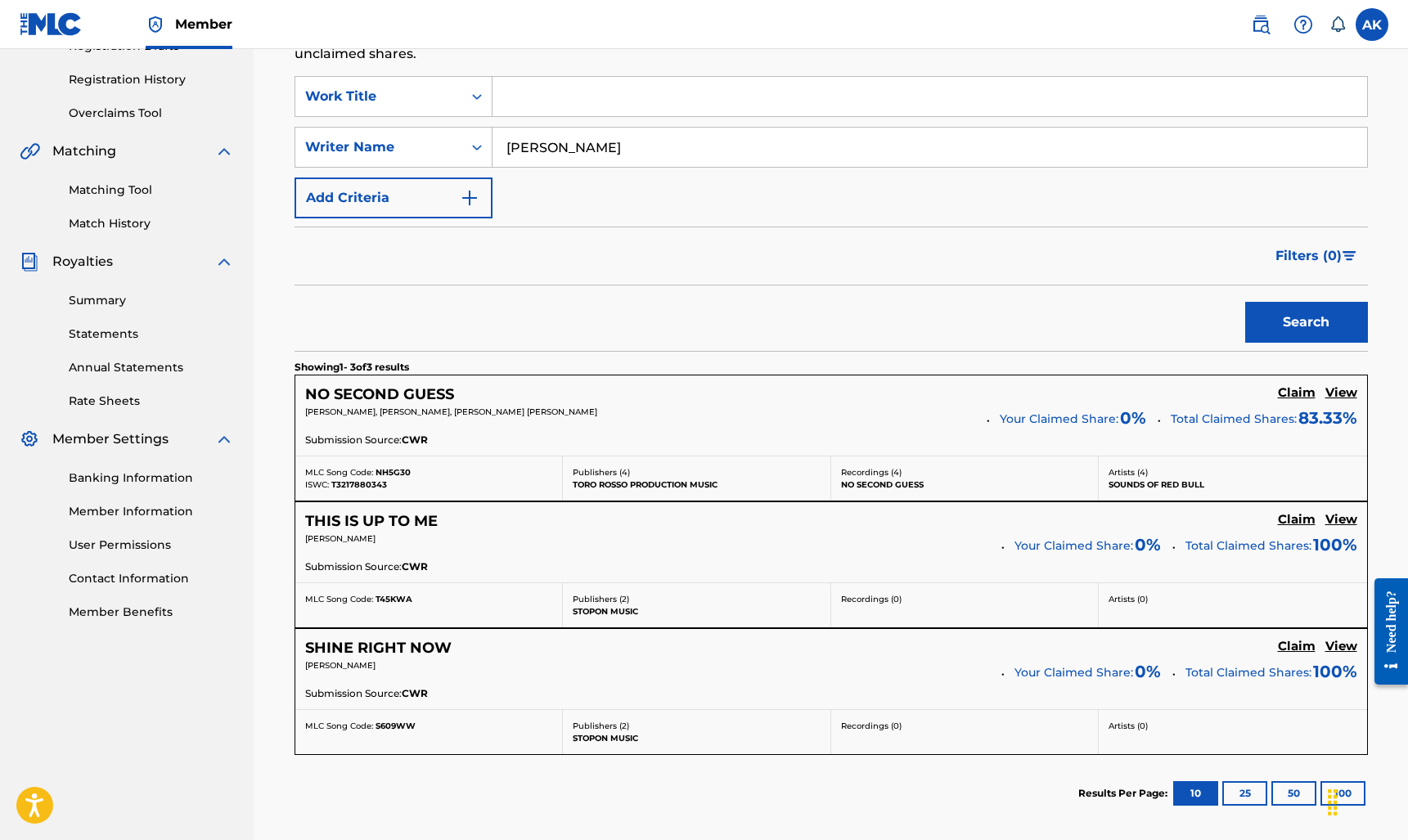
click at [571, 152] on input "Alexander Kopp" at bounding box center [930, 147] width 874 height 39
click at [1305, 322] on button "Search" at bounding box center [1306, 321] width 123 height 41
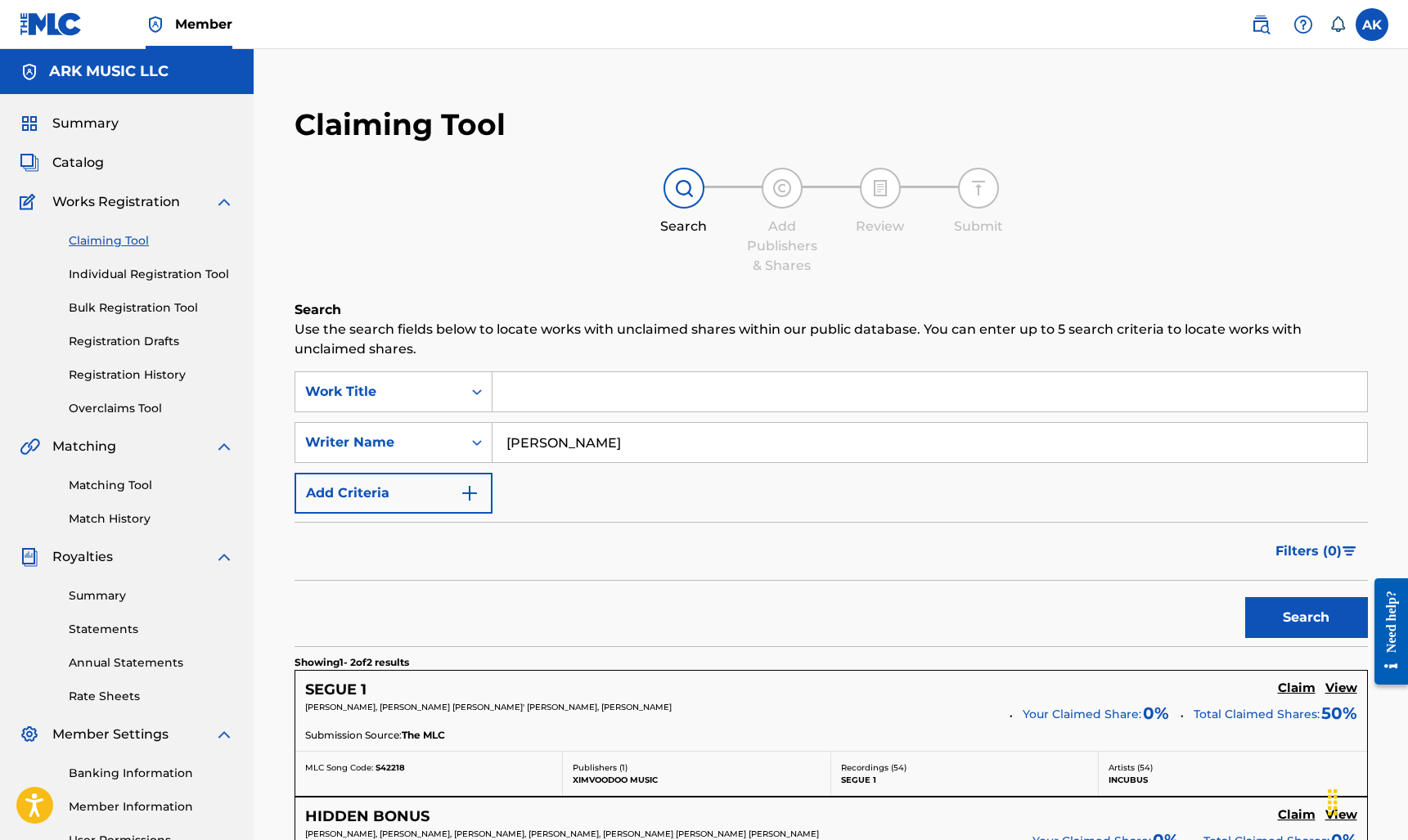
scroll to position [0, 0]
click at [616, 436] on input "[PERSON_NAME]" at bounding box center [930, 442] width 874 height 39
click at [1305, 618] on button "Search" at bounding box center [1306, 617] width 123 height 41
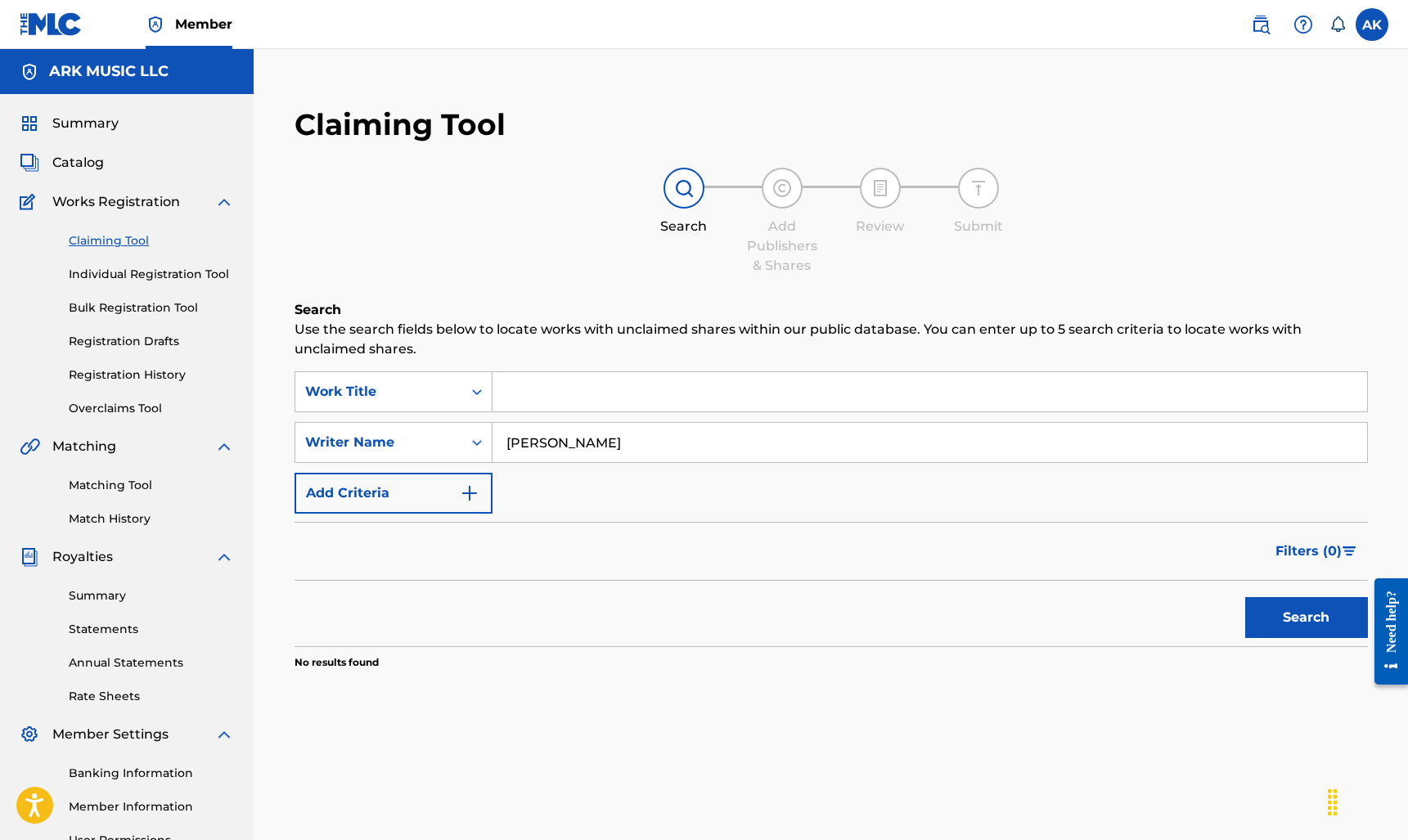
click at [1305, 618] on button "Search" at bounding box center [1306, 617] width 123 height 41
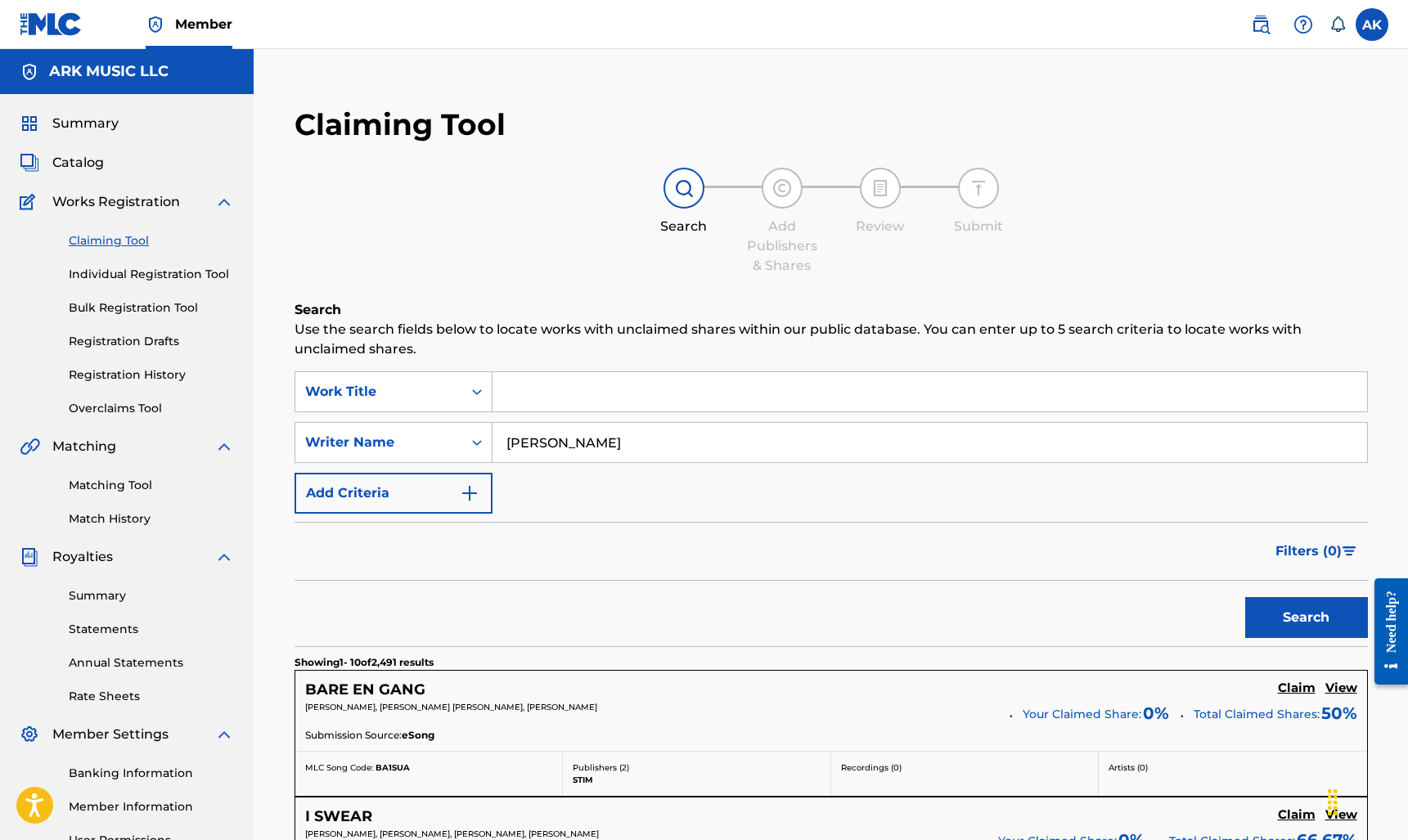
type input "[PERSON_NAME]"
click at [449, 482] on button "Add Criteria" at bounding box center [393, 493] width 198 height 41
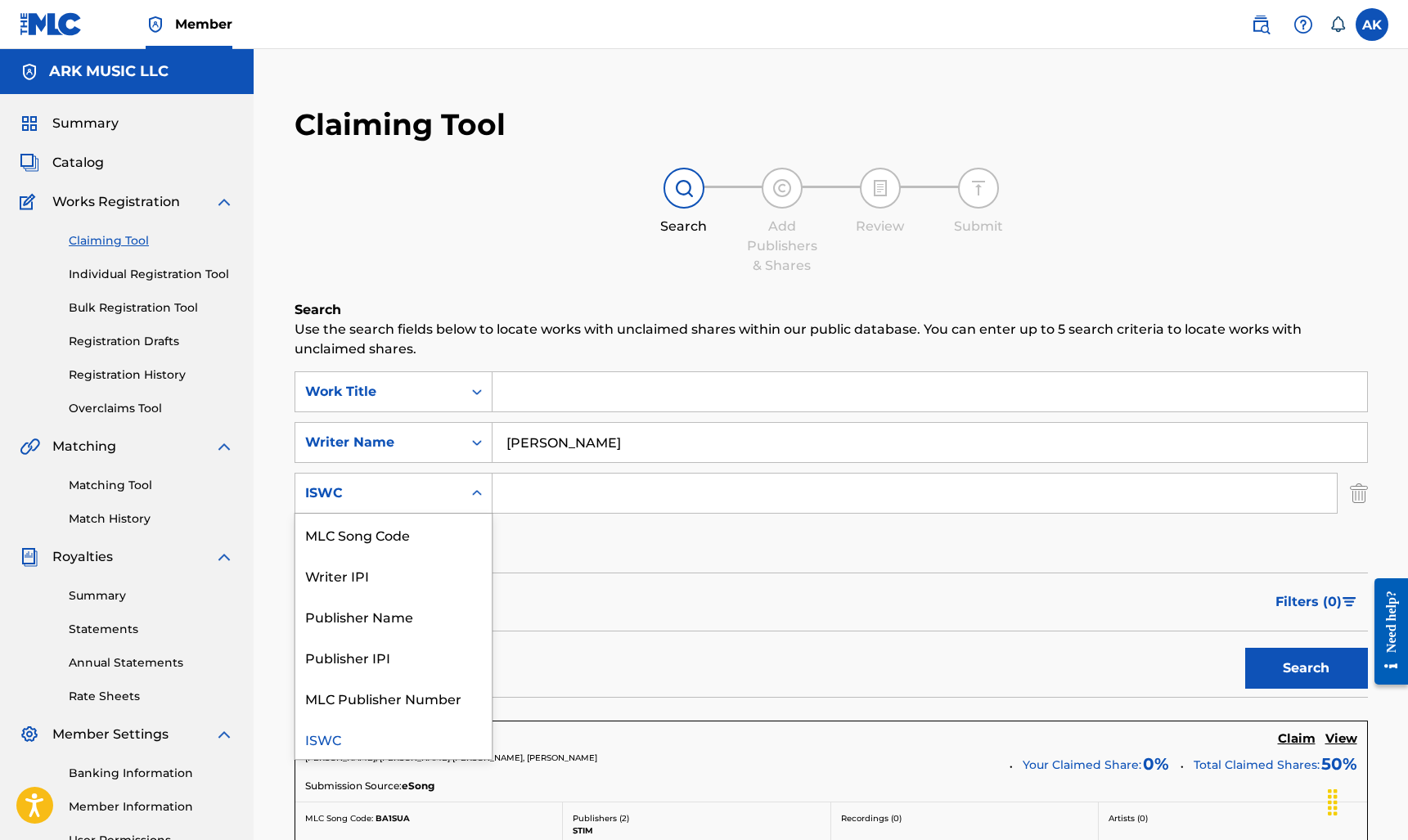
click at [463, 490] on div "Search Form" at bounding box center [477, 493] width 30 height 30
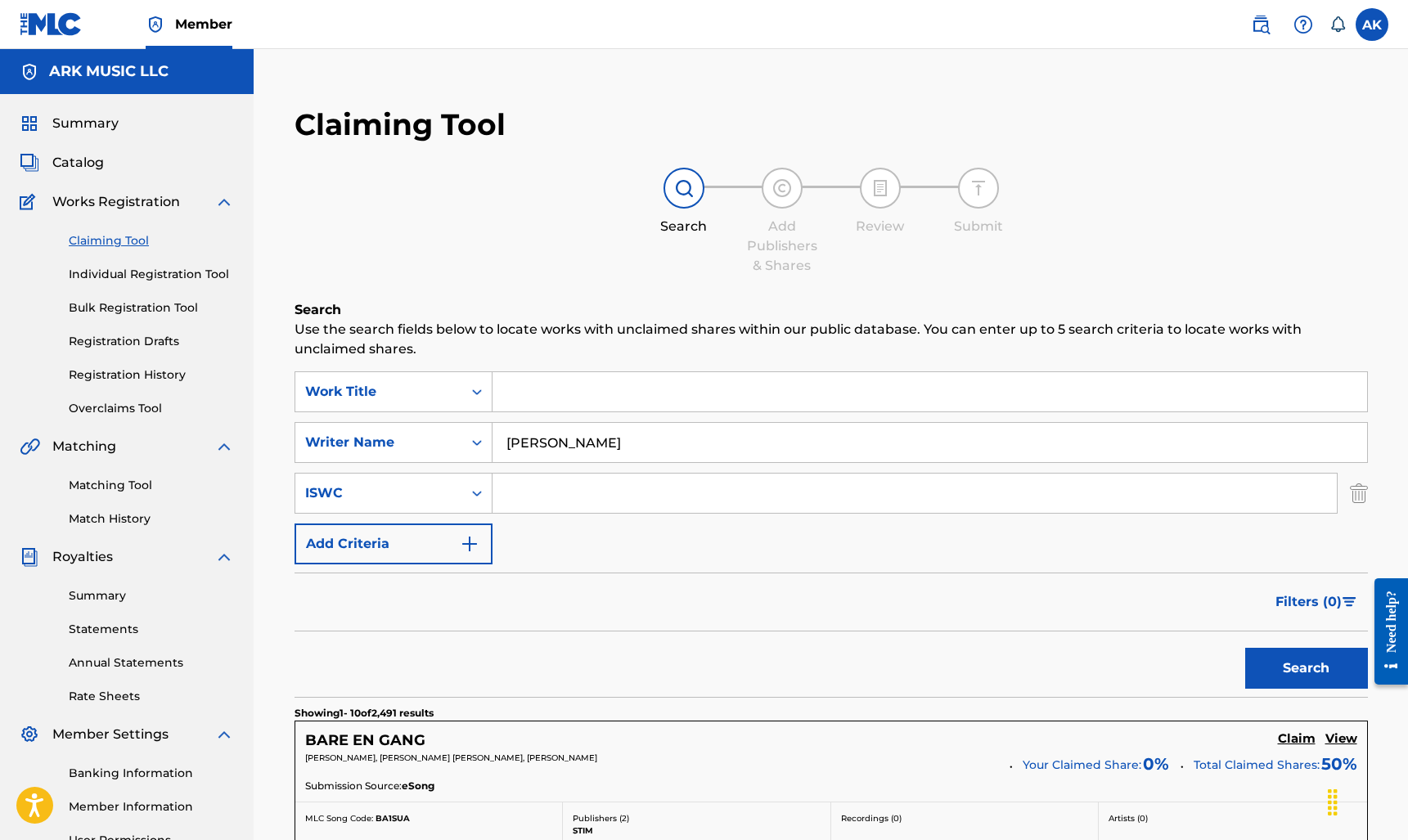
click at [152, 373] on link "Registration History" at bounding box center [151, 375] width 166 height 18
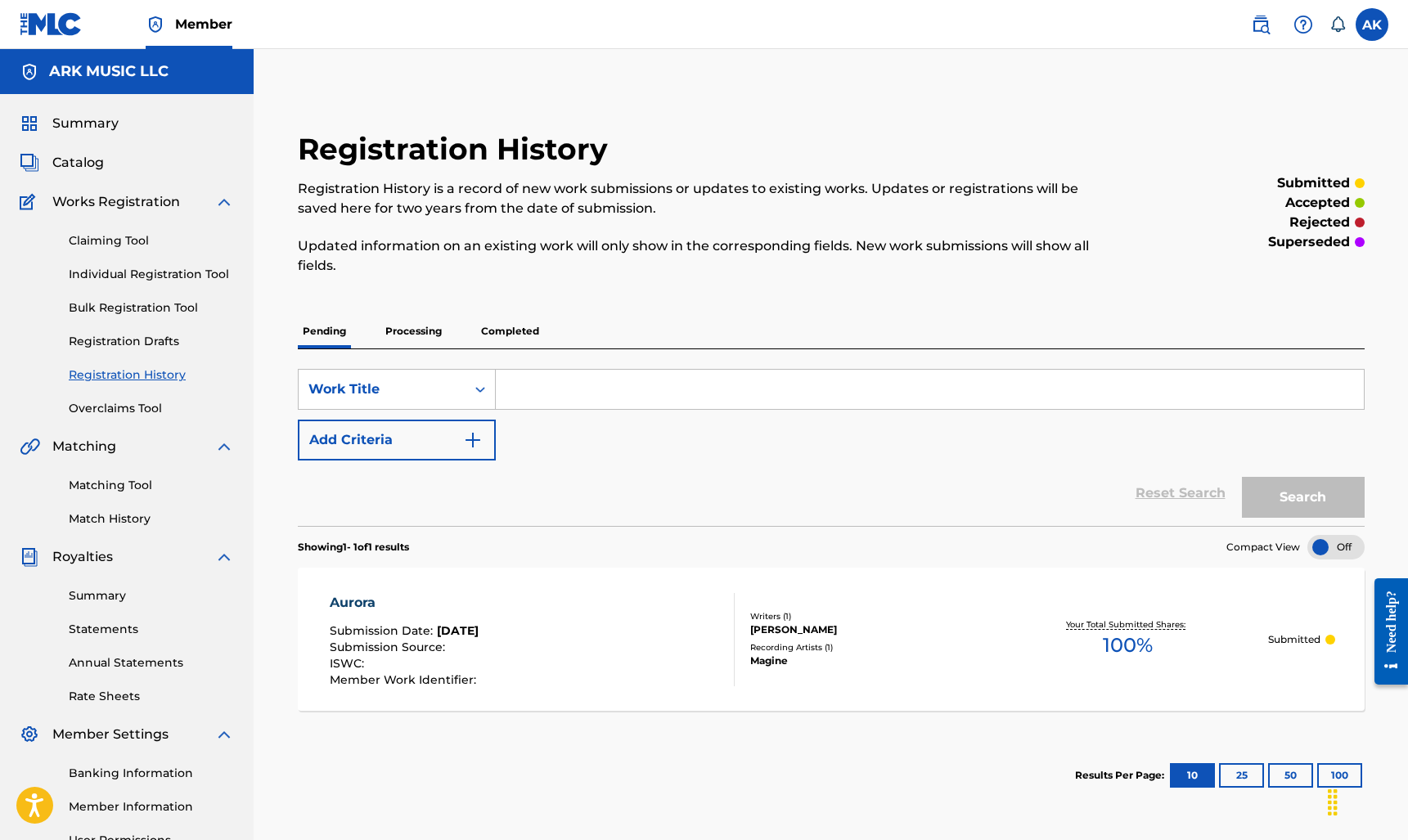
click at [554, 323] on div "Pending Processing Completed" at bounding box center [831, 330] width 1066 height 34
click at [513, 334] on p "Completed" at bounding box center [509, 330] width 67 height 34
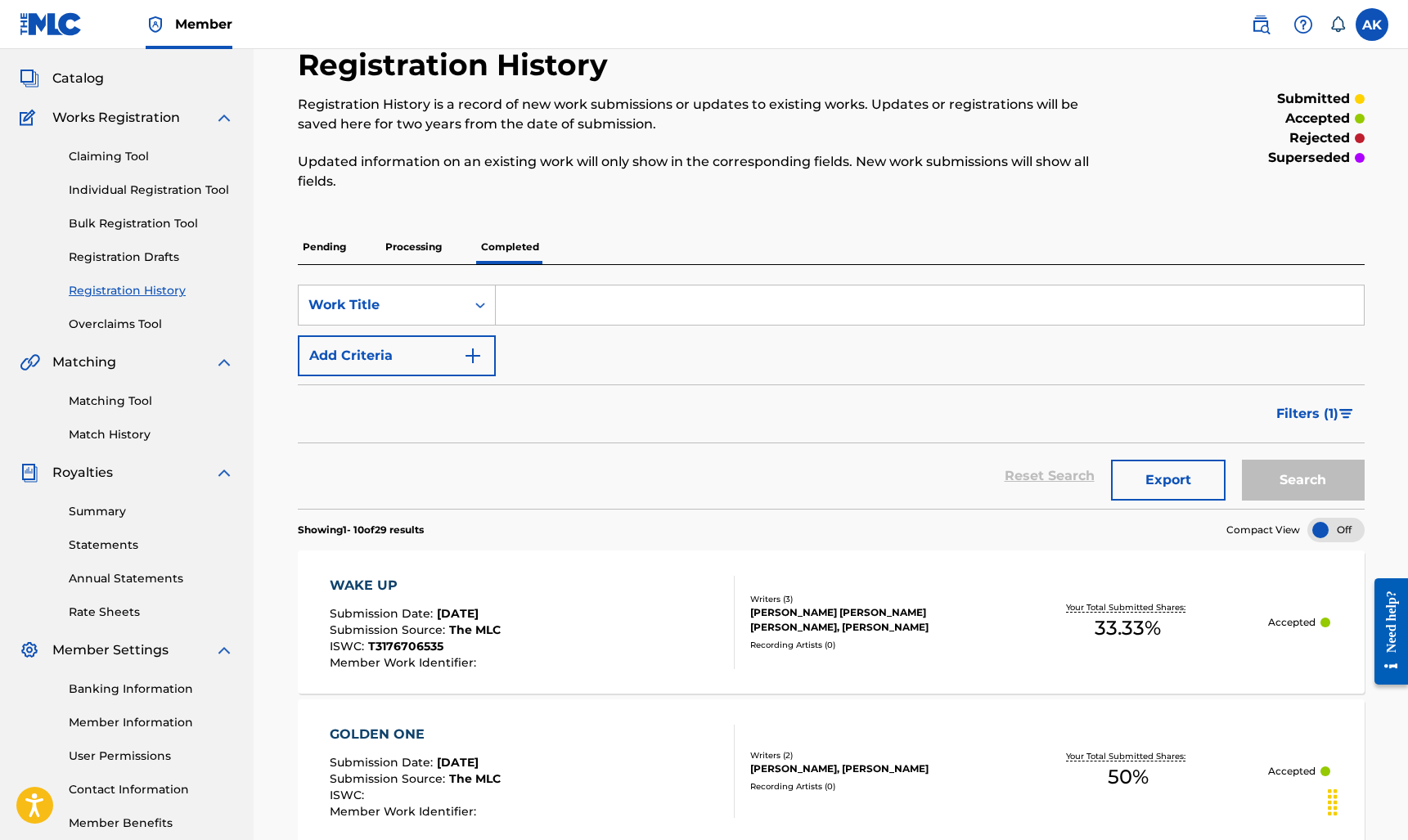
scroll to position [114, 0]
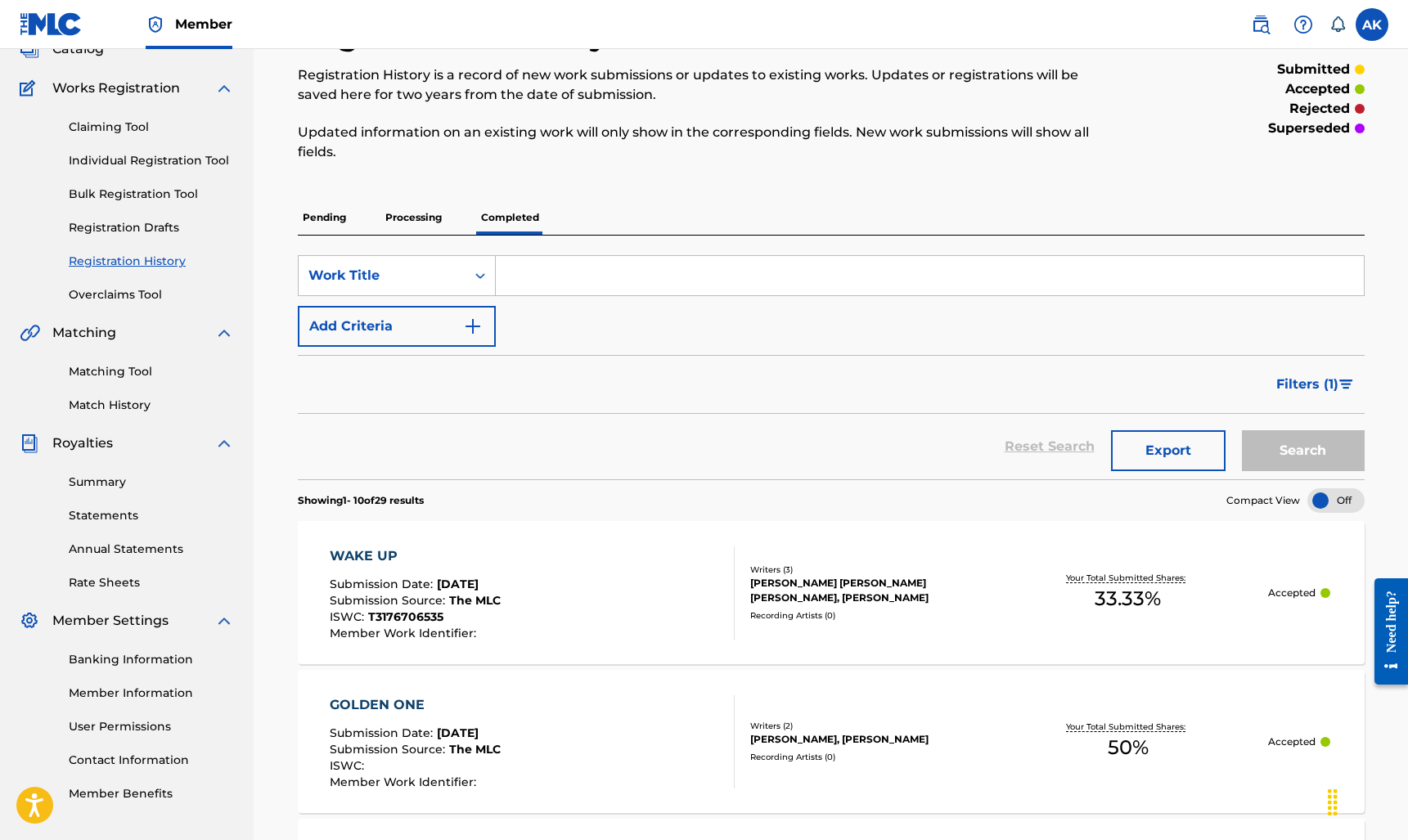
click at [121, 366] on link "Matching Tool" at bounding box center [151, 371] width 166 height 18
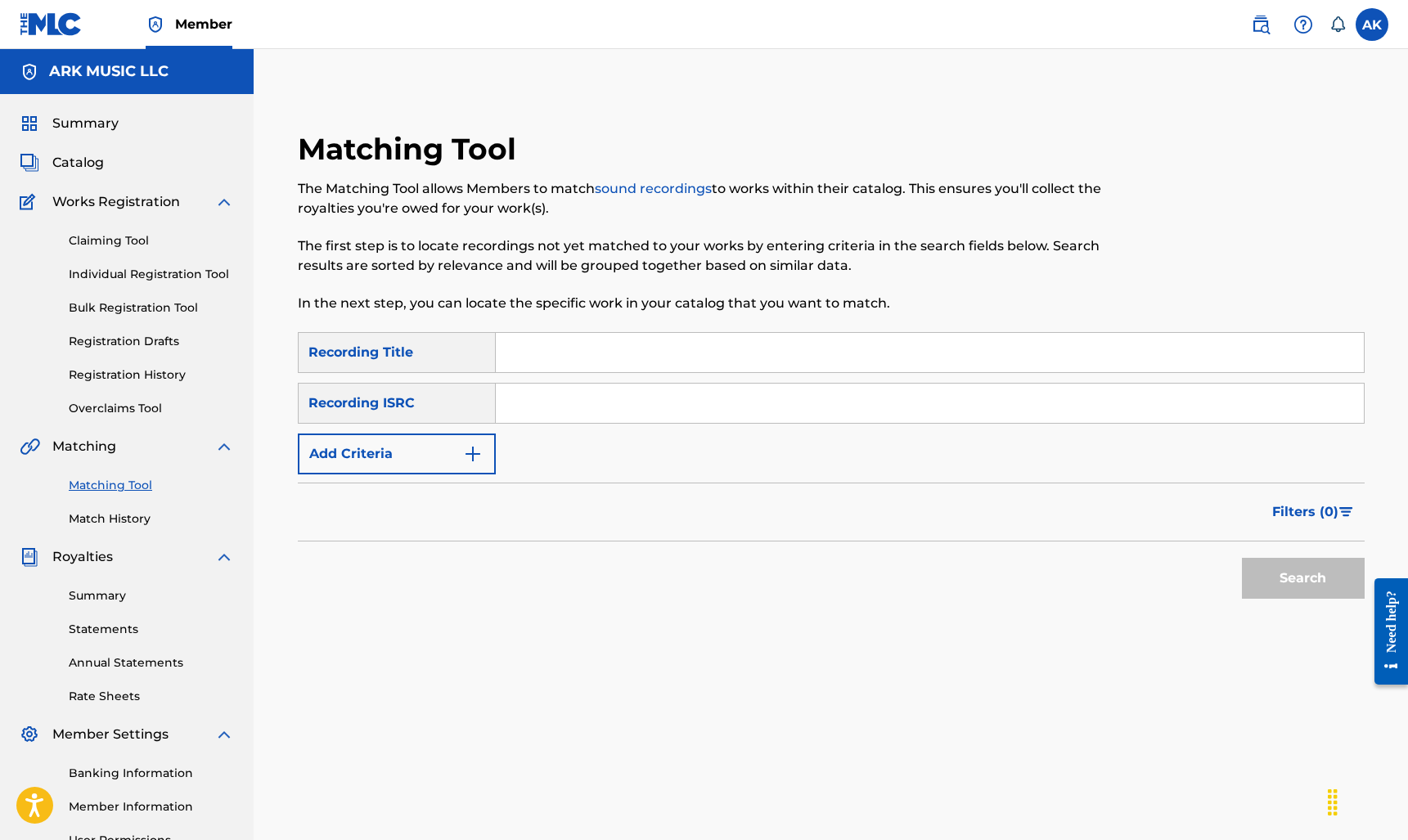
click at [468, 449] on img "Search Form" at bounding box center [472, 454] width 19 height 19
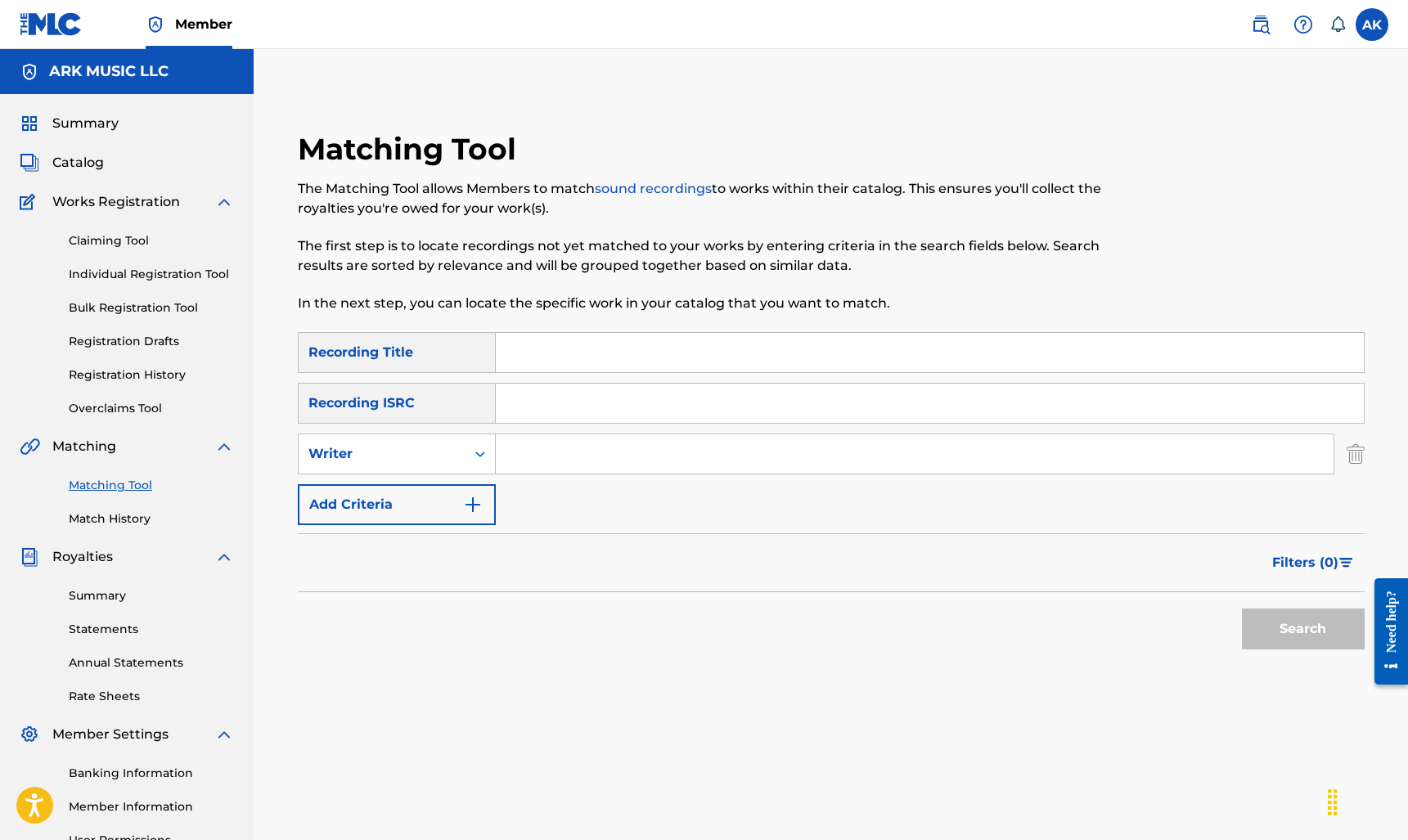
click at [586, 448] on input "Search Form" at bounding box center [915, 454] width 838 height 39
click at [1302, 629] on button "Search" at bounding box center [1303, 629] width 123 height 41
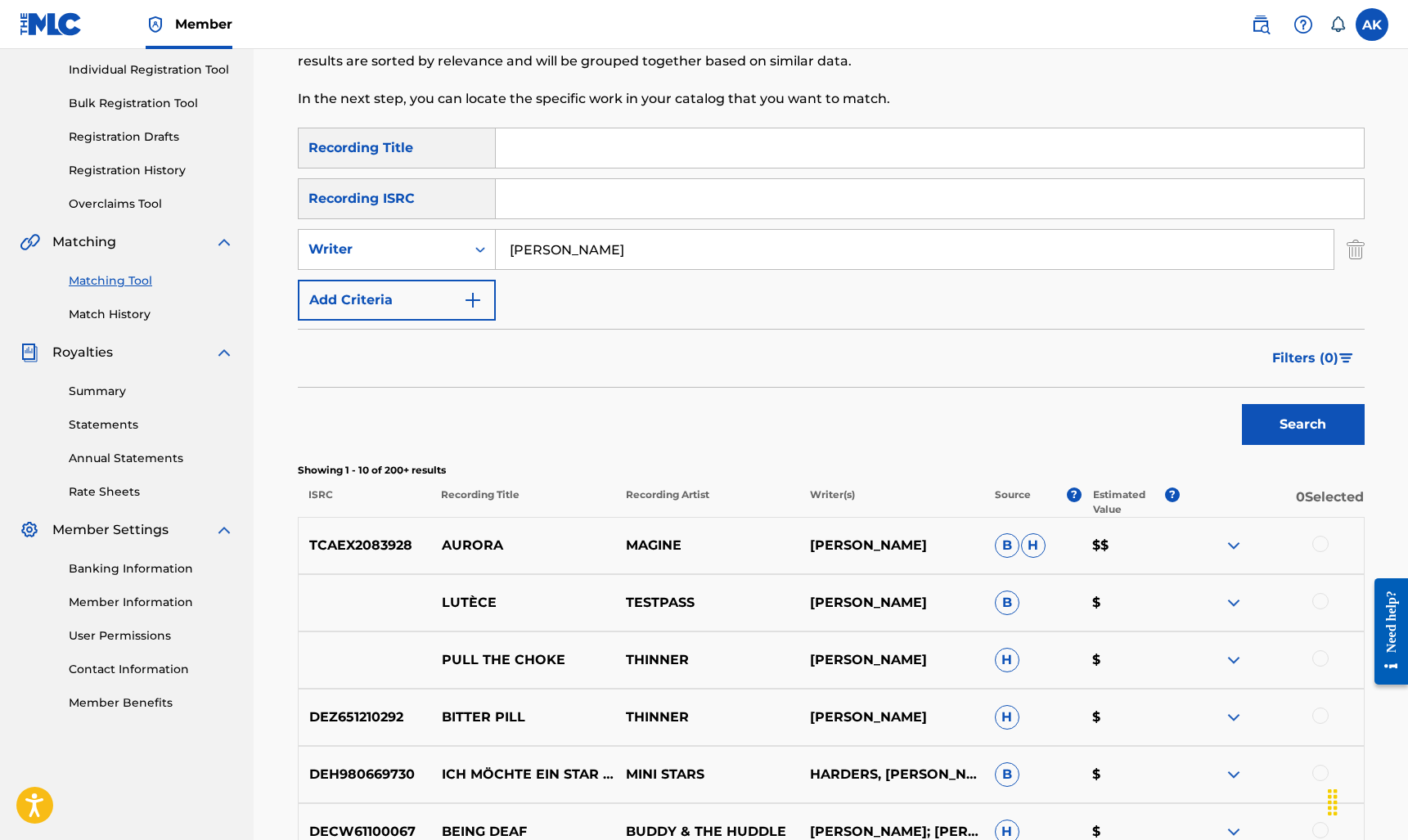
scroll to position [226, 0]
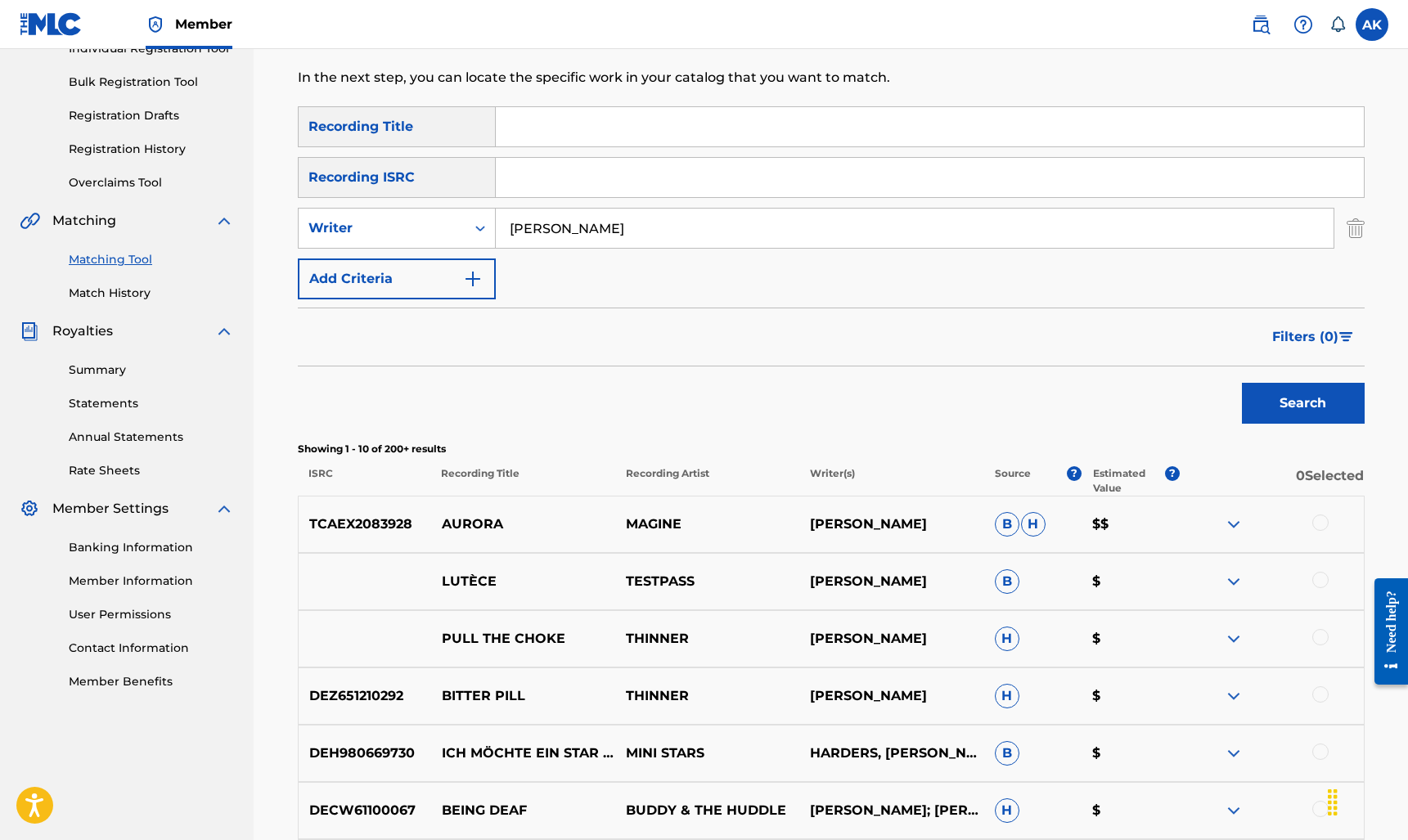
click at [572, 228] on input "Alexander Kopp" at bounding box center [915, 228] width 838 height 39
click at [1302, 403] on button "Search" at bounding box center [1303, 403] width 123 height 41
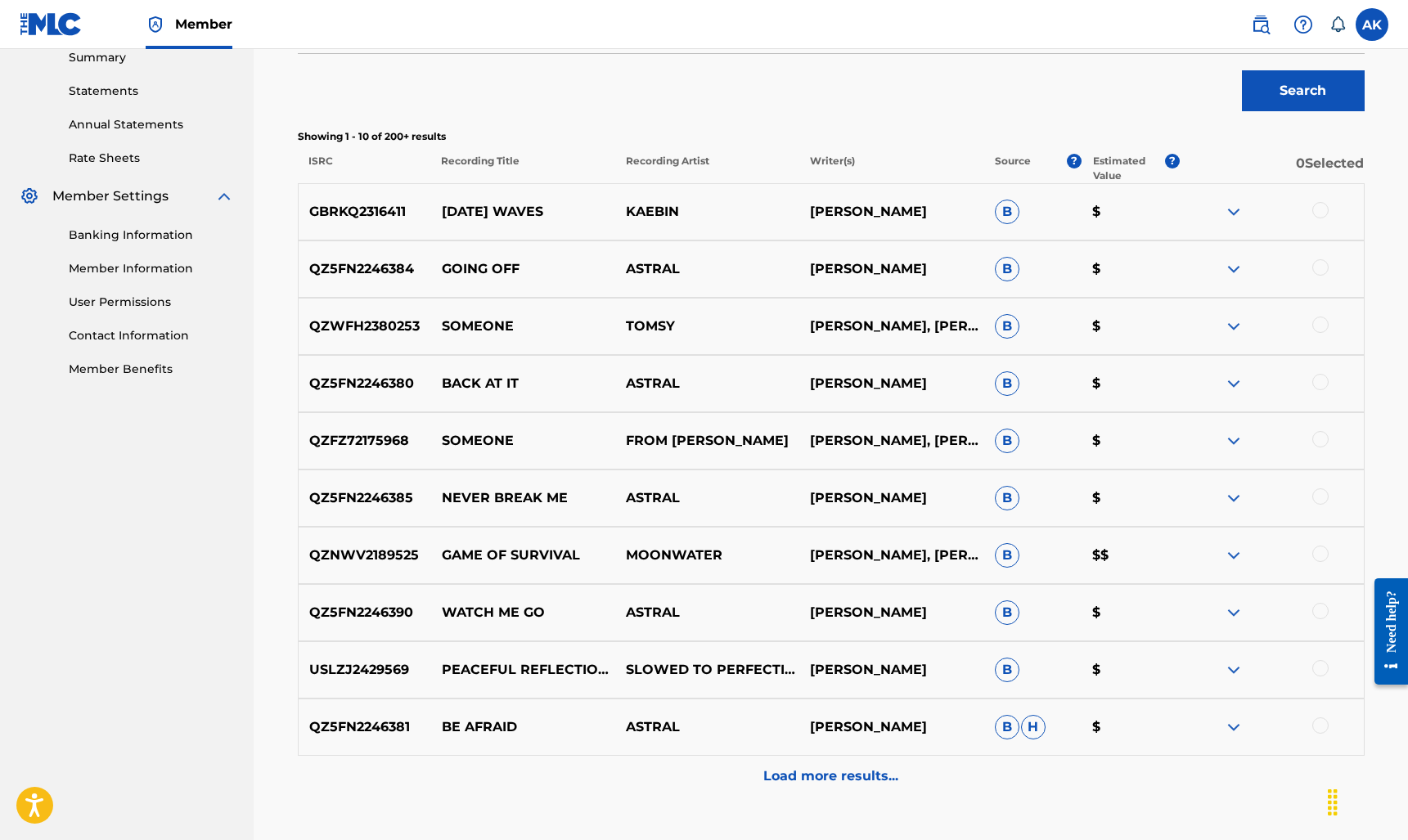
scroll to position [507, 0]
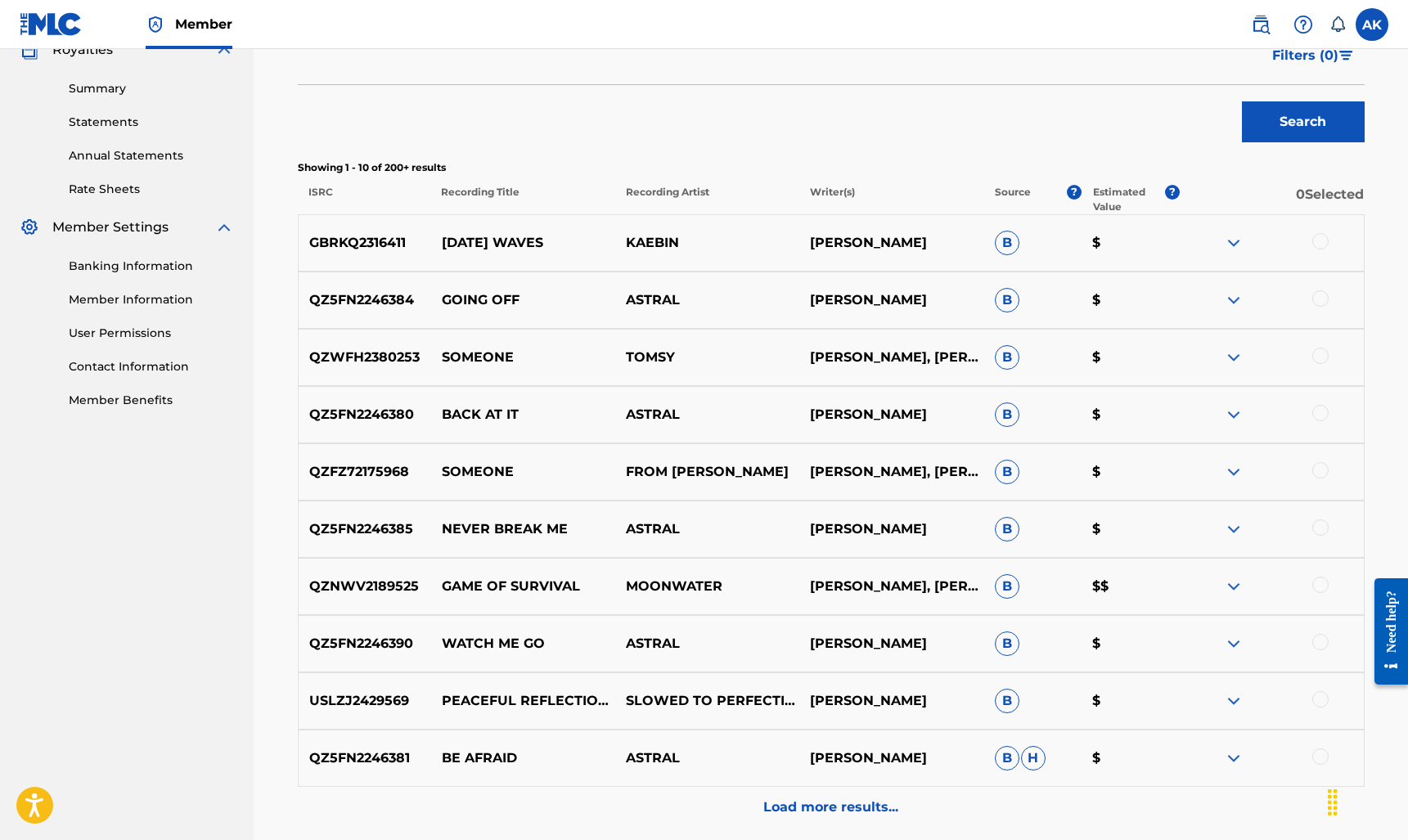
type input "[PERSON_NAME]"
click at [498, 238] on p "[DATE] WAVES" at bounding box center [522, 243] width 184 height 19
click at [1010, 244] on span "B" at bounding box center [1007, 243] width 25 height 25
click at [1241, 239] on img at bounding box center [1233, 243] width 19 height 19
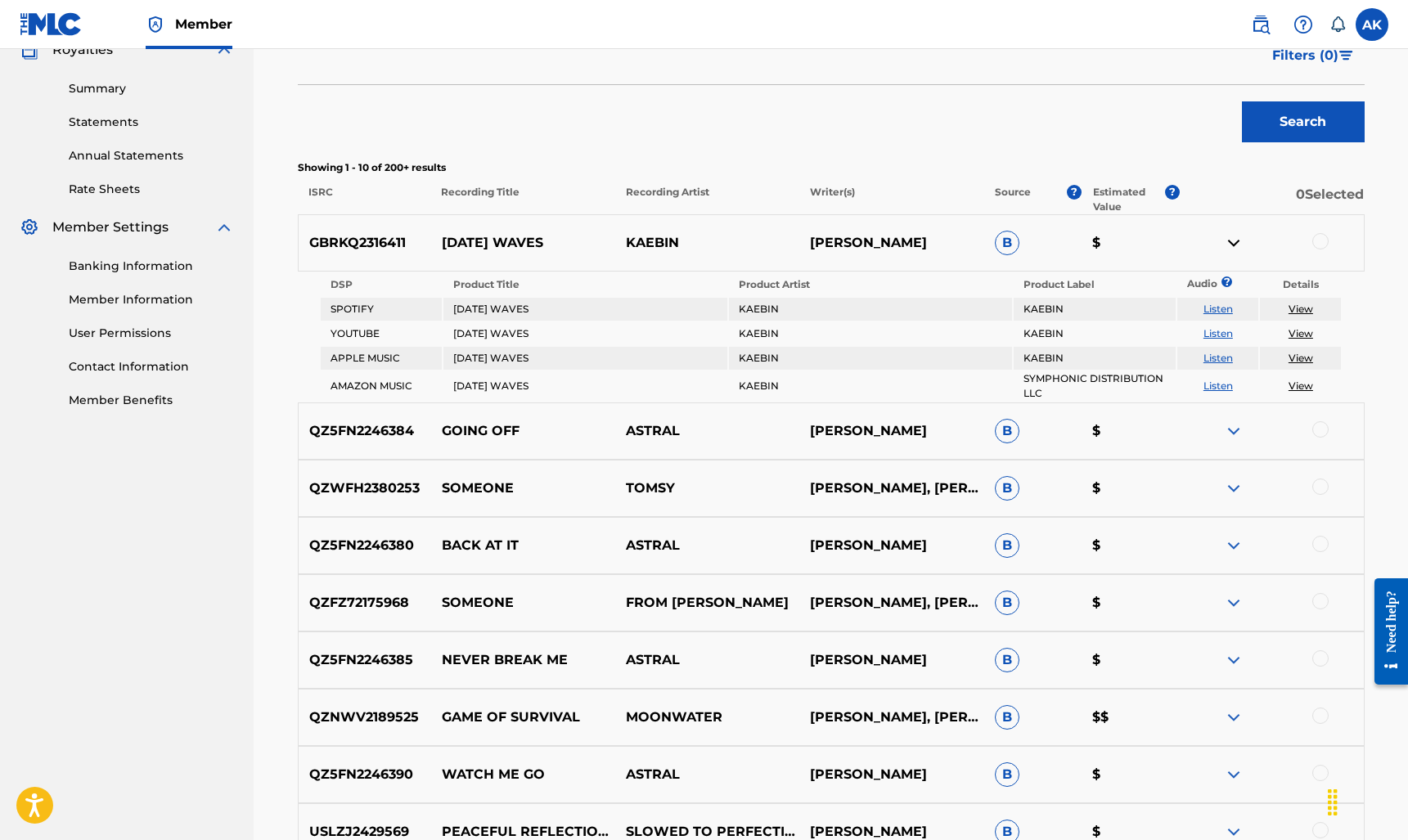
click at [1241, 239] on img at bounding box center [1233, 243] width 19 height 19
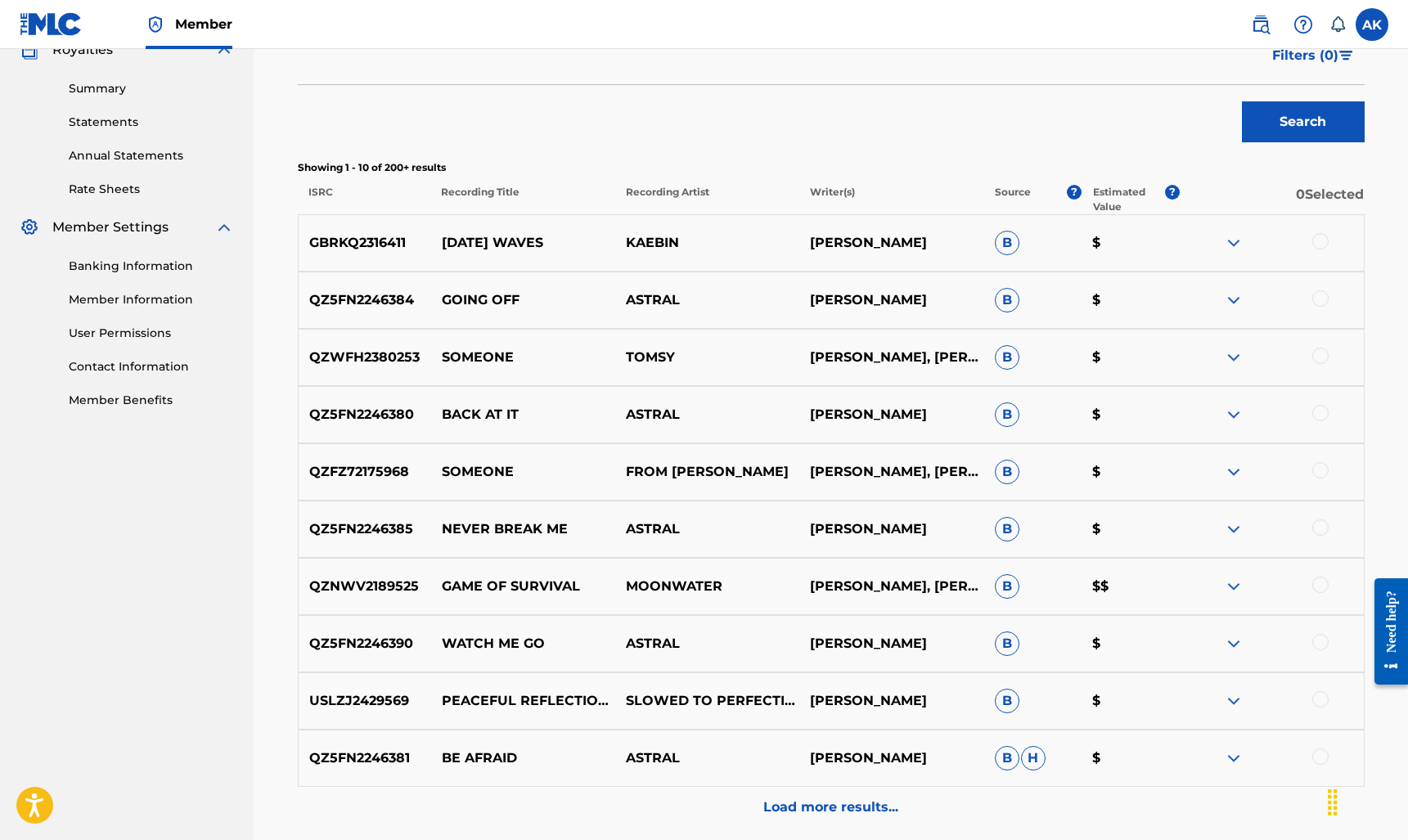
click at [1317, 239] on div at bounding box center [1320, 241] width 17 height 17
click at [1317, 239] on img at bounding box center [1320, 241] width 17 height 17
click at [825, 819] on div "Load more results..." at bounding box center [831, 807] width 1066 height 41
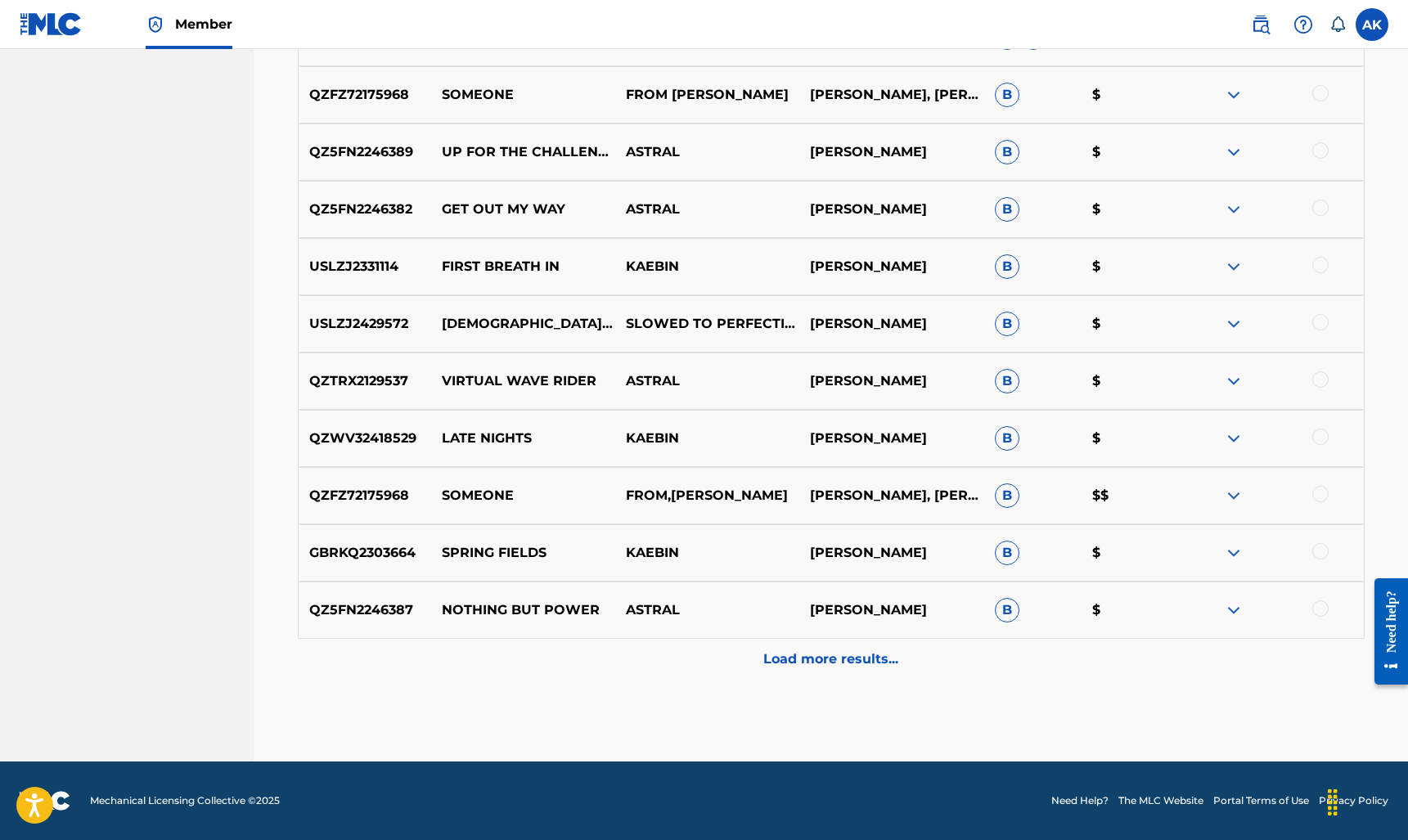
click at [831, 669] on div "Load more results..." at bounding box center [831, 659] width 1066 height 41
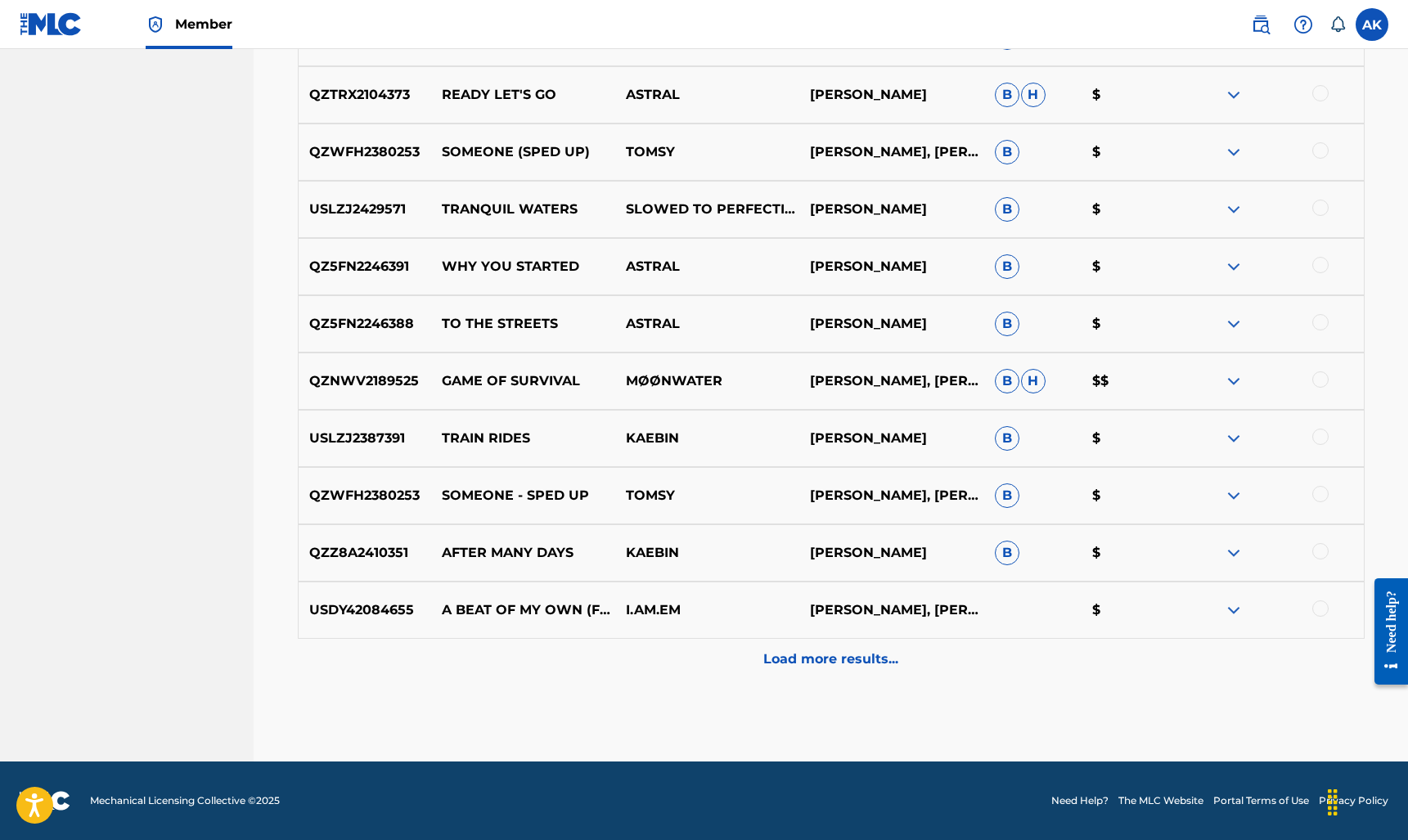
scroll to position [1800, 0]
click at [860, 668] on p "Load more results..." at bounding box center [831, 659] width 135 height 19
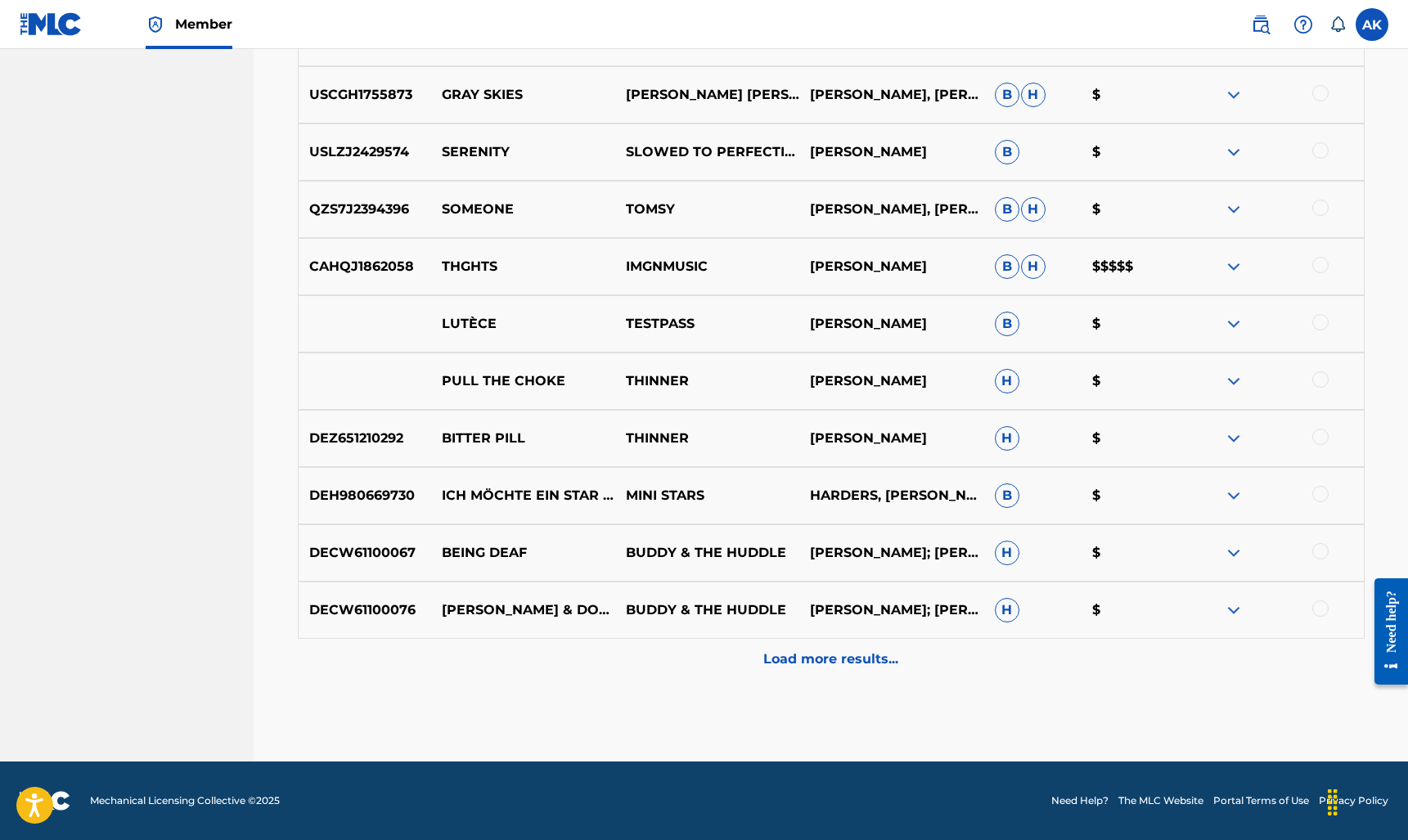
click at [879, 651] on p "Load more results..." at bounding box center [831, 659] width 135 height 19
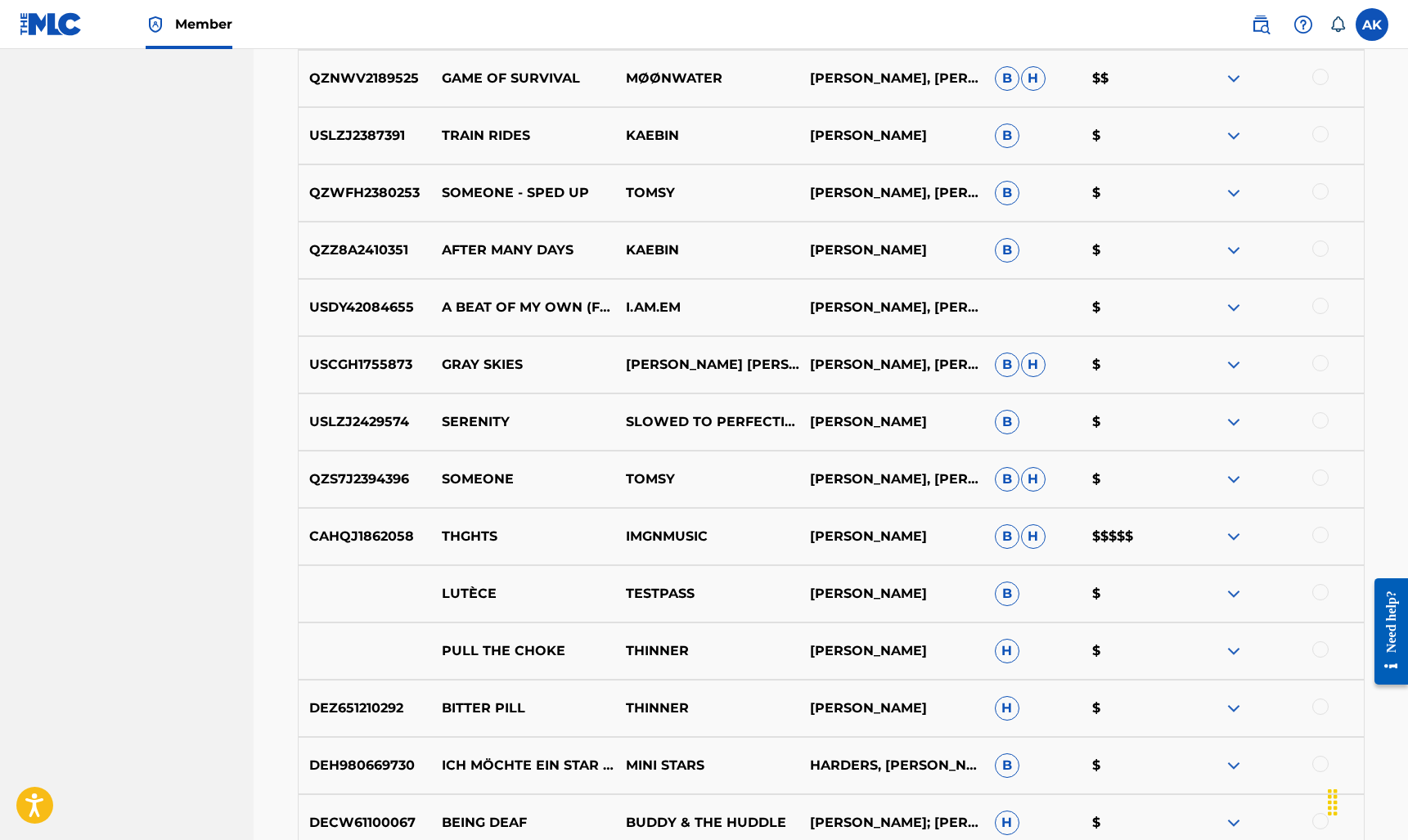
scroll to position [2102, 0]
click at [1235, 533] on img at bounding box center [1233, 536] width 19 height 19
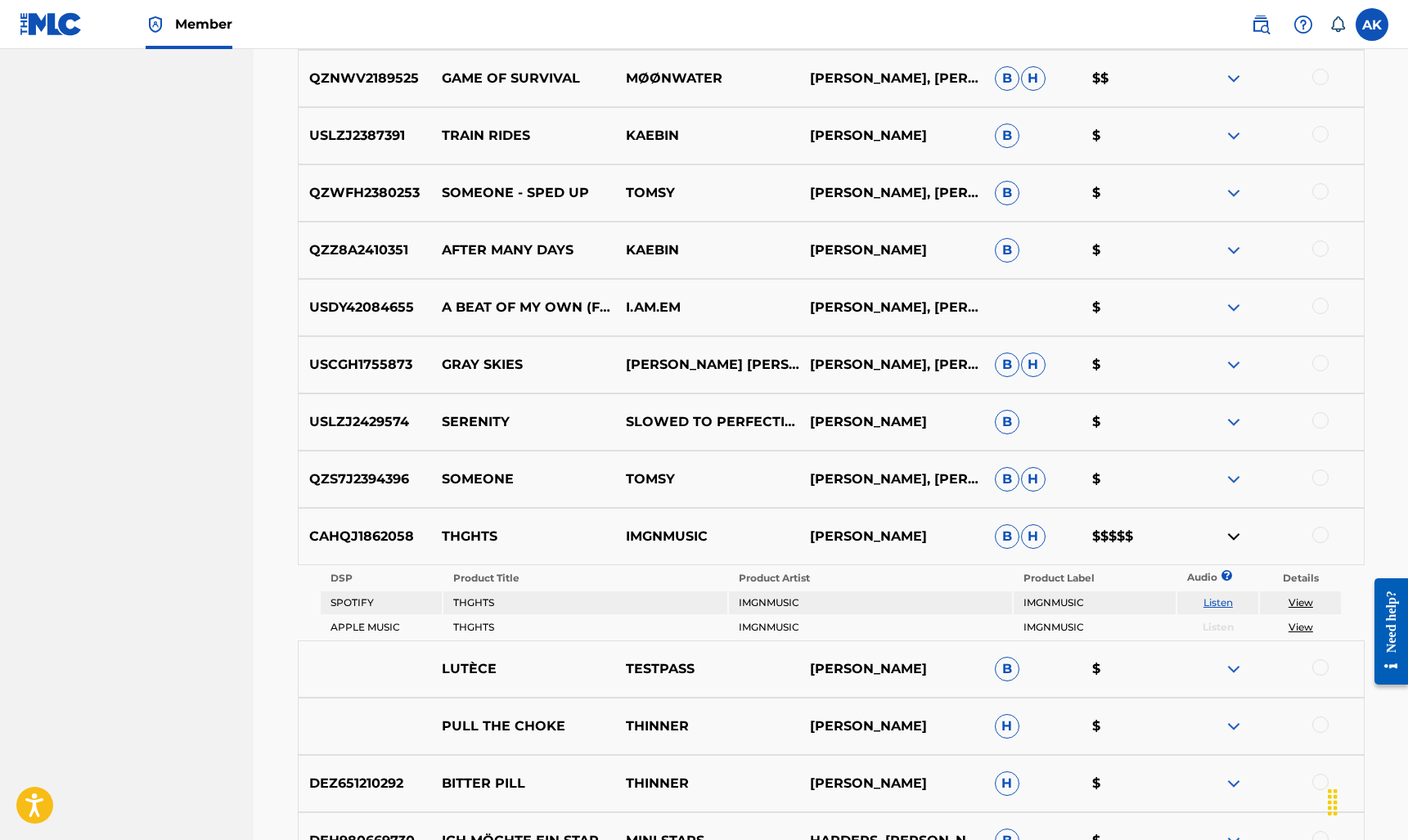
click at [1235, 533] on img at bounding box center [1233, 536] width 19 height 19
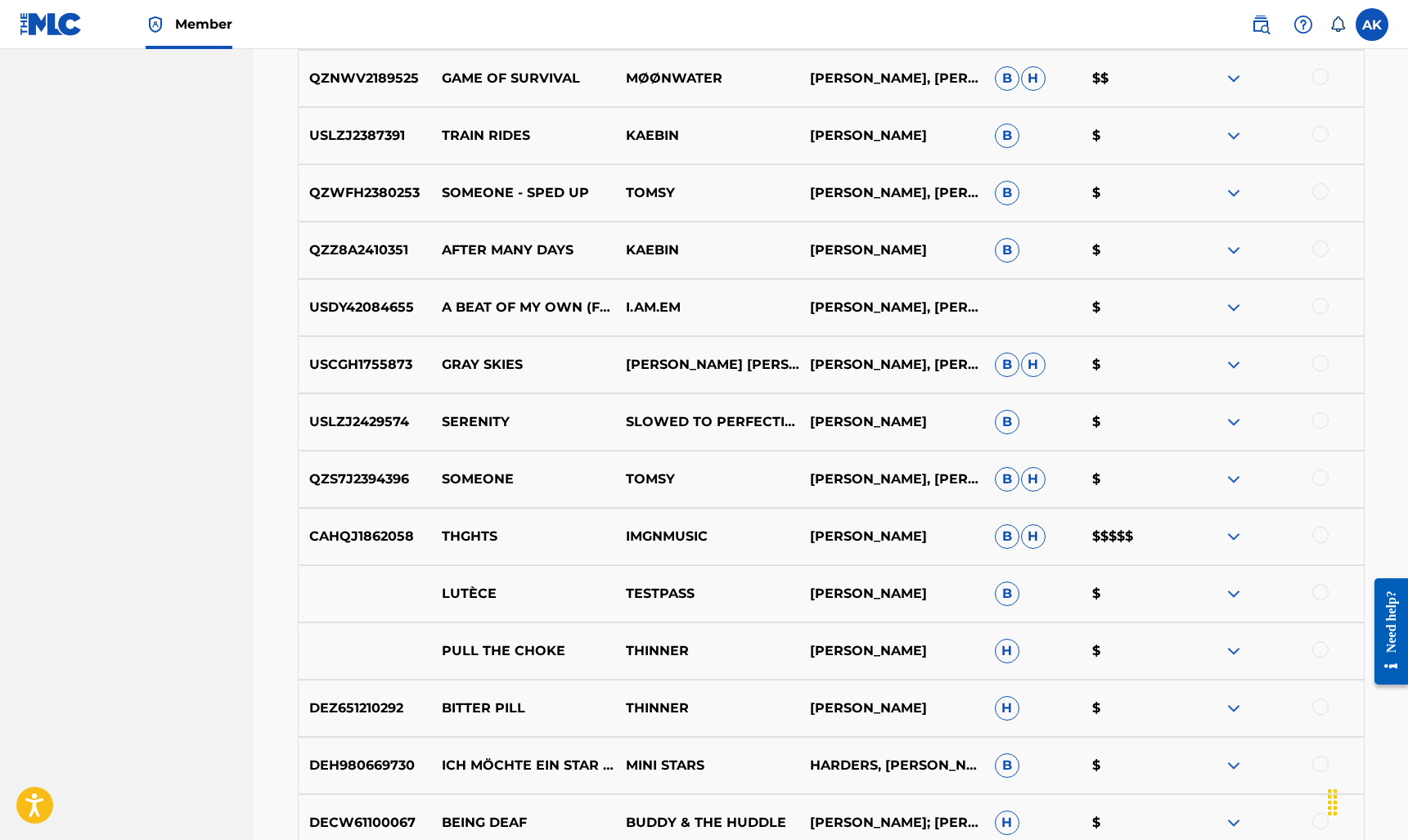
click at [1319, 534] on div at bounding box center [1320, 534] width 17 height 17
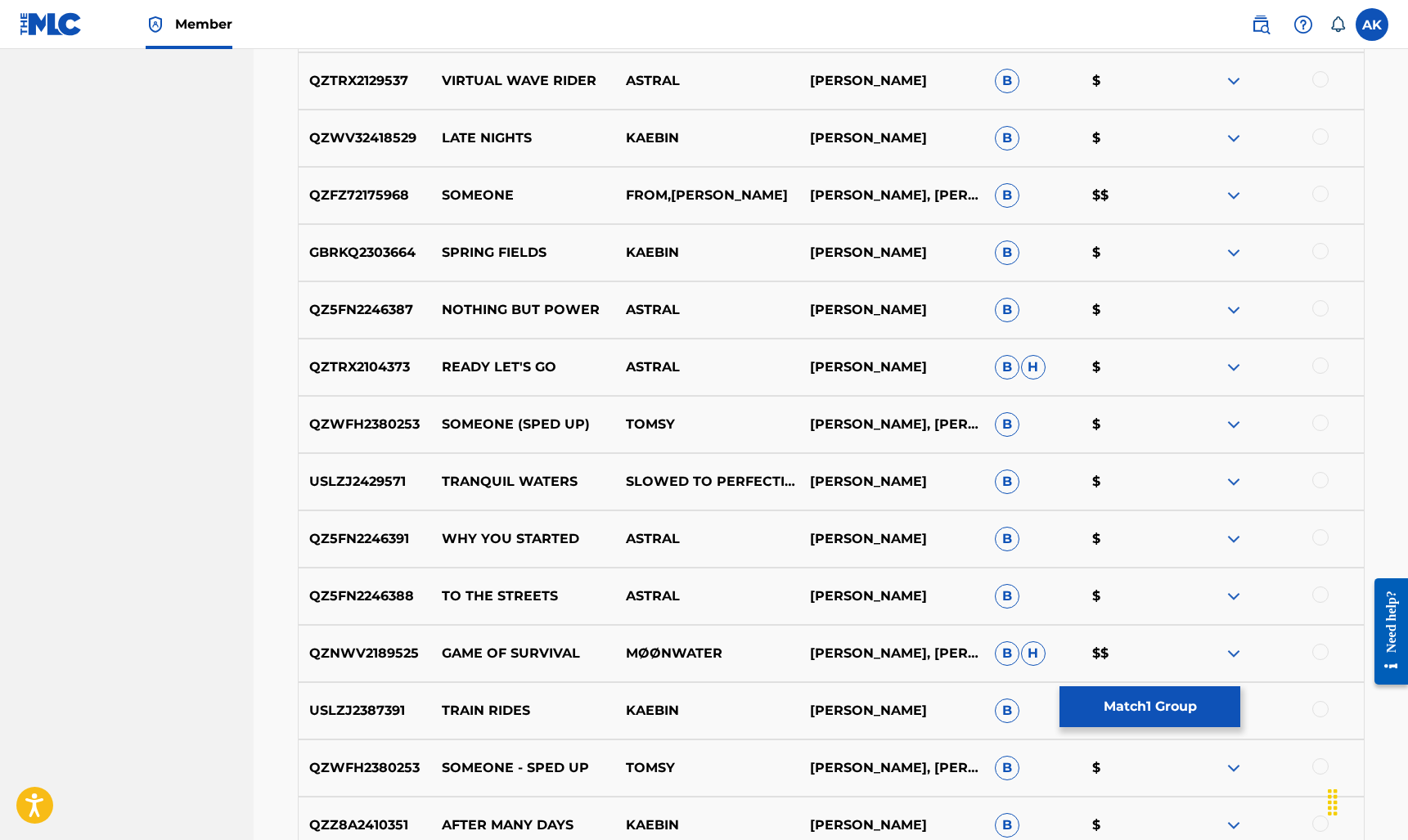
scroll to position [1527, 0]
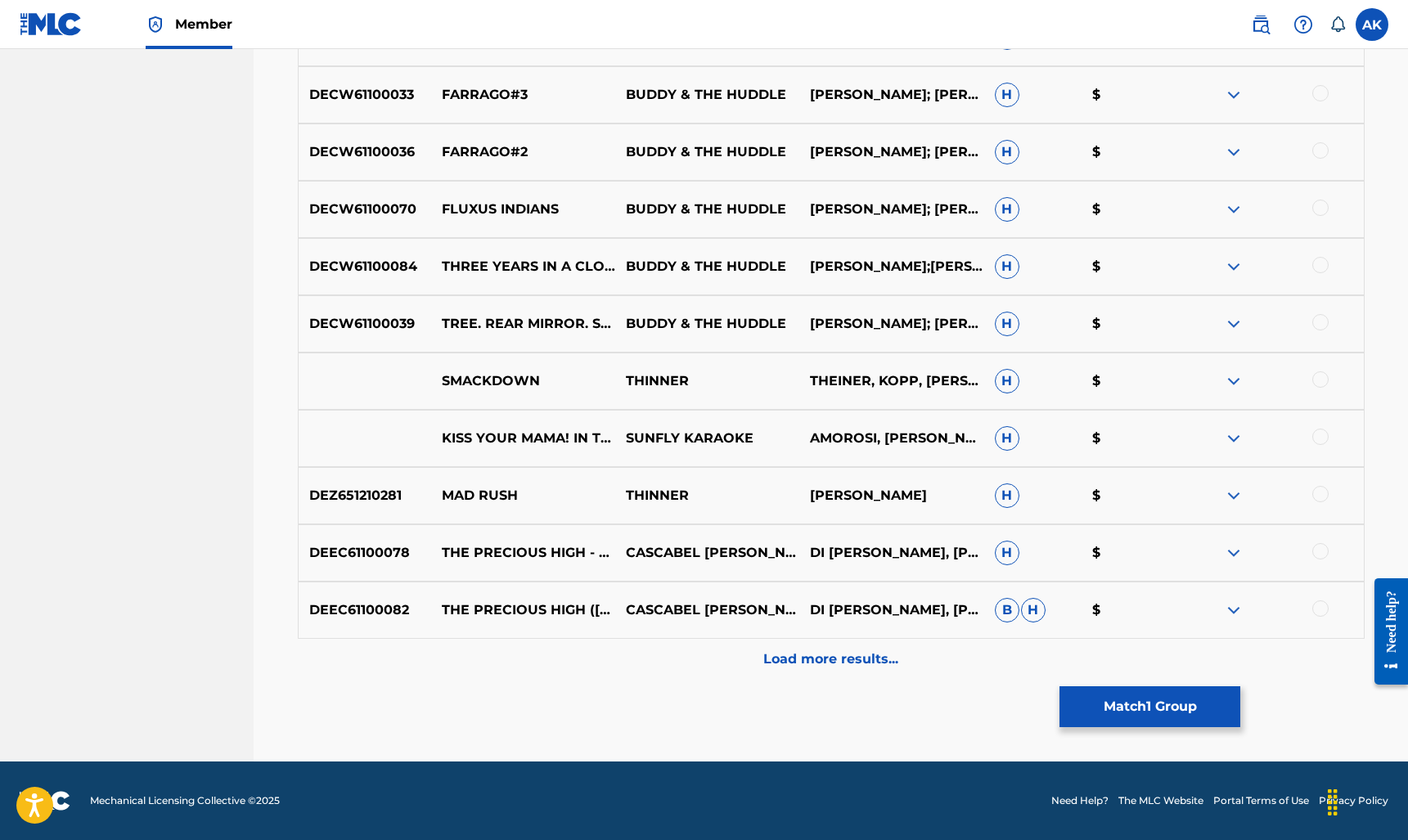
click at [831, 653] on p "Load more results..." at bounding box center [831, 659] width 135 height 19
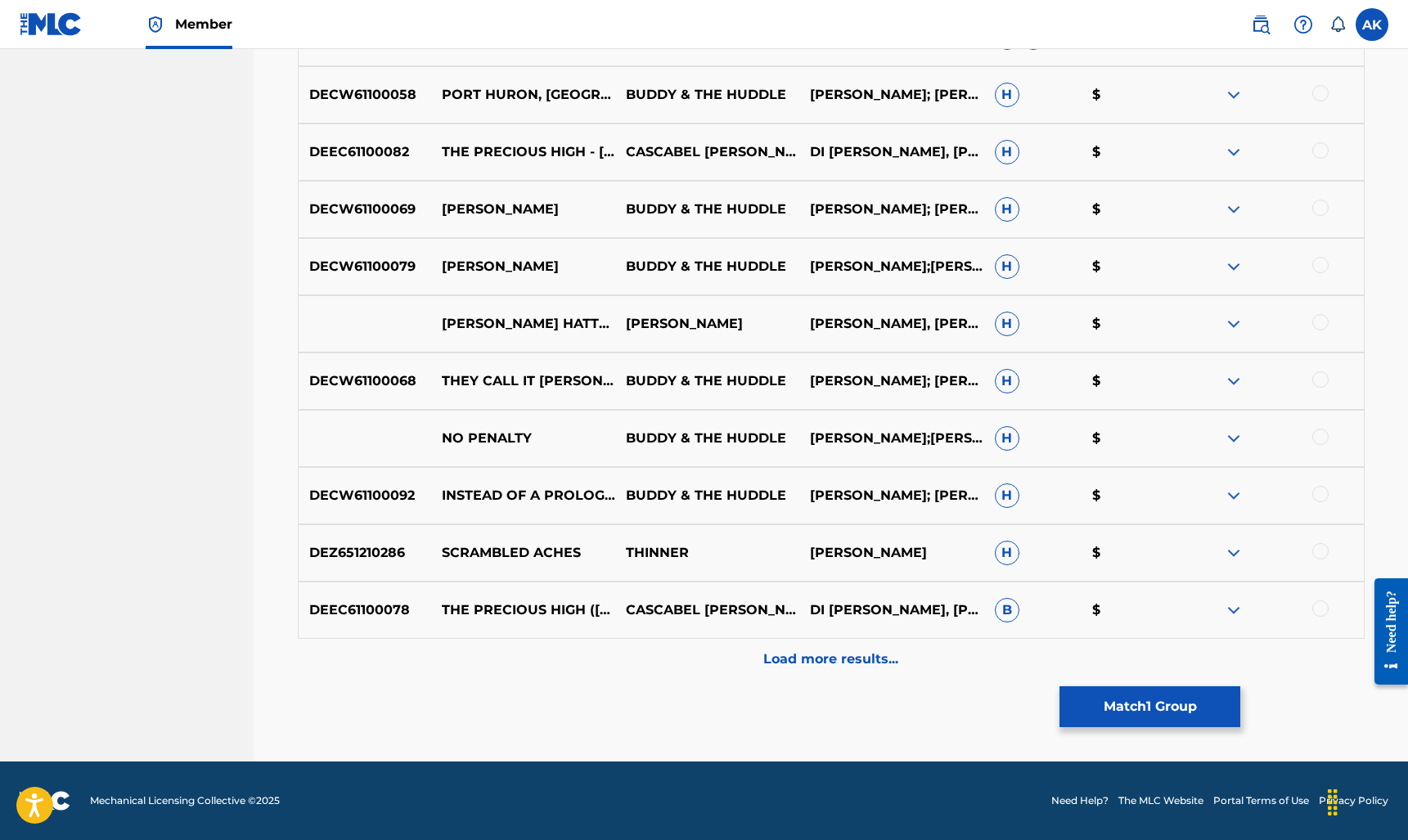
click at [831, 658] on p "Load more results..." at bounding box center [831, 659] width 135 height 19
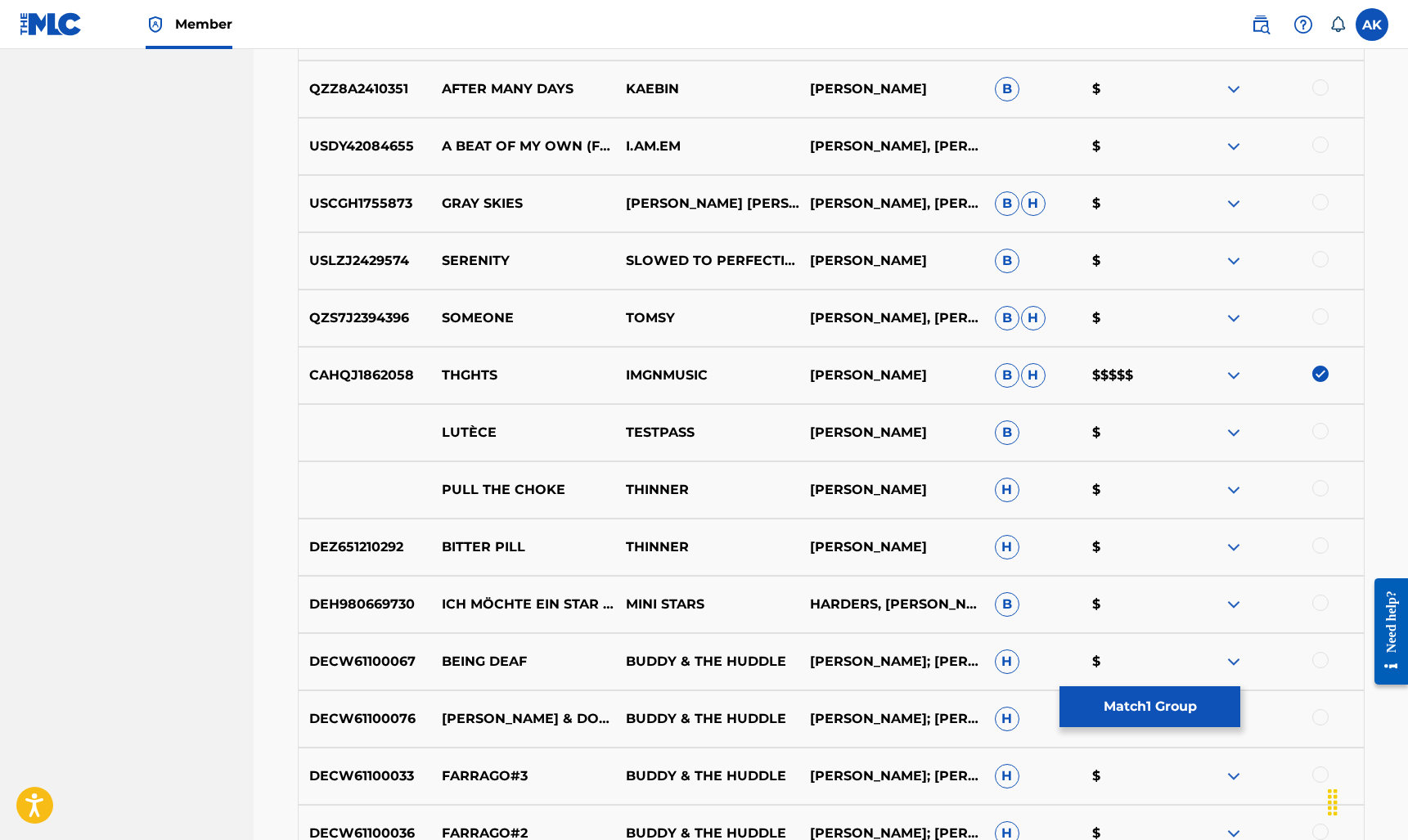
scroll to position [2262, 0]
click at [1154, 708] on button "Match 1 Group" at bounding box center [1150, 706] width 180 height 41
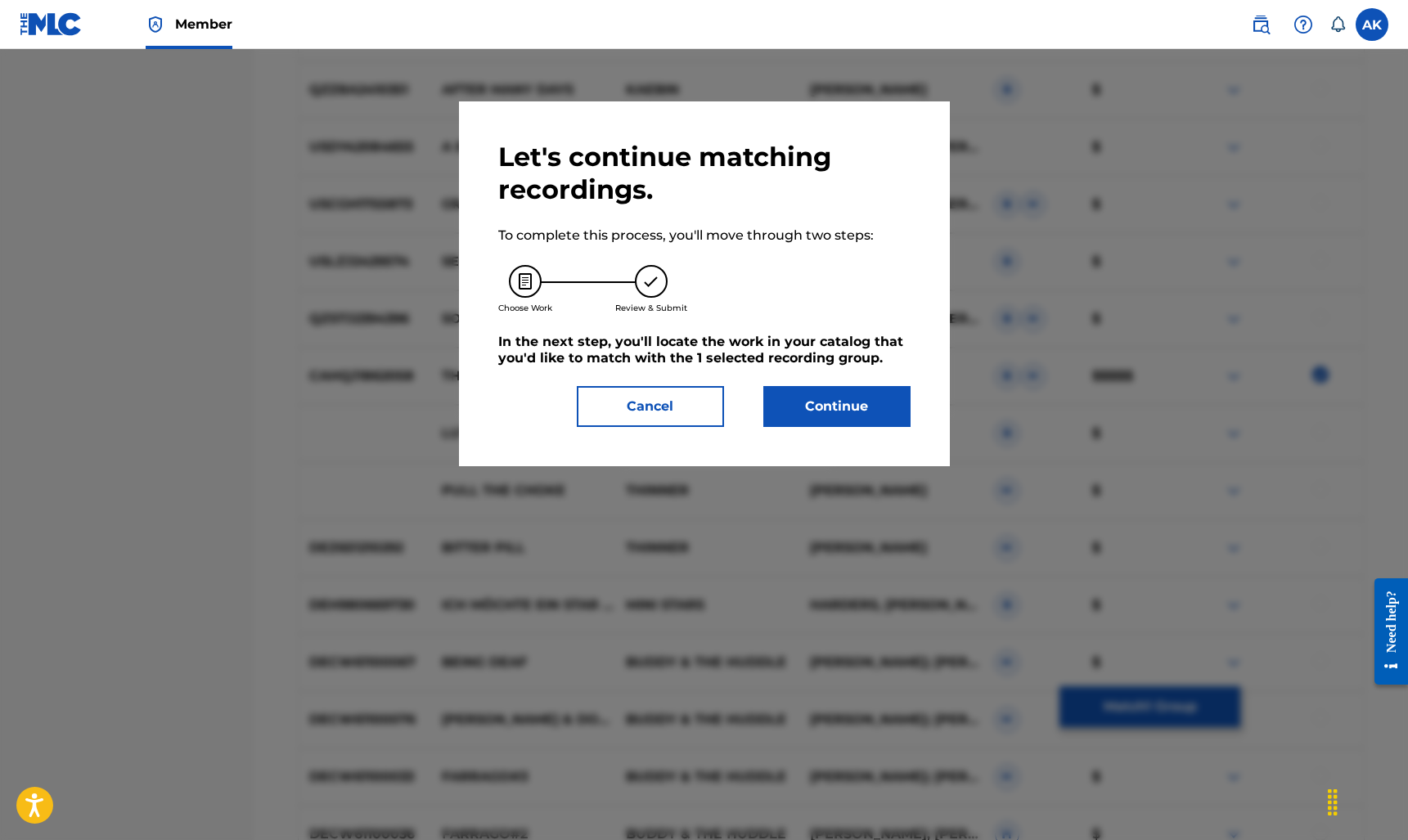
click at [790, 401] on button "Continue" at bounding box center [837, 406] width 147 height 41
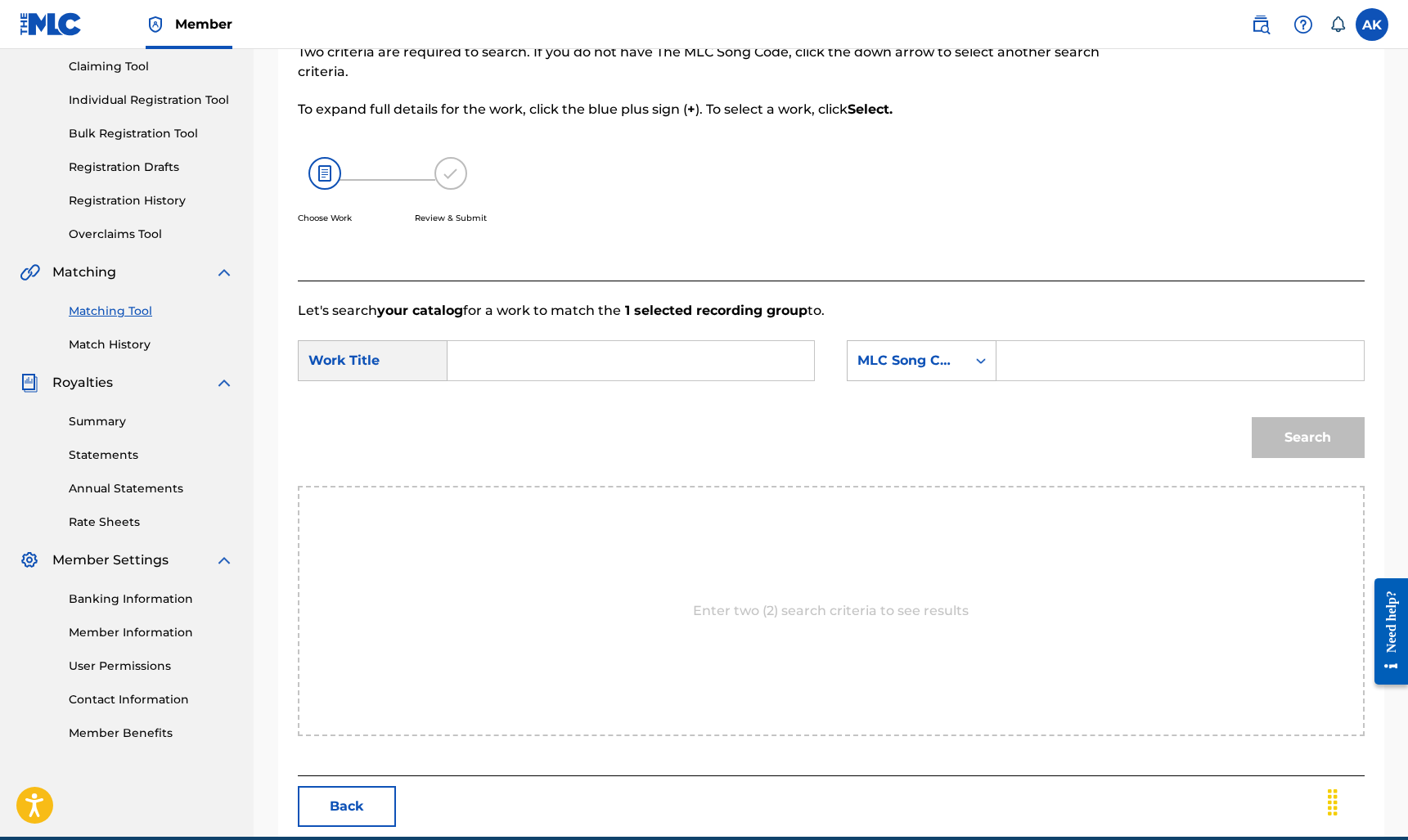
click at [600, 354] on input "Search Form" at bounding box center [630, 360] width 338 height 39
type input "tights"
drag, startPoint x: 777, startPoint y: 372, endPoint x: 955, endPoint y: 374, distance: 178.0
click at [955, 374] on div "MLC Song Code" at bounding box center [906, 360] width 118 height 31
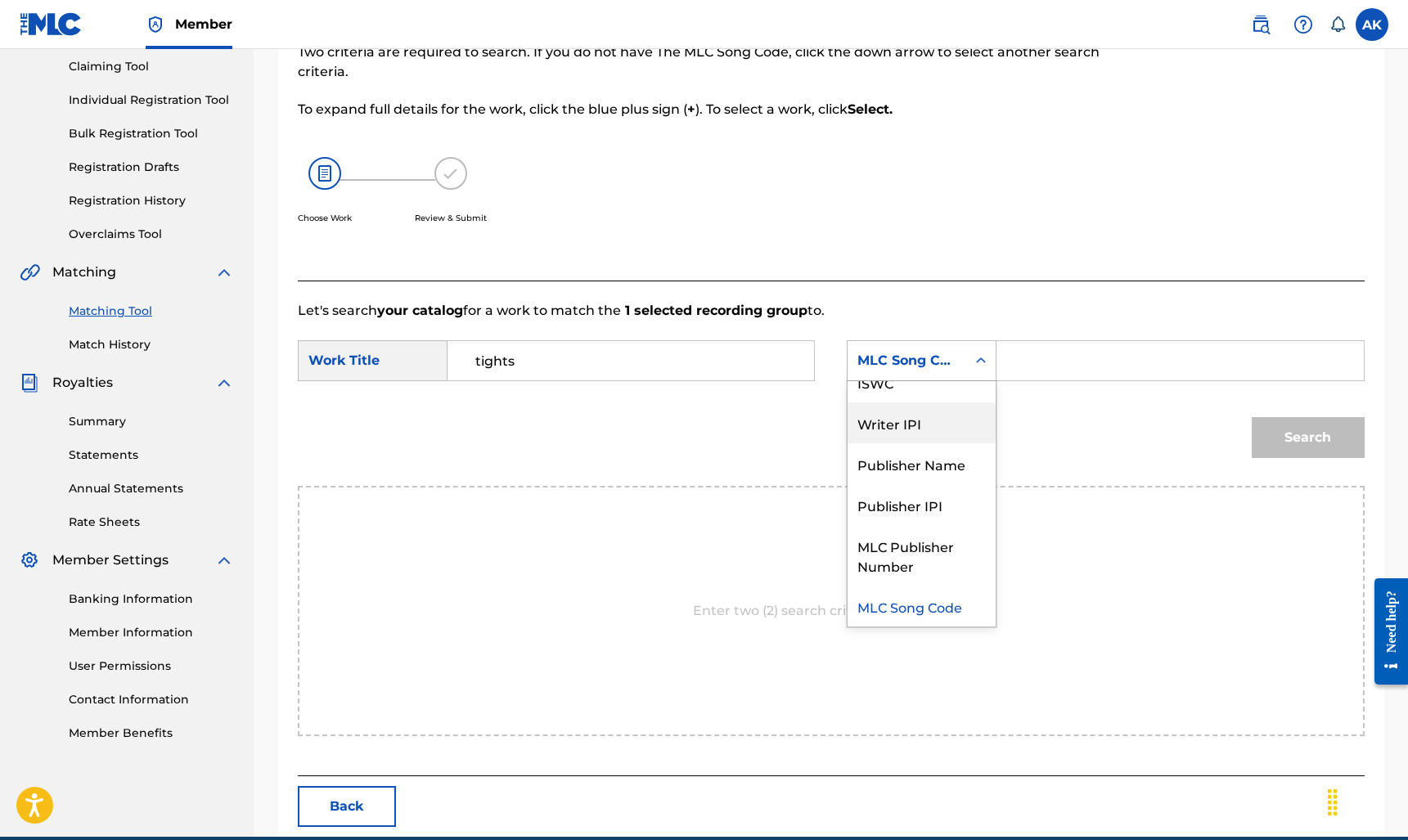
scroll to position [0, 0]
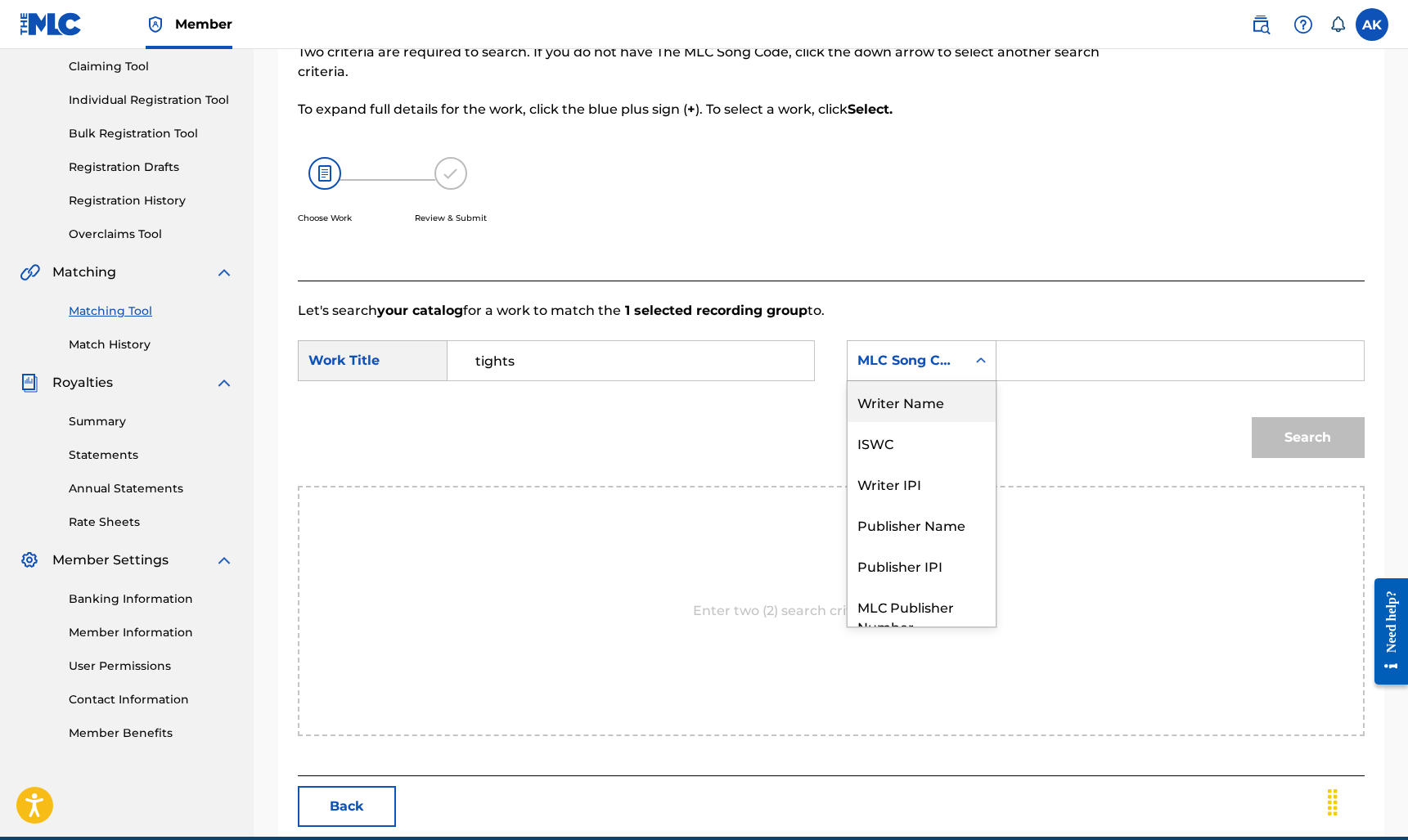
click at [960, 398] on div "Writer Name" at bounding box center [921, 401] width 148 height 41
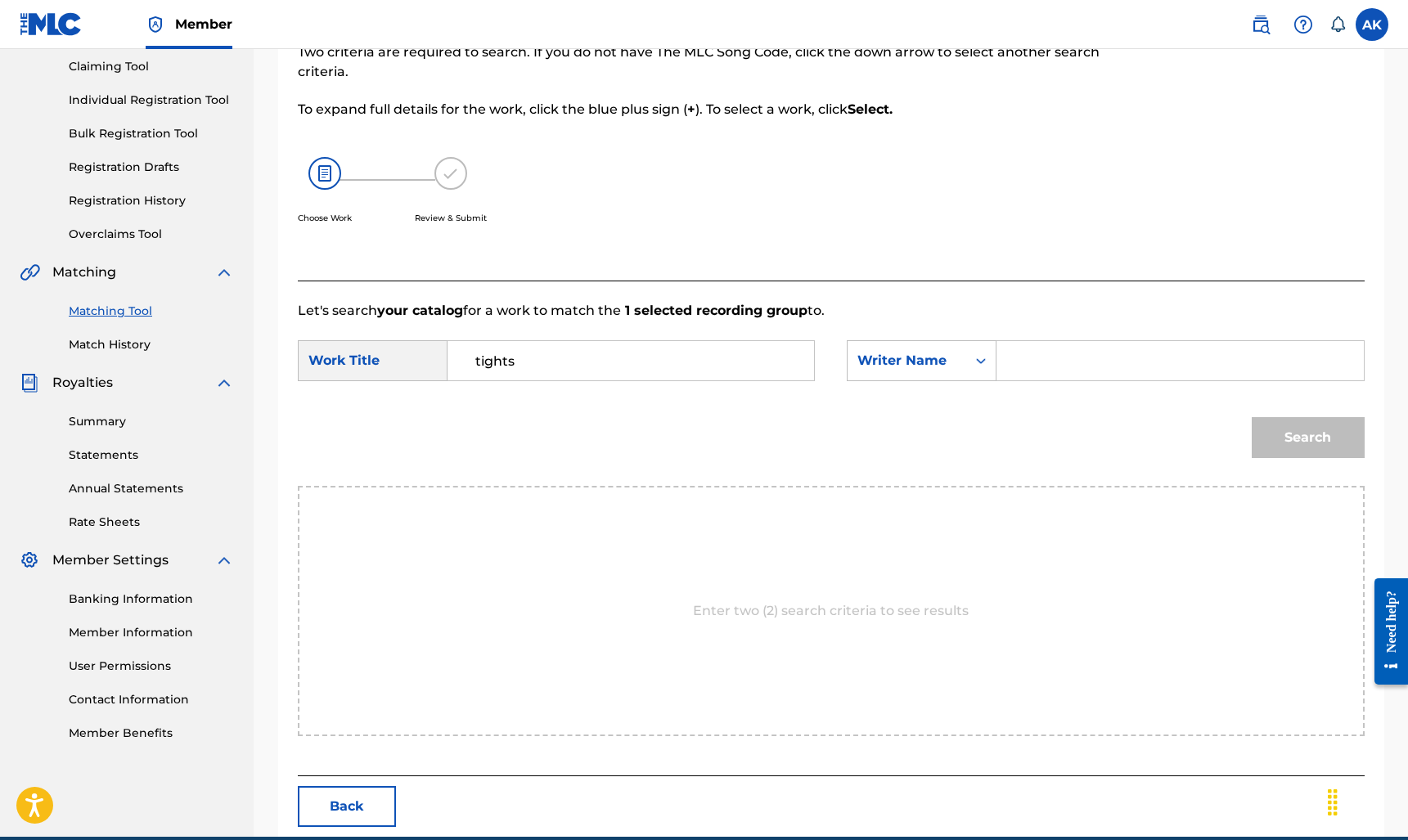
click at [1047, 363] on input "Search Form" at bounding box center [1179, 360] width 338 height 39
type input "[PERSON_NAME]"
click at [1275, 424] on button "Search" at bounding box center [1307, 437] width 113 height 41
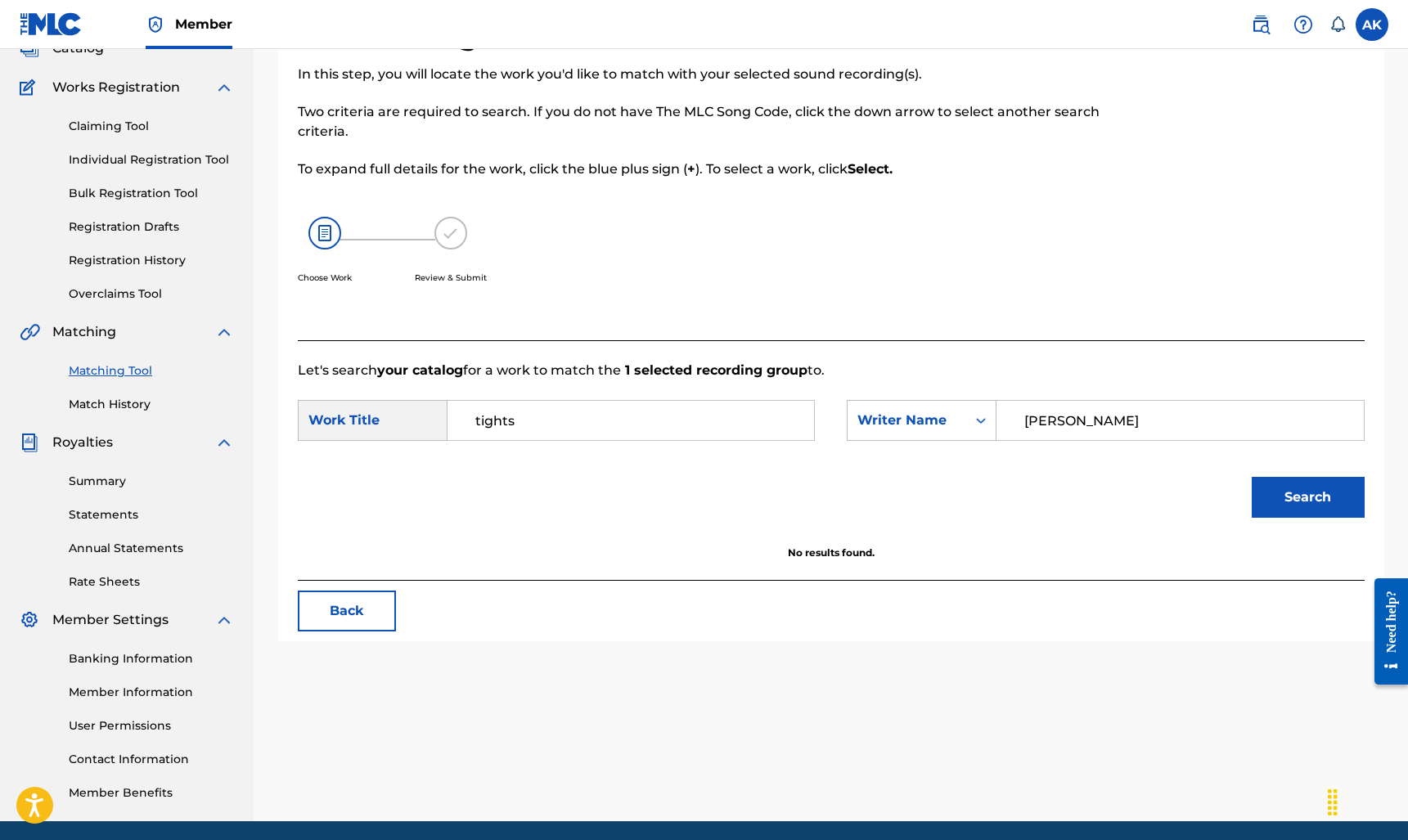
scroll to position [114, 0]
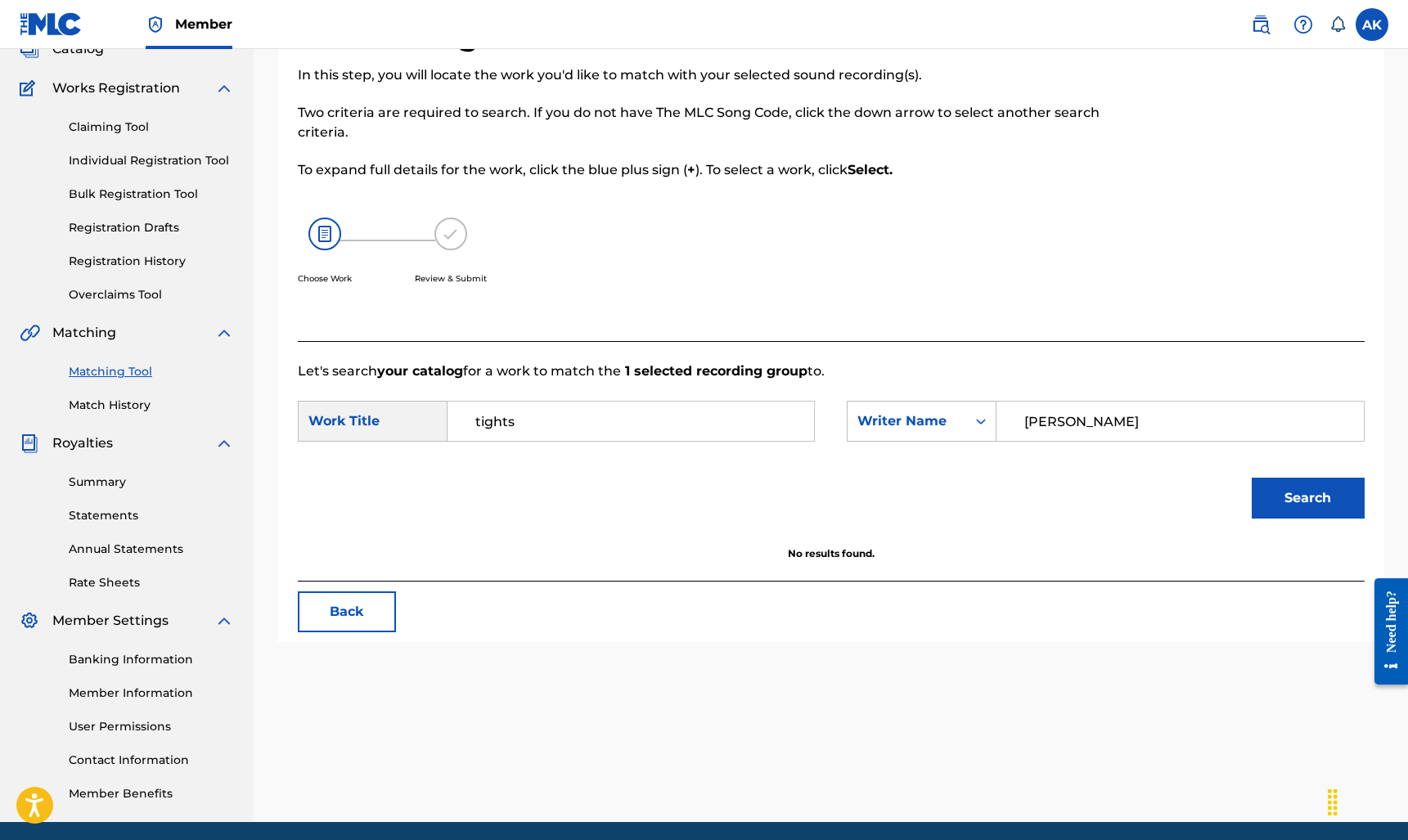
click at [133, 157] on link "Individual Registration Tool" at bounding box center [151, 161] width 166 height 18
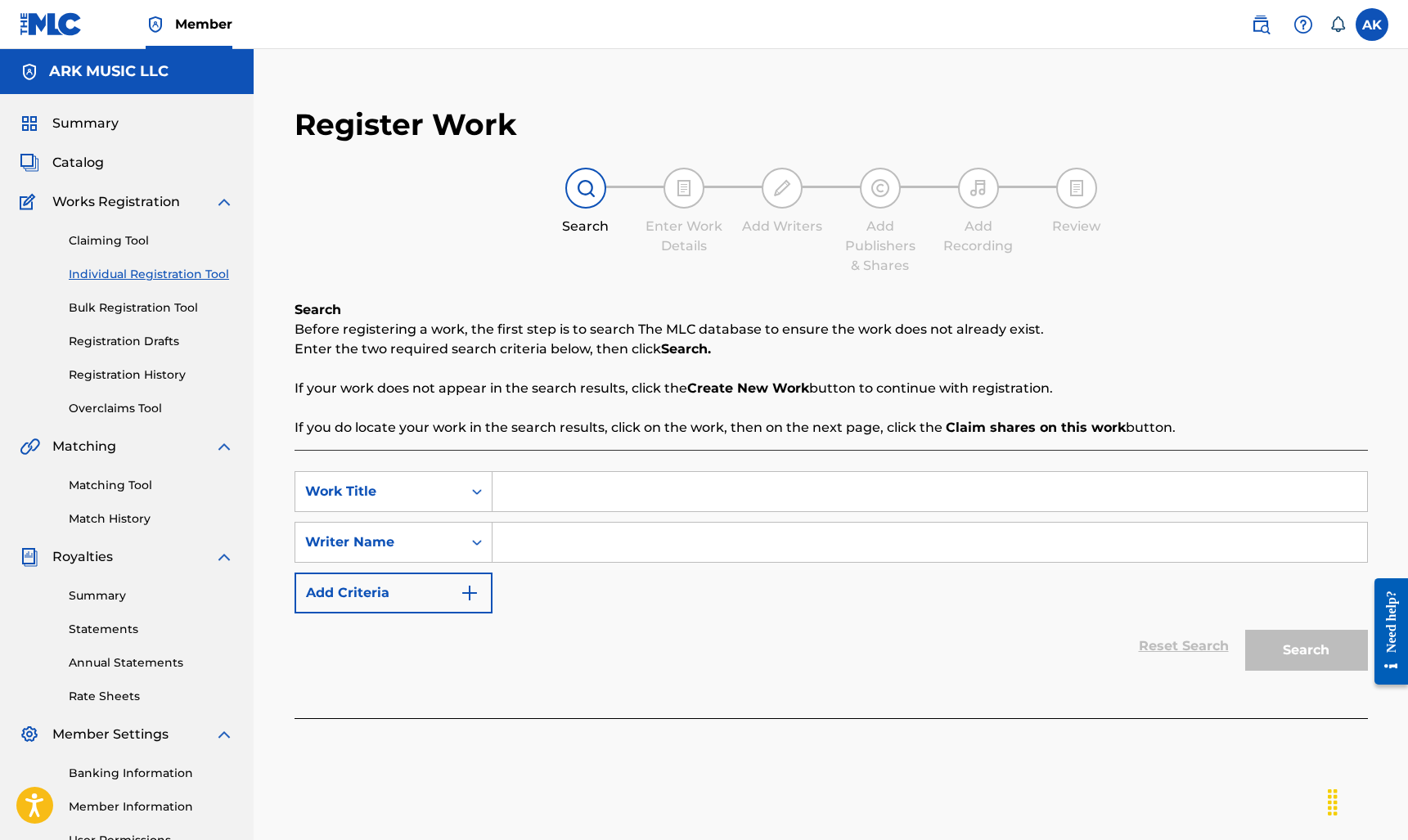
click at [610, 492] on input "Search Form" at bounding box center [930, 491] width 874 height 39
type input "THGHT"
click at [600, 543] on input "Search Form" at bounding box center [930, 541] width 874 height 39
type input "[PERSON_NAME]"
click at [614, 485] on input "THGHT" at bounding box center [930, 491] width 874 height 39
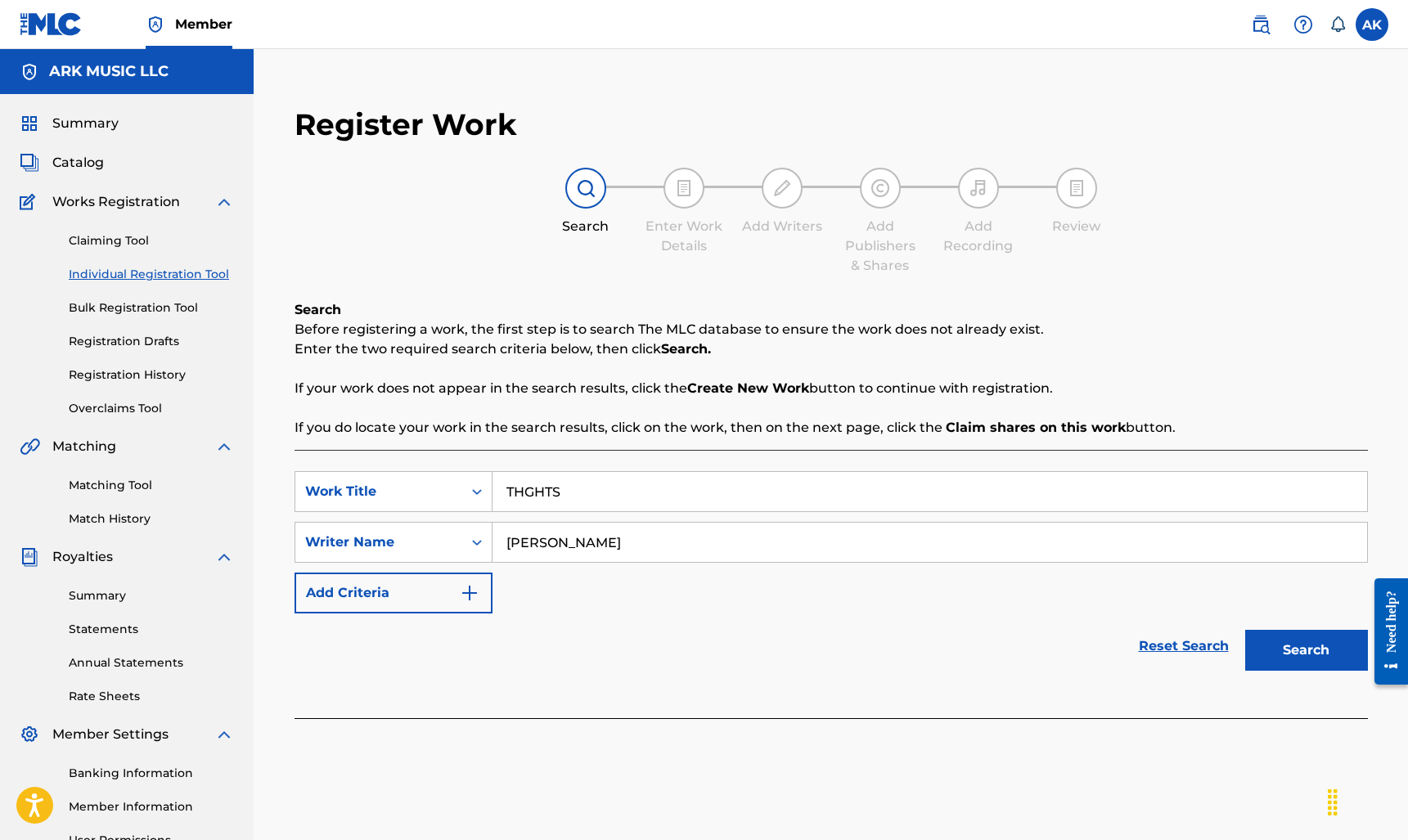
type input "THGHTS"
click at [618, 552] on input "[PERSON_NAME]" at bounding box center [930, 541] width 874 height 39
type input "[PERSON_NAME]"
click at [1304, 650] on button "Search" at bounding box center [1306, 650] width 123 height 41
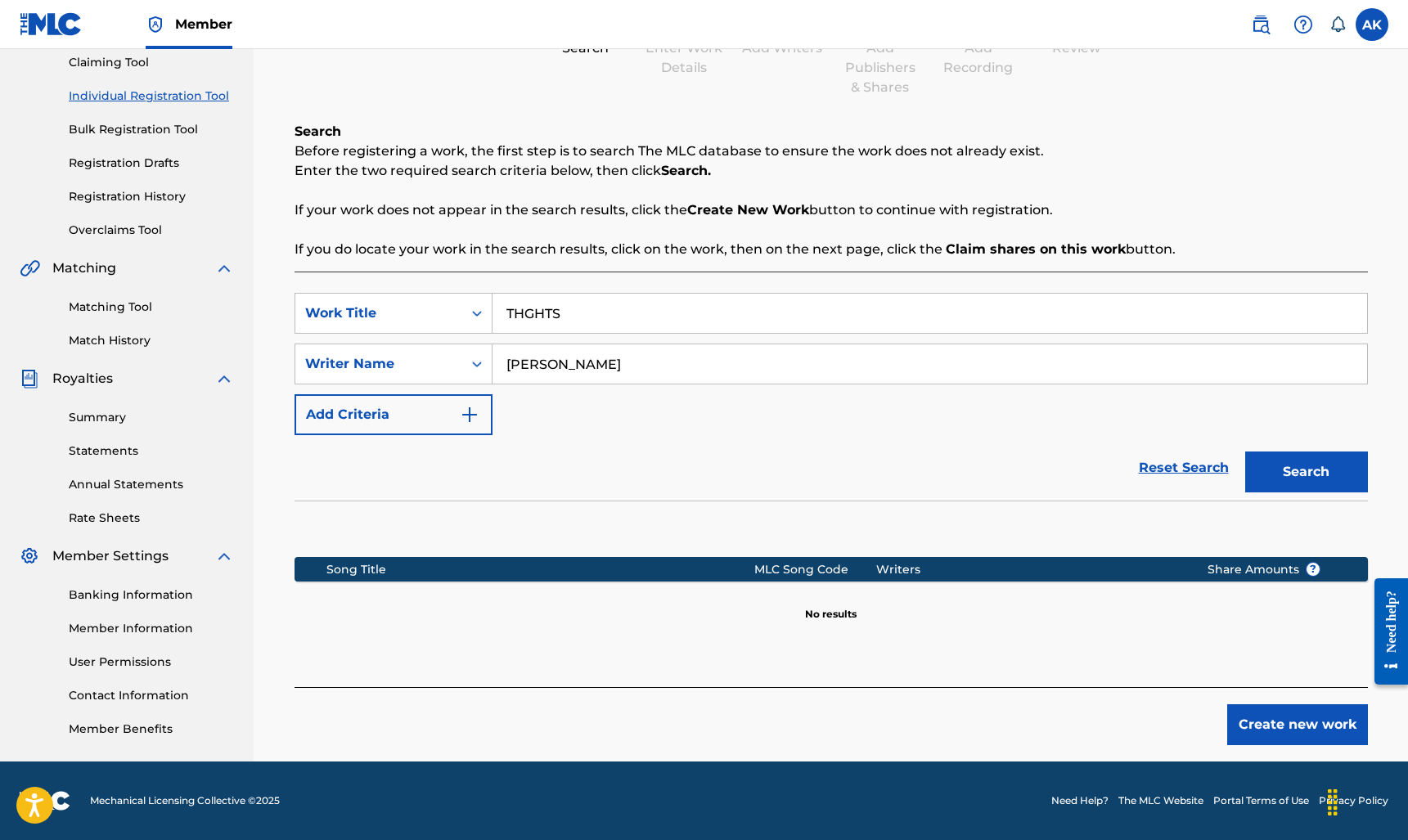
scroll to position [178, 0]
click at [1291, 738] on button "Create new work" at bounding box center [1297, 724] width 141 height 41
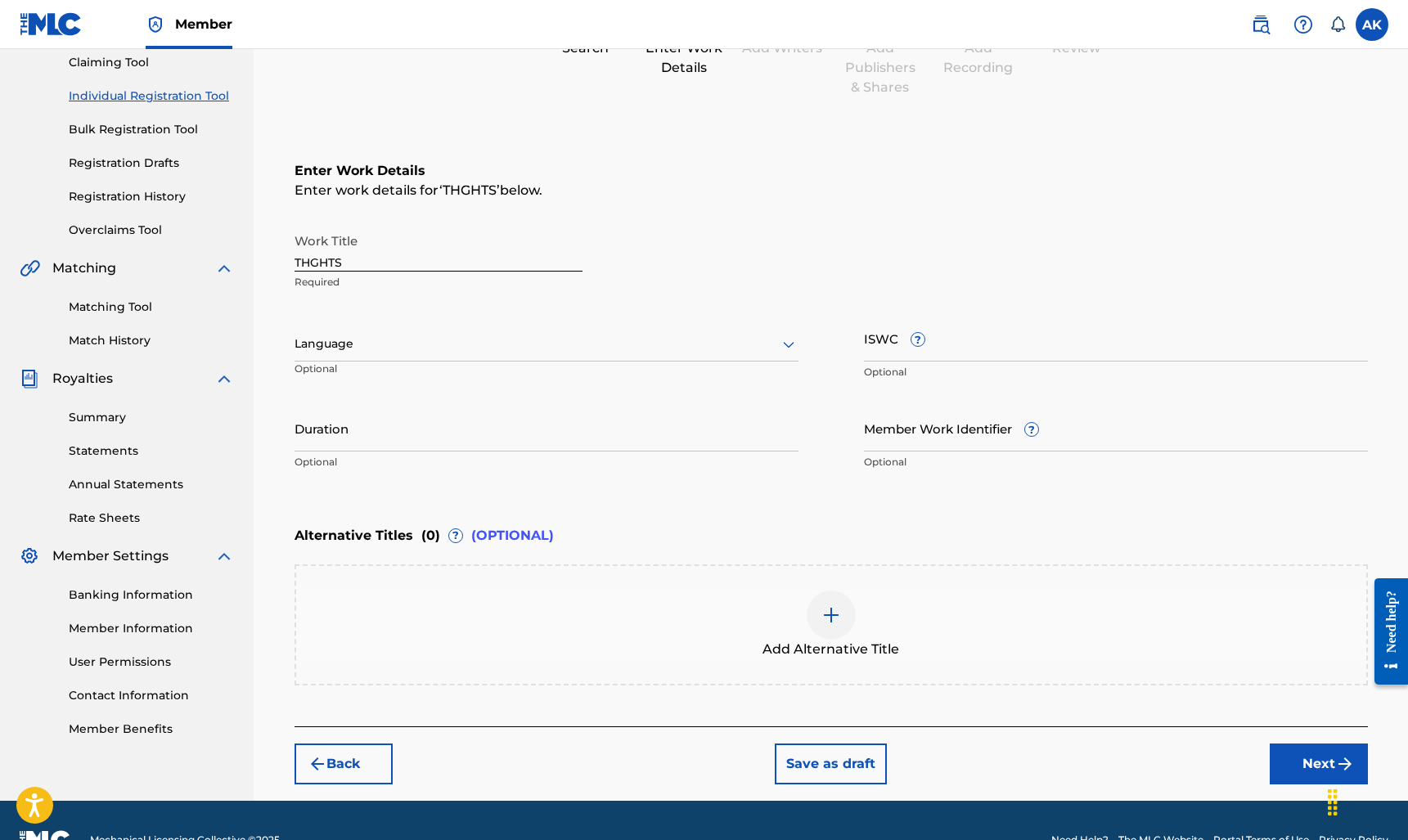
click at [1325, 775] on button "Next" at bounding box center [1319, 764] width 98 height 41
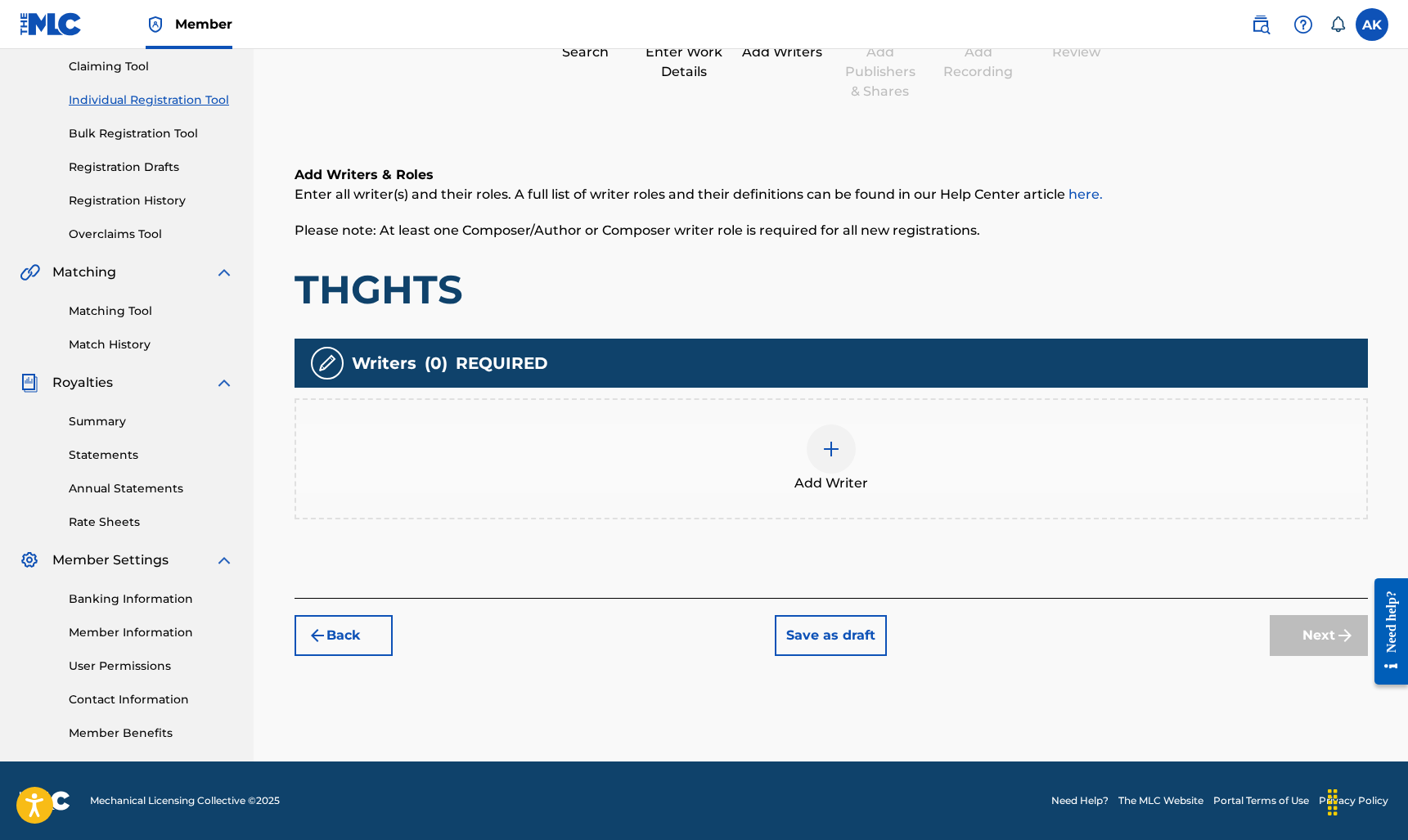
scroll to position [174, 0]
click at [831, 441] on img at bounding box center [831, 448] width 19 height 19
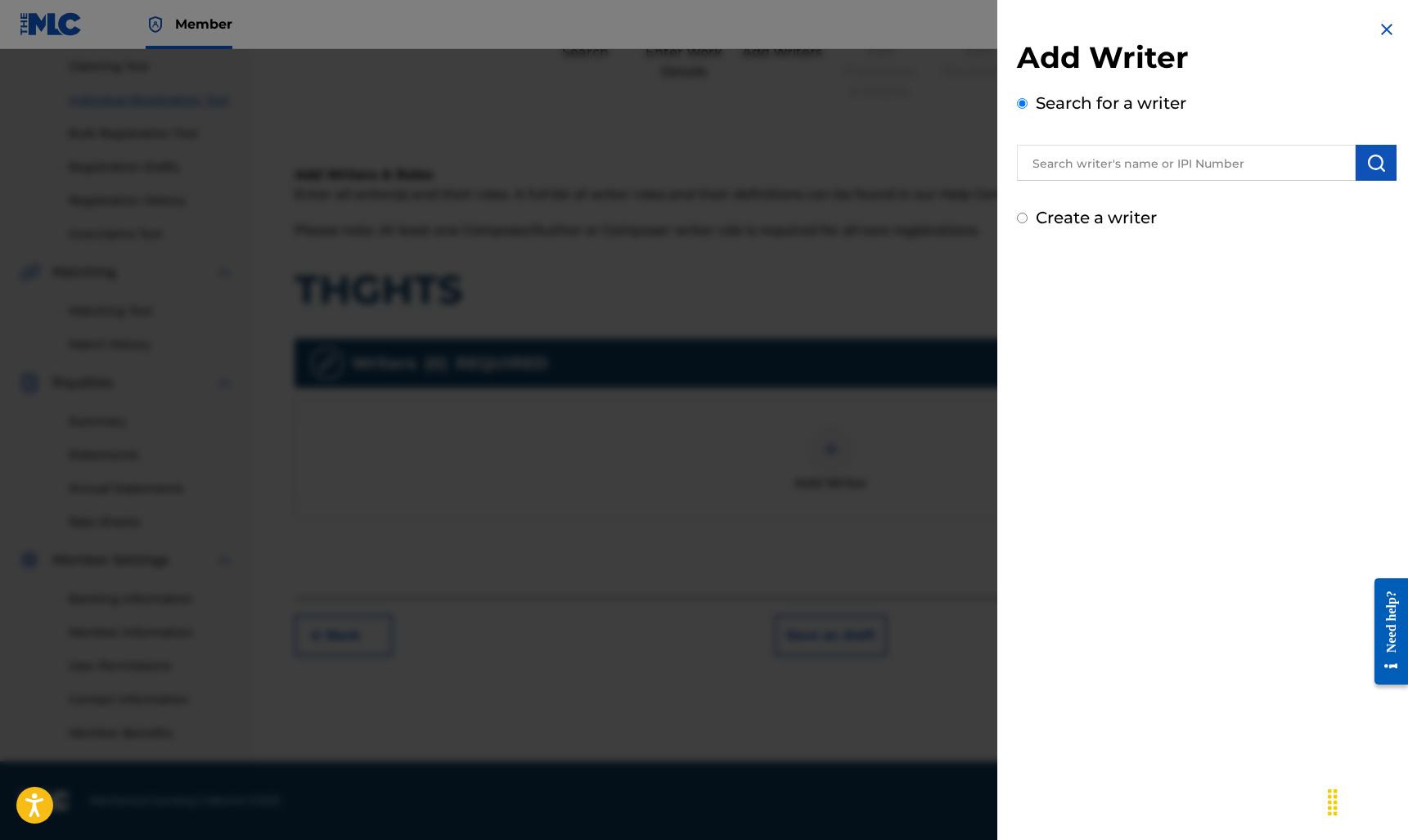
click at [1138, 177] on input "text" at bounding box center [1185, 162] width 338 height 36
type input "Alexander Kopp"
click at [1380, 156] on button "submit" at bounding box center [1376, 162] width 41 height 36
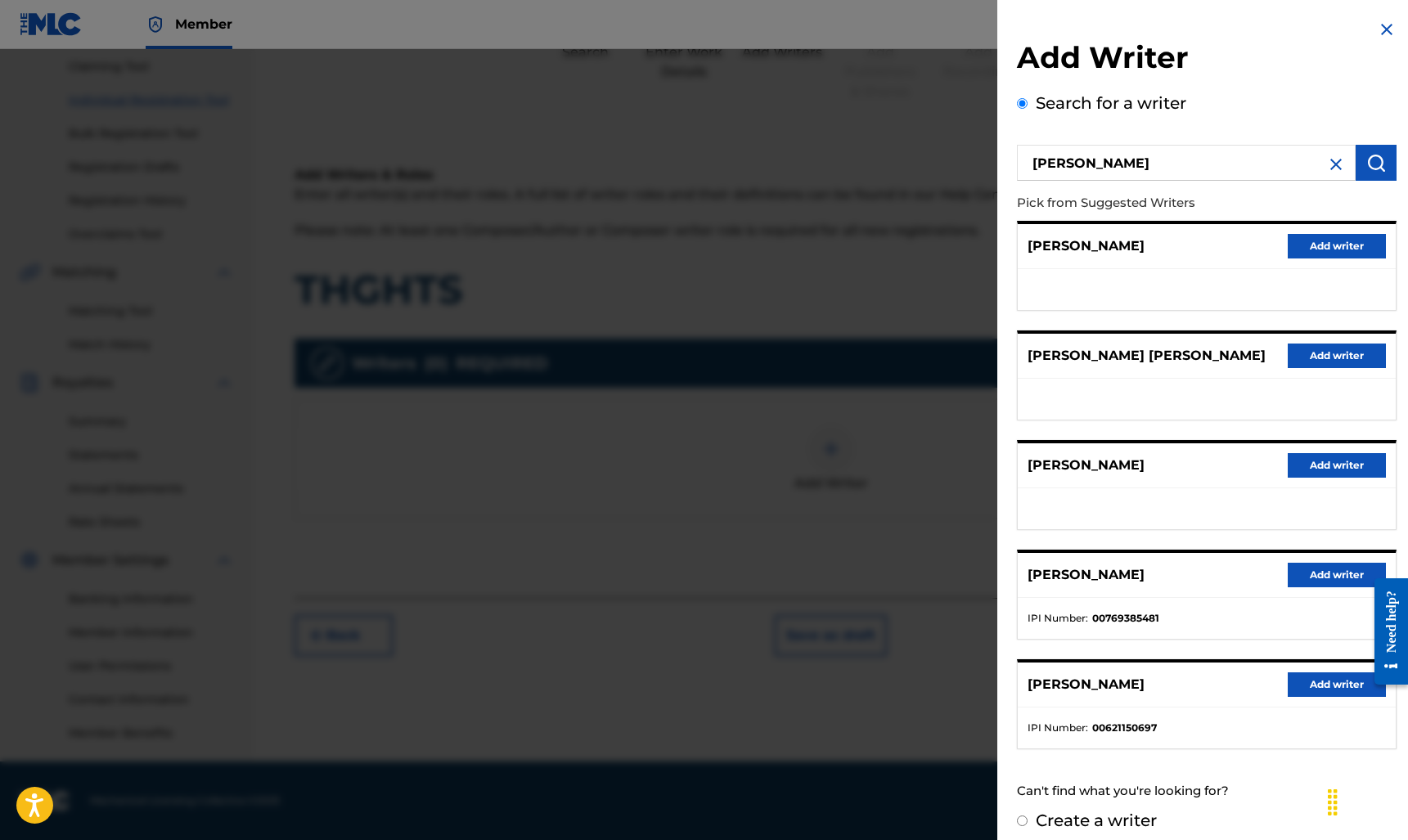
click at [1318, 577] on button "Add writer" at bounding box center [1336, 575] width 98 height 25
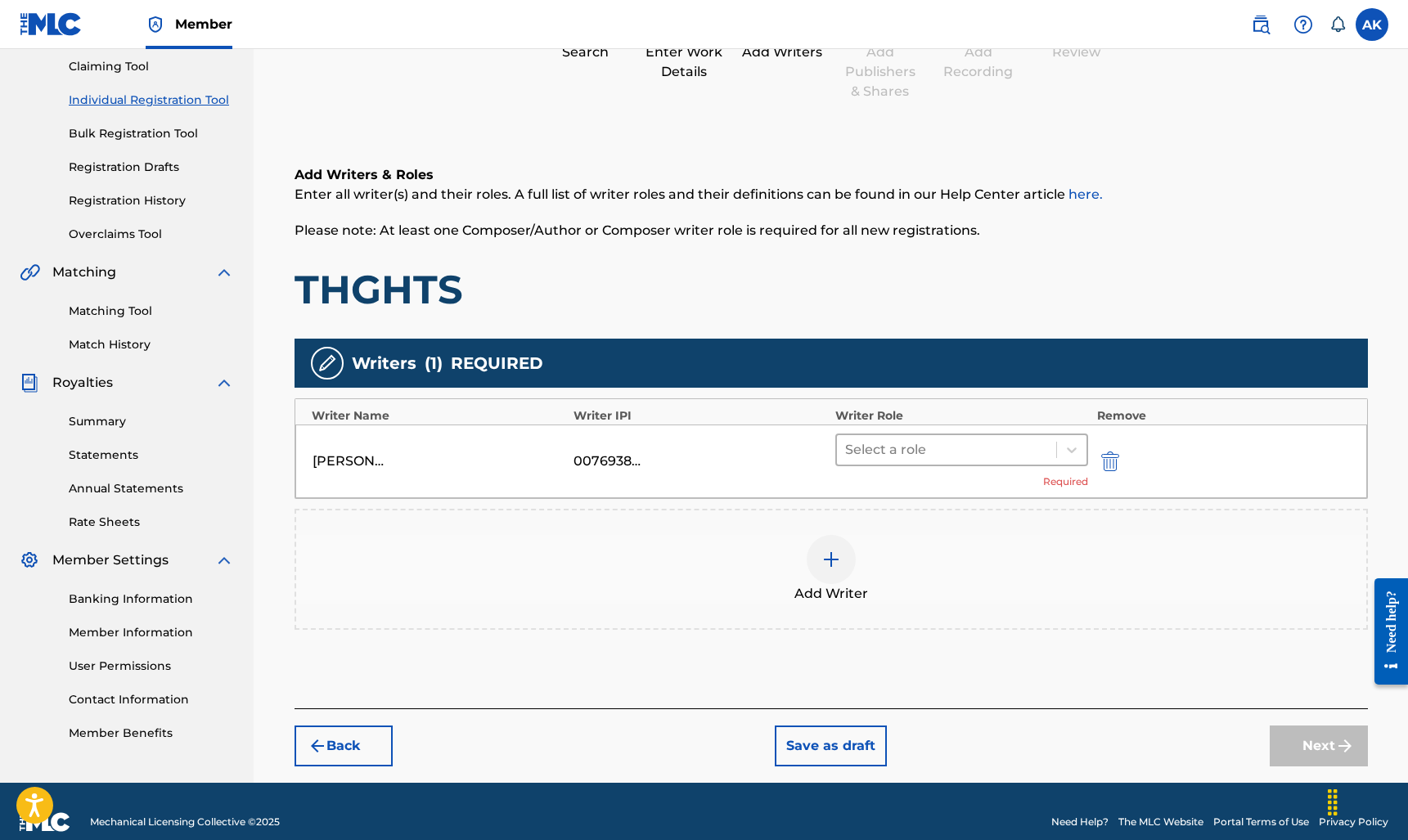
click at [993, 448] on div at bounding box center [946, 449] width 203 height 23
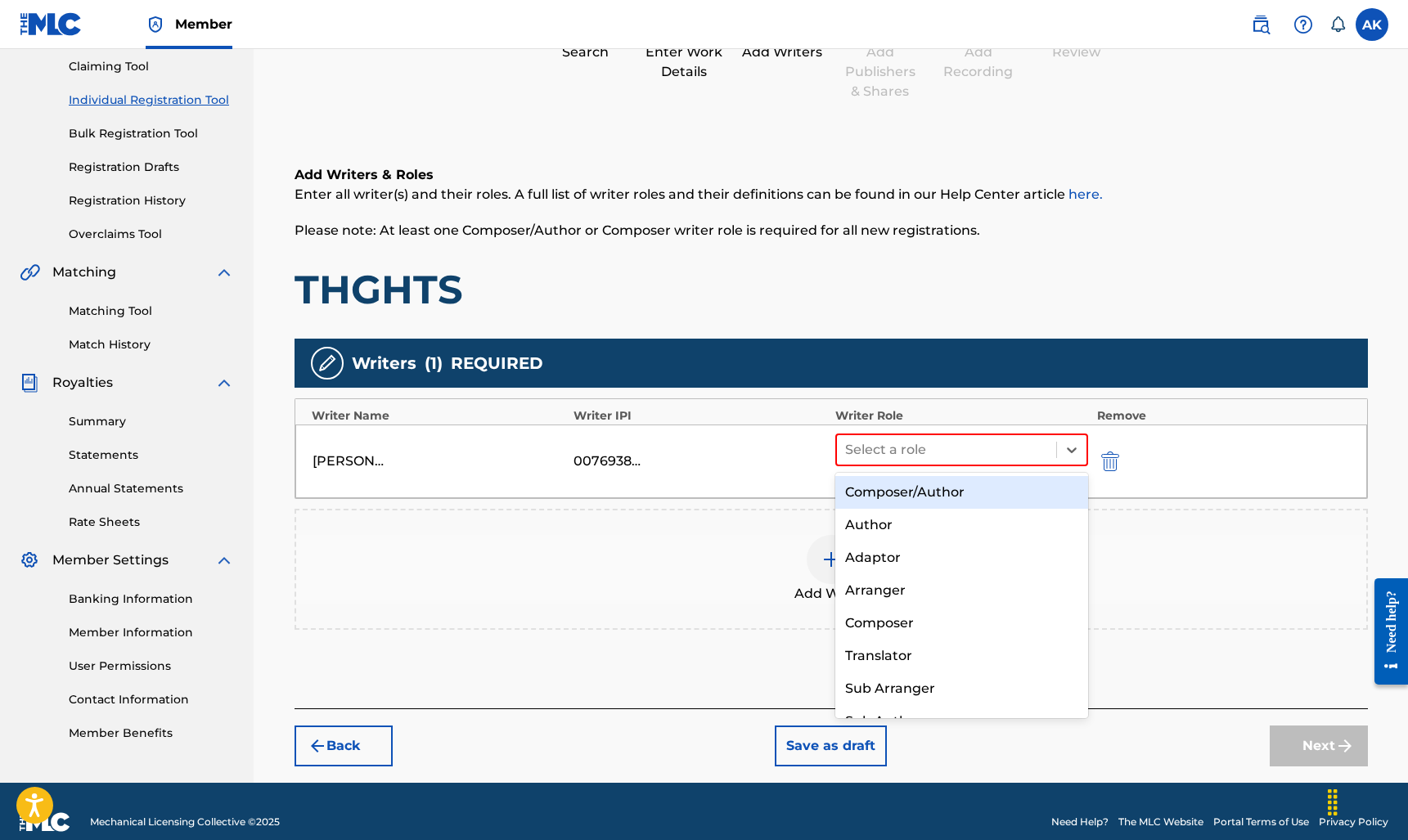
click at [978, 479] on div "Composer/Author" at bounding box center [961, 491] width 253 height 32
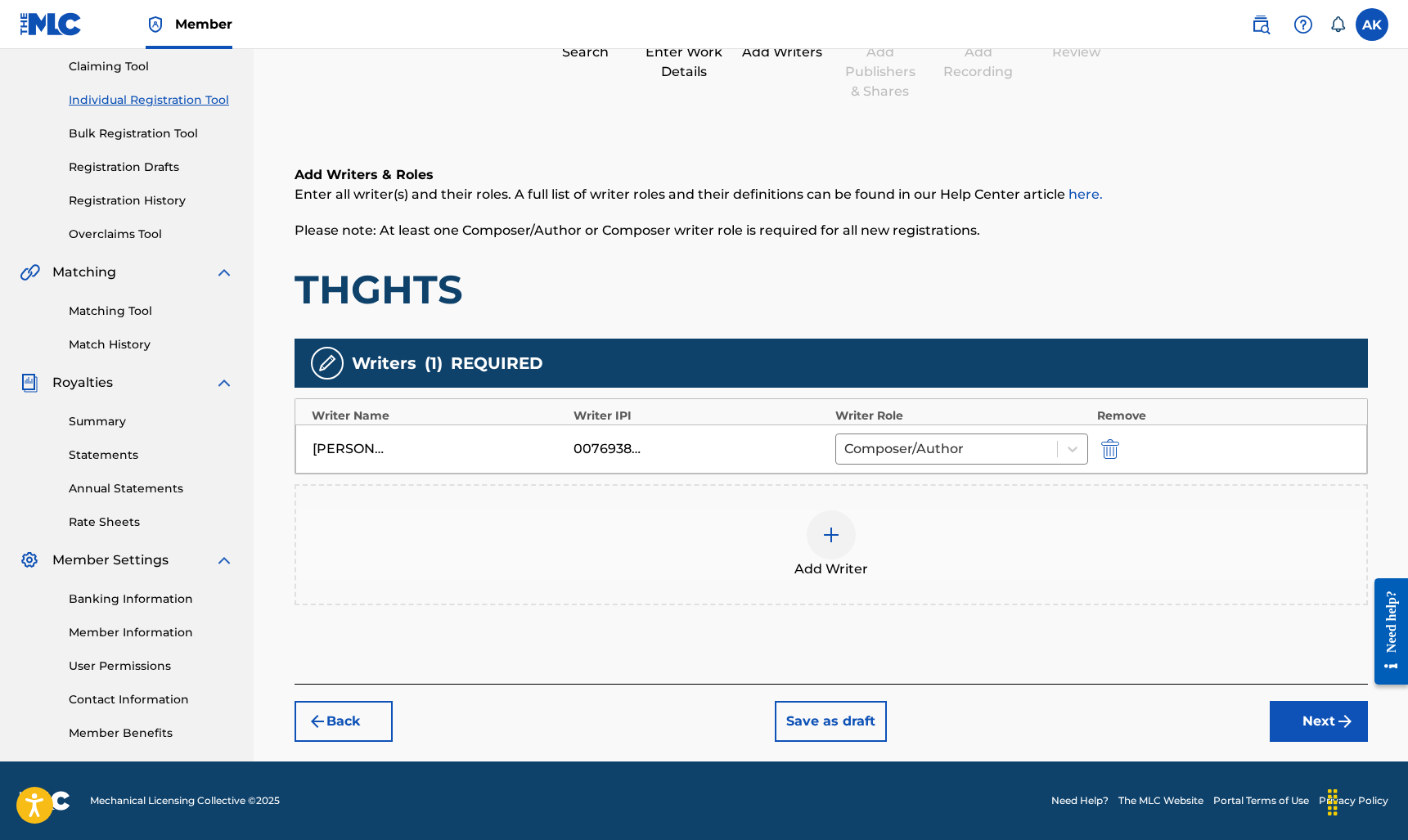
click at [1310, 725] on button "Next" at bounding box center [1319, 721] width 98 height 41
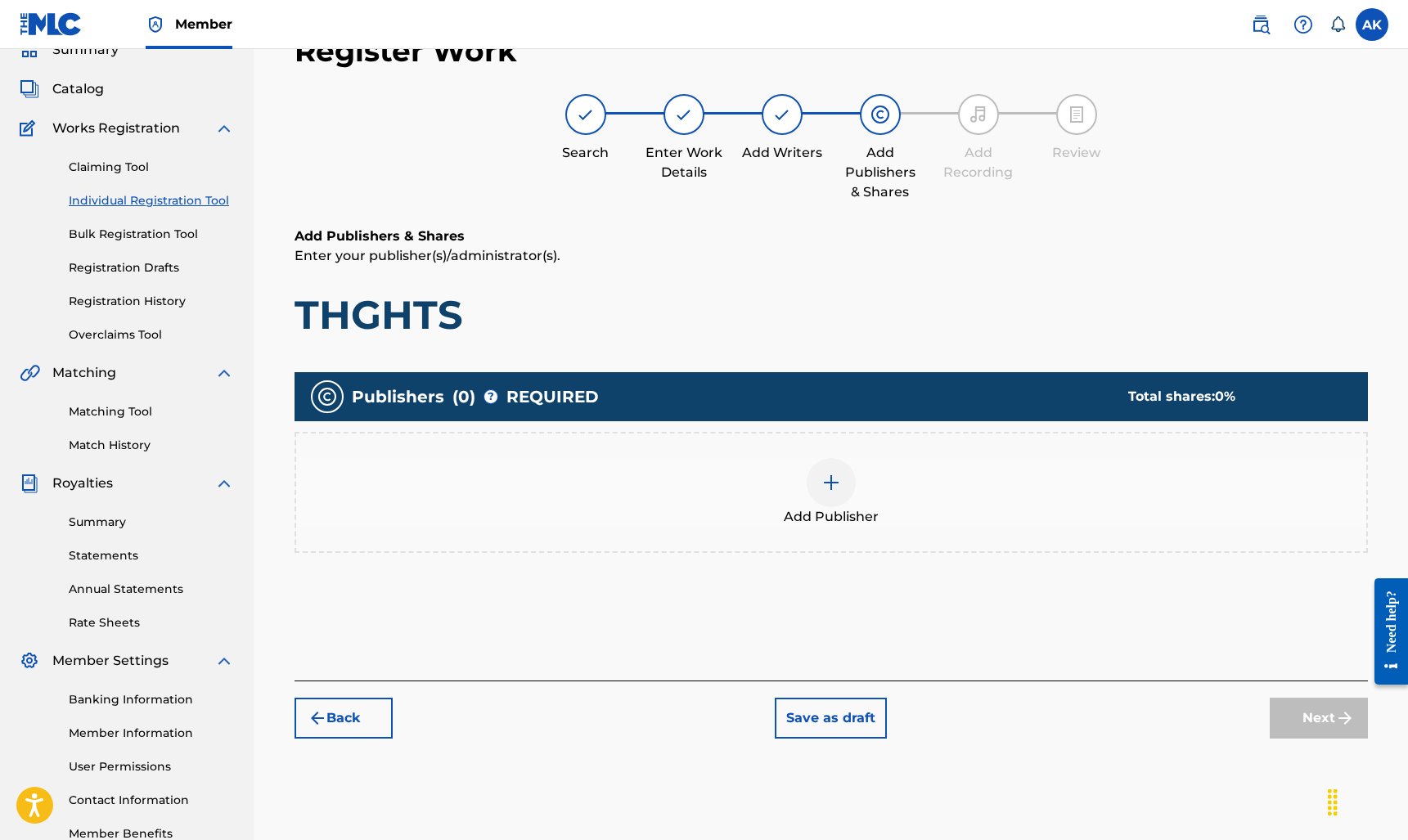
click at [817, 468] on div at bounding box center [831, 483] width 49 height 49
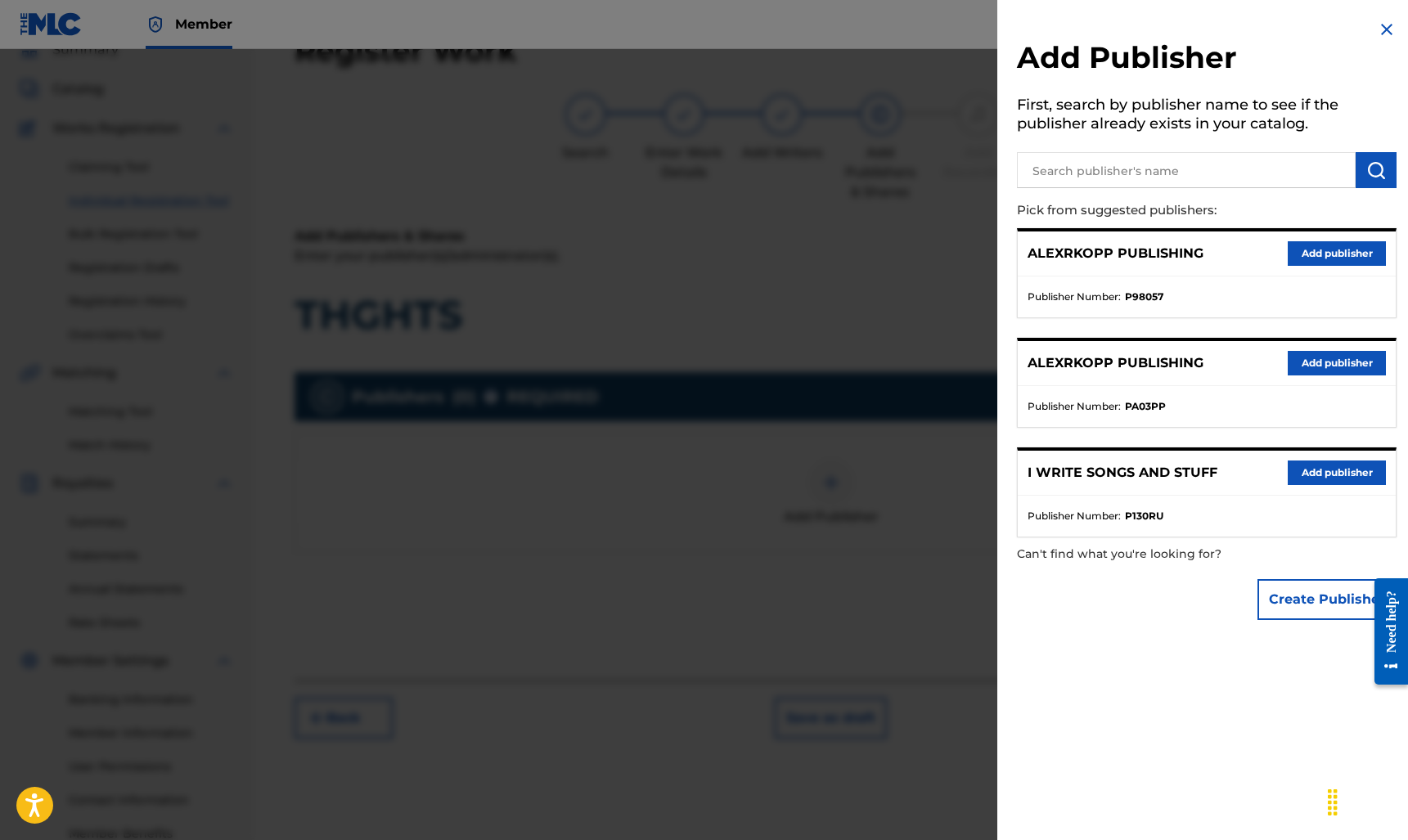
click at [1333, 475] on button "Add publisher" at bounding box center [1336, 473] width 98 height 25
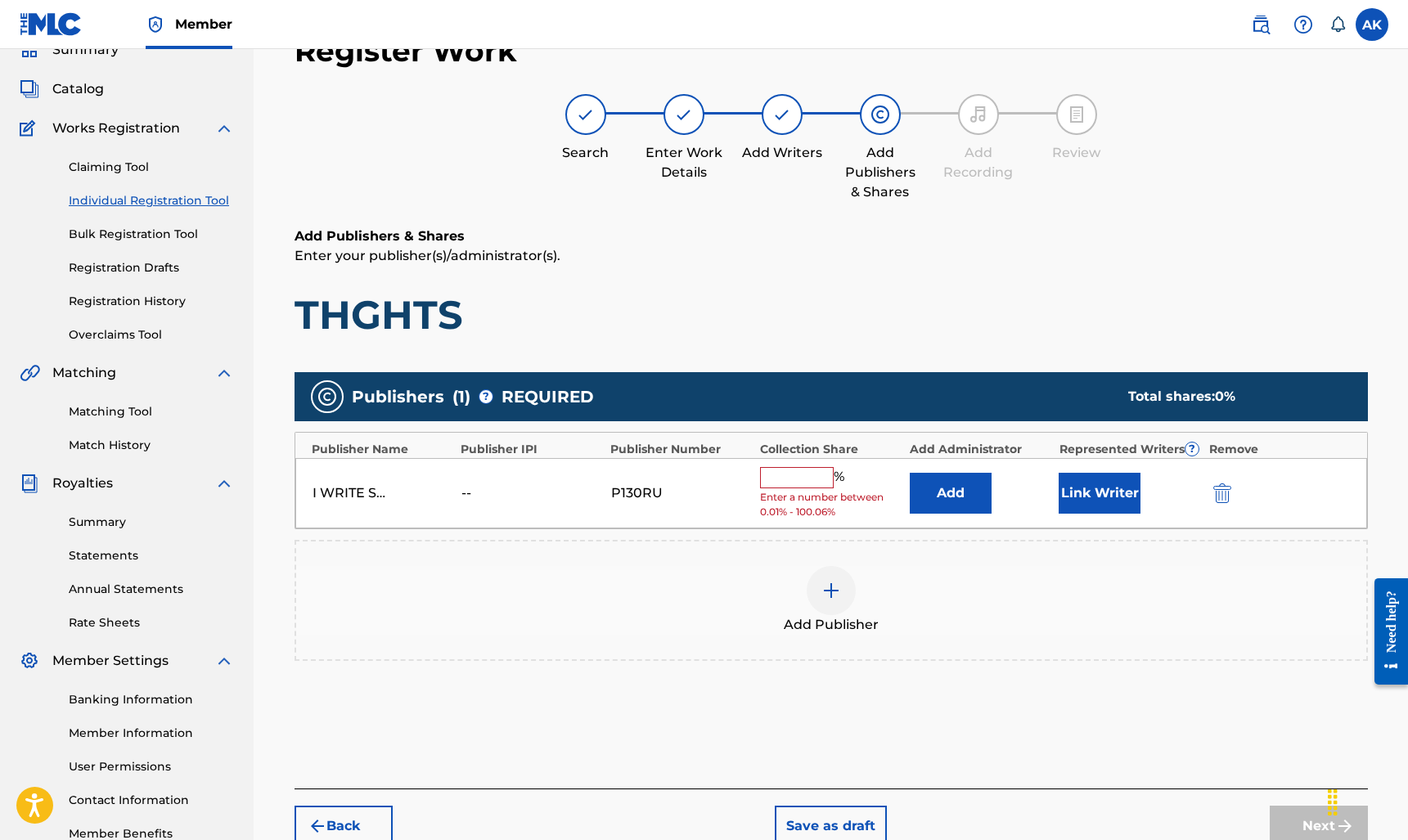
click at [818, 475] on input "text" at bounding box center [796, 477] width 74 height 21
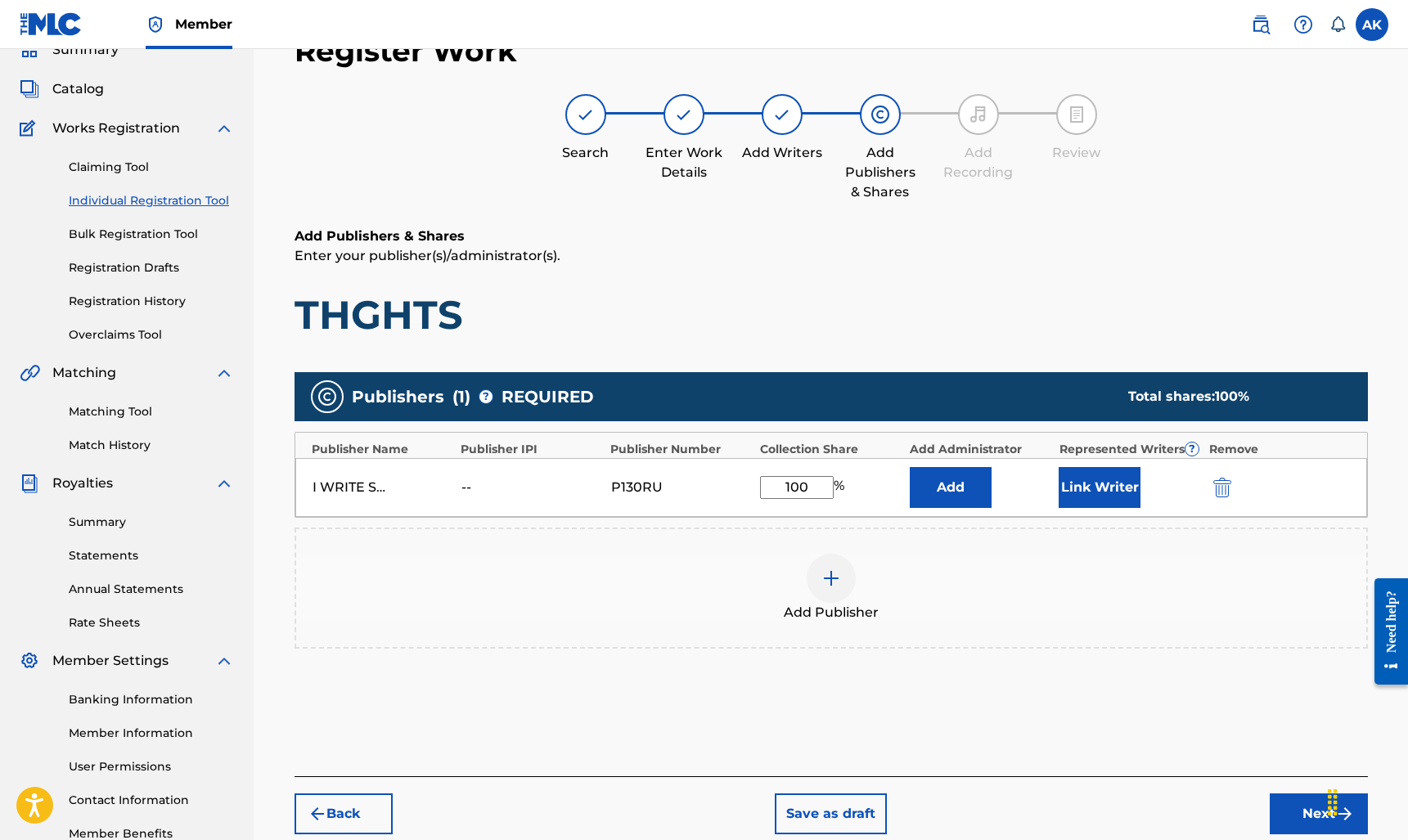
type input "100"
click at [1287, 808] on button "Next" at bounding box center [1319, 813] width 98 height 41
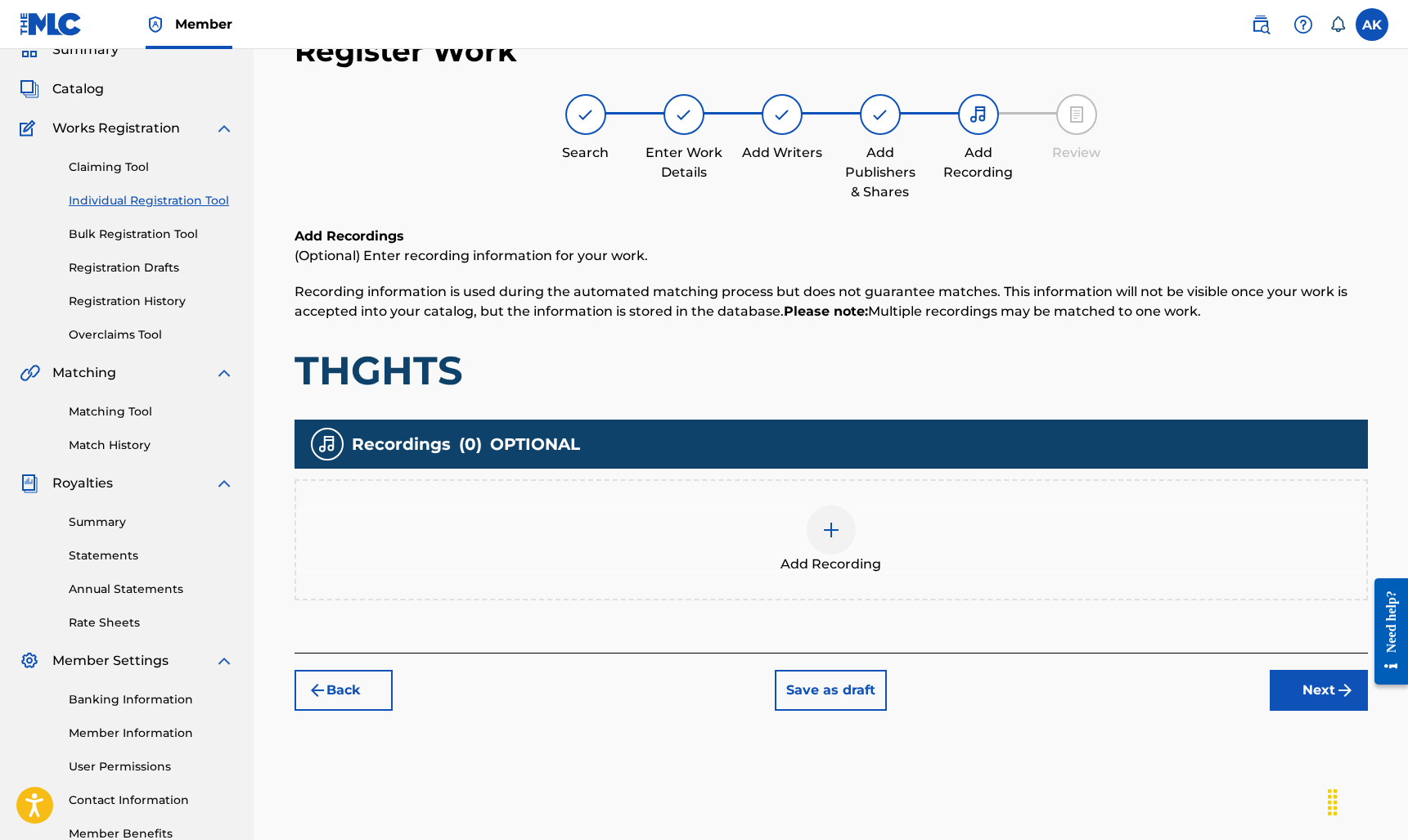
click at [841, 551] on div at bounding box center [831, 530] width 49 height 49
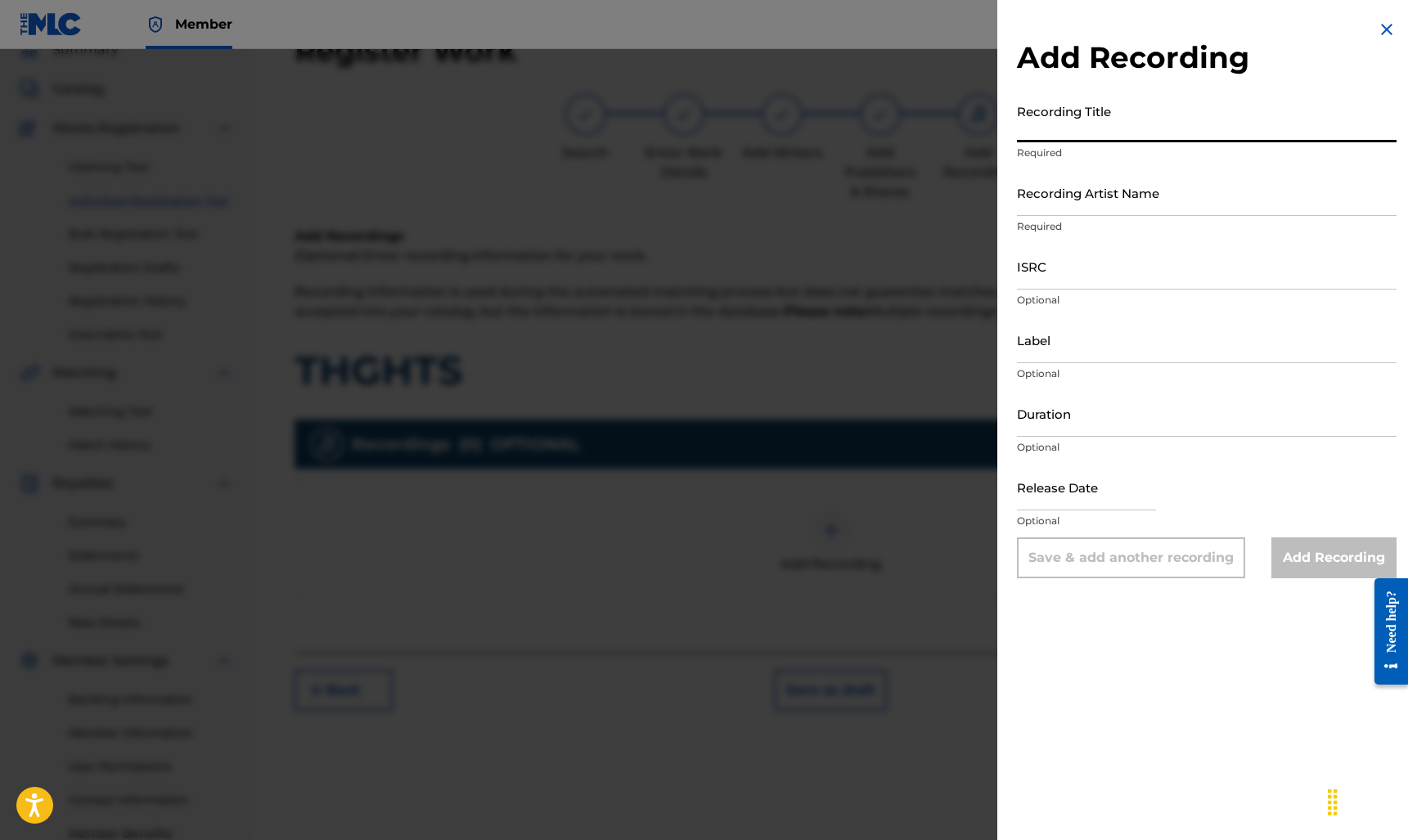
click at [1086, 123] on input "Recording Title" at bounding box center [1206, 118] width 379 height 46
type input "THGHTS"
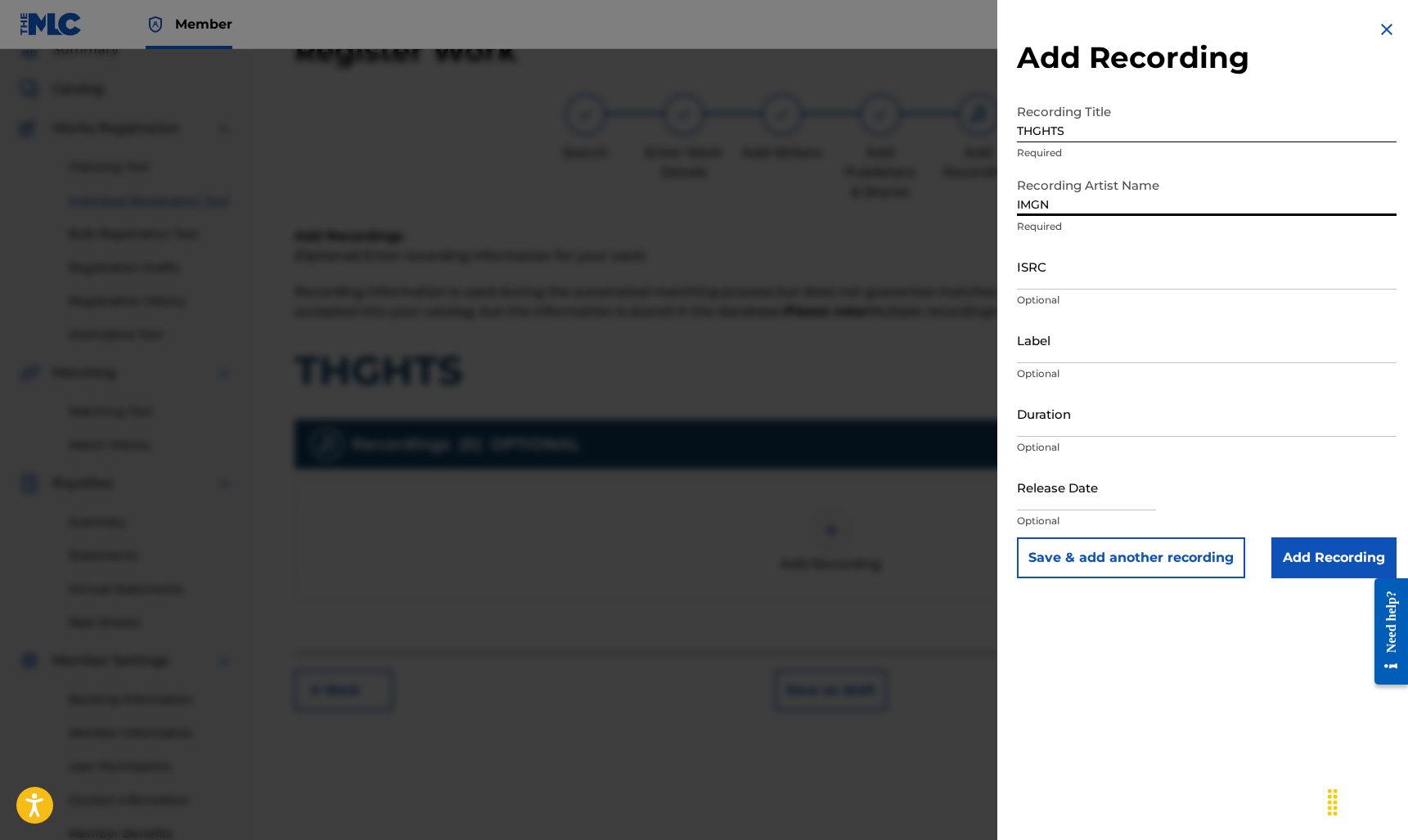
type input "IMGN"
click at [1339, 554] on input "Add Recording" at bounding box center [1334, 557] width 125 height 41
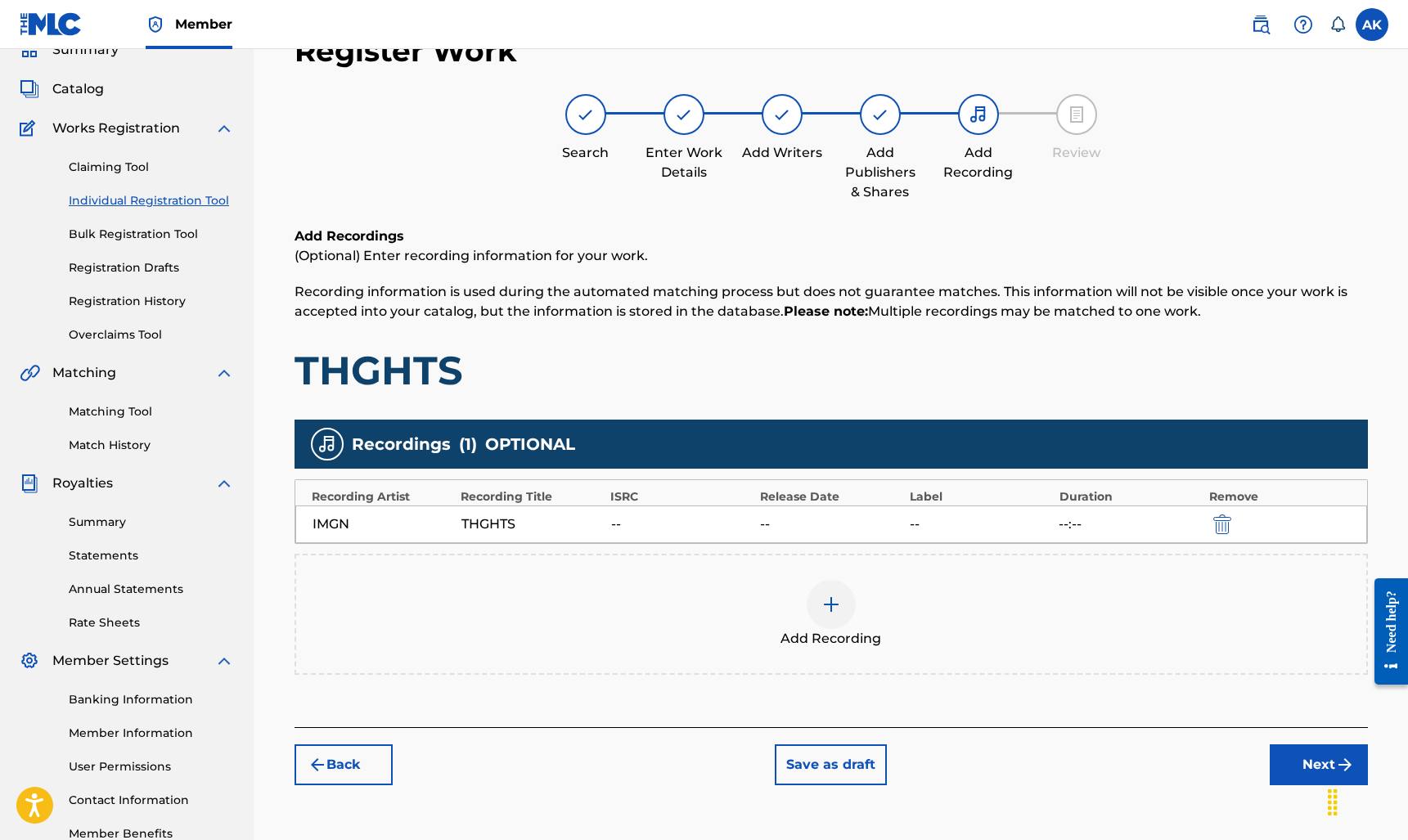
click at [1302, 748] on button "Next" at bounding box center [1319, 764] width 98 height 41
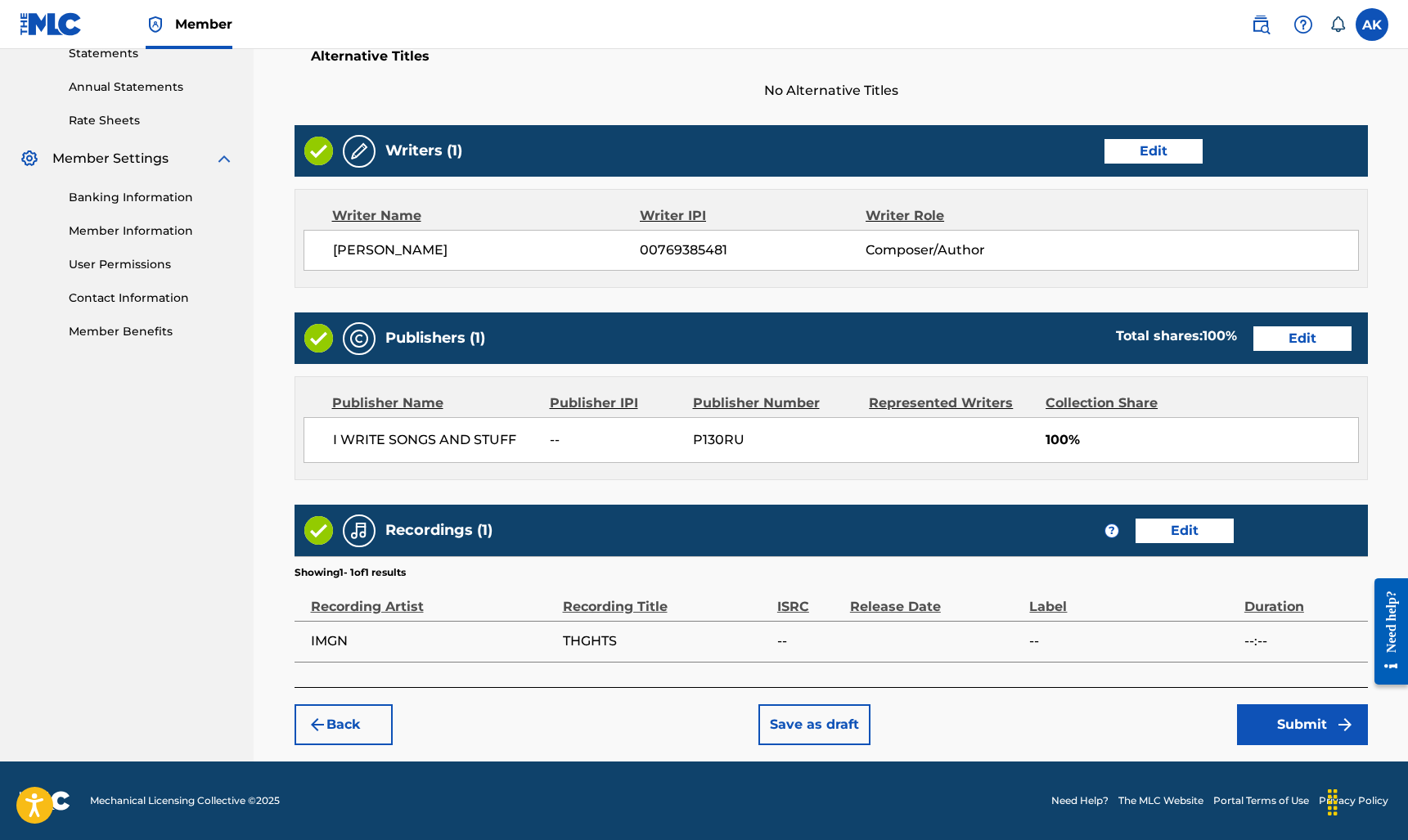
scroll to position [575, 0]
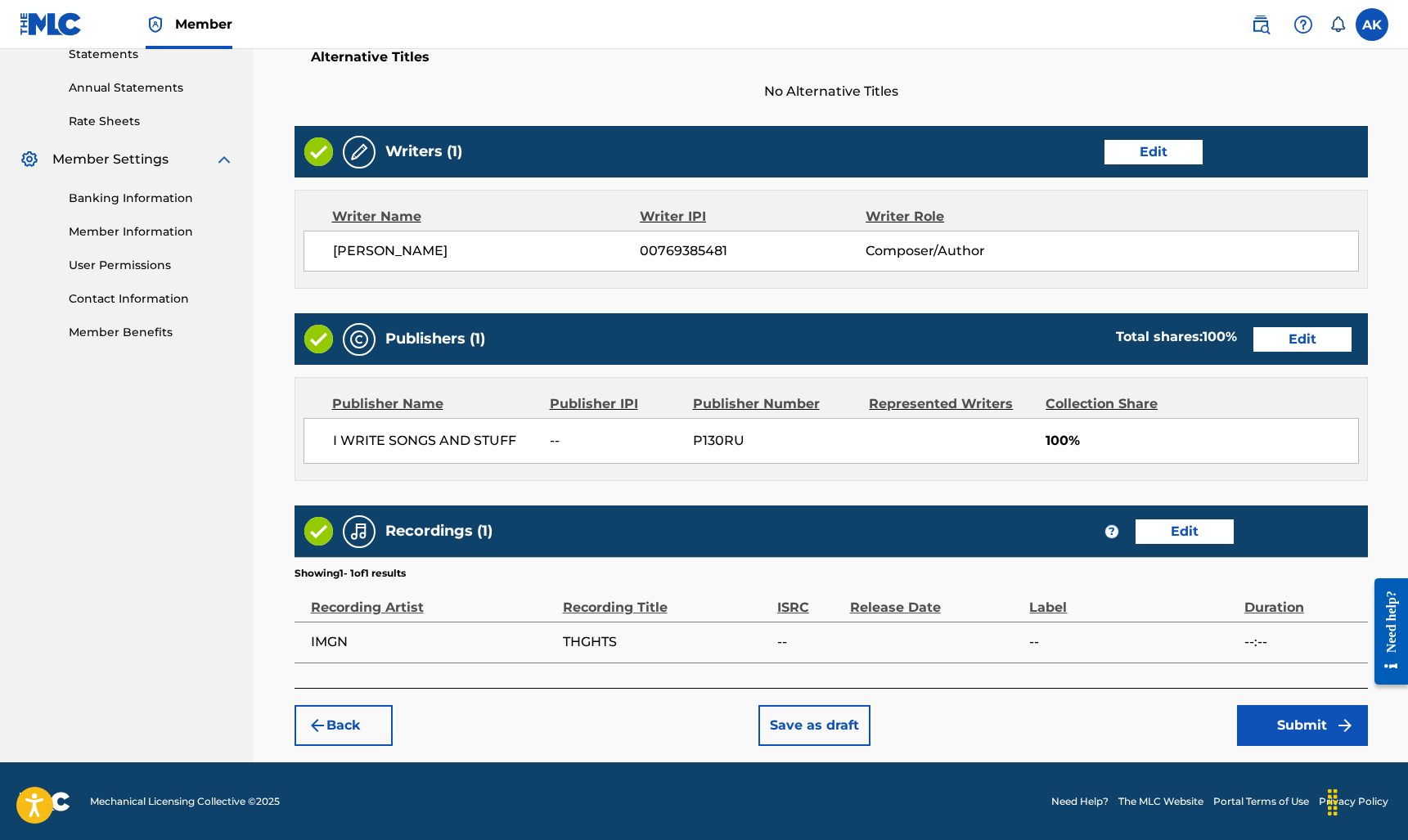
click at [1282, 732] on button "Submit" at bounding box center [1301, 725] width 131 height 41
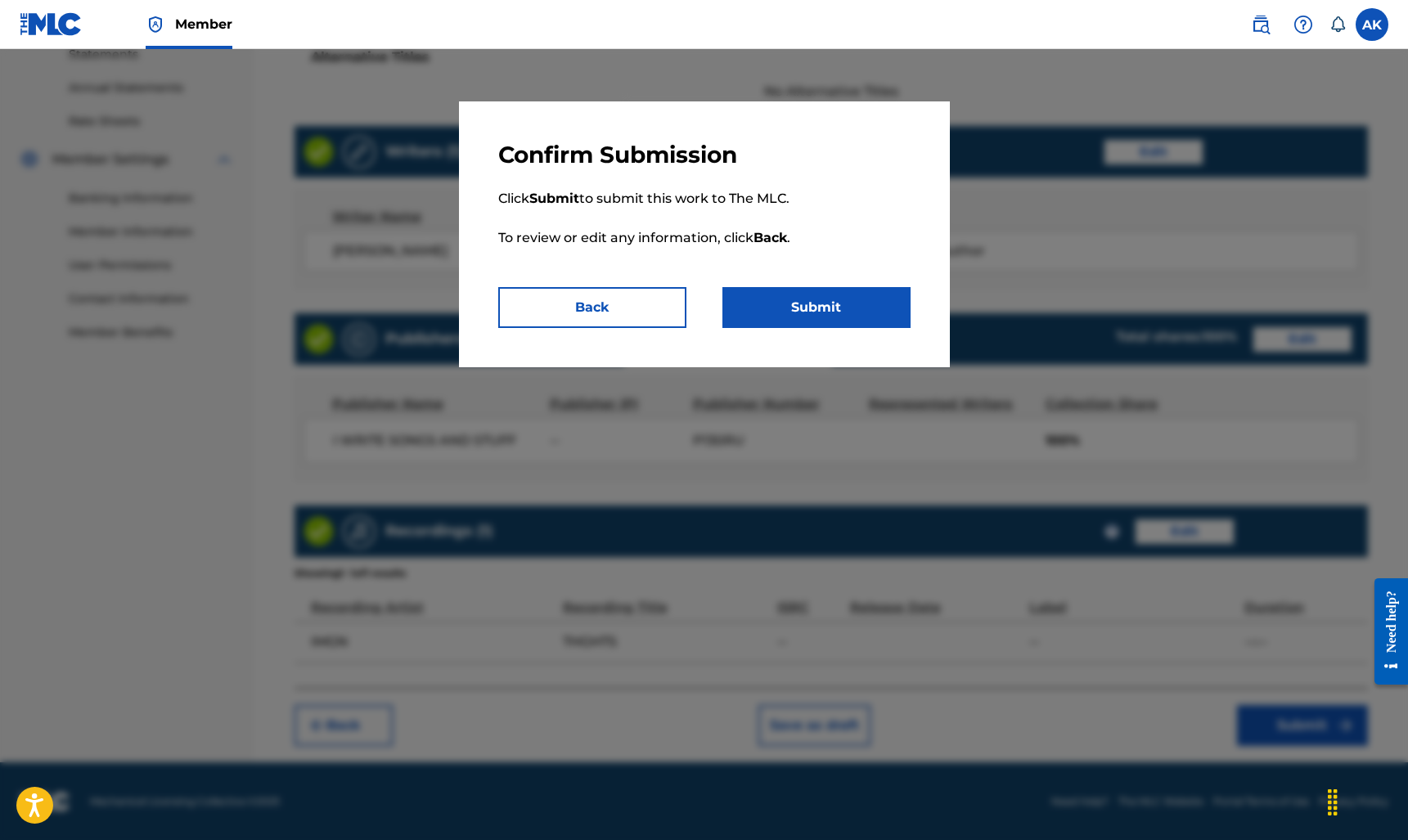
click at [830, 352] on div "Confirm Submission Click Submit to submit this work to The MLC. To review or ed…" at bounding box center [704, 234] width 491 height 265
click at [835, 314] on button "Submit" at bounding box center [816, 307] width 188 height 41
